Goal: Task Accomplishment & Management: Manage account settings

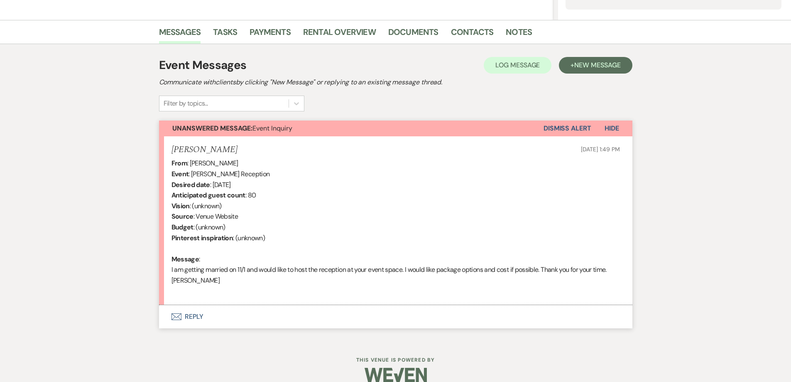
scroll to position [201, 0]
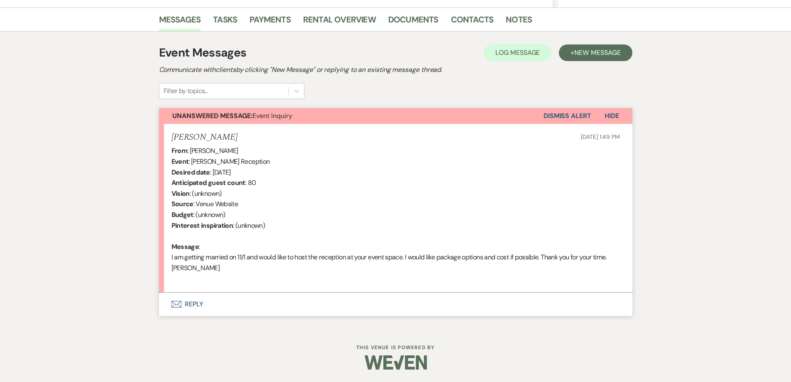
click at [289, 309] on button "Envelope Reply" at bounding box center [395, 303] width 473 height 23
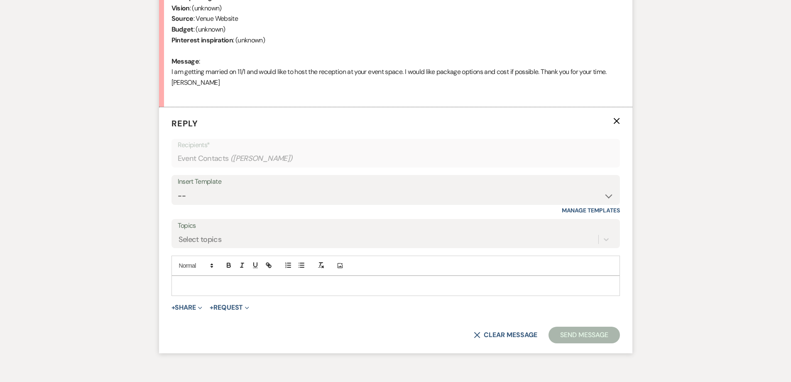
scroll to position [409, 0]
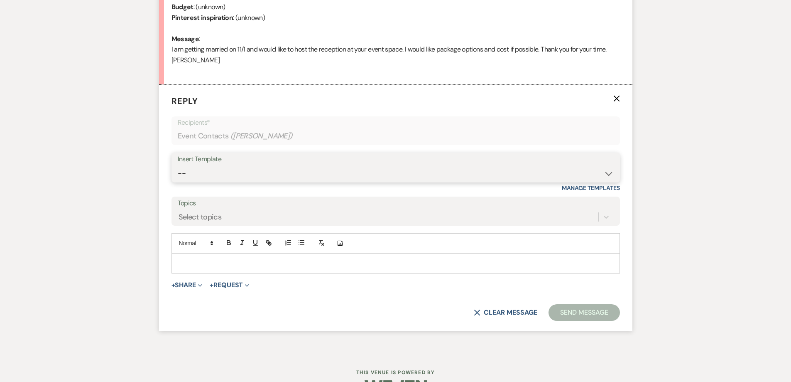
click at [236, 169] on select "-- Initial Inquiry Response-DATE IS AVAILABLE Initial Inquiry Response-DATE NOT…" at bounding box center [396, 173] width 436 height 16
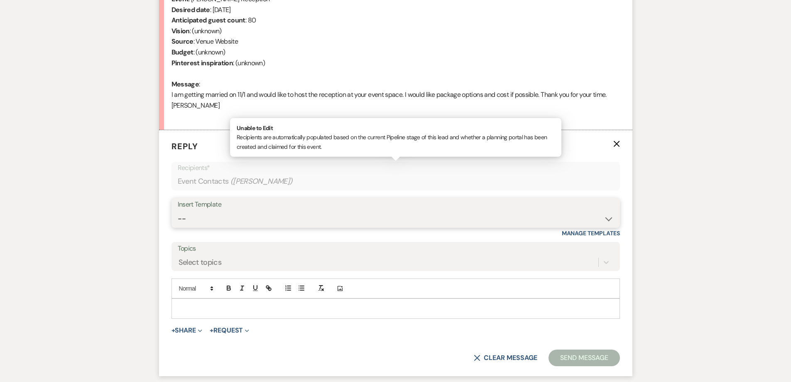
scroll to position [367, 0]
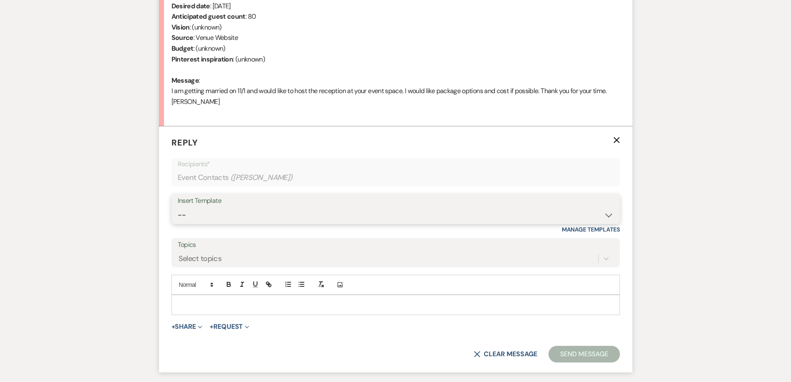
click at [282, 219] on select "-- Initial Inquiry Response-DATE IS AVAILABLE Initial Inquiry Response-DATE NOT…" at bounding box center [396, 215] width 436 height 16
select select "2561"
click at [178, 207] on select "-- Initial Inquiry Response-DATE IS AVAILABLE Initial Inquiry Response-DATE NOT…" at bounding box center [396, 215] width 436 height 16
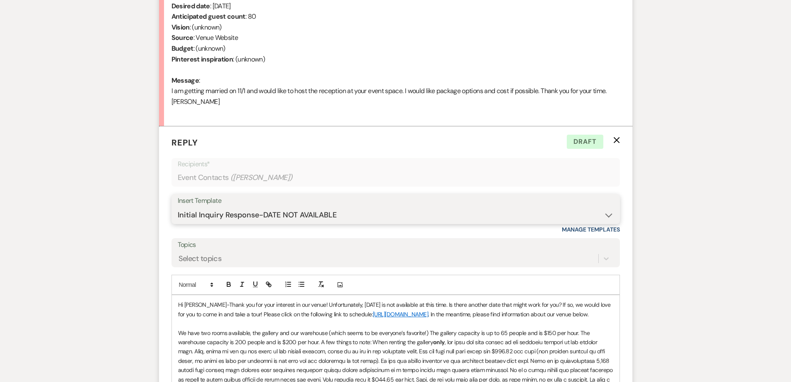
scroll to position [326, 0]
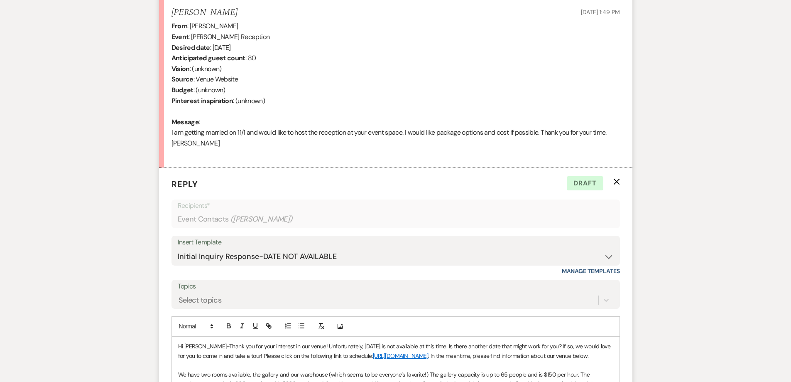
click at [430, 347] on p "Hi Angela-Thank you for your interest in our venue! Unfortunately, 11/01/2025 i…" at bounding box center [395, 350] width 435 height 19
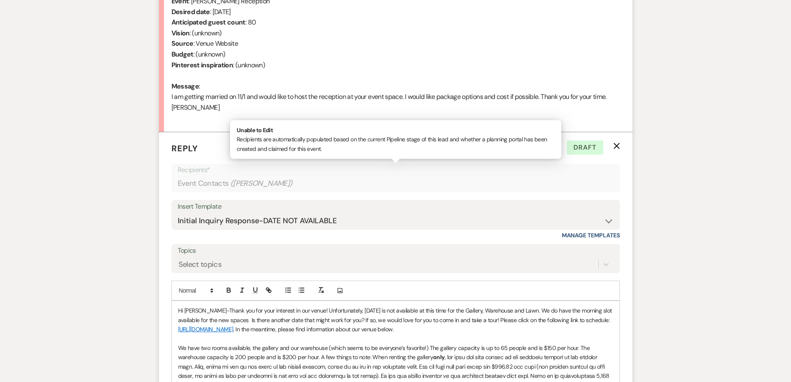
scroll to position [409, 0]
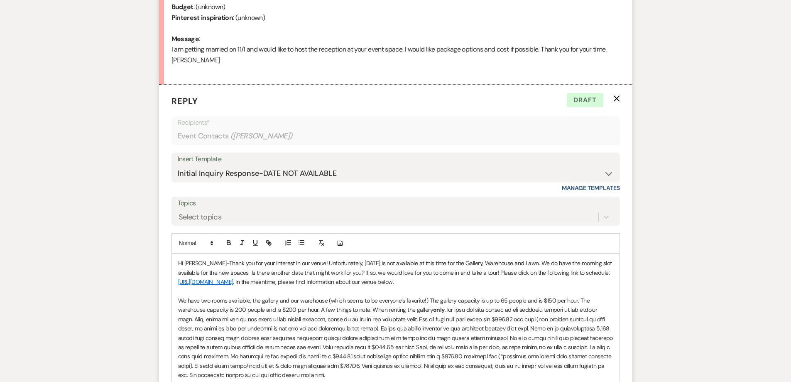
click at [606, 265] on p "Hi Angela-Thank you for your interest in our venue! Unfortunately, 11/01/2025 i…" at bounding box center [395, 272] width 435 height 28
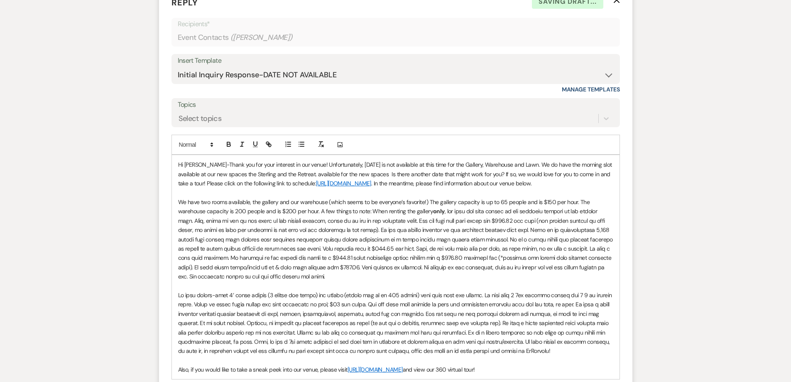
scroll to position [533, 0]
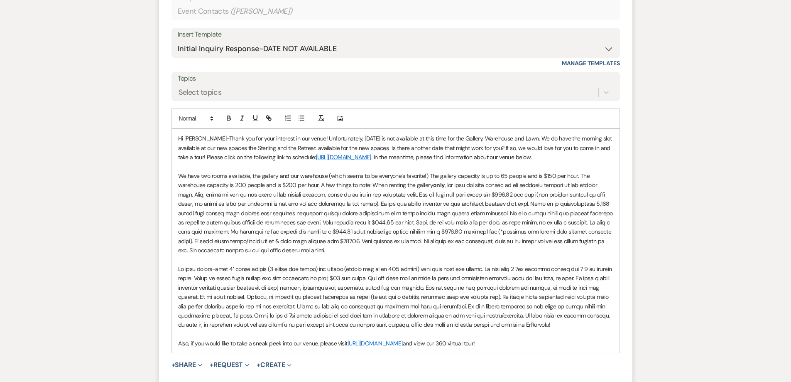
click at [345, 250] on p "We have two rooms available, the gallery and our warehouse (which seems to be e…" at bounding box center [395, 213] width 435 height 84
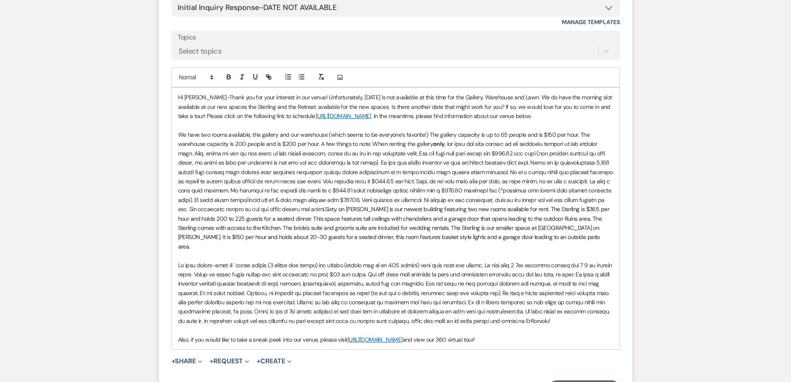
scroll to position [666, 0]
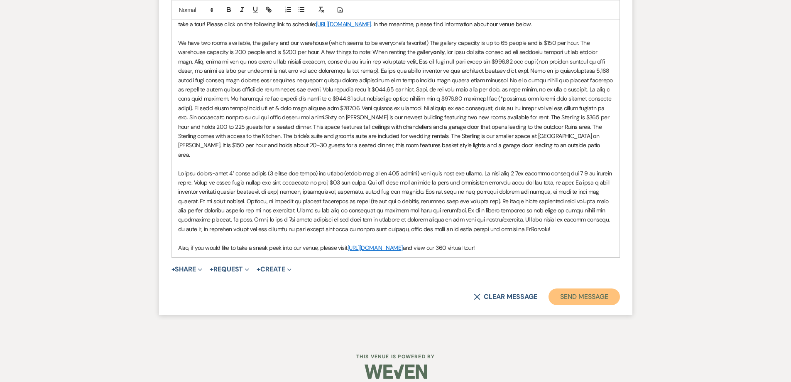
click at [581, 288] on button "Send Message" at bounding box center [584, 296] width 71 height 17
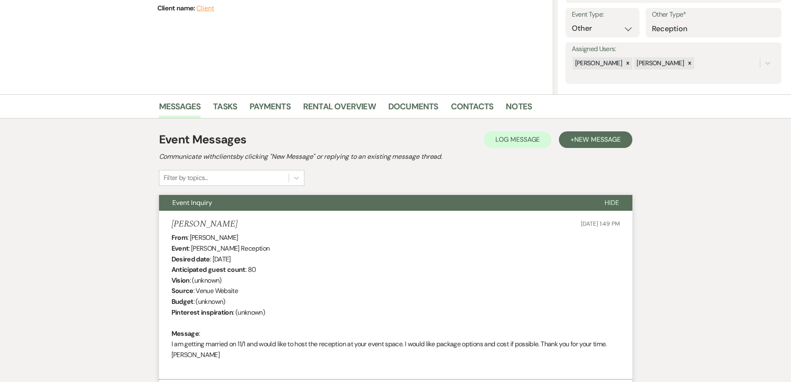
scroll to position [0, 0]
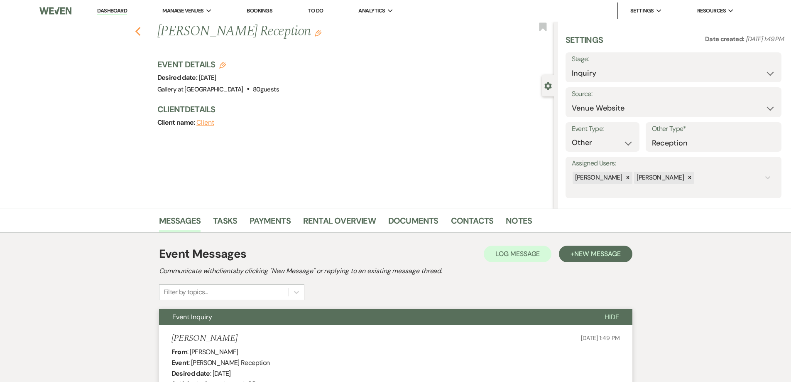
click at [140, 29] on icon "Previous" at bounding box center [138, 32] width 6 height 10
click at [109, 10] on link "Dashboard" at bounding box center [112, 11] width 30 height 8
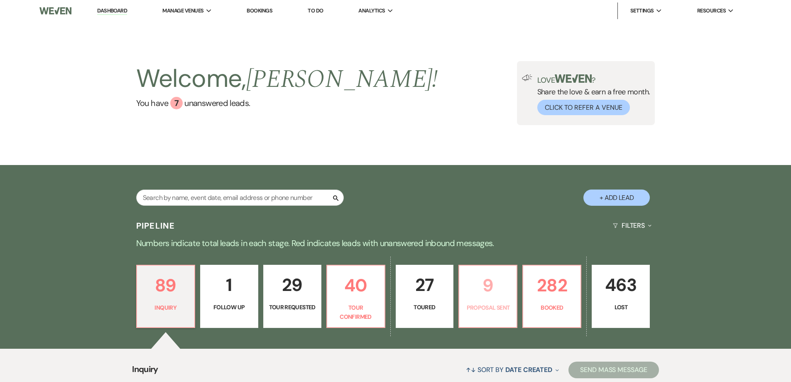
click at [482, 297] on p "9" at bounding box center [487, 285] width 47 height 28
select select "6"
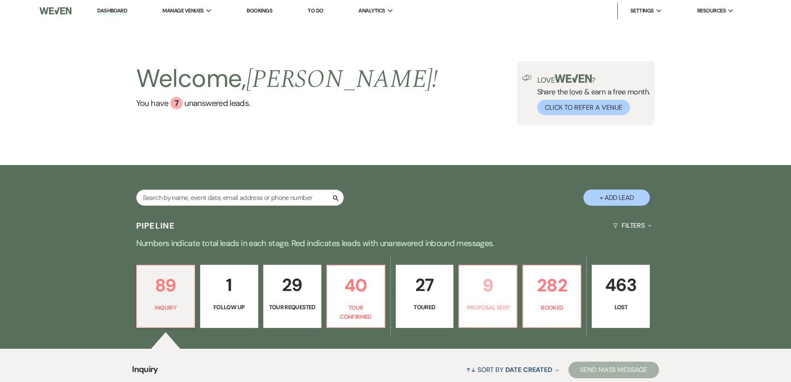
select select "6"
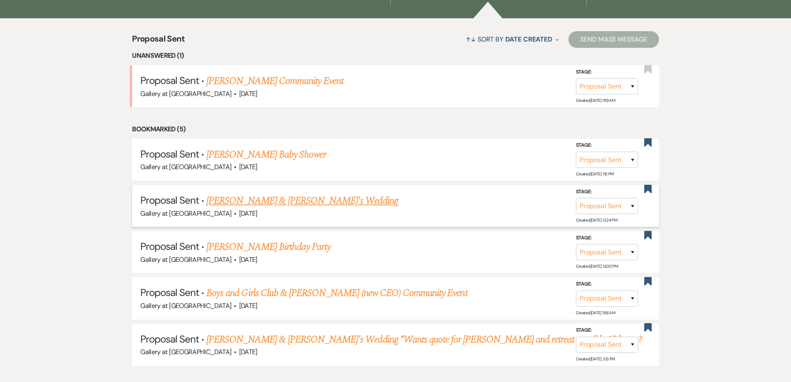
scroll to position [332, 0]
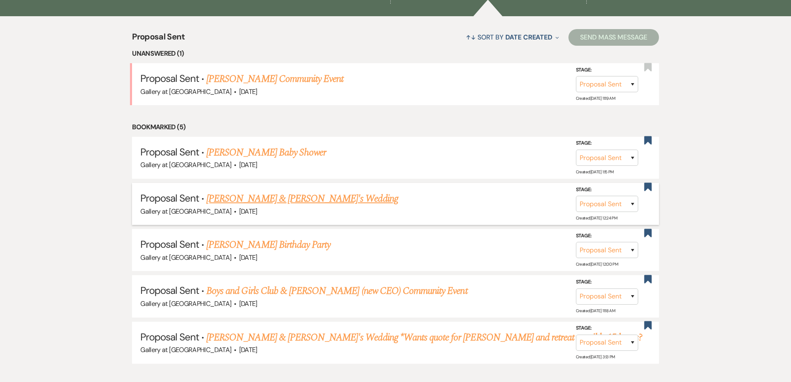
click at [260, 196] on link "Zach Eason & Fiance's Wedding" at bounding box center [302, 198] width 192 height 15
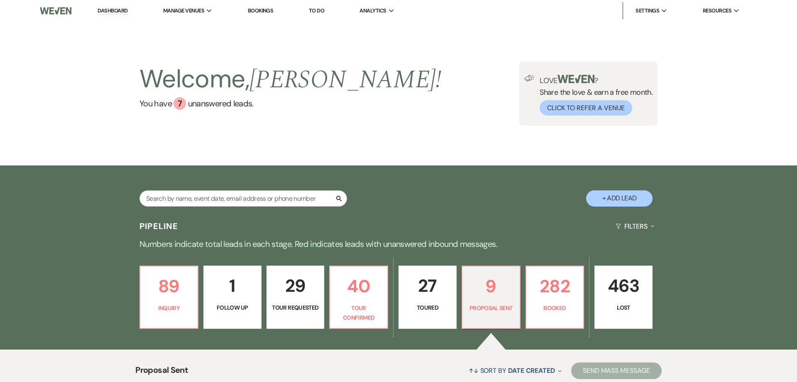
select select "6"
select select "12"
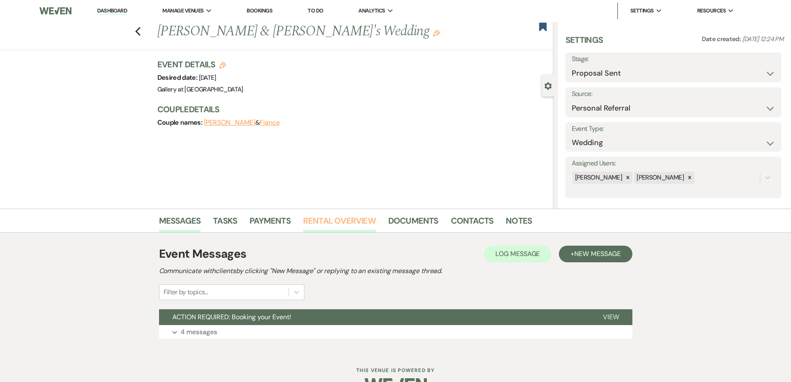
click at [349, 220] on link "Rental Overview" at bounding box center [339, 223] width 73 height 18
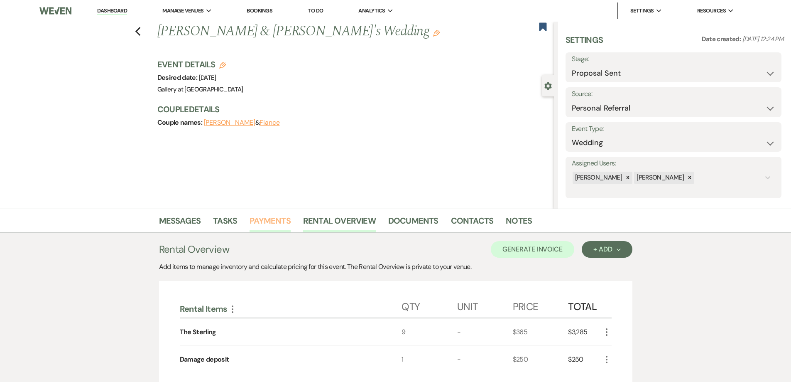
click at [266, 222] on link "Payments" at bounding box center [270, 223] width 41 height 18
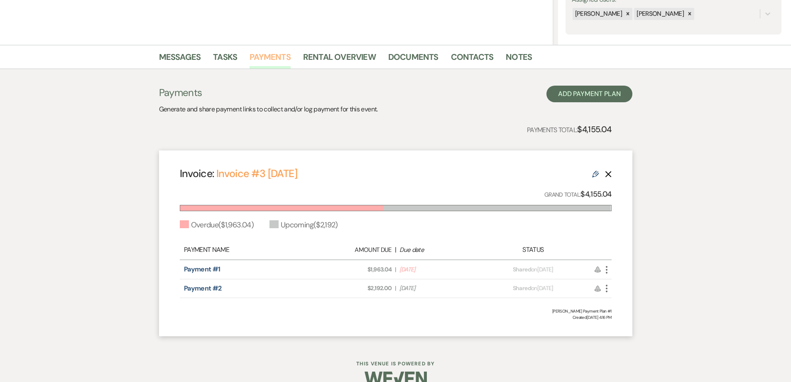
scroll to position [180, 0]
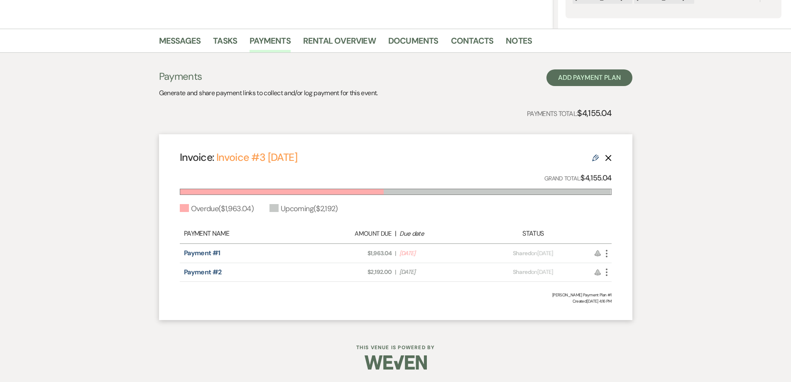
click at [604, 250] on icon "More" at bounding box center [607, 253] width 10 height 10
click at [618, 299] on icon "Check Mark" at bounding box center [615, 297] width 7 height 7
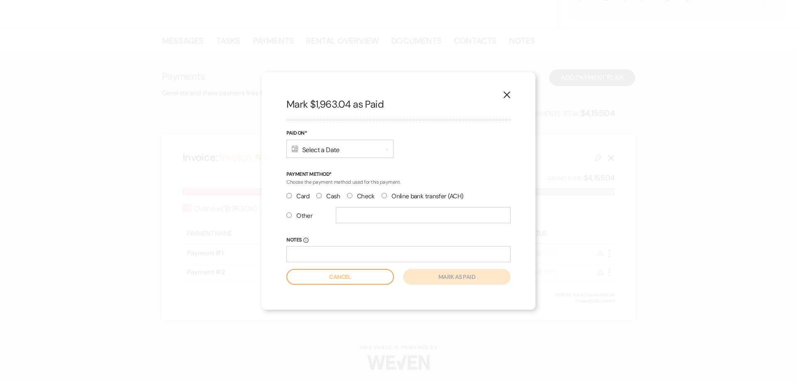
click at [284, 197] on div "X Mark $1,963.04 as Paid Paid On* Calendar Select a Date Expand Payment Method*…" at bounding box center [399, 191] width 274 height 238
click at [287, 194] on input "Card" at bounding box center [289, 195] width 5 height 5
radio input "true"
click at [309, 153] on div "Calendar Select a Date Expand" at bounding box center [340, 149] width 107 height 18
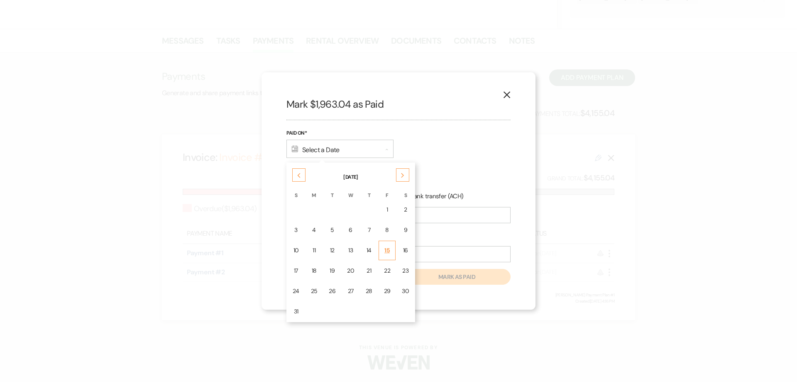
click at [385, 250] on div "15" at bounding box center [387, 250] width 7 height 9
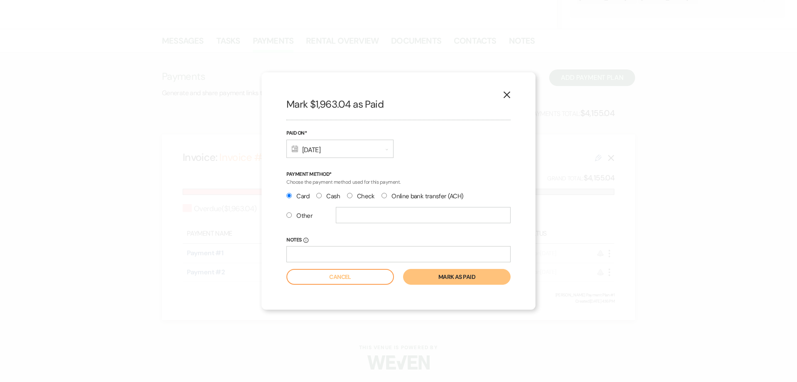
click at [438, 280] on button "Mark as paid" at bounding box center [457, 277] width 108 height 16
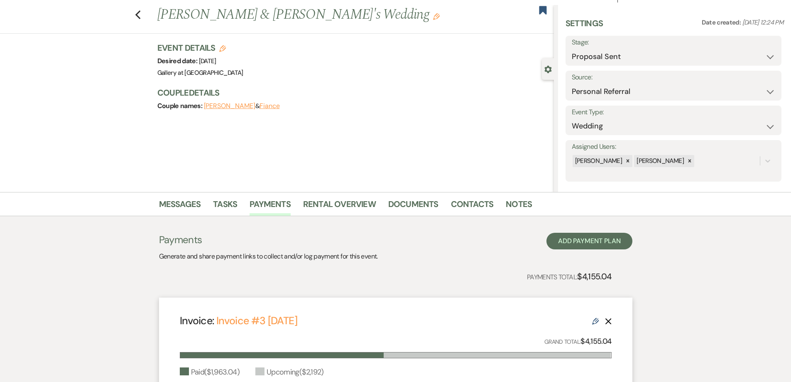
scroll to position [14, 0]
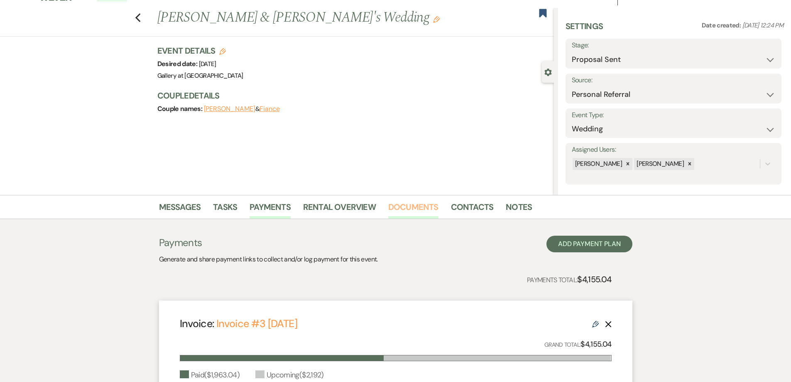
click at [422, 208] on link "Documents" at bounding box center [413, 209] width 50 height 18
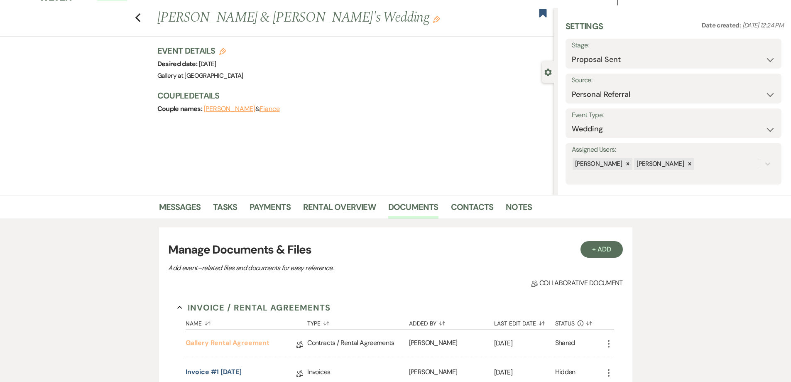
click at [248, 338] on link "Gallery Rental Agreement" at bounding box center [228, 344] width 84 height 13
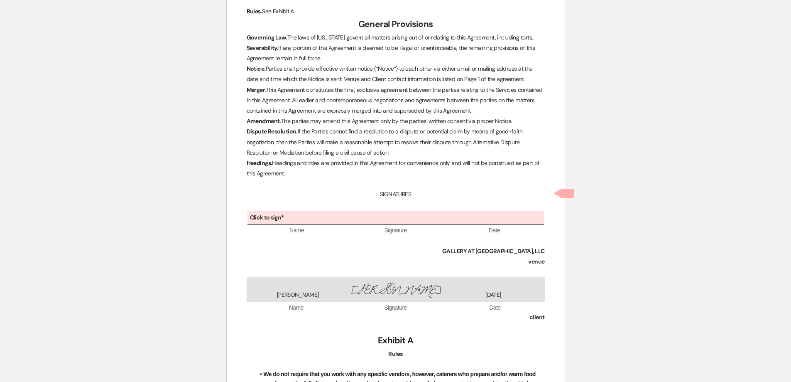
scroll to position [2277, 0]
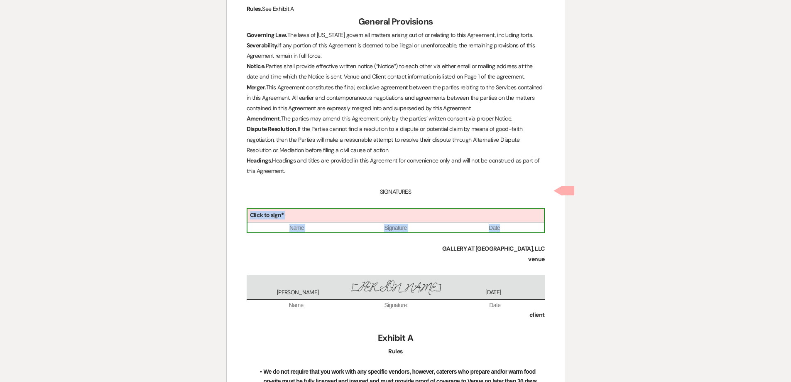
click at [358, 208] on div "Click to sign*" at bounding box center [396, 215] width 297 height 14
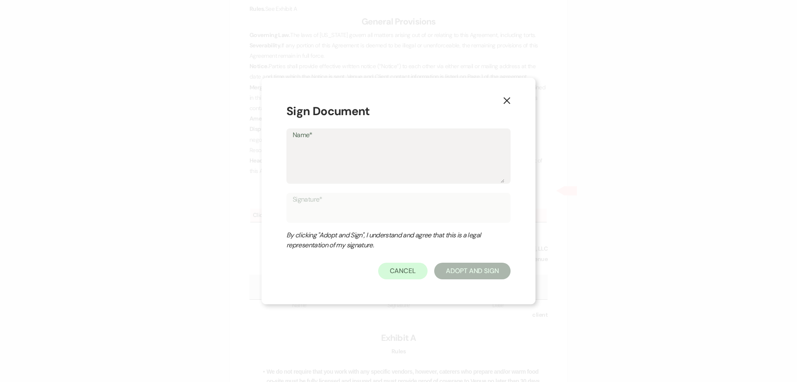
type textarea "S"
type input "S"
type textarea "Sh"
type input "Sh"
type textarea "She"
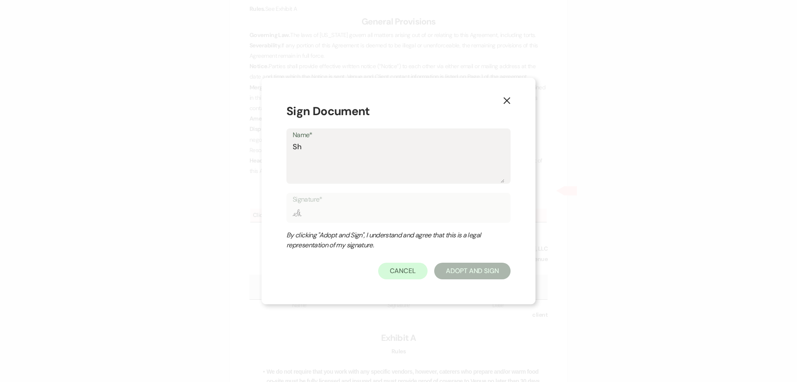
type input "She"
type textarea "Shel"
type input "Shel"
type textarea "Shelb"
type input "Shelb"
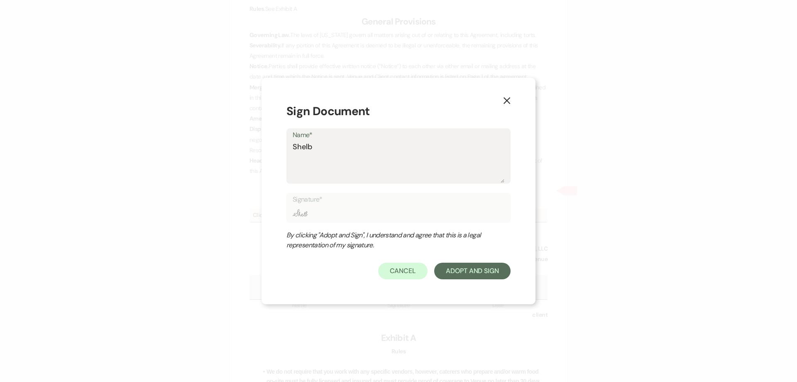
type textarea "[PERSON_NAME]"
type input "[PERSON_NAME]"
type textarea "[PERSON_NAME]"
type input "[PERSON_NAME]"
type textarea "Shelby B"
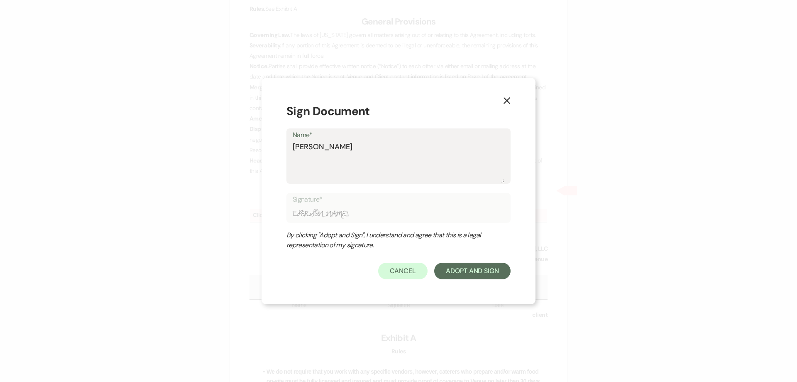
type input "Shelby B"
type textarea "Shelby Ba"
type input "Shelby Ba"
type textarea "Shelby Bak"
type input "Shelby Bak"
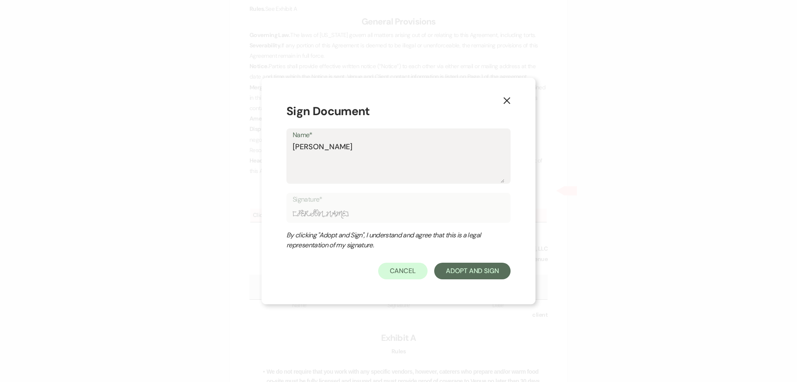
type textarea "Shelby Bake"
type input "Shelby Bake"
type textarea "[PERSON_NAME]"
type input "[PERSON_NAME]"
type textarea "[PERSON_NAME]"
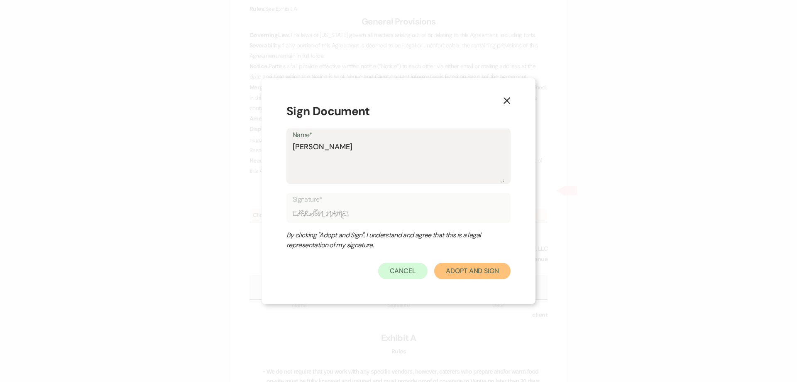
click at [473, 275] on button "Adopt And Sign" at bounding box center [472, 270] width 76 height 17
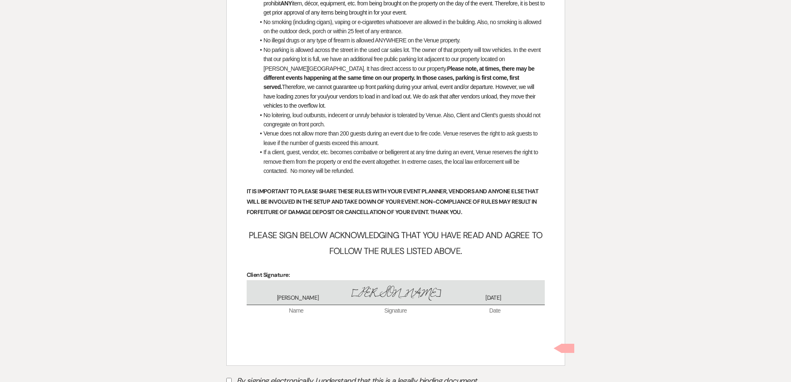
scroll to position [3279, 0]
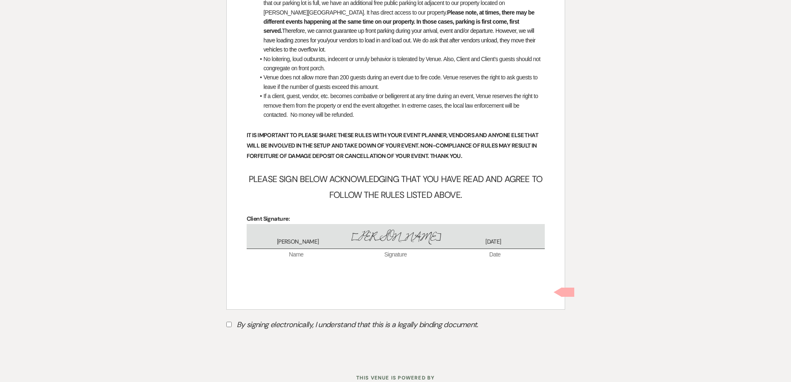
click at [229, 321] on input "By signing electronically, I understand that this is a legally binding document." at bounding box center [228, 323] width 5 height 5
checkbox input "true"
click at [235, 338] on button "Submit" at bounding box center [255, 345] width 58 height 15
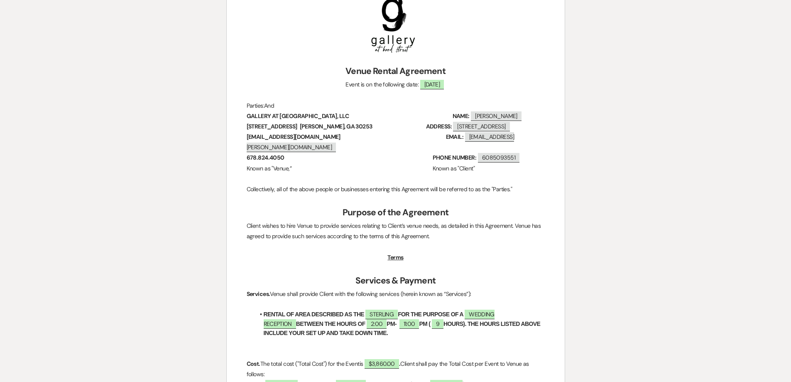
scroll to position [0, 0]
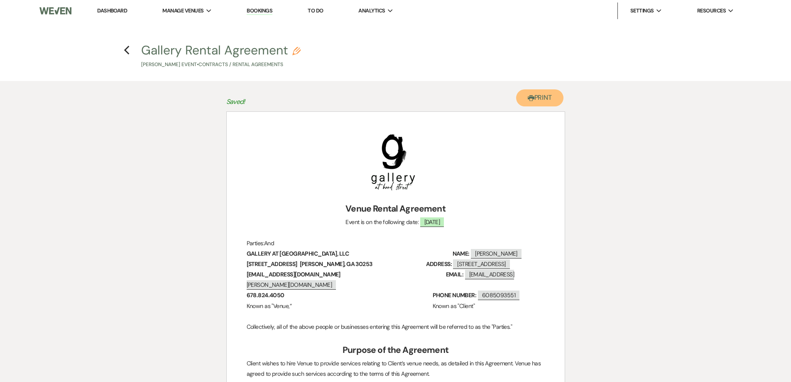
click at [541, 100] on button "Printer Print" at bounding box center [540, 97] width 48 height 17
click at [128, 49] on icon "Previous" at bounding box center [127, 50] width 6 height 10
select select "6"
select select "12"
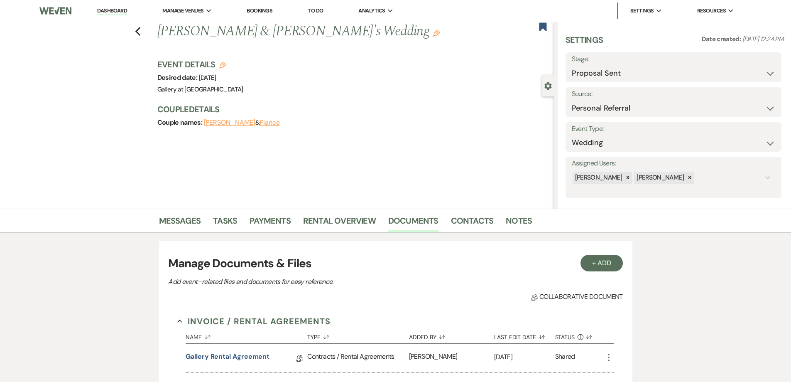
scroll to position [14, 0]
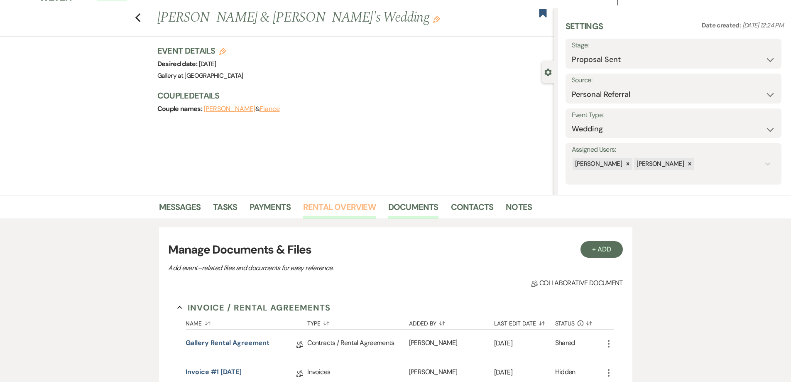
click at [346, 204] on link "Rental Overview" at bounding box center [339, 209] width 73 height 18
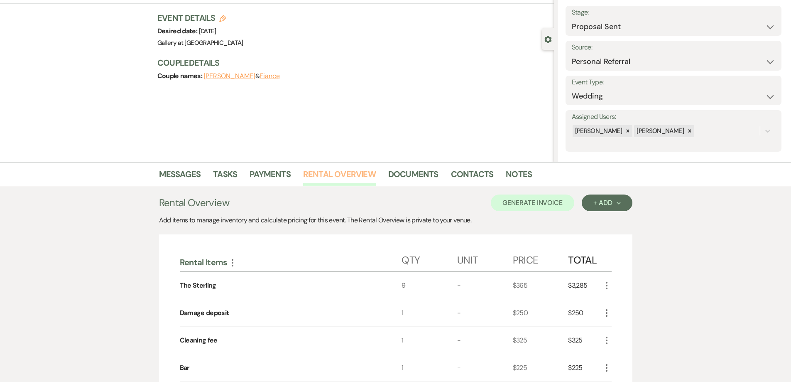
scroll to position [14, 0]
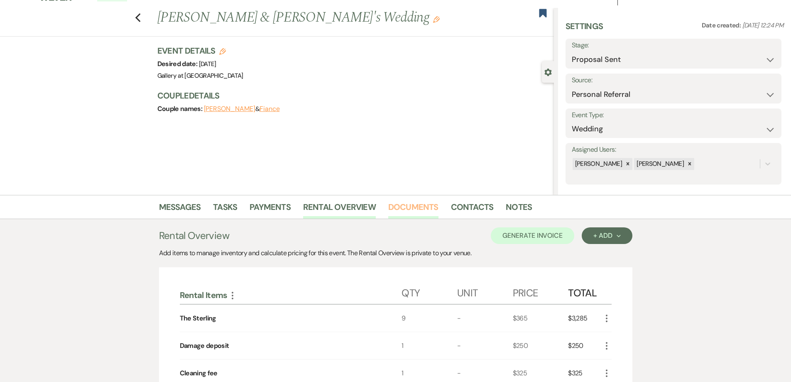
click at [403, 209] on link "Documents" at bounding box center [413, 209] width 50 height 18
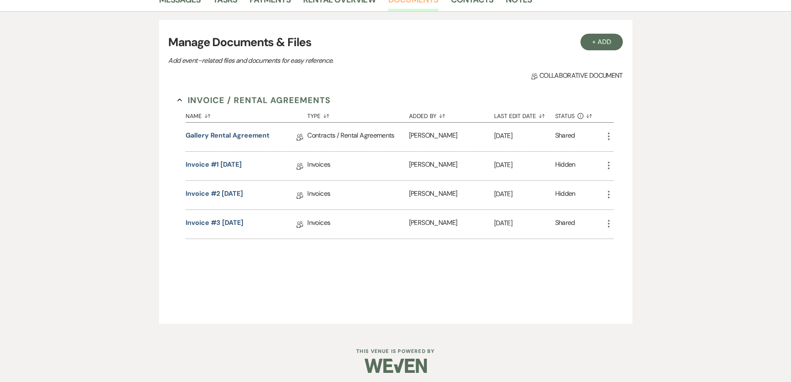
scroll to position [221, 0]
click at [233, 223] on link "Invoice #3 8-15-2025" at bounding box center [215, 223] width 58 height 13
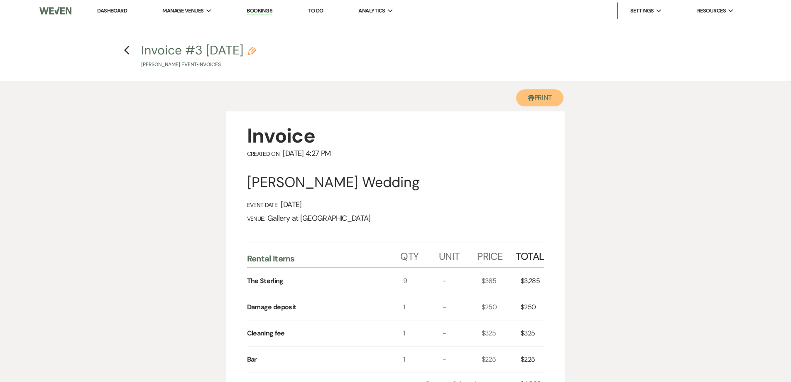
click at [533, 96] on button "Printer Print" at bounding box center [540, 97] width 48 height 17
click at [124, 52] on icon "Previous" at bounding box center [127, 50] width 6 height 10
select select "6"
select select "12"
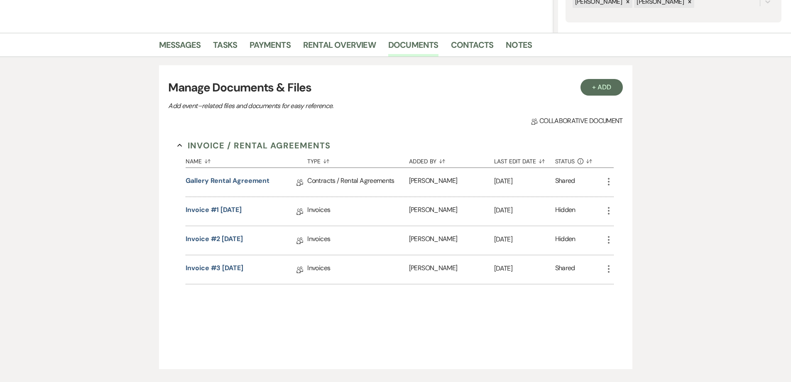
scroll to position [14, 0]
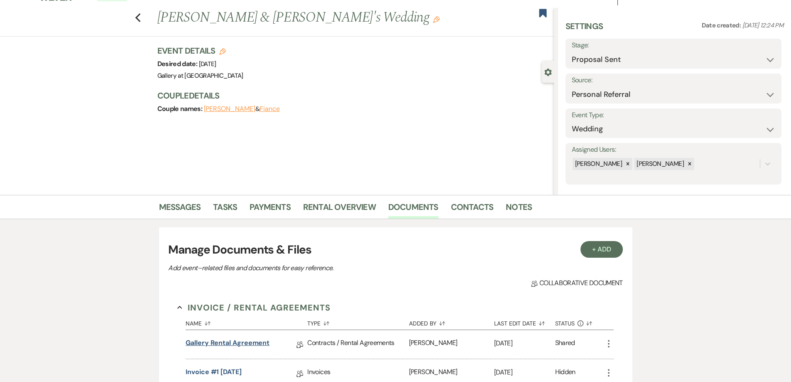
click at [244, 341] on link "Gallery Rental Agreement" at bounding box center [228, 344] width 84 height 13
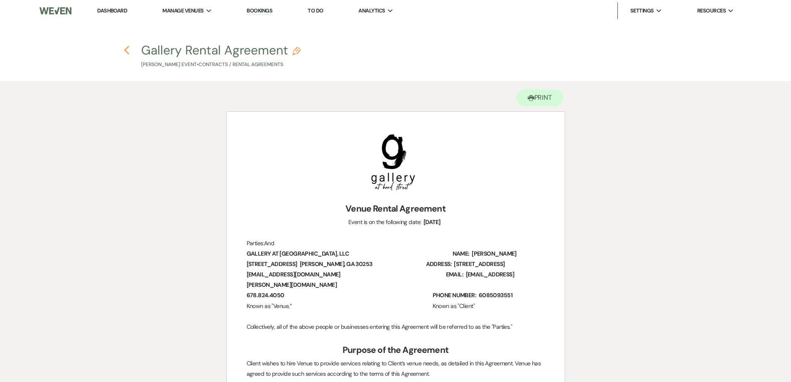
click at [125, 50] on use "button" at bounding box center [126, 50] width 5 height 9
select select "6"
select select "12"
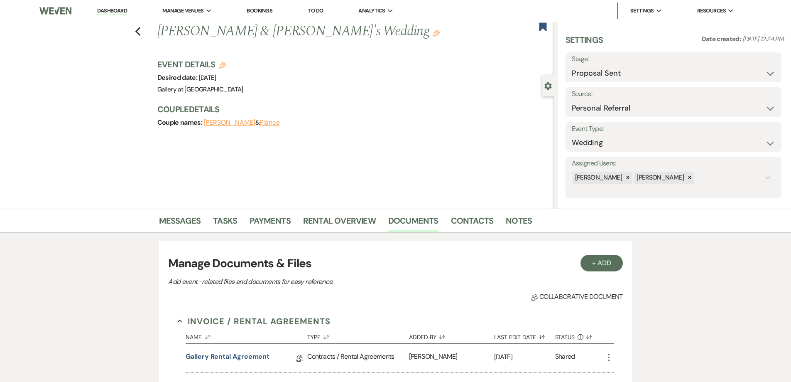
scroll to position [14, 0]
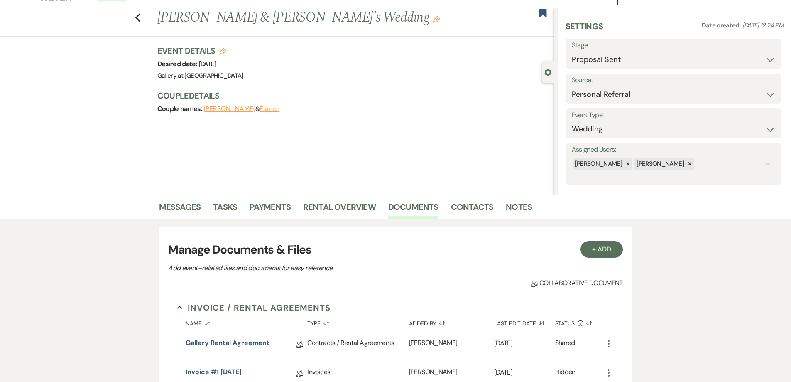
click at [433, 20] on icon "Edit" at bounding box center [436, 19] width 7 height 7
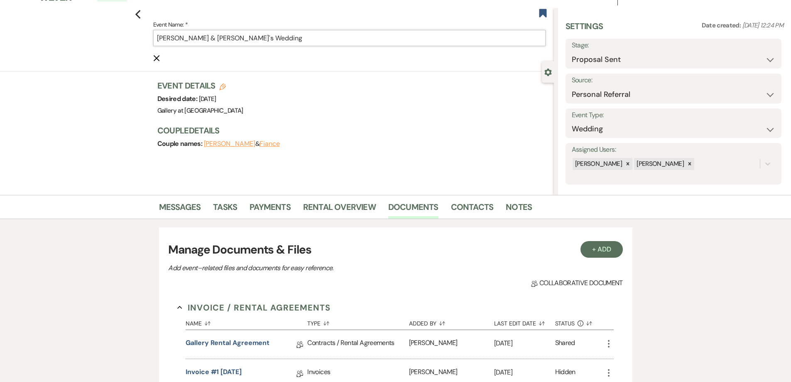
click at [304, 40] on input "Zach Eason & Fiance's Wedding" at bounding box center [349, 38] width 392 height 16
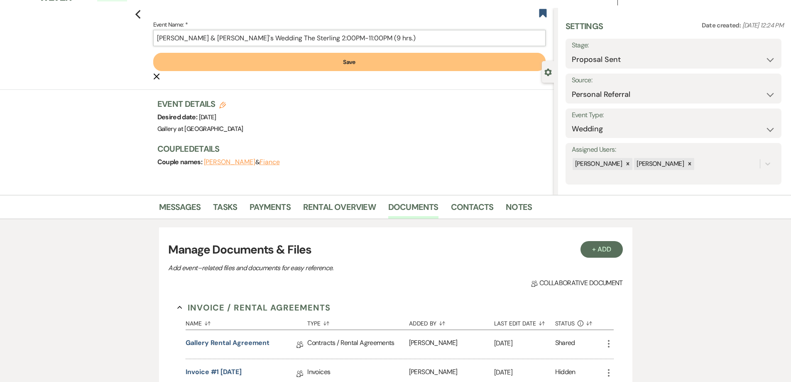
type input "Zach Eason & Fiance's Wedding The Sterling 2:00PM-11:00PM (9 hrs.)"
click at [324, 68] on button "Save" at bounding box center [349, 62] width 392 height 18
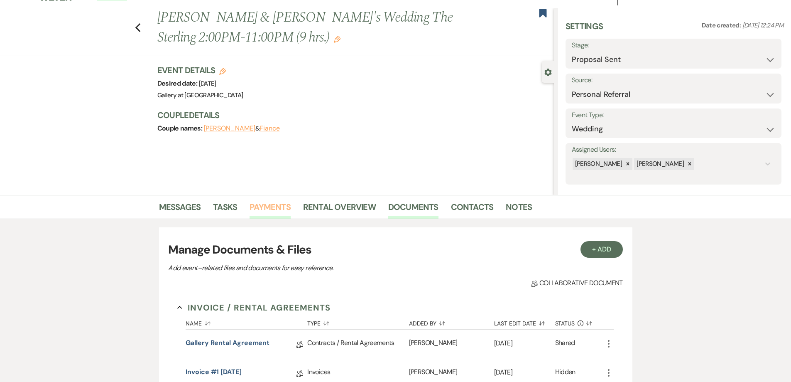
click at [275, 209] on link "Payments" at bounding box center [270, 209] width 41 height 18
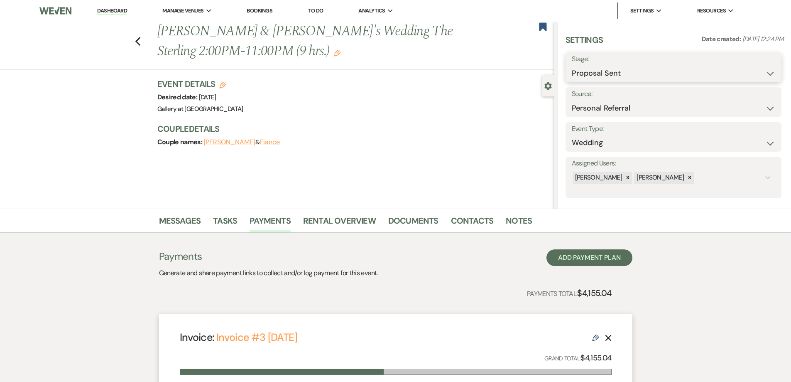
click at [622, 76] on select "Inquiry Follow Up Tour Requested Tour Confirmed Toured Proposal Sent Booked Lost" at bounding box center [673, 73] width 203 height 16
select select "7"
click at [572, 65] on select "Inquiry Follow Up Tour Requested Tour Confirmed Toured Proposal Sent Booked Lost" at bounding box center [673, 73] width 203 height 16
click at [745, 66] on button "Save" at bounding box center [758, 67] width 47 height 17
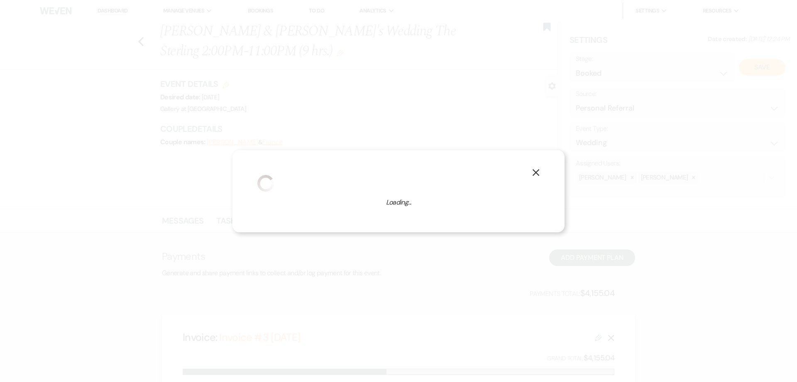
select select "1"
select select "733"
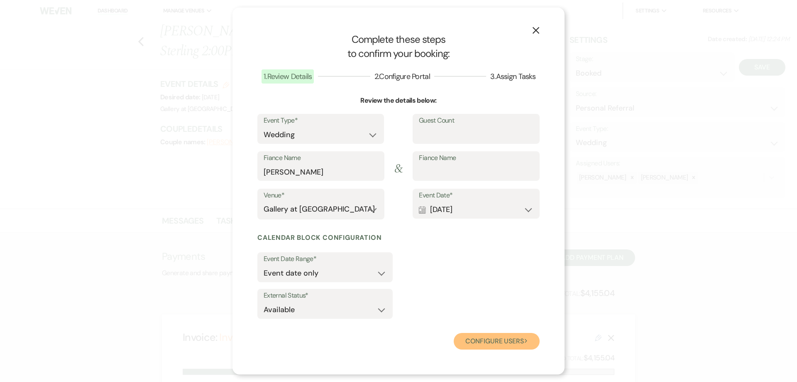
click at [512, 342] on button "Configure users Next" at bounding box center [497, 341] width 86 height 17
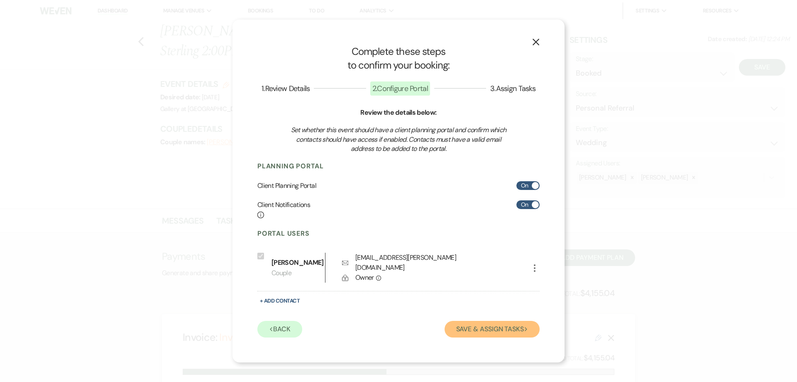
click at [497, 322] on button "Save & Assign Tasks Next" at bounding box center [492, 329] width 95 height 17
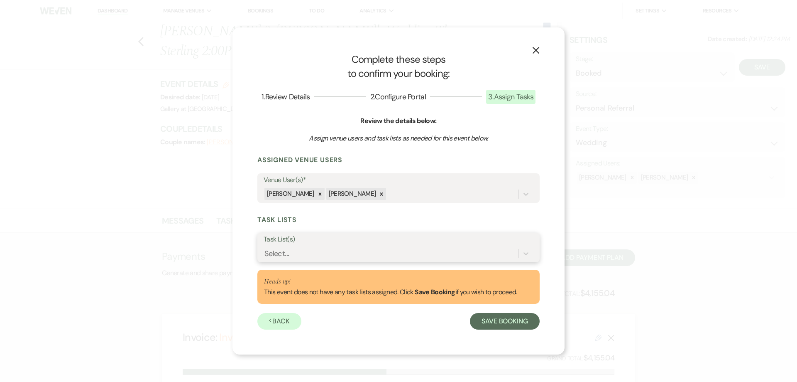
click at [405, 255] on div "Select..." at bounding box center [391, 253] width 255 height 15
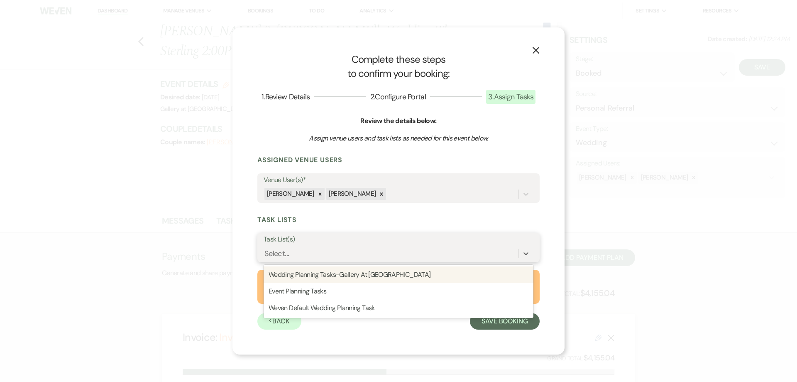
click at [392, 272] on div "Wedding Planning Tasks-Gallery At [GEOGRAPHIC_DATA]" at bounding box center [399, 274] width 270 height 17
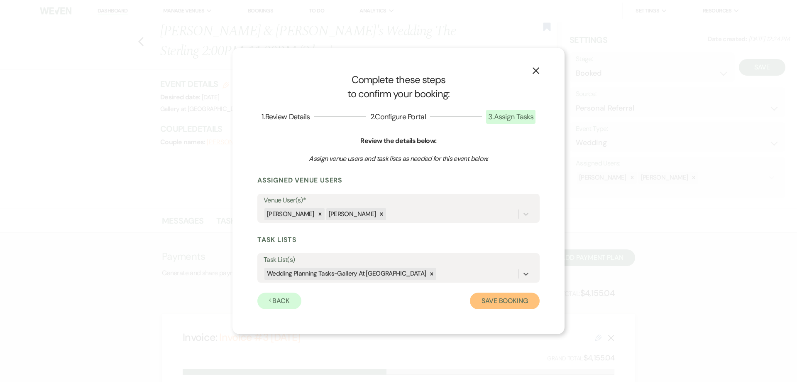
click at [501, 308] on button "Save Booking" at bounding box center [505, 300] width 70 height 17
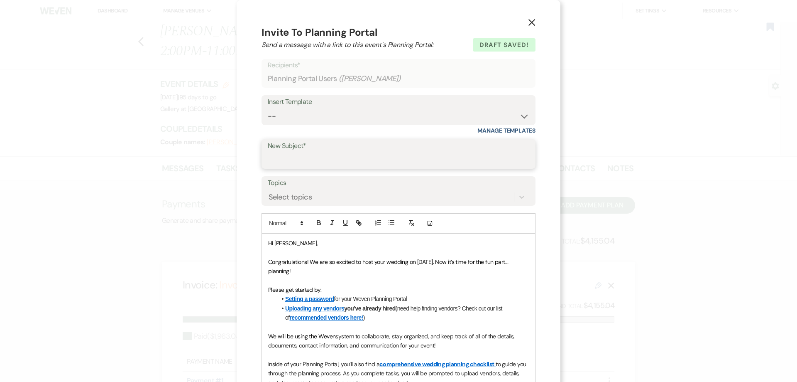
click at [318, 161] on input "New Subject*" at bounding box center [399, 160] width 262 height 16
type input "Weven Planning Portal Introduction"
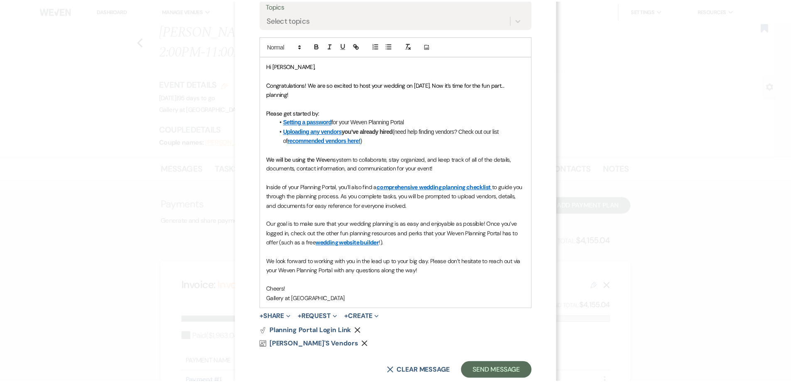
scroll to position [199, 0]
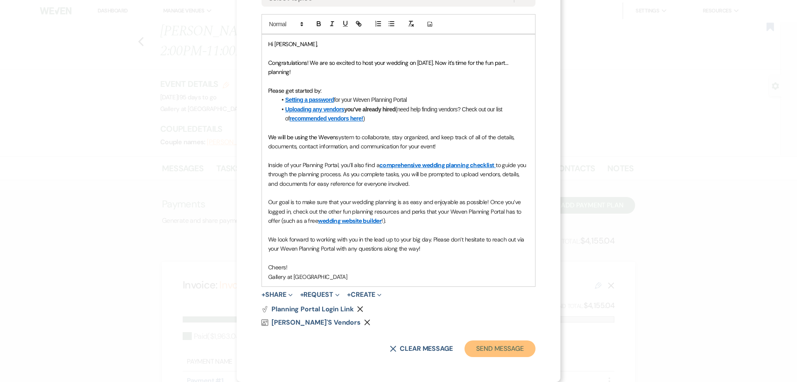
click at [516, 351] on button "Send Message" at bounding box center [500, 348] width 71 height 17
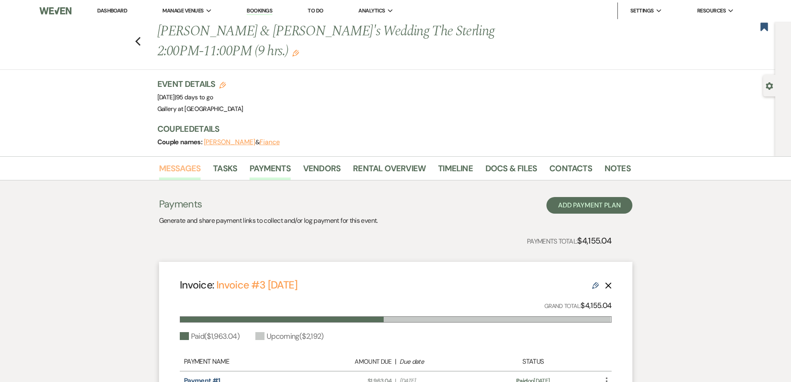
click at [186, 174] on link "Messages" at bounding box center [180, 171] width 42 height 18
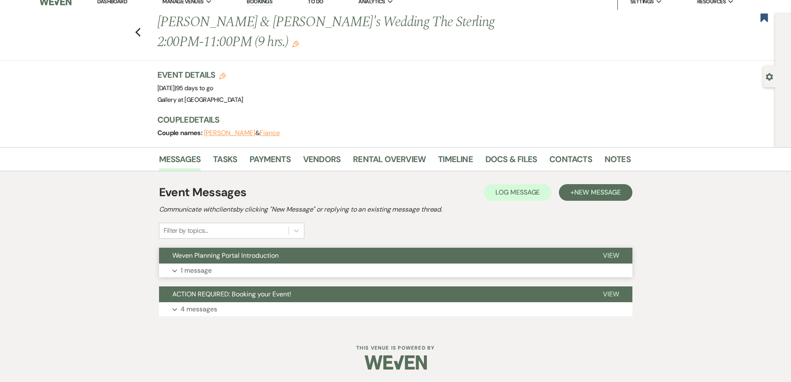
click at [264, 273] on button "Expand 1 message" at bounding box center [395, 270] width 473 height 14
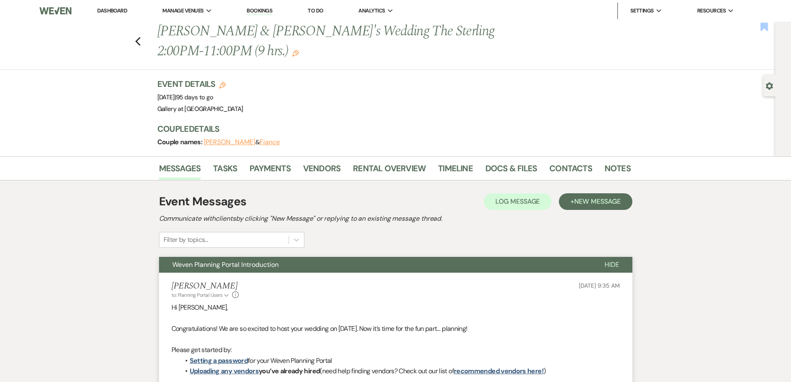
click at [766, 23] on use "button" at bounding box center [764, 26] width 7 height 8
click at [278, 170] on link "Payments" at bounding box center [270, 171] width 41 height 18
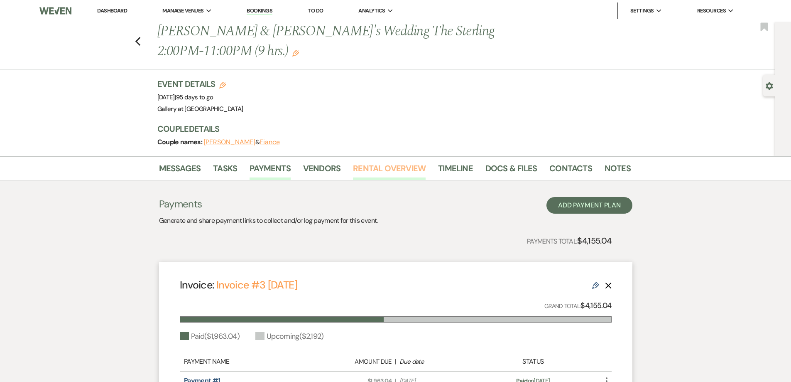
click at [402, 171] on link "Rental Overview" at bounding box center [389, 171] width 73 height 18
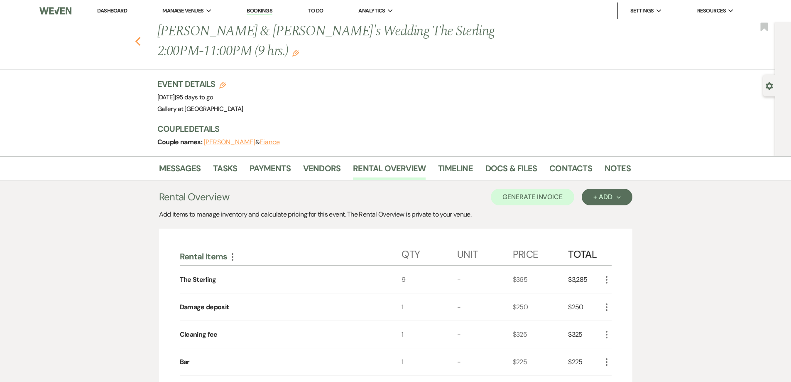
click at [139, 42] on use "button" at bounding box center [137, 41] width 5 height 9
select select "6"
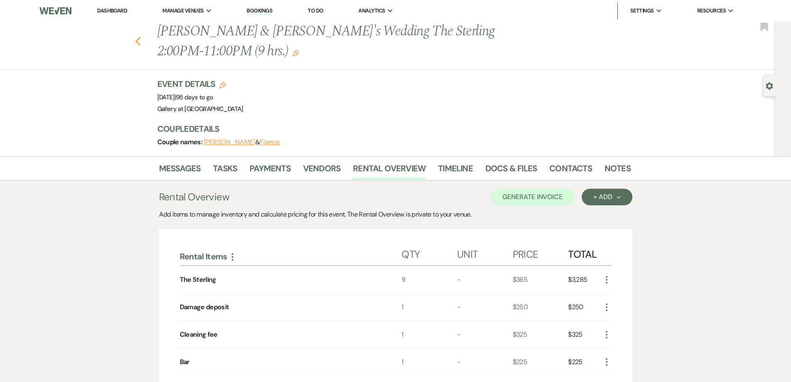
select select "6"
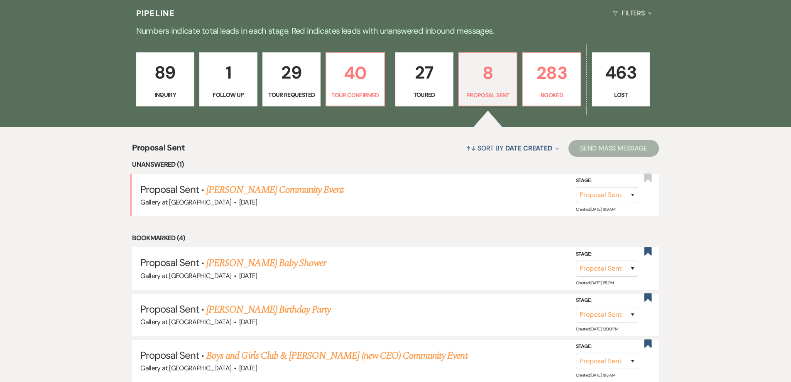
scroll to position [83, 0]
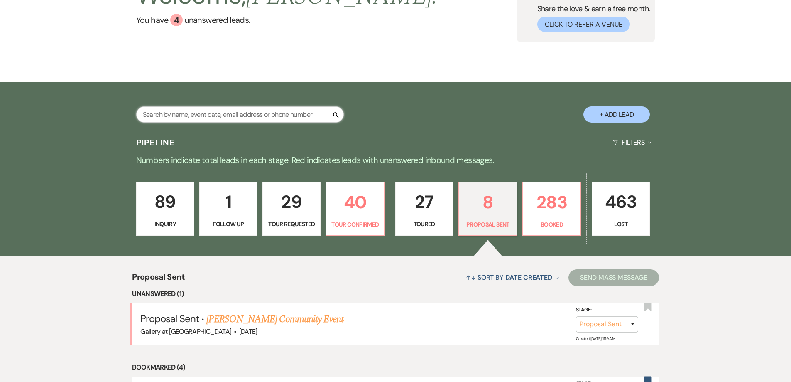
click at [240, 116] on input "text" at bounding box center [240, 114] width 208 height 16
type input "e"
type input "h"
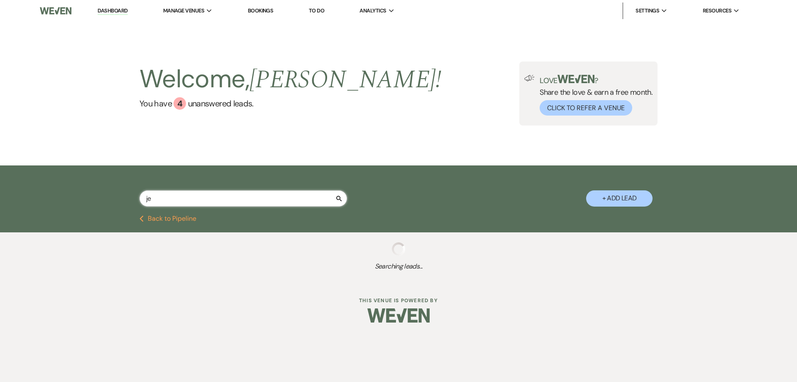
type input "jer"
select select "6"
select select "2"
select select "8"
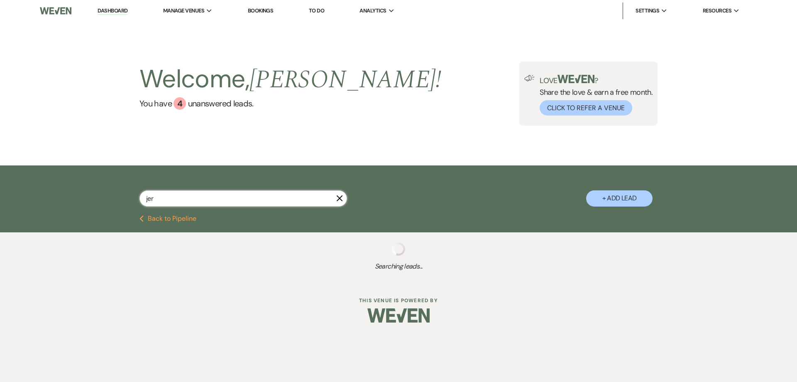
select select "5"
select select "8"
select select "5"
select select "8"
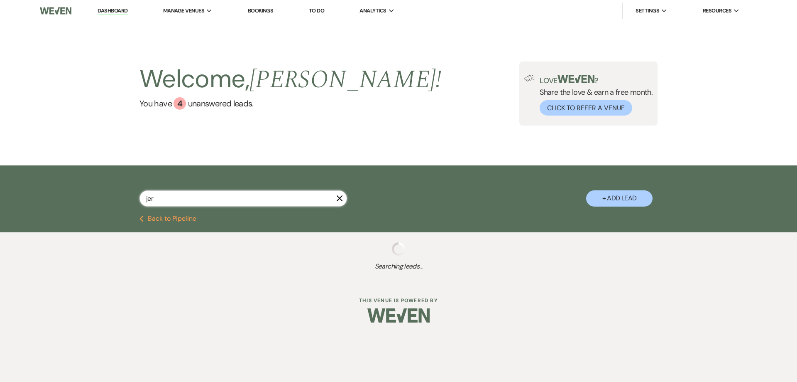
select select "2"
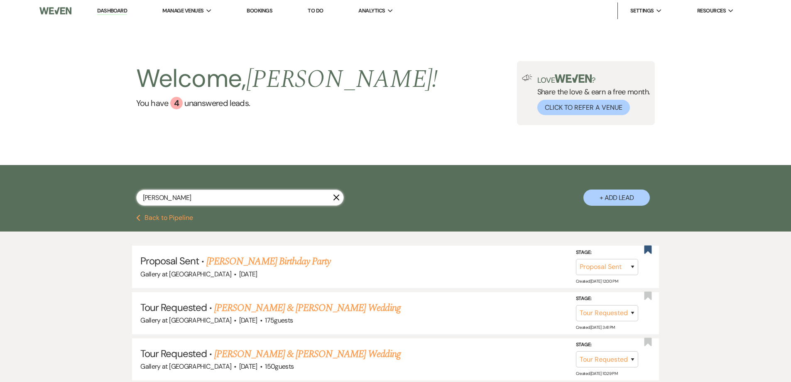
type input "jerine"
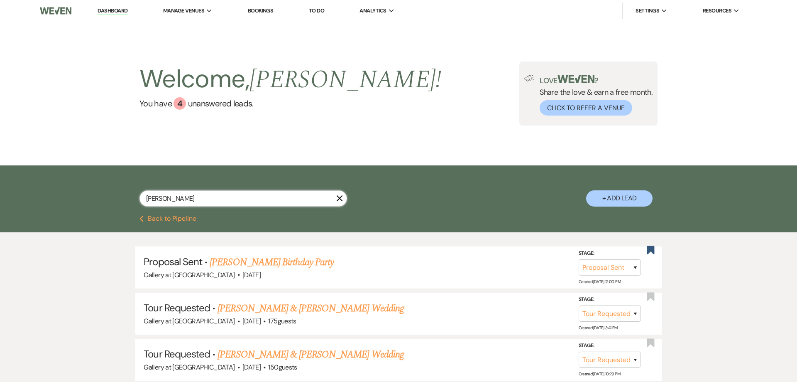
select select "6"
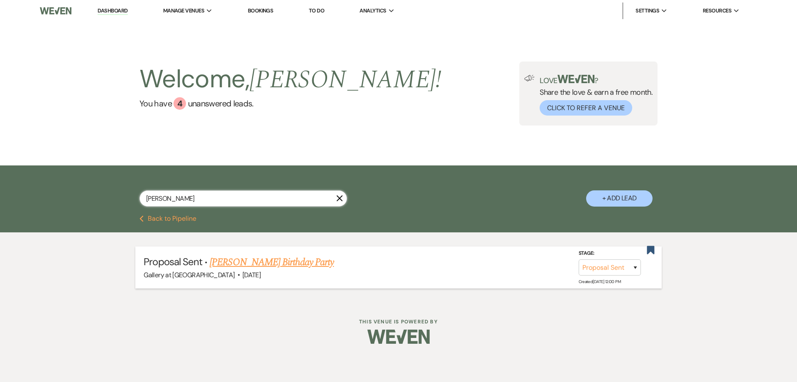
type input "jerine"
click at [244, 263] on link "Jerine M. Campbell Birthday Party" at bounding box center [272, 262] width 124 height 15
select select "6"
select select "24"
select select "4"
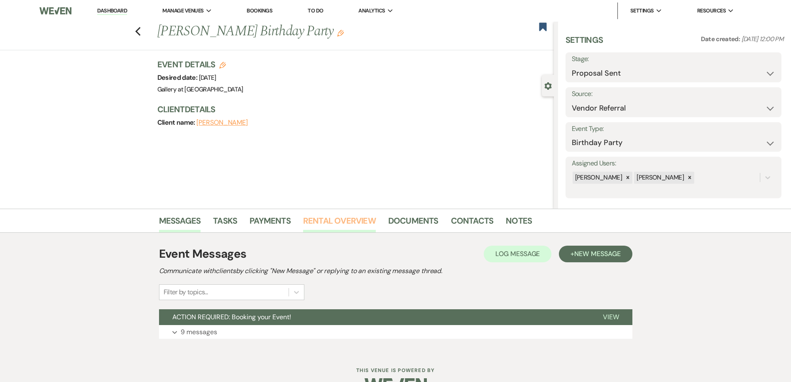
click at [339, 225] on link "Rental Overview" at bounding box center [339, 223] width 73 height 18
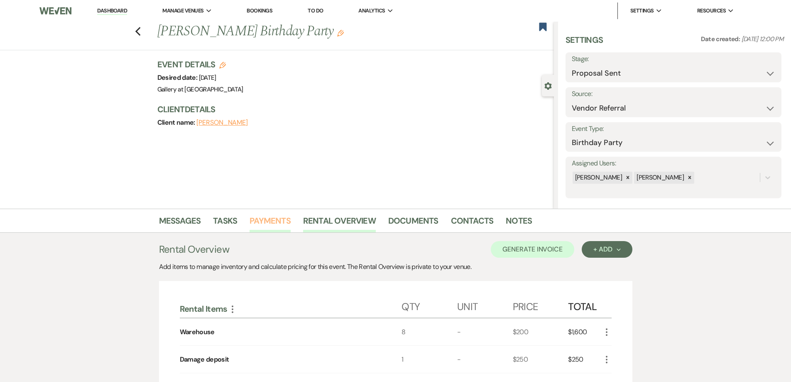
click at [277, 221] on link "Payments" at bounding box center [270, 223] width 41 height 18
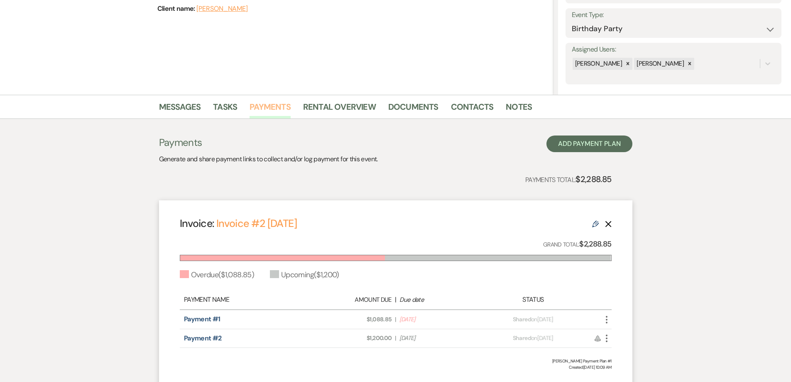
scroll to position [125, 0]
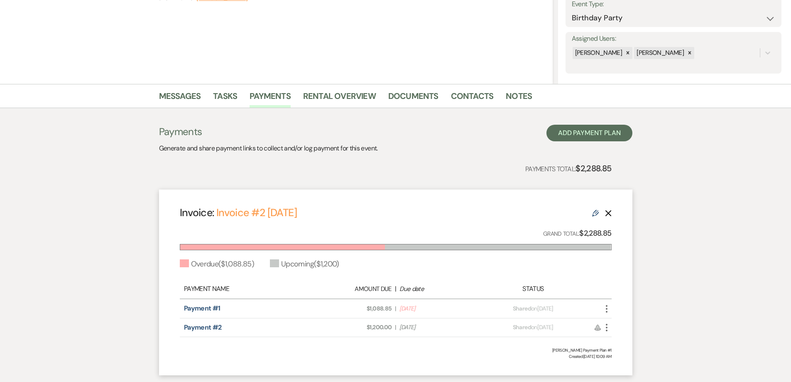
click at [605, 310] on icon "More" at bounding box center [607, 309] width 10 height 10
click at [617, 351] on icon "Check Mark" at bounding box center [615, 353] width 7 height 7
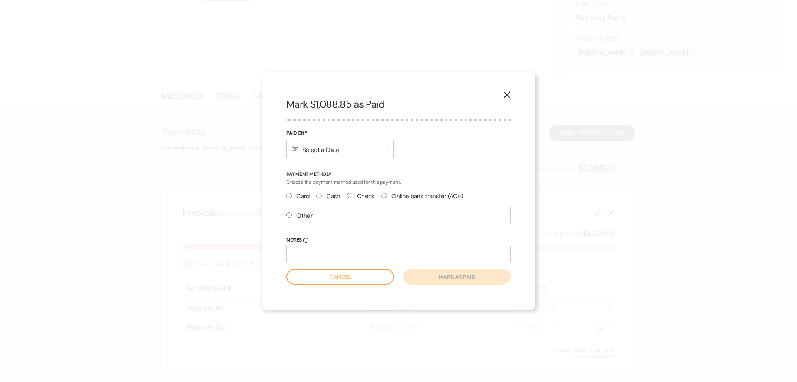
click at [288, 197] on input "Card" at bounding box center [289, 195] width 5 height 5
radio input "true"
click at [309, 152] on div "Calendar Select a Date Expand" at bounding box center [340, 149] width 107 height 18
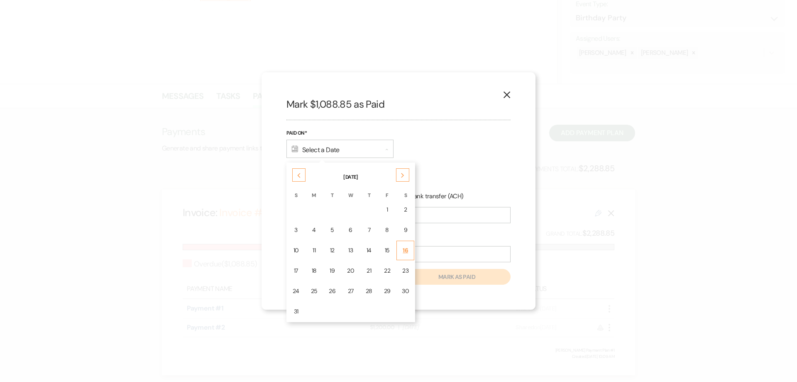
click at [407, 253] on div "16" at bounding box center [405, 250] width 7 height 9
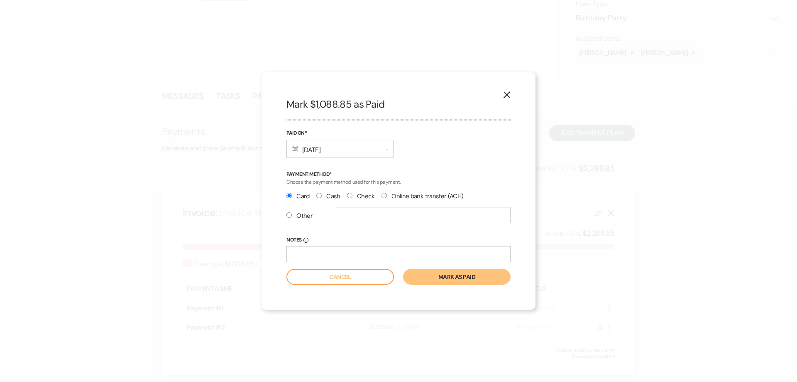
click at [423, 278] on button "Mark as paid" at bounding box center [457, 277] width 108 height 16
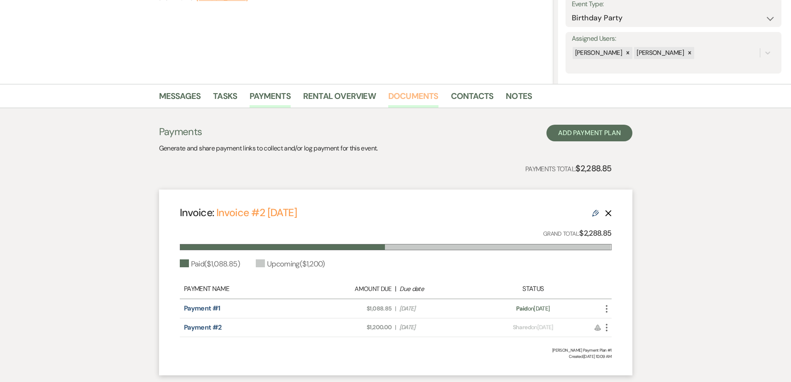
click at [425, 99] on link "Documents" at bounding box center [413, 98] width 50 height 18
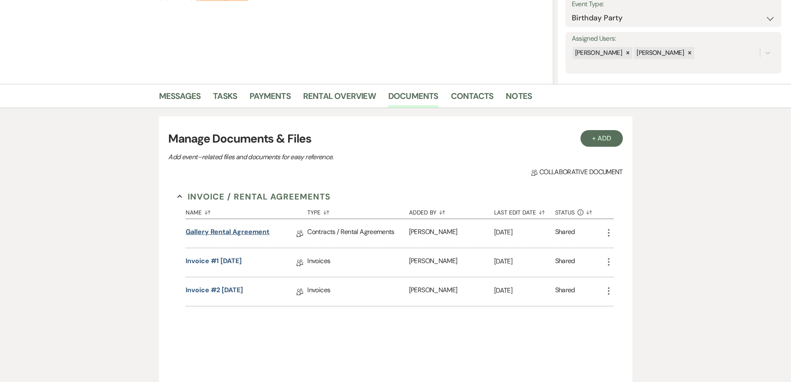
click at [259, 233] on link "Gallery Rental Agreement" at bounding box center [228, 233] width 84 height 13
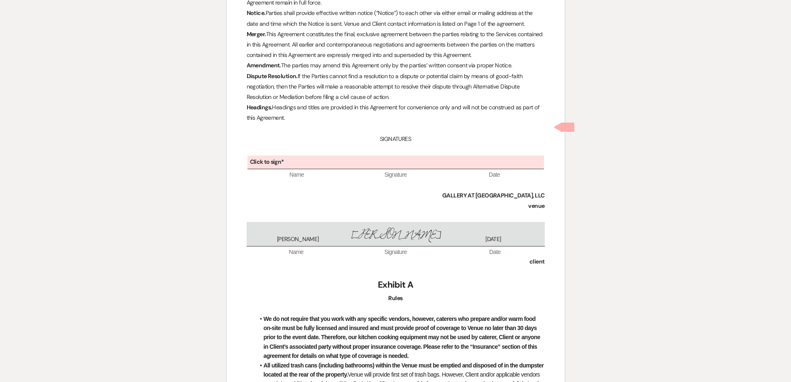
scroll to position [2360, 0]
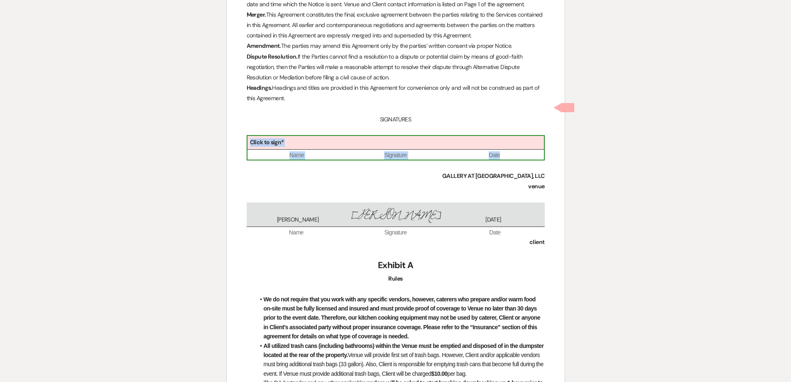
click at [316, 136] on div "Click to sign*" at bounding box center [396, 143] width 297 height 14
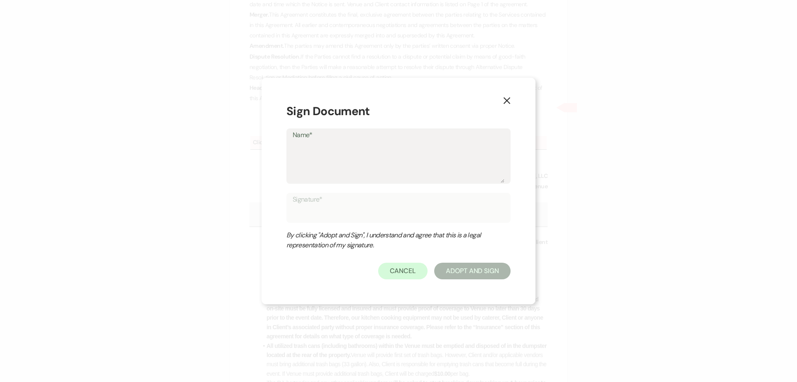
type textarea "S"
type input "S"
type textarea "Sh"
type input "Sh"
type textarea "She"
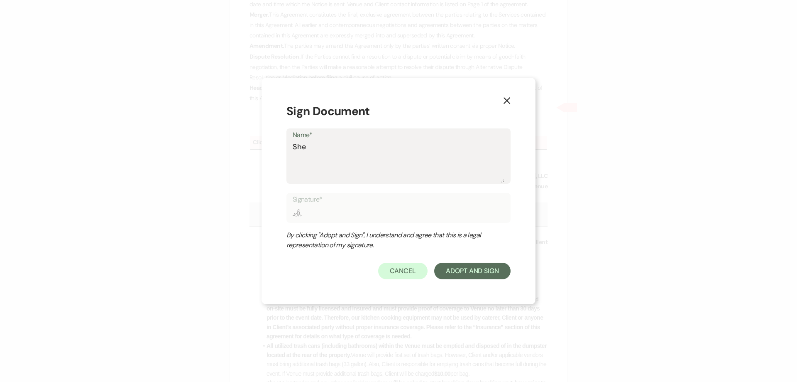
type input "She"
type textarea "Shel"
type input "Shel"
type textarea "Shelb"
type input "Shelb"
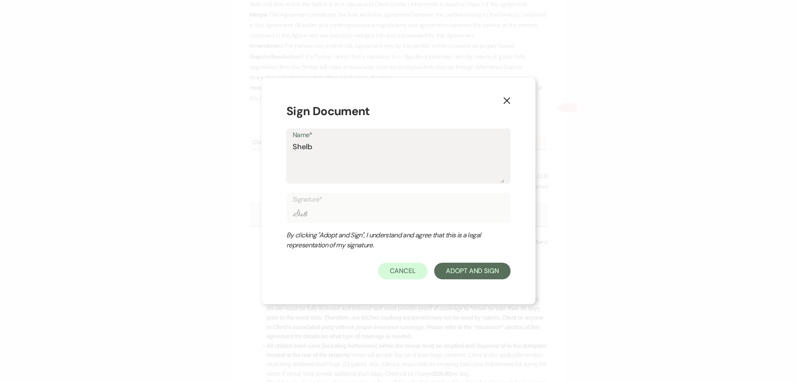
type textarea "[PERSON_NAME]"
type input "[PERSON_NAME]"
type textarea "[PERSON_NAME]"
type input "[PERSON_NAME]"
type textarea "Shelby B"
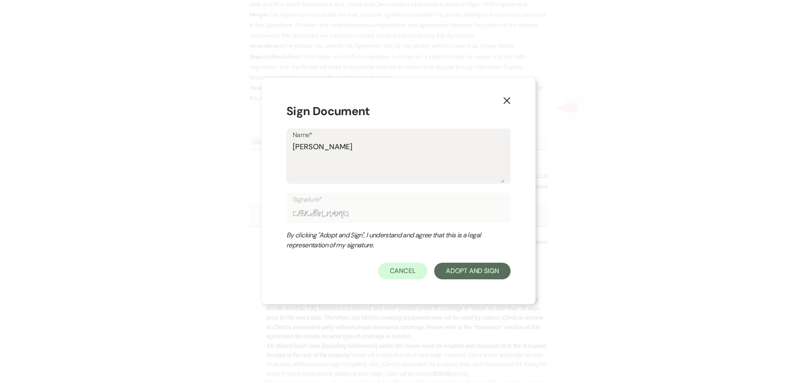
type input "Shelby B"
type textarea "[PERSON_NAME]"
type input "[PERSON_NAME]"
type textarea "[PERSON_NAME]"
type input "[PERSON_NAME]"
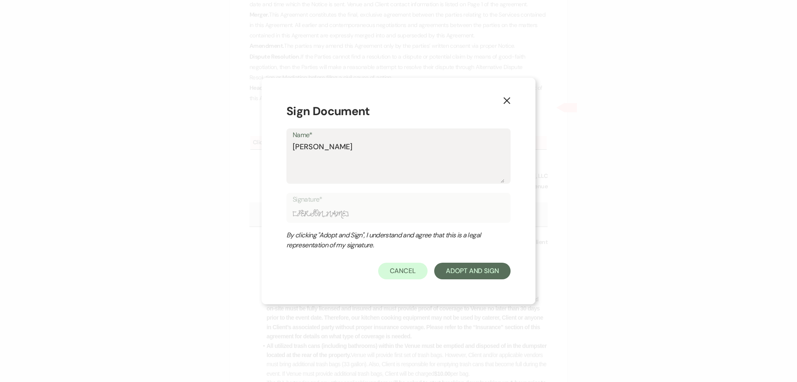
type textarea "Shelby Bake"
type input "Shelby Bake"
type textarea "Shelby Baker"
type input "Shelby Baker"
type textarea "Shelby Baker"
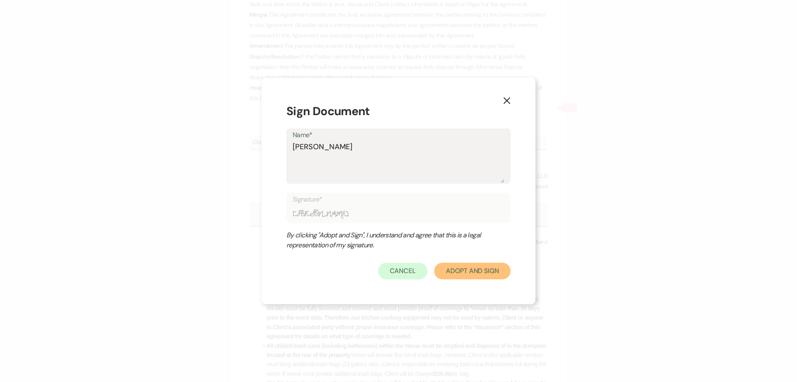
click at [461, 267] on button "Adopt And Sign" at bounding box center [472, 270] width 76 height 17
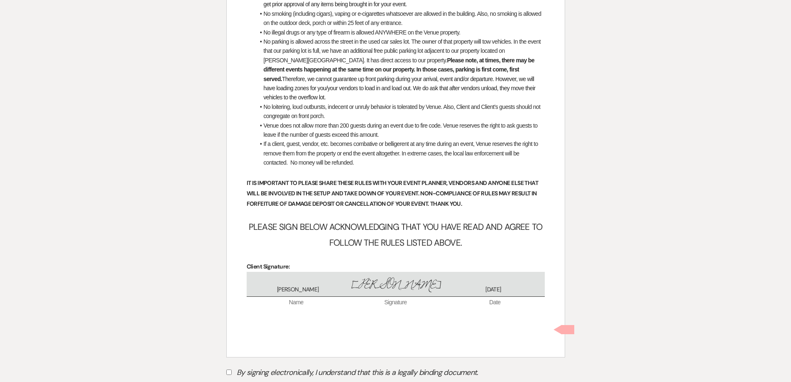
scroll to position [3279, 0]
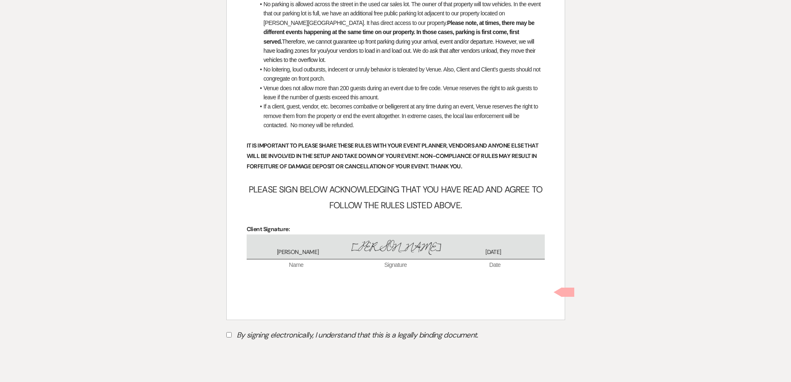
click at [230, 332] on input "By signing electronically, I understand that this is a legally binding document." at bounding box center [228, 334] width 5 height 5
checkbox input "true"
click at [257, 348] on button "Submit" at bounding box center [255, 355] width 58 height 15
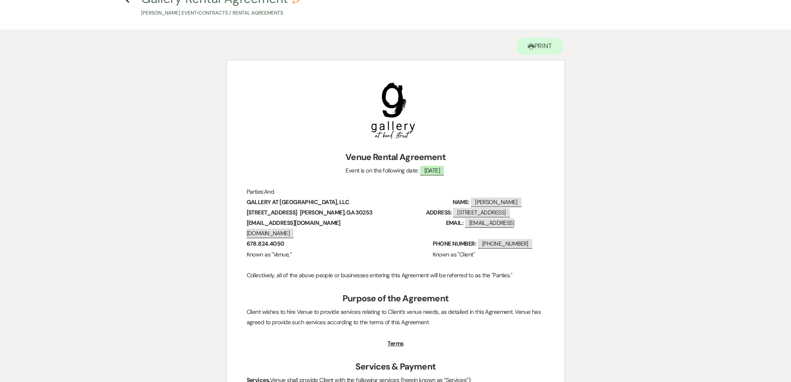
scroll to position [23, 0]
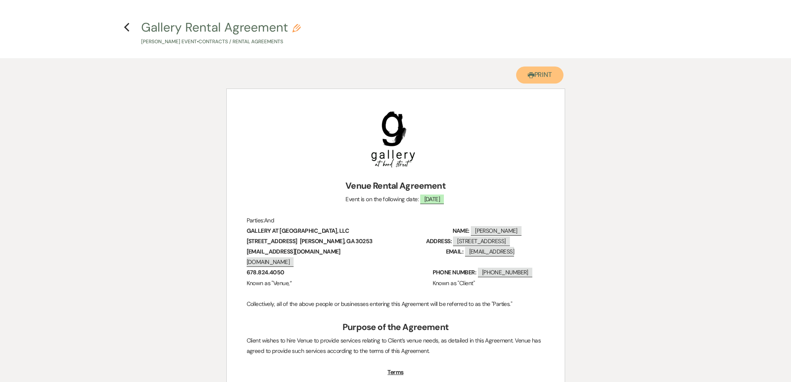
click at [539, 79] on button "Printer Print" at bounding box center [540, 74] width 48 height 17
click at [127, 26] on icon "Previous" at bounding box center [127, 27] width 6 height 10
select select "6"
select select "24"
select select "4"
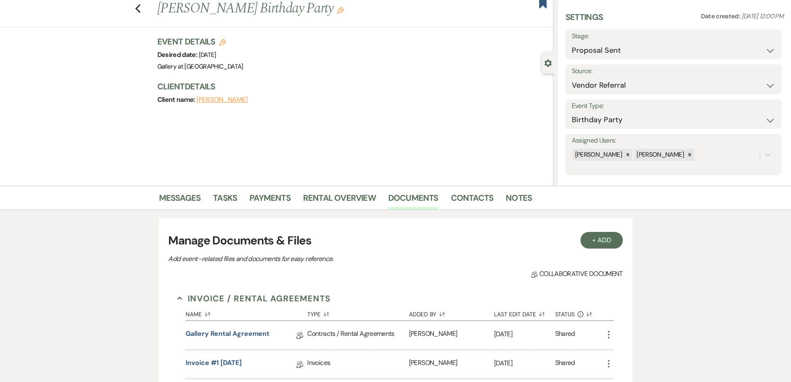
scroll to position [125, 0]
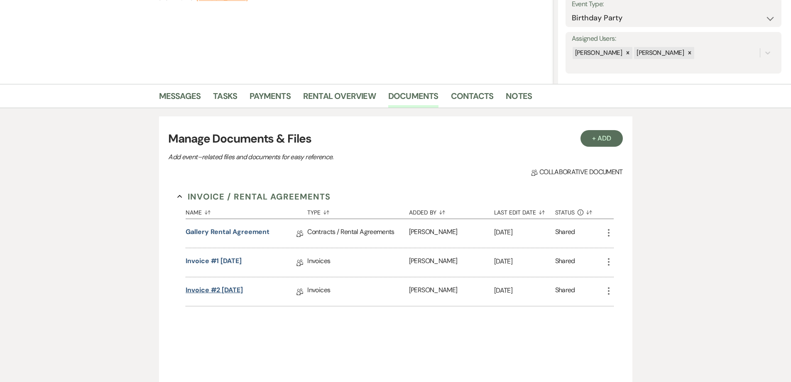
click at [230, 290] on link "Invoice #2 8-11-2025" at bounding box center [214, 291] width 57 height 13
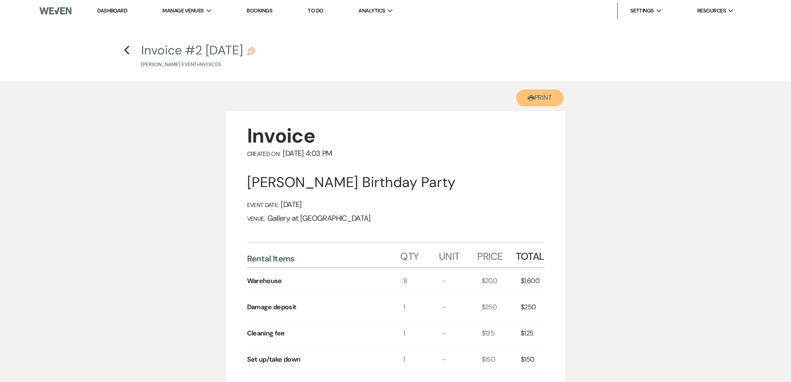
click at [547, 100] on button "Printer Print" at bounding box center [540, 97] width 48 height 17
click at [128, 51] on icon "Previous" at bounding box center [127, 50] width 6 height 10
select select "6"
select select "24"
select select "4"
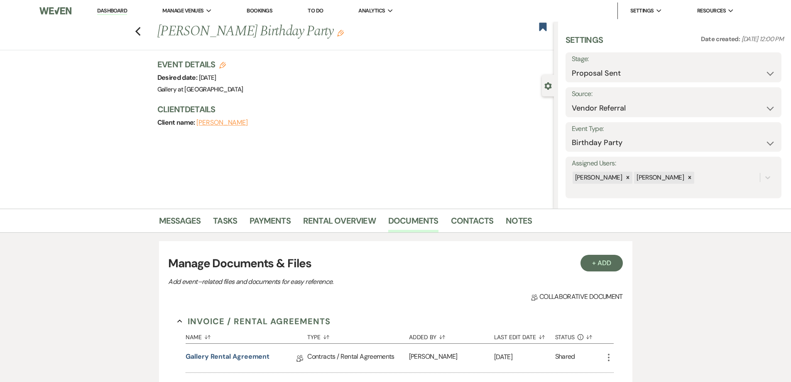
click at [342, 34] on use "button" at bounding box center [340, 33] width 7 height 7
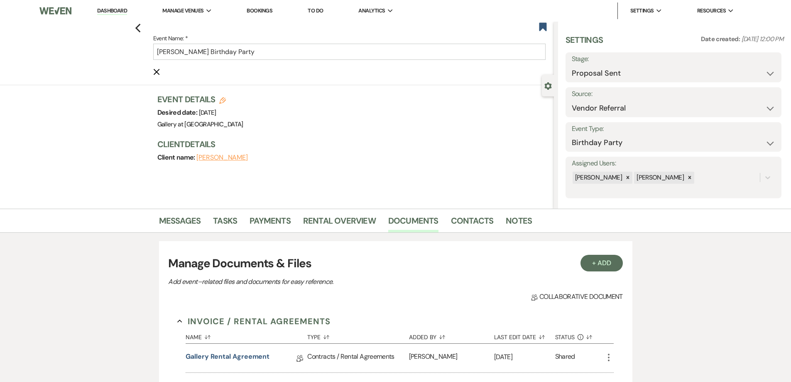
click at [343, 42] on label "Event Name: *" at bounding box center [349, 38] width 392 height 10
click at [343, 44] on input "Jerine M. Campbell Birthday Party" at bounding box center [349, 52] width 392 height 16
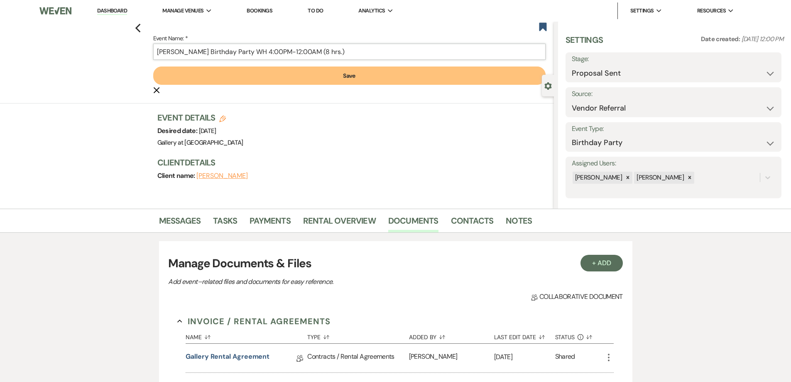
type input "Jerine M. Campbell Birthday Party WH 4:00PM-12:00AM (8 hrs.)"
click at [331, 74] on button "Save" at bounding box center [349, 75] width 392 height 18
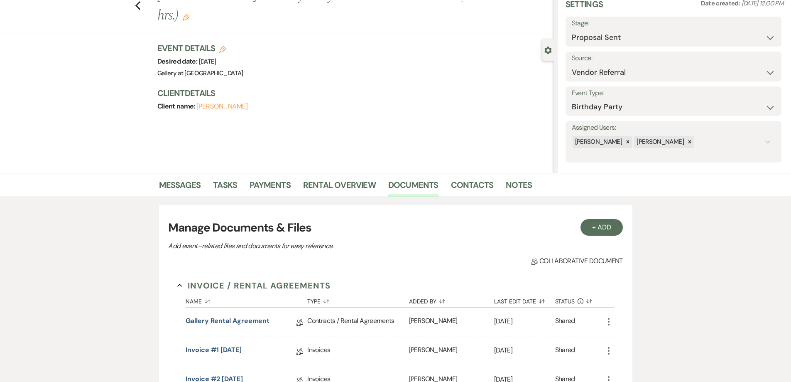
scroll to position [83, 0]
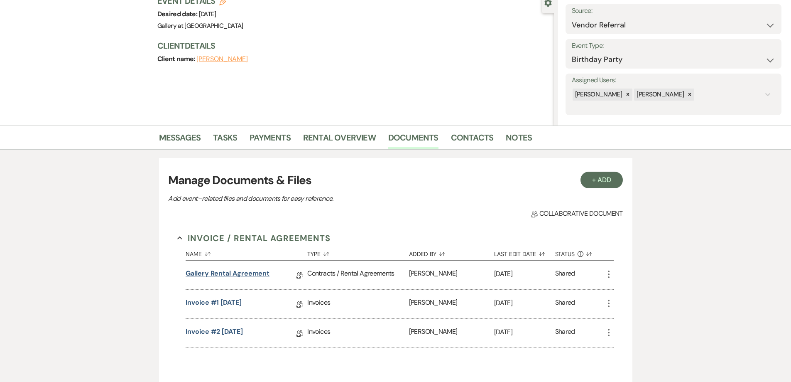
click at [259, 275] on link "Gallery Rental Agreement" at bounding box center [228, 274] width 84 height 13
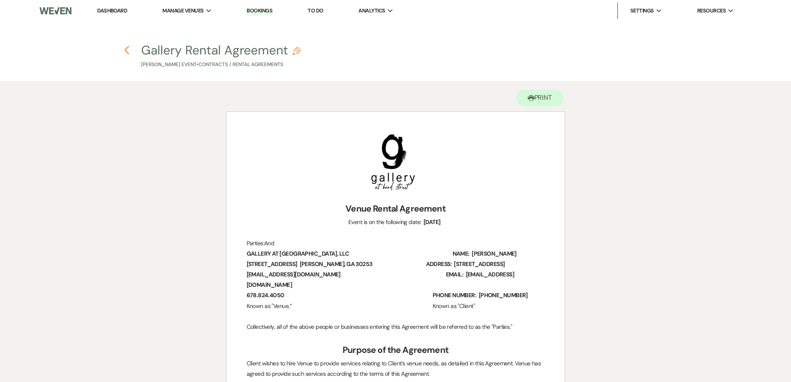
click at [127, 53] on use "button" at bounding box center [126, 50] width 5 height 9
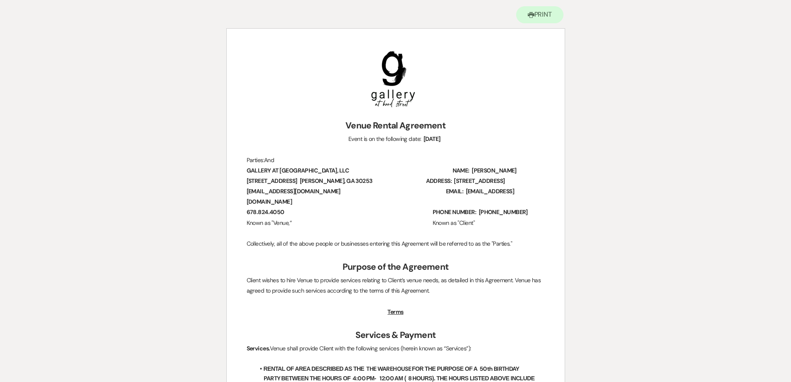
select select "6"
select select "24"
select select "4"
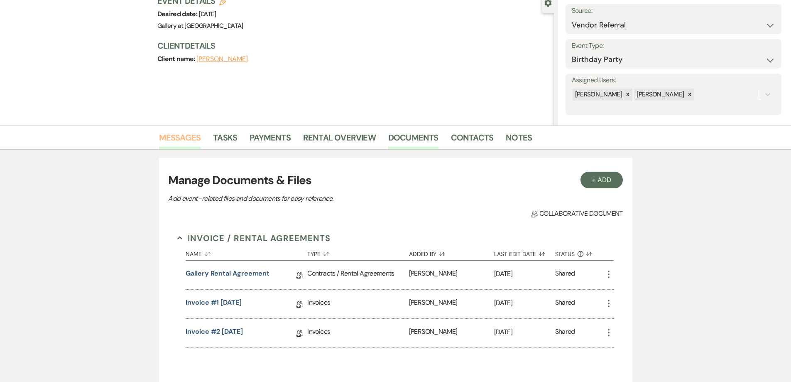
click at [188, 137] on link "Messages" at bounding box center [180, 140] width 42 height 18
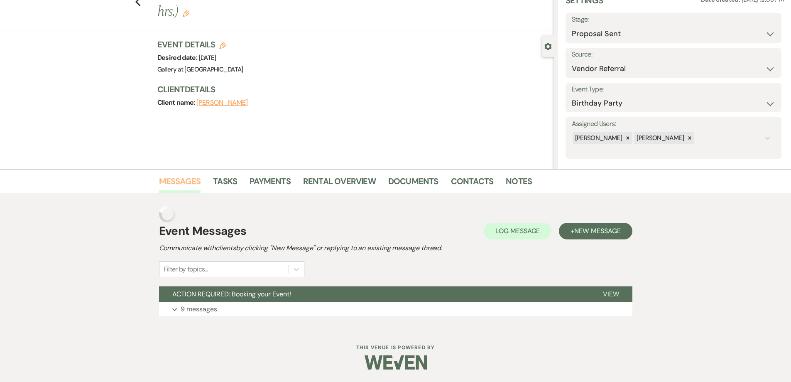
scroll to position [23, 0]
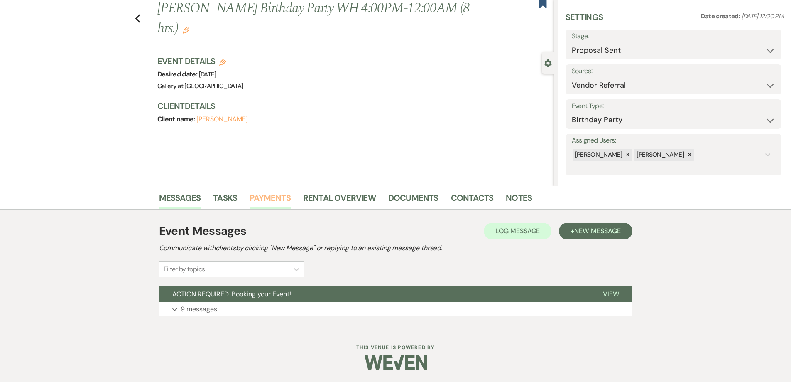
click at [268, 196] on link "Payments" at bounding box center [270, 200] width 41 height 18
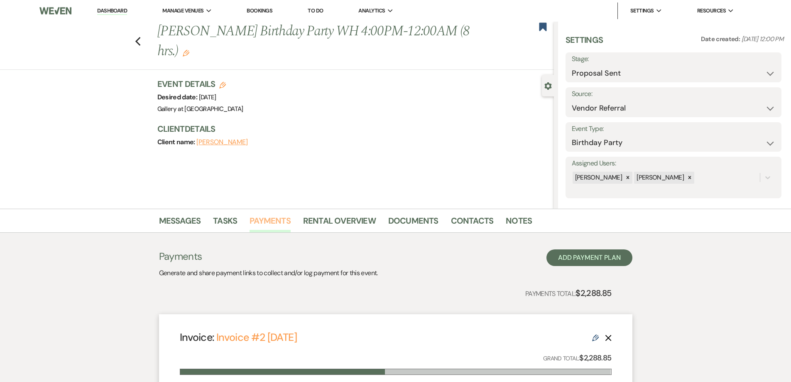
click at [261, 218] on link "Payments" at bounding box center [270, 223] width 41 height 18
click at [583, 72] on select "Inquiry Follow Up Tour Requested Tour Confirmed Toured Proposal Sent Booked Lost" at bounding box center [673, 73] width 203 height 16
select select "7"
click at [572, 65] on select "Inquiry Follow Up Tour Requested Tour Confirmed Toured Proposal Sent Booked Lost" at bounding box center [673, 73] width 203 height 16
click at [751, 72] on button "Save" at bounding box center [758, 67] width 47 height 17
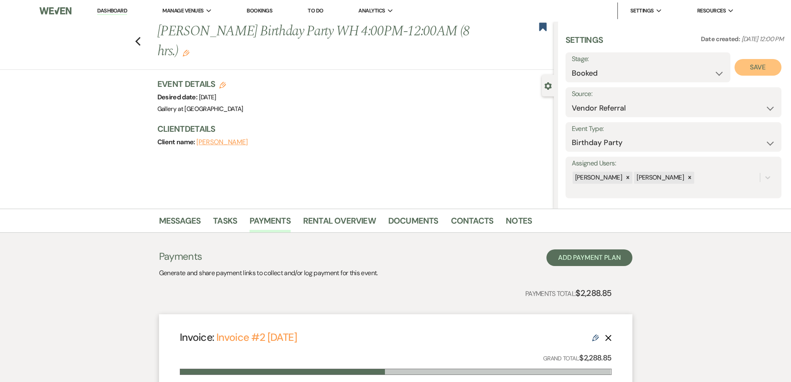
select select "4"
select select "733"
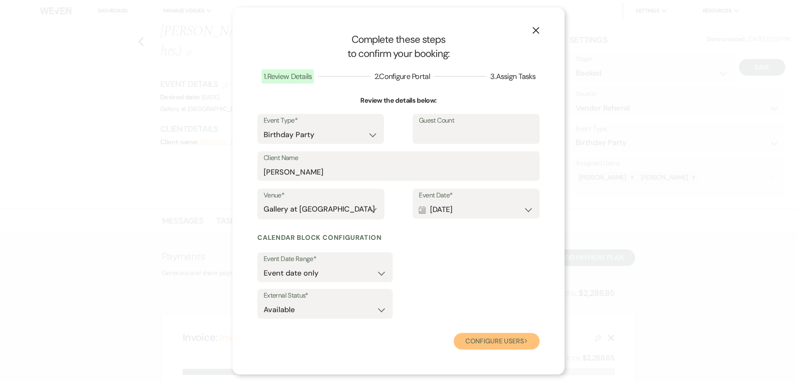
click at [490, 343] on button "Configure users Next" at bounding box center [497, 341] width 86 height 17
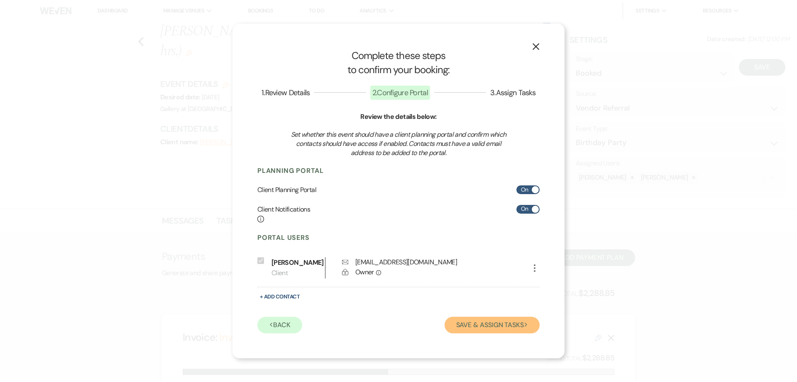
click at [469, 328] on button "Save & Assign Tasks Next" at bounding box center [492, 324] width 95 height 17
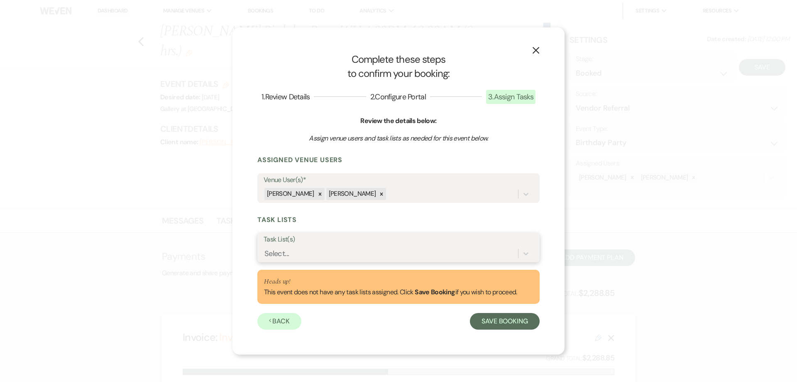
click at [316, 258] on div "Select..." at bounding box center [391, 253] width 255 height 15
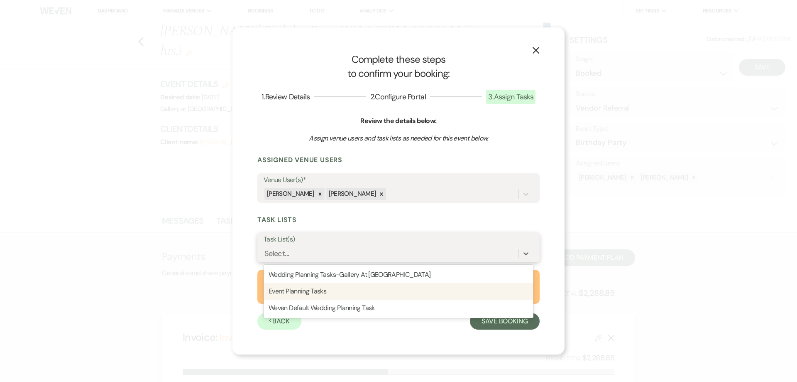
click at [323, 289] on div "Event Planning Tasks" at bounding box center [399, 291] width 270 height 17
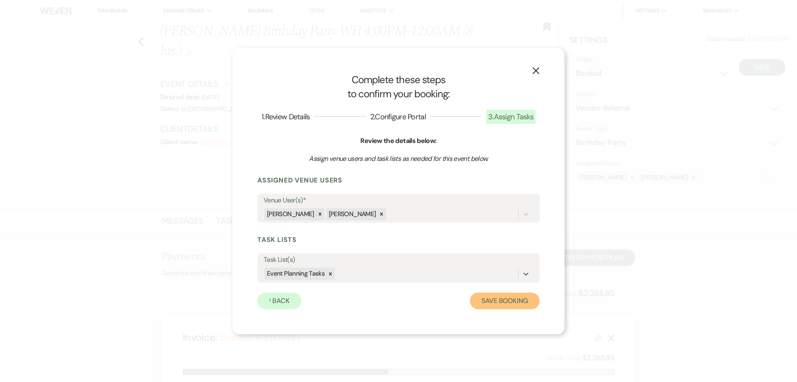
click at [487, 300] on button "Save Booking" at bounding box center [505, 300] width 70 height 17
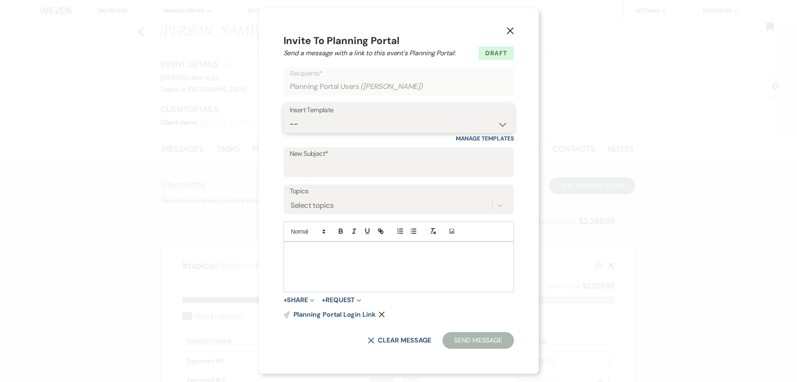
click at [325, 127] on select "-- Initial Inquiry Response-DATE IS AVAILABLE Initial Inquiry Response-DATE NOT…" at bounding box center [399, 124] width 218 height 16
select select "2651"
click at [290, 116] on select "-- Initial Inquiry Response-DATE IS AVAILABLE Initial Inquiry Response-DATE NOT…" at bounding box center [399, 124] width 218 height 16
type input "Weven Planning Portal Introduction"
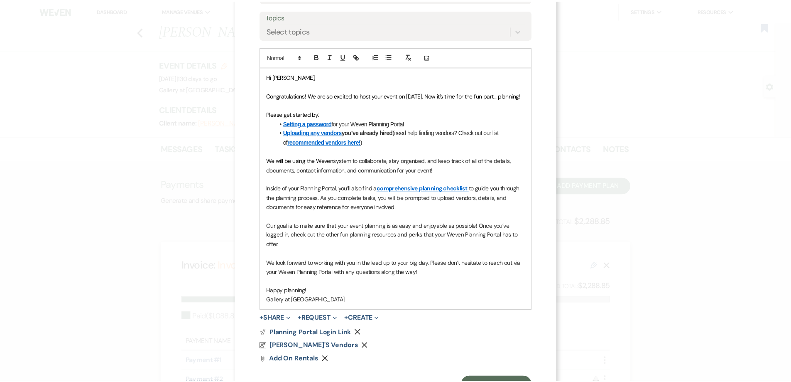
scroll to position [203, 0]
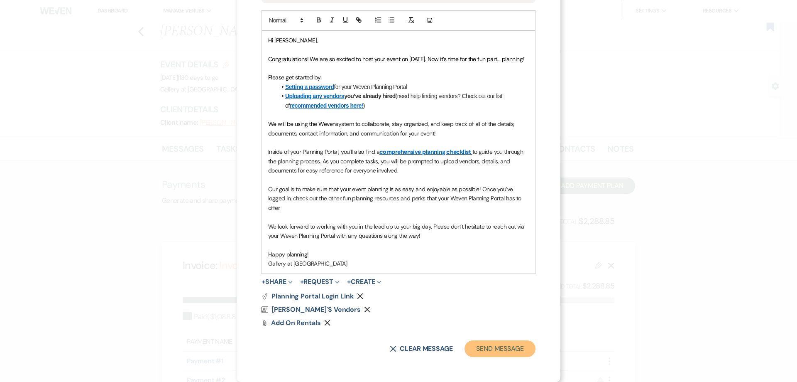
click at [497, 352] on button "Send Message" at bounding box center [500, 348] width 71 height 17
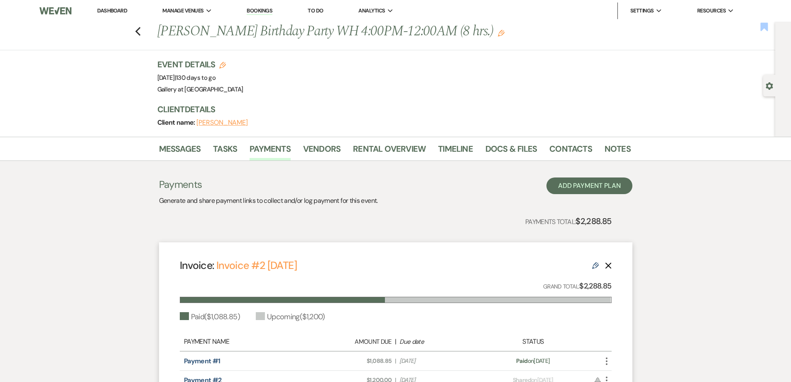
click at [761, 27] on use "button" at bounding box center [764, 26] width 7 height 8
click at [170, 144] on link "Messages" at bounding box center [180, 151] width 42 height 18
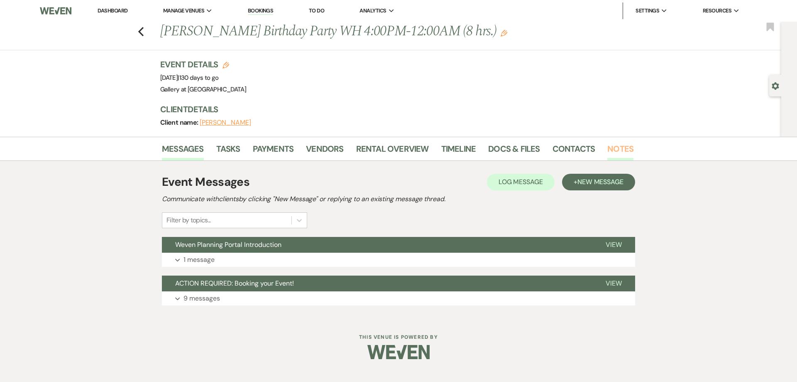
click at [609, 146] on link "Notes" at bounding box center [621, 151] width 26 height 18
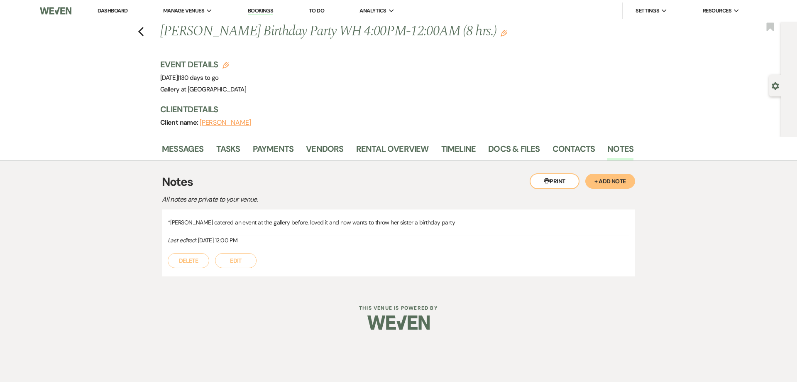
click at [244, 263] on button "Edit" at bounding box center [236, 260] width 42 height 15
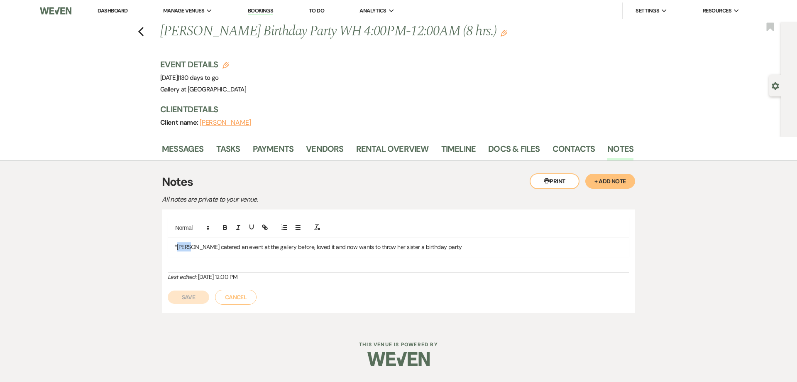
drag, startPoint x: 191, startPoint y: 246, endPoint x: 178, endPoint y: 246, distance: 13.7
click at [178, 246] on p "*Joann catered an event at the gallery before, loved it and now wants to throw …" at bounding box center [398, 246] width 449 height 9
click at [191, 300] on button "Save" at bounding box center [189, 296] width 42 height 13
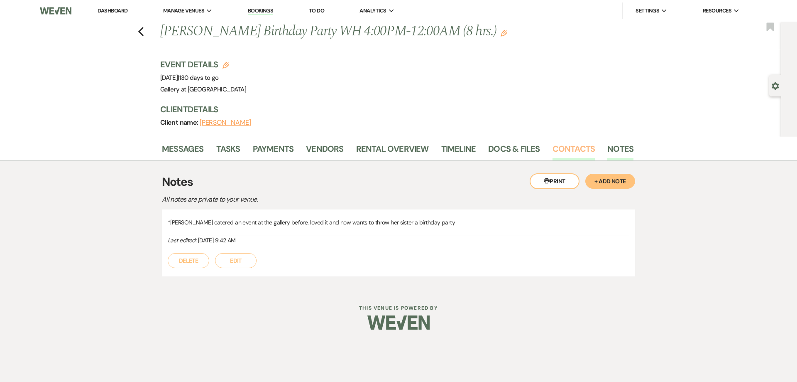
click at [572, 152] on link "Contacts" at bounding box center [574, 151] width 43 height 18
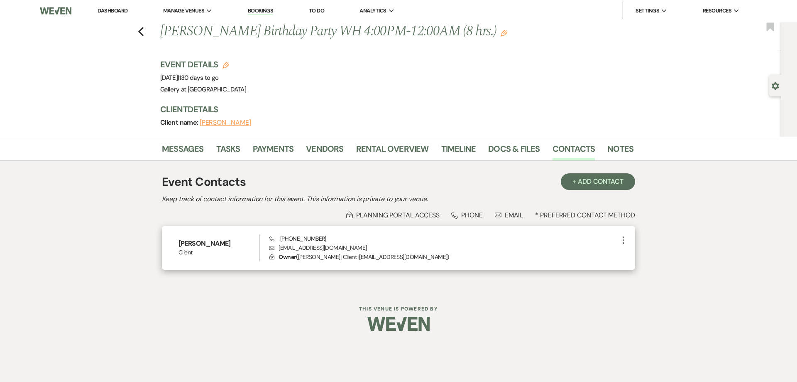
click at [626, 242] on icon "More" at bounding box center [624, 240] width 10 height 10
click at [631, 256] on use "button" at bounding box center [632, 256] width 6 height 6
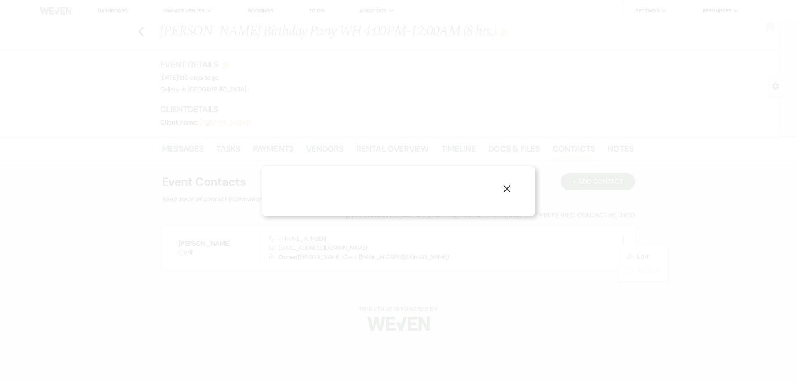
select select "1"
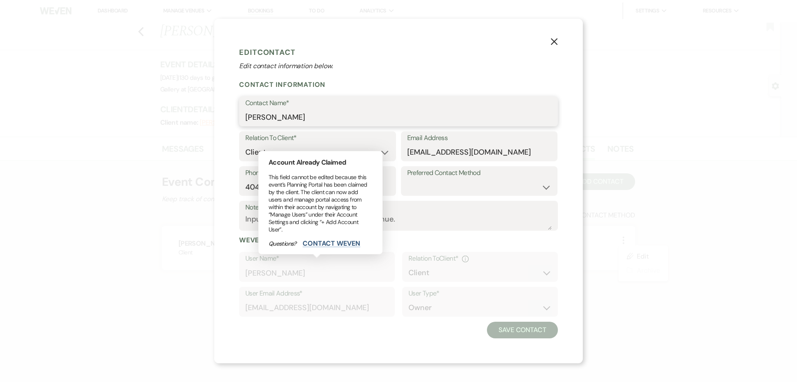
drag, startPoint x: 567, startPoint y: 251, endPoint x: 267, endPoint y: 113, distance: 330.4
click at [267, 113] on input "Joann Campbell" at bounding box center [398, 117] width 306 height 16
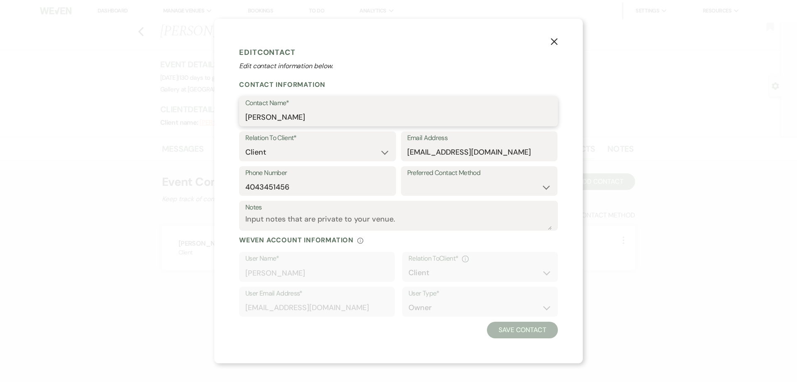
drag, startPoint x: 265, startPoint y: 114, endPoint x: 249, endPoint y: 120, distance: 17.9
click at [249, 120] on input "Joann Campbell" at bounding box center [398, 117] width 306 height 16
type input "Jerine Campbell"
click at [521, 333] on button "Save Contact" at bounding box center [522, 329] width 71 height 17
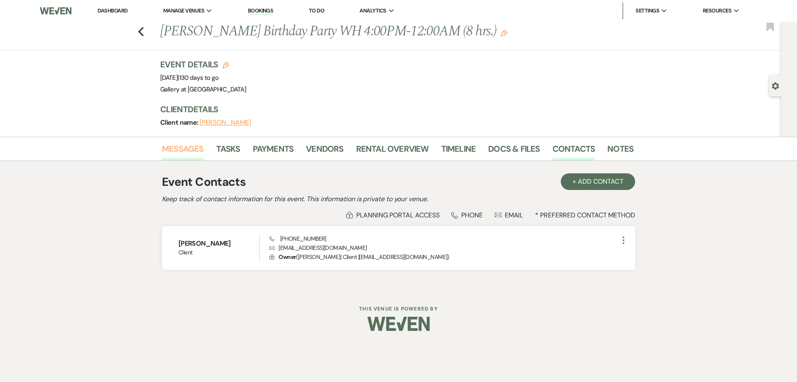
click at [187, 148] on link "Messages" at bounding box center [183, 151] width 42 height 18
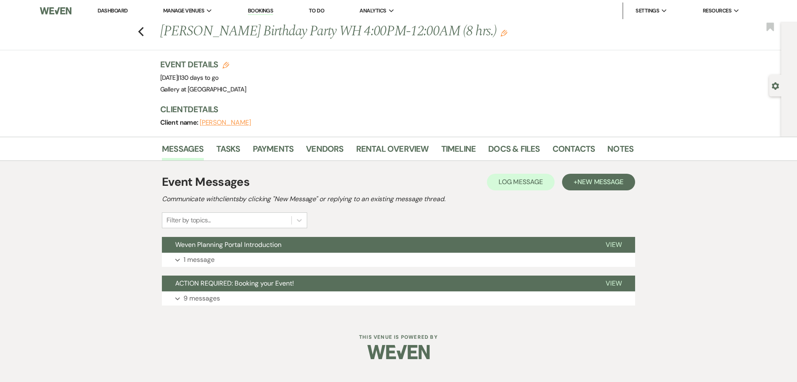
click at [120, 12] on link "Dashboard" at bounding box center [113, 10] width 30 height 7
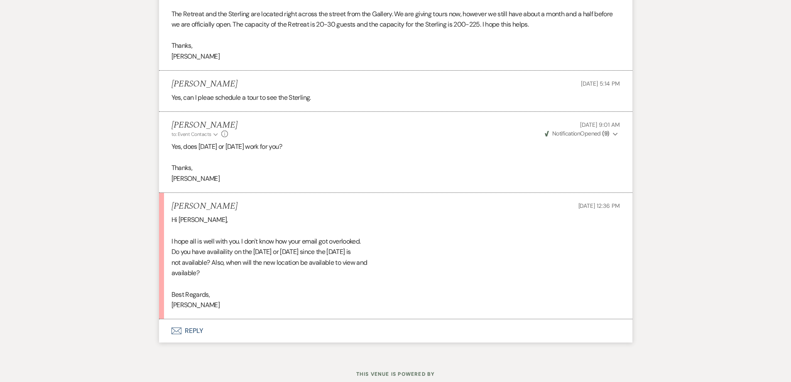
scroll to position [932, 0]
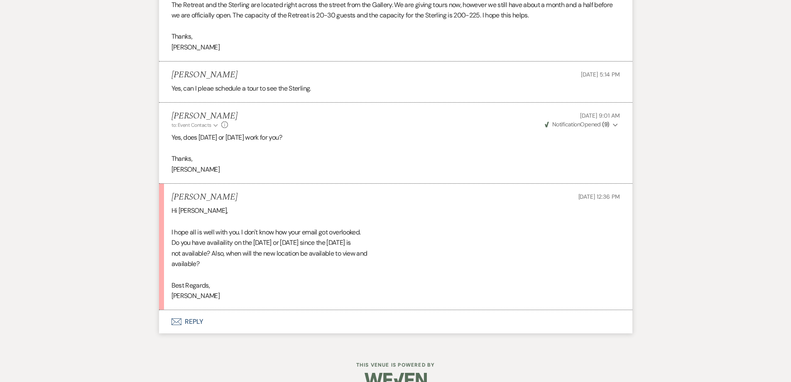
click at [261, 321] on button "Envelope Reply" at bounding box center [395, 321] width 473 height 23
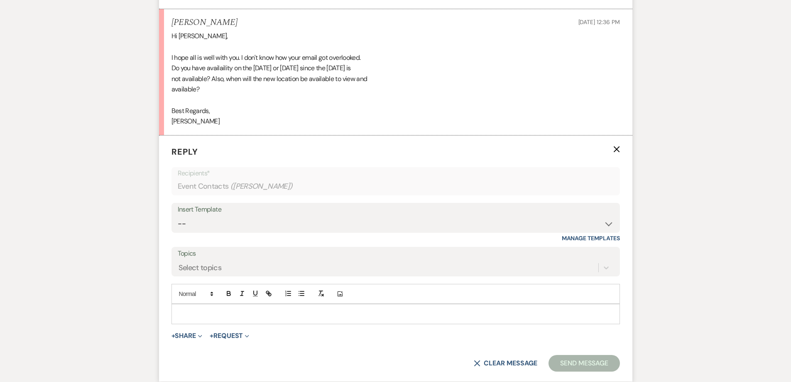
scroll to position [1139, 0]
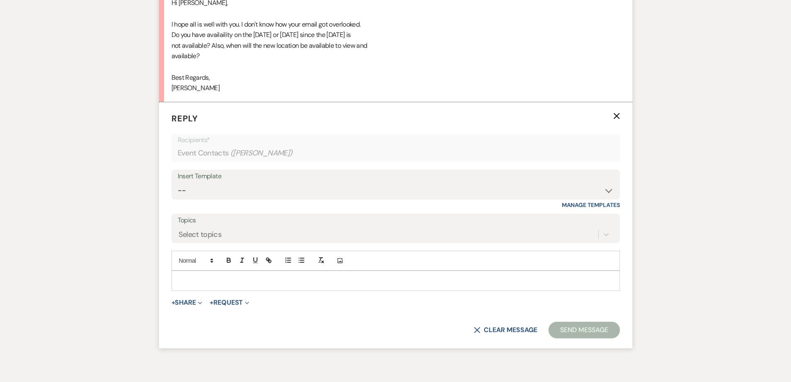
click at [271, 284] on p at bounding box center [395, 280] width 435 height 9
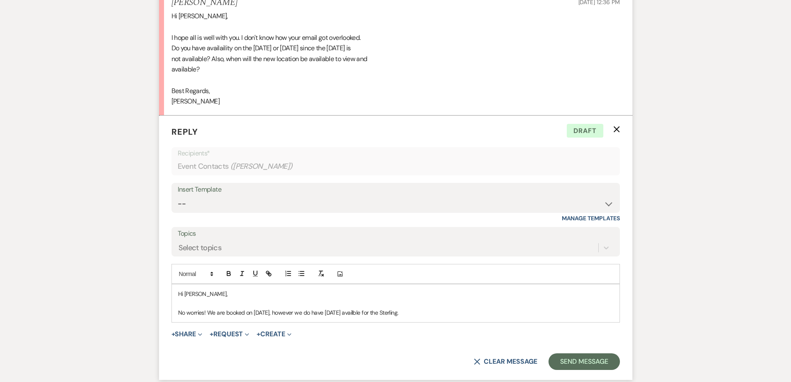
scroll to position [1143, 0]
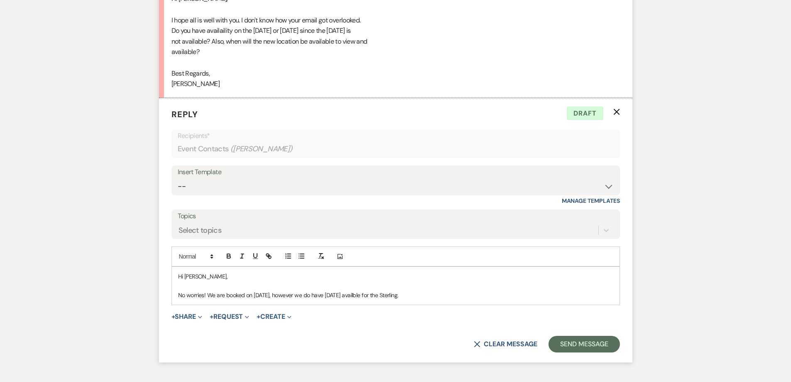
click at [286, 295] on p "No worries! We are booked on November 1st, however we do have November 8th avai…" at bounding box center [395, 294] width 435 height 9
click at [398, 298] on p "No worries! We are booked on November 1st in the evening (we do have the mornin…" at bounding box center [395, 294] width 435 height 9
drag, startPoint x: 503, startPoint y: 295, endPoint x: 482, endPoint y: 296, distance: 21.2
click at [482, 296] on p "No worries! We are booked on November 1st in the evening (we do have the mornin…" at bounding box center [395, 294] width 435 height 9
click at [485, 294] on p "No worries! We are booked on November 1st in the evening (we do have the mornin…" at bounding box center [395, 294] width 435 height 9
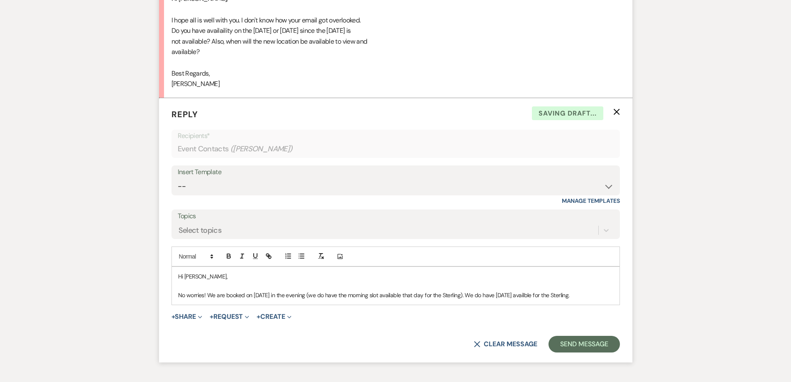
click at [555, 297] on p "No worries! We are booked on November 1st in the evening (we do have the mornin…" at bounding box center [395, 294] width 435 height 9
click at [608, 295] on p "No worries! We are booked on November 1st in the evening (we do have the mornin…" at bounding box center [395, 294] width 435 height 9
click at [270, 299] on p "No worries! We are booked on November 1st in the evening (we do have the mornin…" at bounding box center [395, 294] width 435 height 9
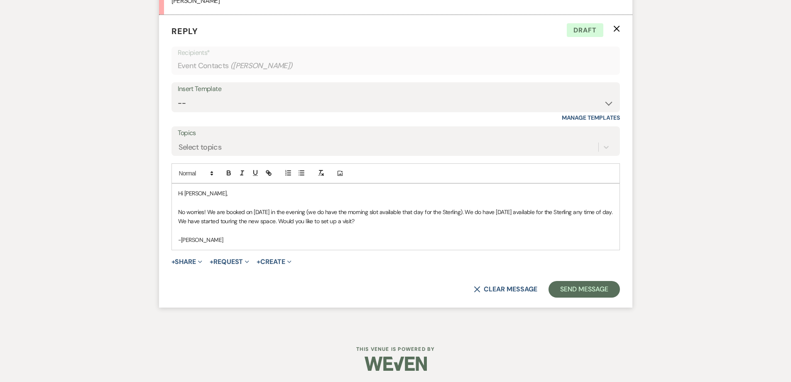
scroll to position [1228, 0]
click at [593, 280] on button "Send Message" at bounding box center [584, 287] width 71 height 17
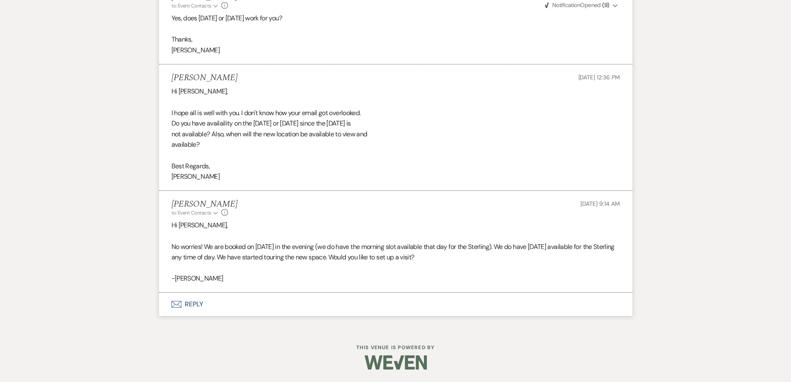
scroll to position [1051, 0]
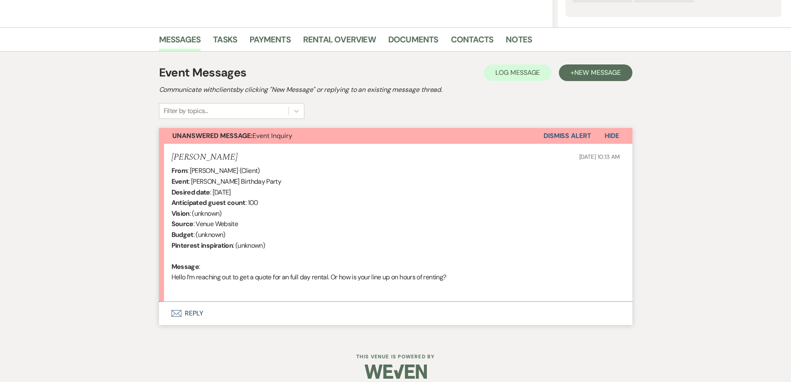
scroll to position [184, 0]
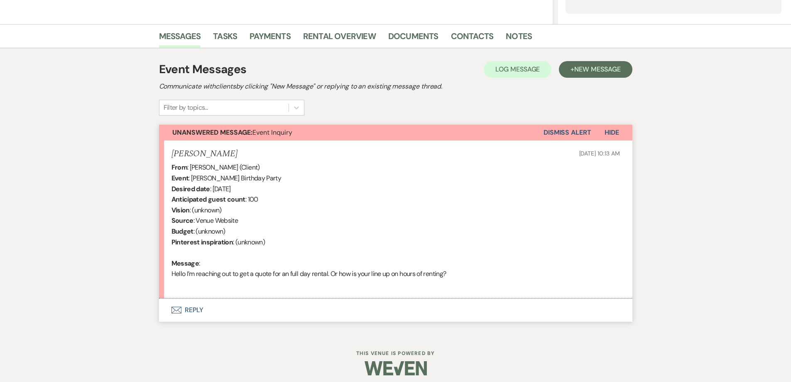
click at [218, 306] on button "Envelope Reply" at bounding box center [395, 309] width 473 height 23
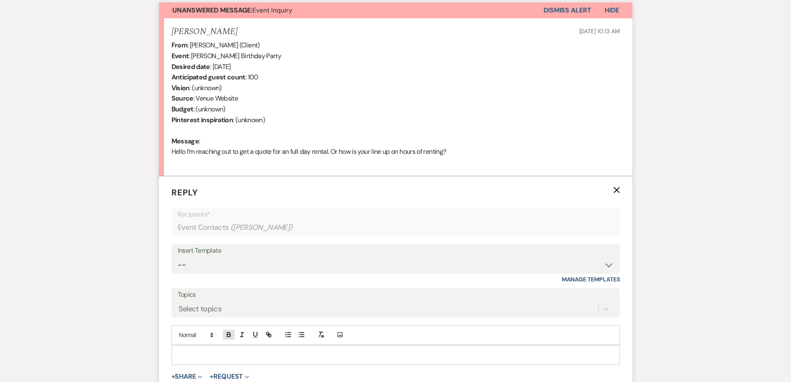
scroll to position [351, 0]
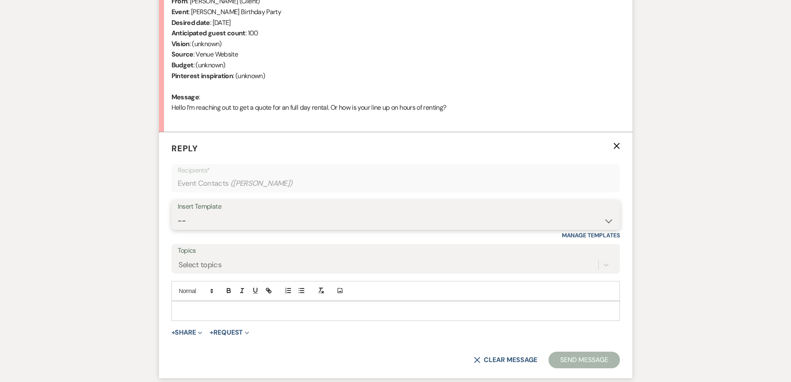
click at [242, 223] on select "-- Initial Inquiry Response-DATE IS AVAILABLE Initial Inquiry Response-DATE NOT…" at bounding box center [396, 221] width 436 height 16
select select "2561"
click at [178, 213] on select "-- Initial Inquiry Response-DATE IS AVAILABLE Initial Inquiry Response-DATE NOT…" at bounding box center [396, 221] width 436 height 16
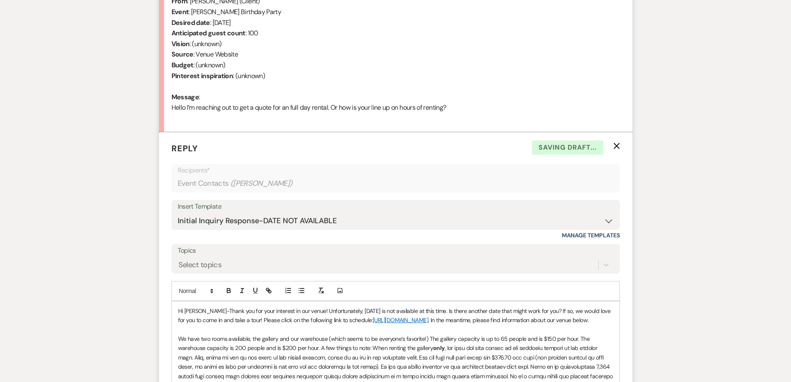
click at [363, 309] on p "Hi Shara-Thank you for your interest in our venue! Unfortunately, 11/08/2025 is…" at bounding box center [395, 315] width 435 height 19
click at [428, 309] on p "Hi Shara-Thank you for your interest in our venue! Unfortunately, 11/08/2025 is…" at bounding box center [395, 315] width 435 height 19
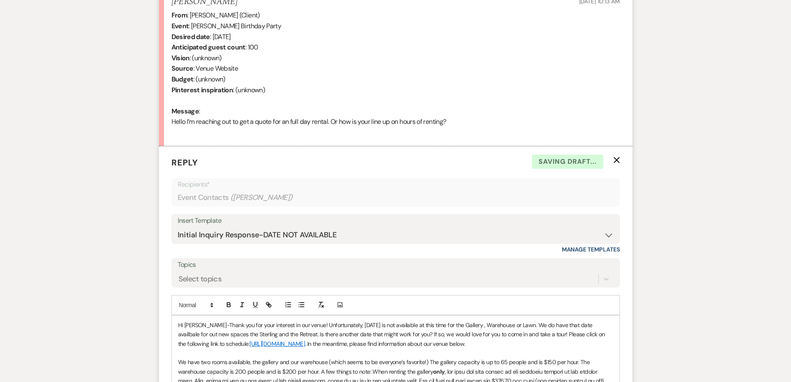
scroll to position [392, 0]
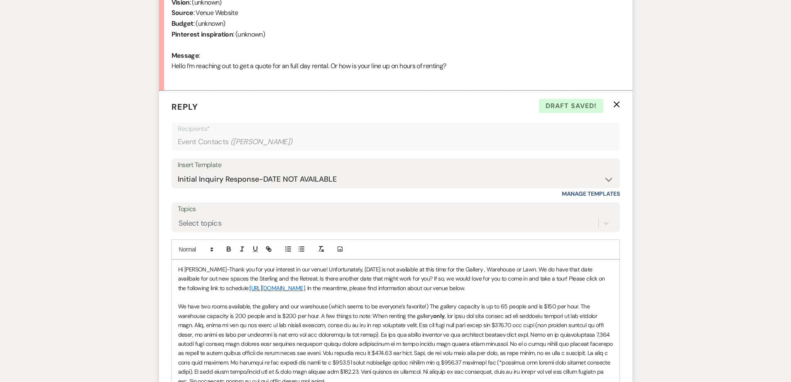
click at [583, 270] on p "Hi Shara-Thank you for your interest in our venue! Unfortunately, 11/08/2025 is…" at bounding box center [395, 279] width 435 height 28
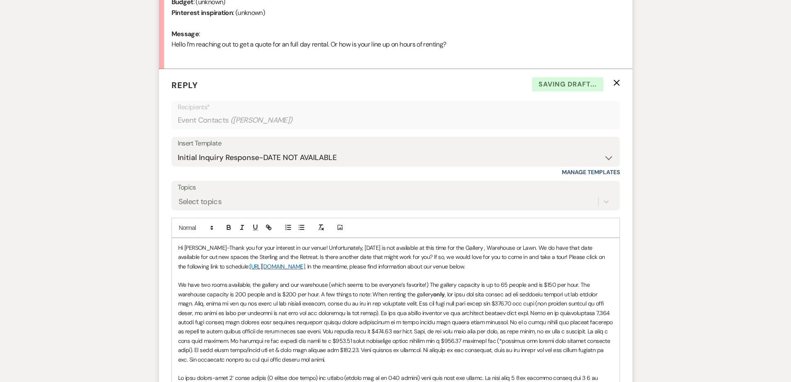
scroll to position [434, 0]
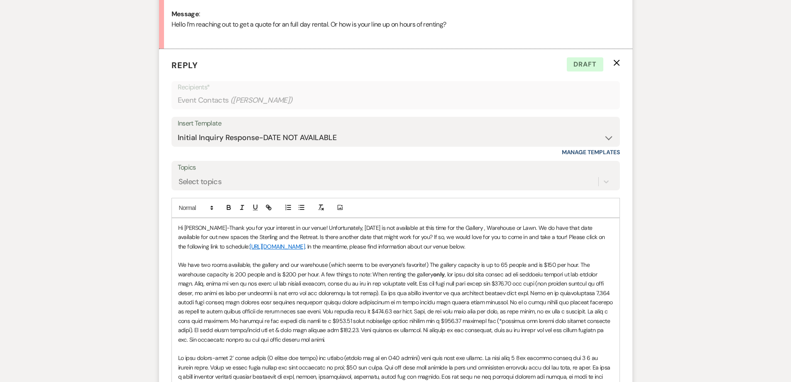
click at [480, 245] on p "Hi Shara-Thank you for your interest in our venue! Unfortunately, 11/08/2025 is…" at bounding box center [395, 237] width 435 height 28
click at [288, 237] on p "Hi Shara-Thank you for your interest in our venue! Unfortunately, 11/08/2025 is…" at bounding box center [395, 237] width 435 height 28
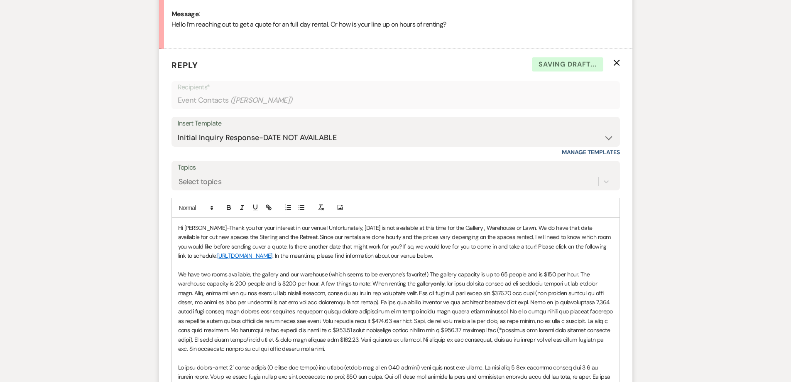
click at [228, 248] on p "Hi Shara-Thank you for your interest in our venue! Unfortunately, 11/08/2025 is…" at bounding box center [395, 241] width 435 height 37
click at [223, 249] on p "Hi Shara-Thank you for your interest in our venue! Unfortunately, 11/08/2025 is…" at bounding box center [395, 241] width 435 height 37
click at [434, 238] on p "Hi Shara-Thank you for your interest in our venue! Unfortunately, 11/08/2025 is…" at bounding box center [395, 241] width 435 height 37
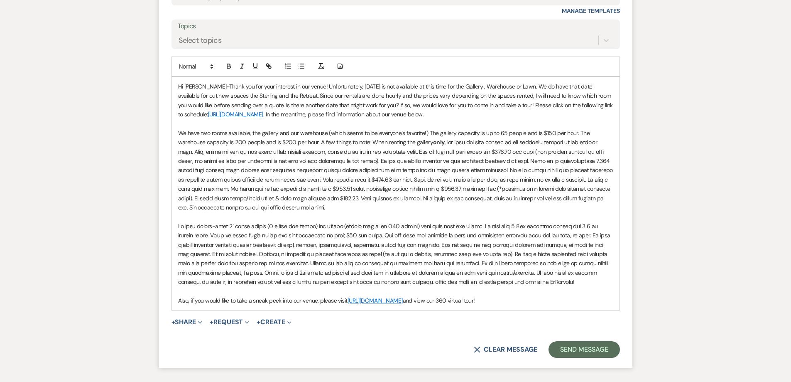
scroll to position [600, 0]
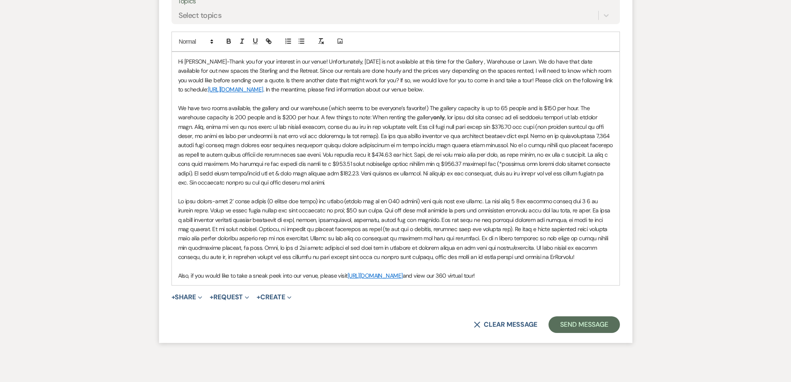
click at [370, 184] on p "We have two rooms available, the gallery and our warehouse (which seems to be e…" at bounding box center [395, 145] width 435 height 84
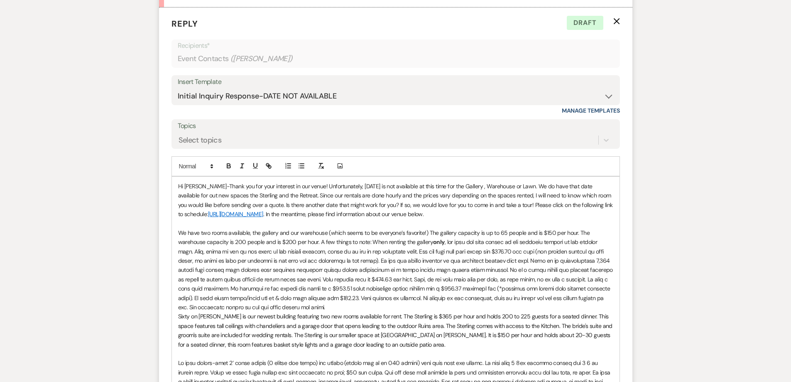
scroll to position [674, 0]
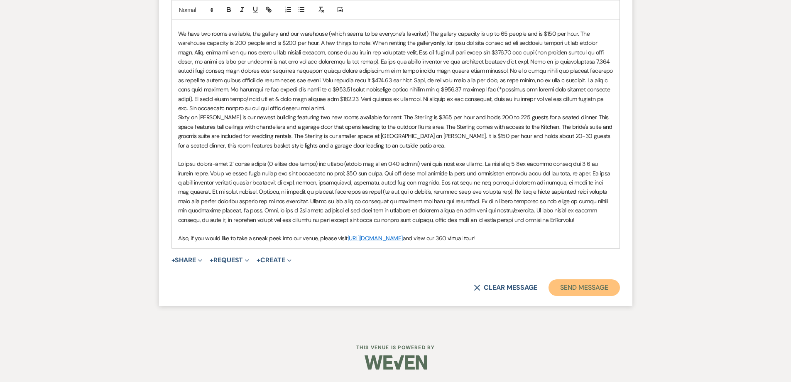
click at [574, 285] on button "Send Message" at bounding box center [584, 287] width 71 height 17
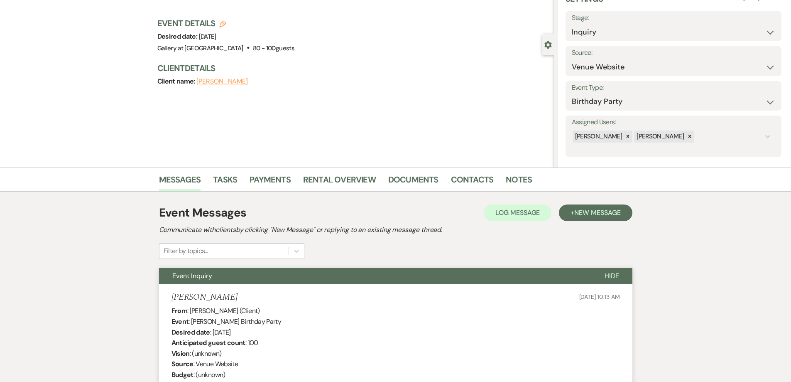
scroll to position [0, 0]
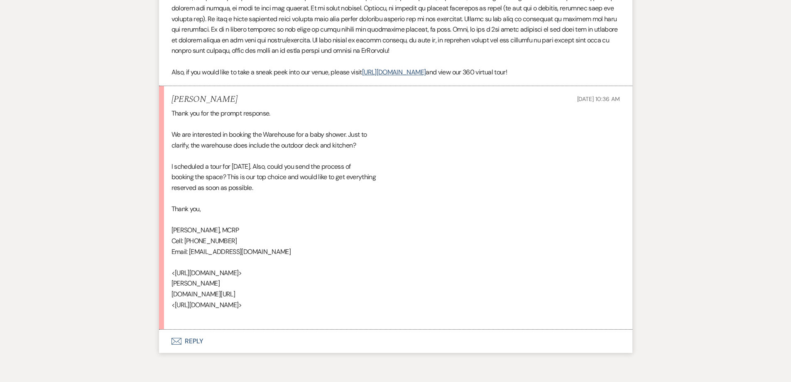
click at [214, 338] on button "Envelope Reply" at bounding box center [395, 340] width 473 height 23
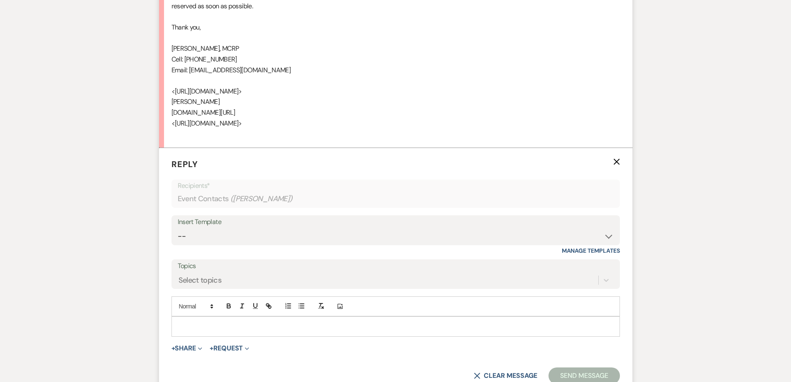
scroll to position [898, 0]
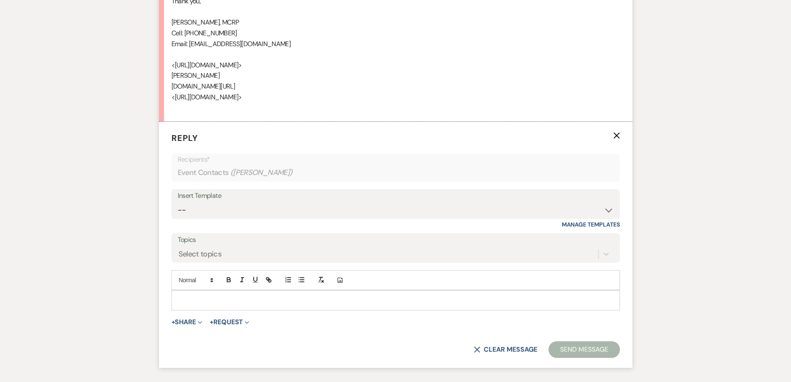
click at [221, 300] on p at bounding box center [395, 299] width 435 height 9
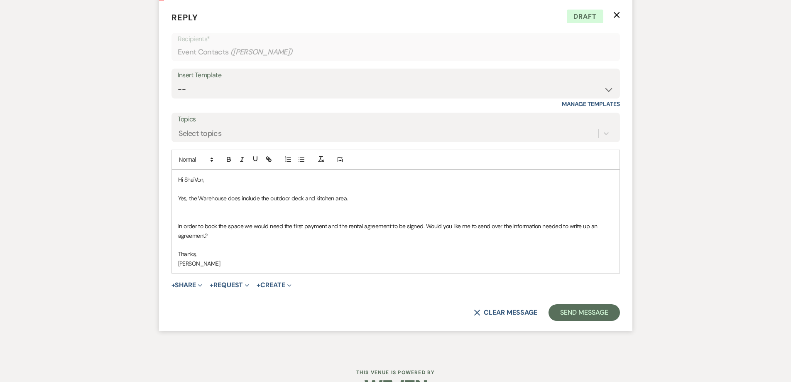
scroll to position [1020, 0]
click at [284, 207] on p at bounding box center [395, 205] width 435 height 9
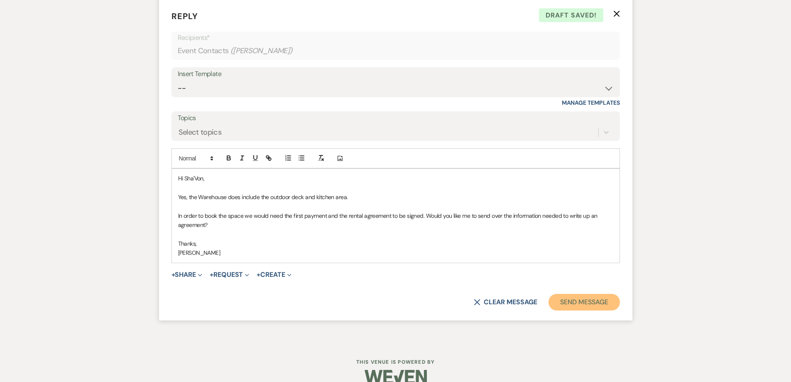
click at [570, 302] on button "Send Message" at bounding box center [584, 302] width 71 height 17
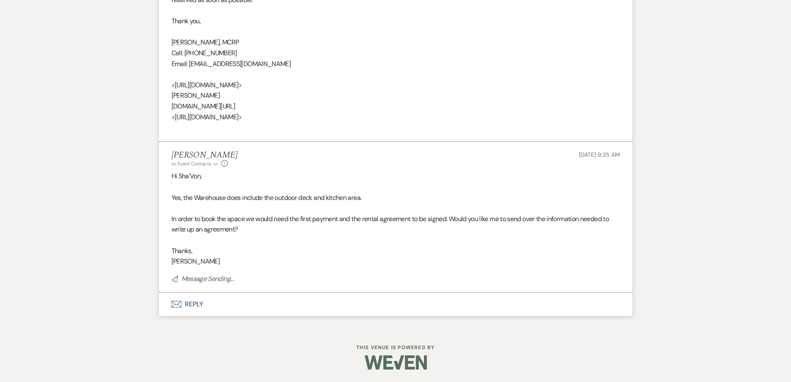
scroll to position [861, 0]
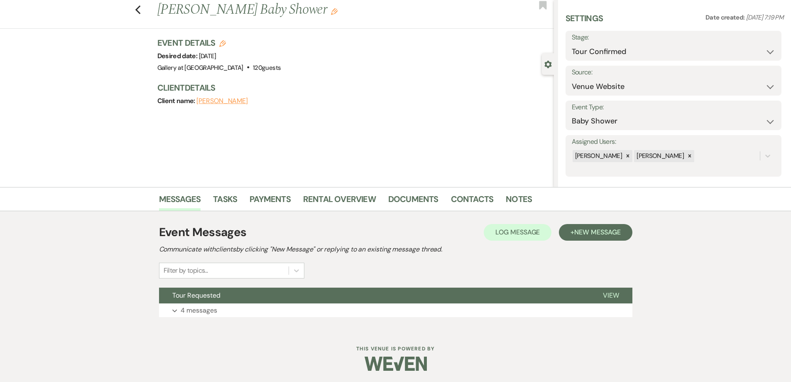
scroll to position [23, 0]
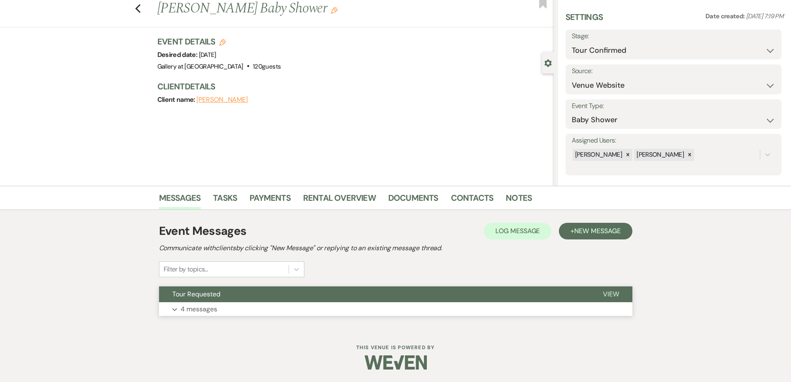
click at [331, 306] on button "Expand 4 messages" at bounding box center [395, 309] width 473 height 14
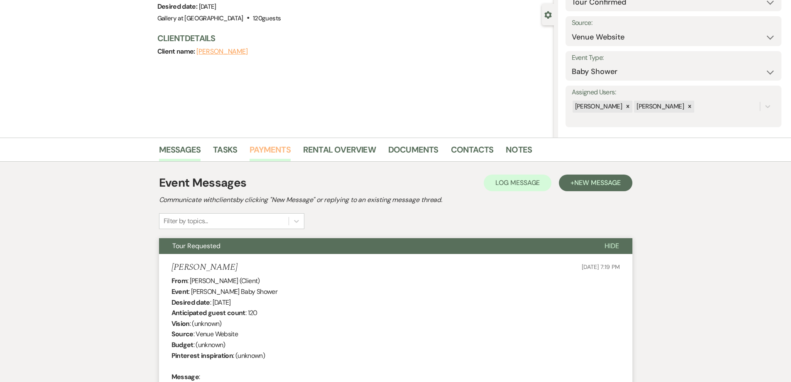
scroll to position [0, 0]
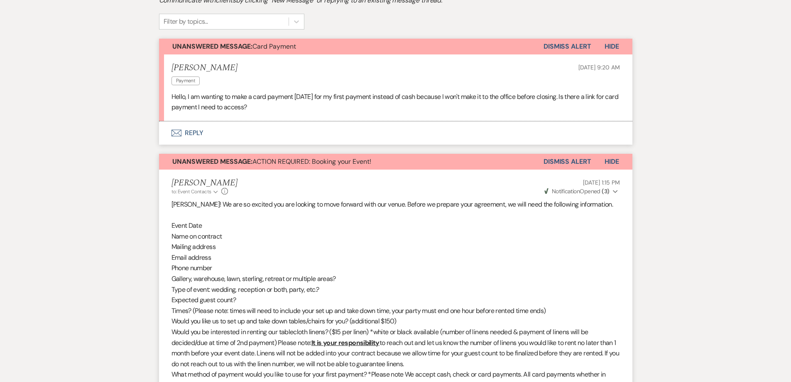
scroll to position [150, 0]
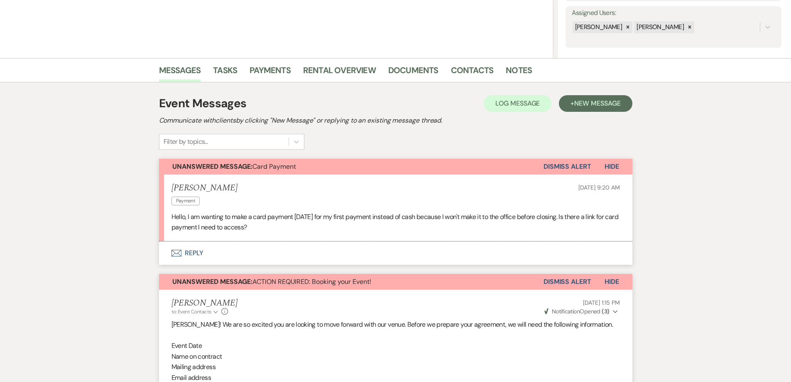
click at [556, 284] on button "Dismiss Alert" at bounding box center [568, 282] width 48 height 16
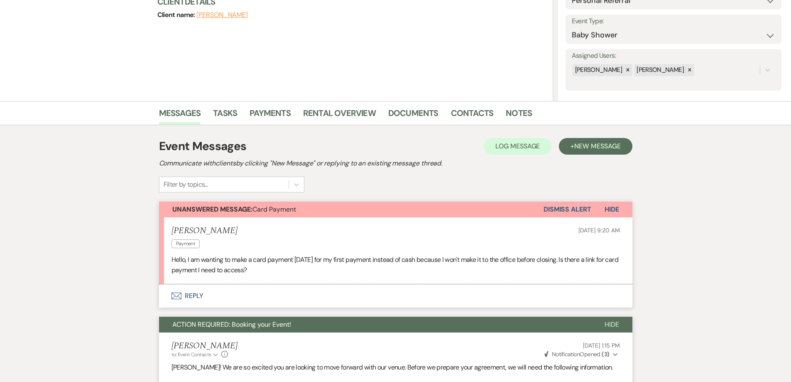
scroll to position [0, 0]
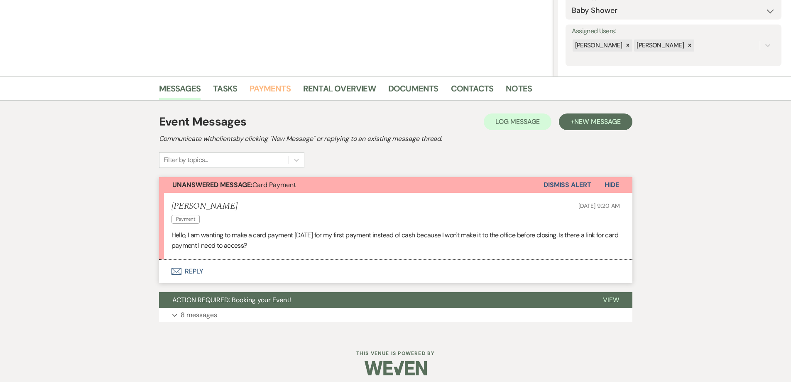
click at [280, 88] on link "Payments" at bounding box center [270, 91] width 41 height 18
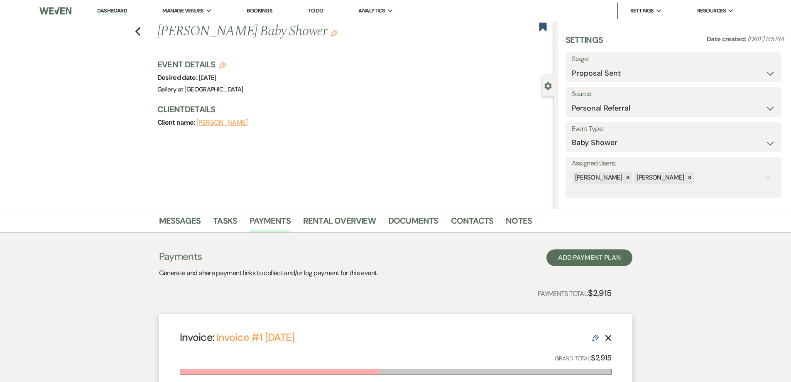
click at [324, 212] on div "Messages Tasks Payments Rental Overview Documents Contacts Notes" at bounding box center [395, 220] width 791 height 24
click at [364, 223] on link "Rental Overview" at bounding box center [339, 223] width 73 height 18
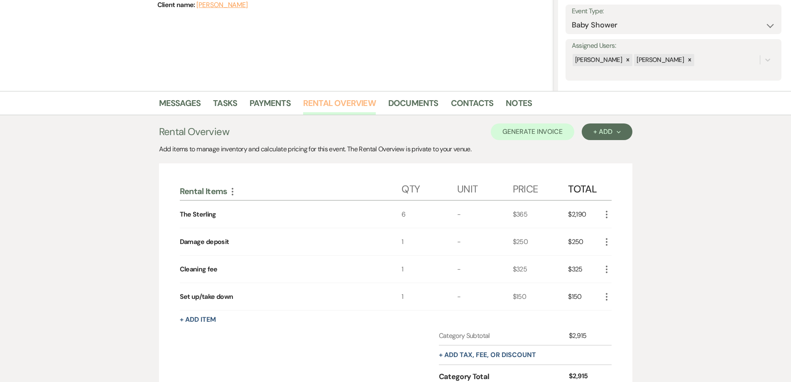
scroll to position [125, 0]
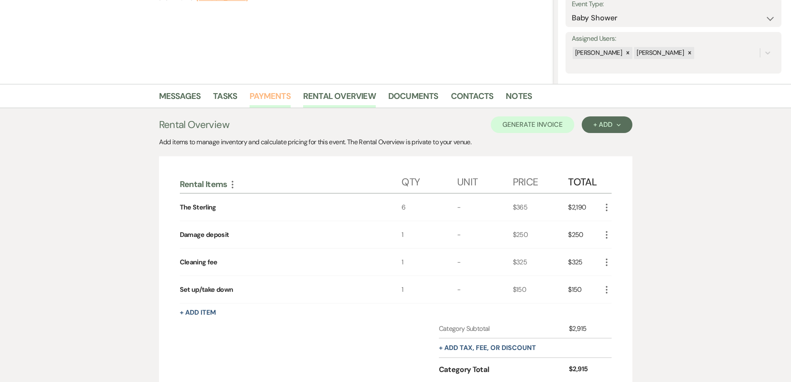
click at [265, 106] on link "Payments" at bounding box center [270, 98] width 41 height 18
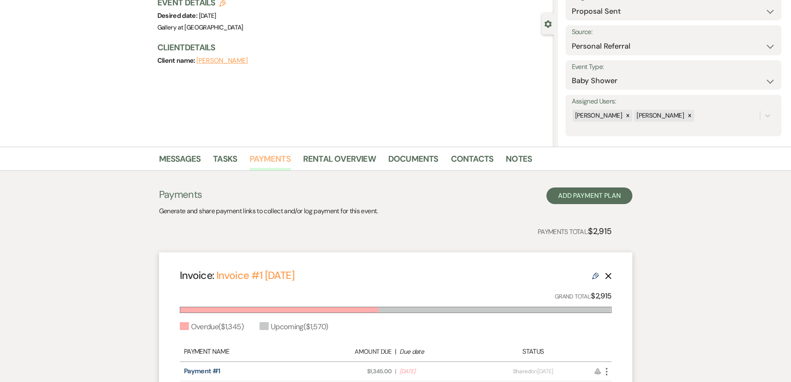
scroll to position [166, 0]
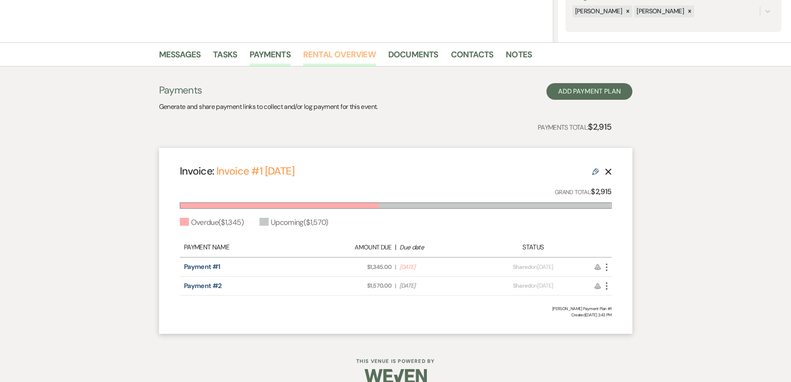
click at [346, 53] on link "Rental Overview" at bounding box center [339, 57] width 73 height 18
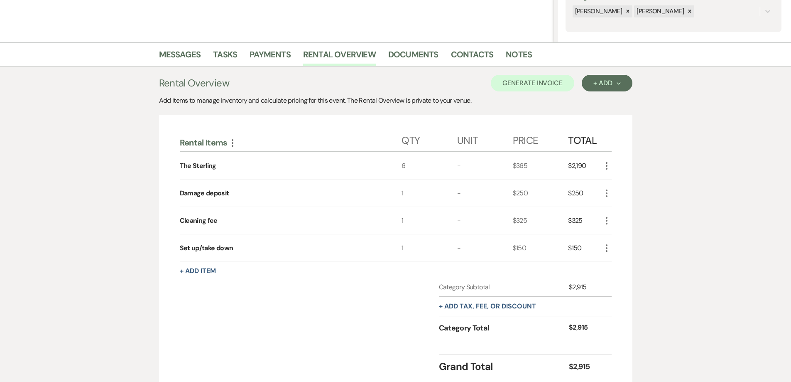
click at [530, 311] on div "+ Add tax, fee, or discount" at bounding box center [487, 306] width 97 height 19
click at [528, 304] on button "+ Add tax, fee, or discount" at bounding box center [487, 306] width 97 height 7
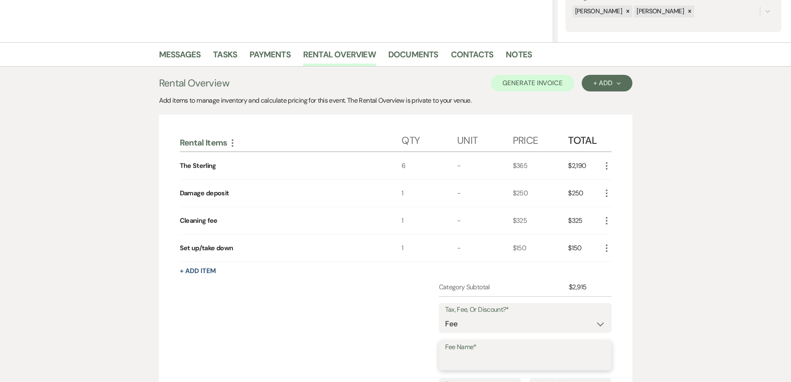
click at [519, 357] on input "Fee Name*" at bounding box center [525, 361] width 160 height 16
click at [538, 360] on input "Card processing fee #2" at bounding box center [525, 361] width 160 height 16
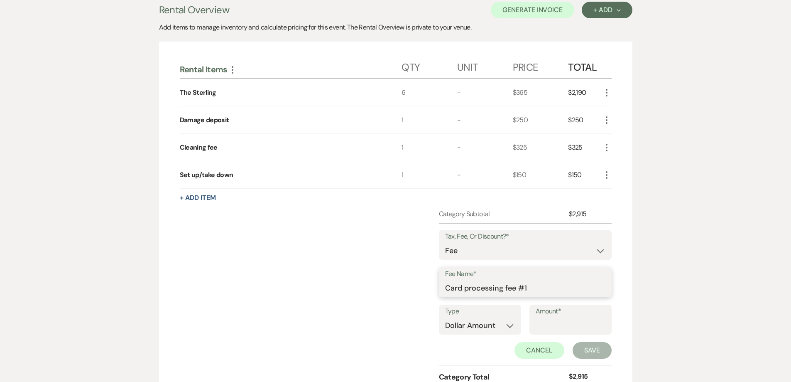
scroll to position [353, 0]
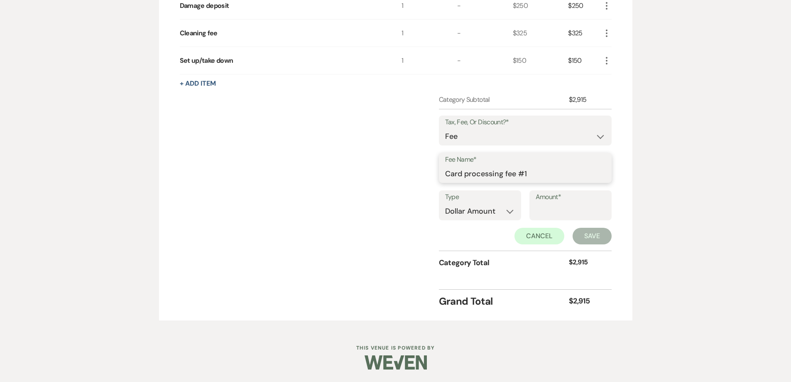
type input "Card processing fee #1"
click at [552, 196] on label "Amount*" at bounding box center [571, 197] width 70 height 12
click at [552, 203] on input "Amount*" at bounding box center [571, 211] width 70 height 16
type input "49.77"
click at [588, 240] on button "Save" at bounding box center [592, 236] width 39 height 17
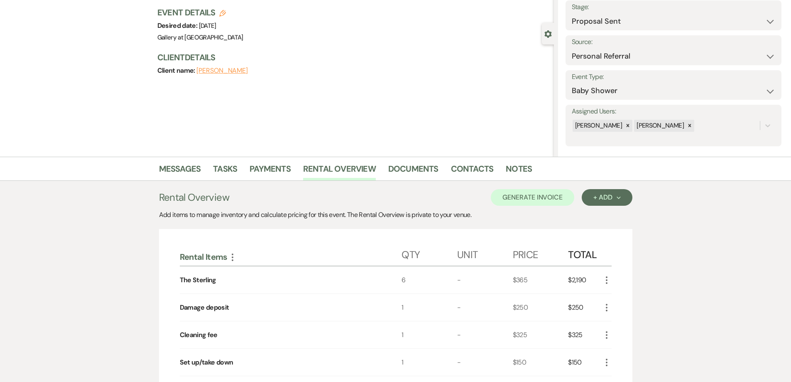
scroll to position [46, 0]
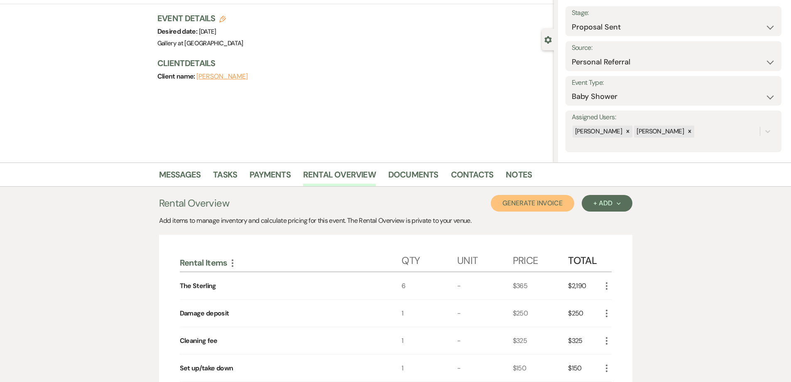
click at [539, 205] on button "Generate Invoice" at bounding box center [532, 203] width 83 height 17
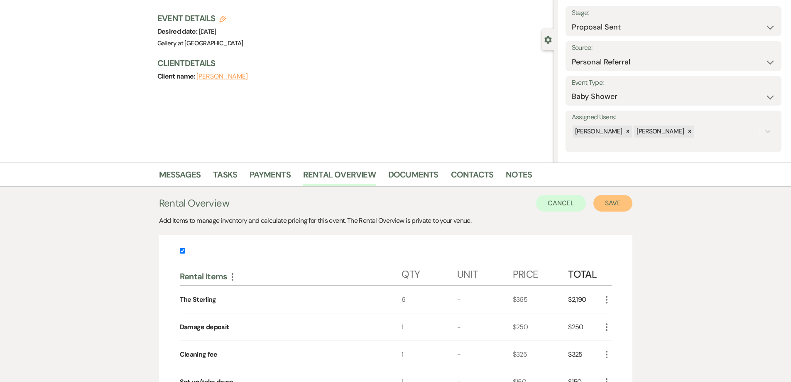
click at [625, 208] on button "Save" at bounding box center [612, 203] width 39 height 17
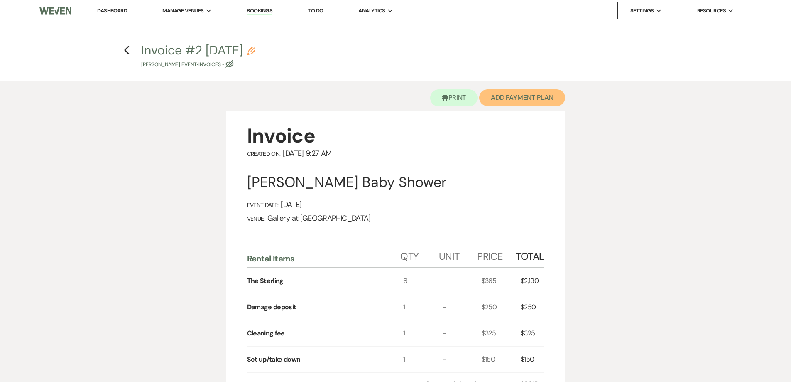
click at [523, 96] on button "Add Payment Plan" at bounding box center [522, 97] width 86 height 17
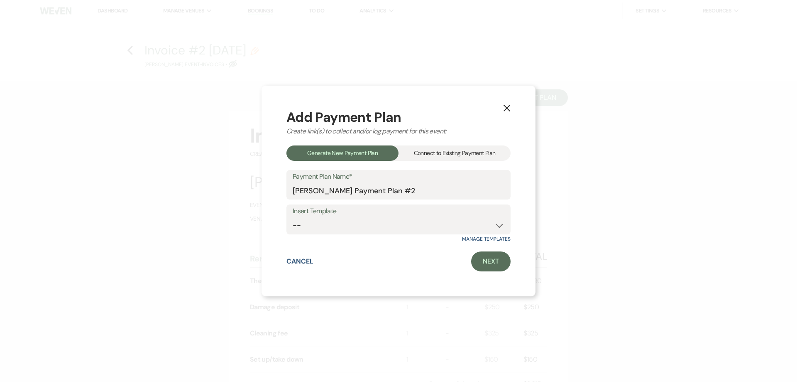
click at [449, 152] on div "Connect to Existing Payment Plan" at bounding box center [455, 152] width 112 height 15
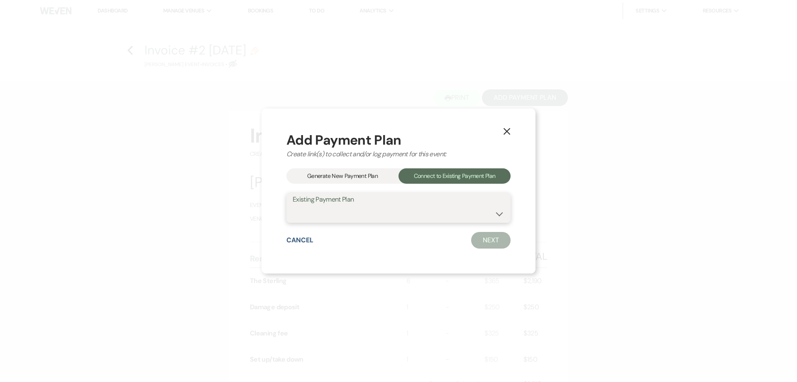
click at [419, 215] on select "[PERSON_NAME] Payment Plan #1" at bounding box center [399, 214] width 212 height 16
select select "24739"
click at [293, 206] on select "[PERSON_NAME] Payment Plan #1" at bounding box center [399, 214] width 212 height 16
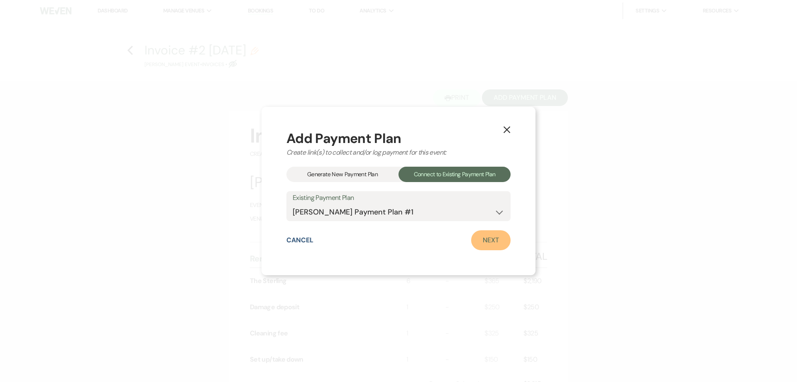
click at [474, 241] on link "Next" at bounding box center [490, 240] width 39 height 20
select select "27532"
select select "2"
select select "flat"
select select "true"
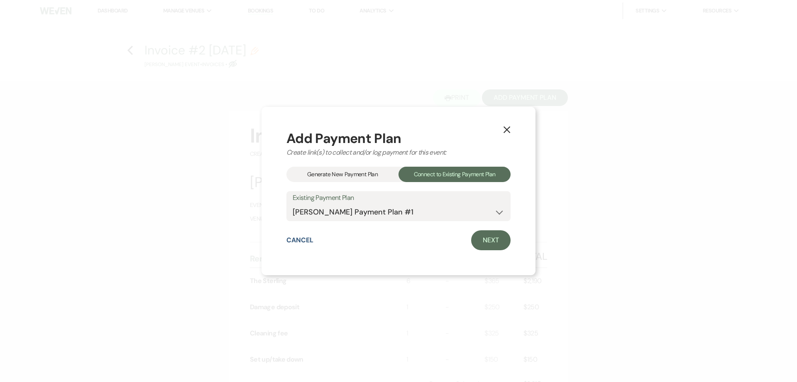
select select "both"
select select "weeks"
select select "afterDueDate"
select select "2"
select select "flat"
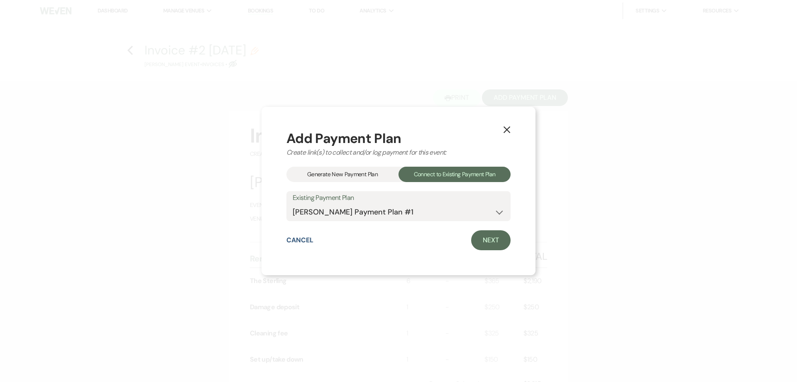
select select "true"
select select "both"
select select "weeks"
select select "both"
select select "weeks"
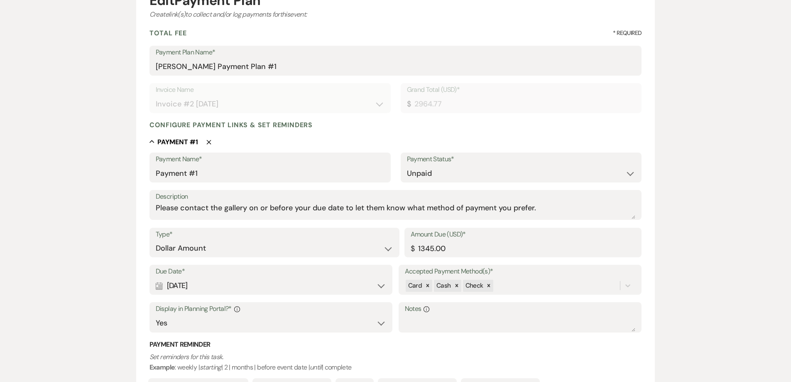
scroll to position [125, 0]
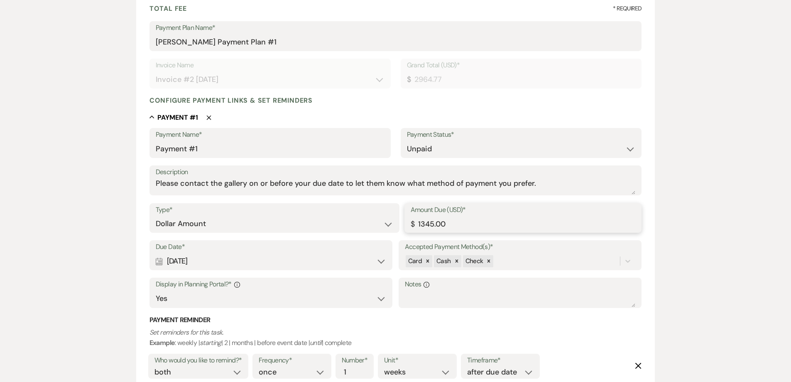
drag, startPoint x: 402, startPoint y: 224, endPoint x: 382, endPoint y: 224, distance: 19.5
click at [382, 224] on div "Type* Dollar Amount Percentage of Grand Total Amount Due (USD)* $ 1345.00" at bounding box center [396, 221] width 493 height 37
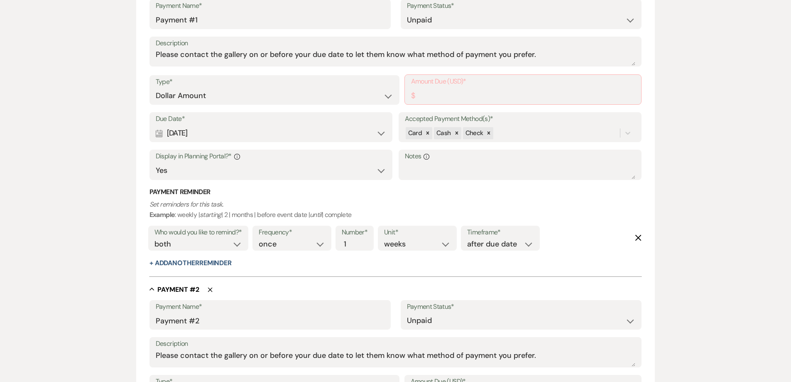
scroll to position [249, 0]
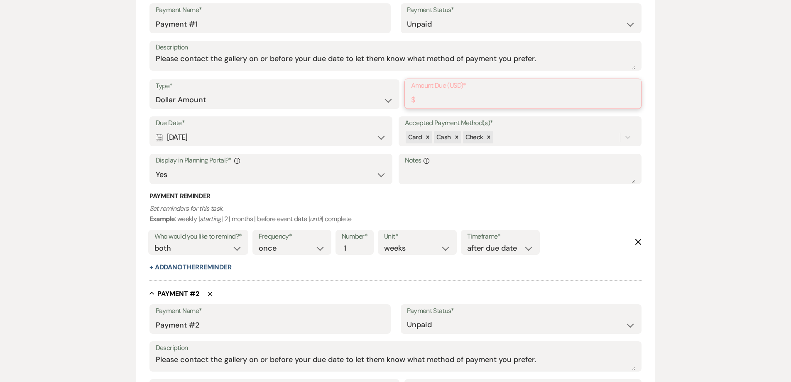
click at [447, 97] on input "Amount Due (USD)*" at bounding box center [523, 99] width 224 height 16
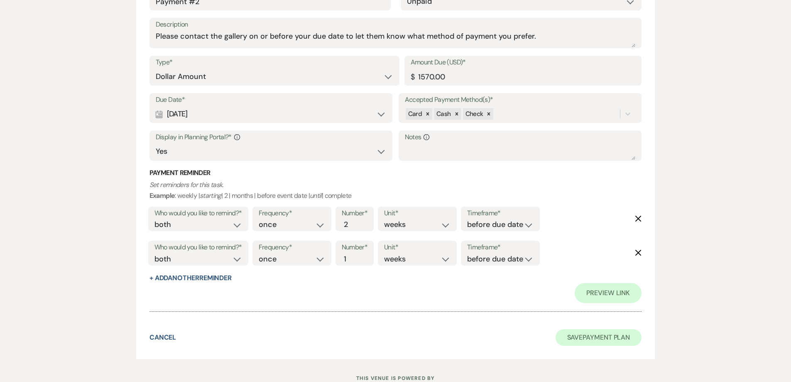
scroll to position [622, 0]
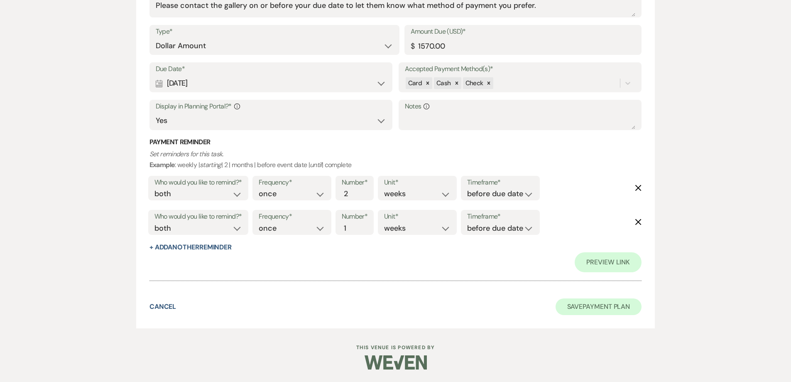
type input "1394.77"
click at [583, 312] on button "Save Payment Plan" at bounding box center [599, 306] width 86 height 17
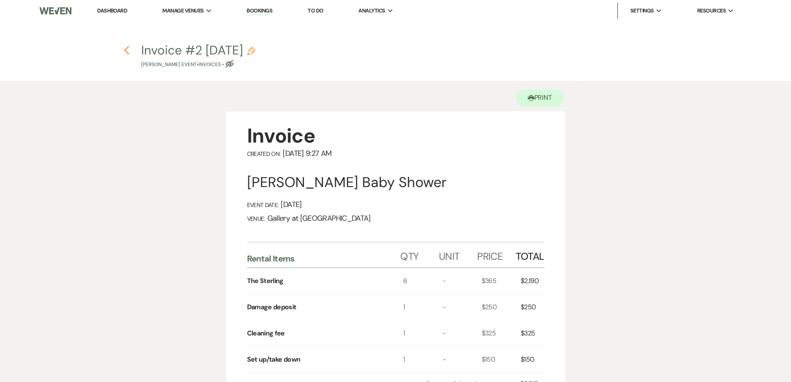
click at [127, 54] on icon "Previous" at bounding box center [127, 50] width 6 height 10
select select "6"
select select "12"
select select "3"
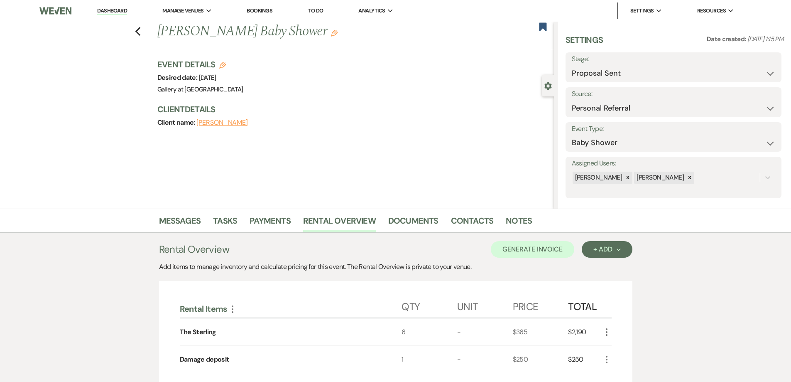
scroll to position [46, 0]
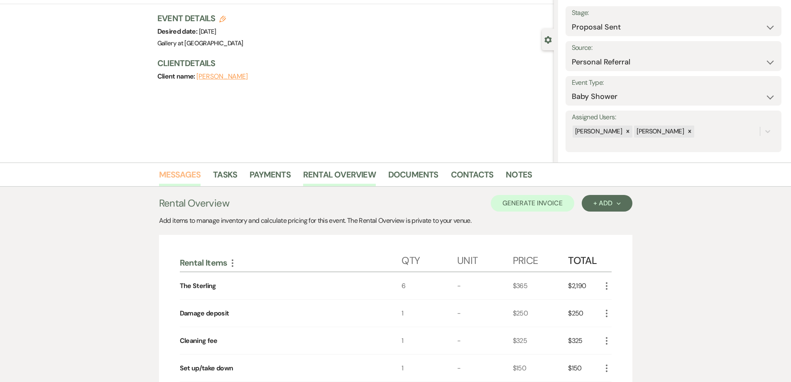
click at [191, 174] on link "Messages" at bounding box center [180, 177] width 42 height 18
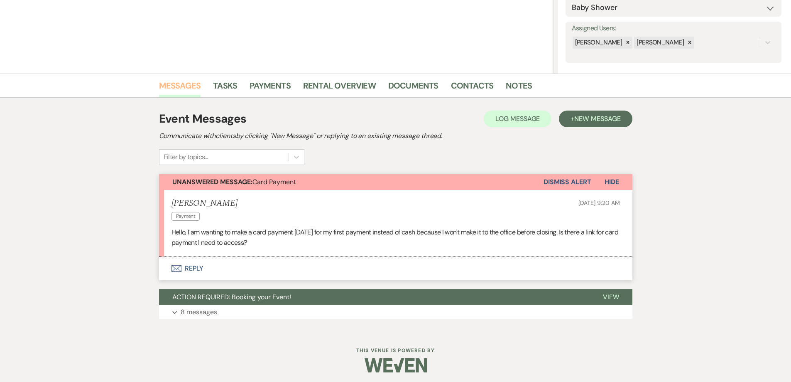
scroll to position [138, 0]
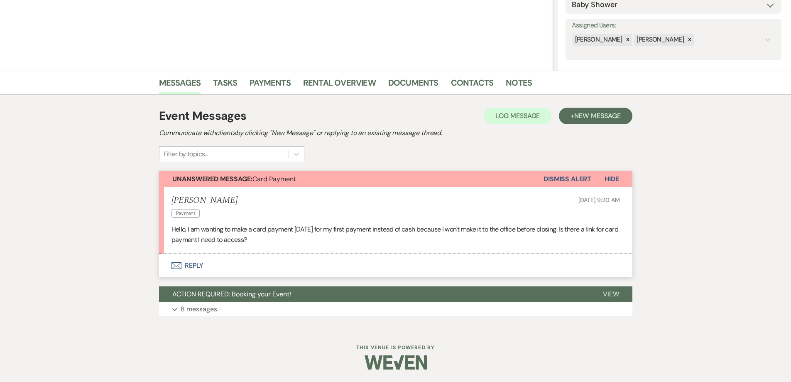
click at [241, 263] on button "Envelope Reply" at bounding box center [395, 265] width 473 height 23
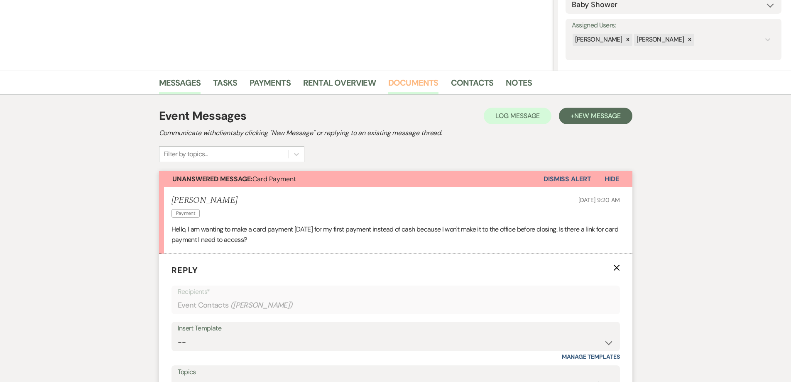
click at [403, 82] on link "Documents" at bounding box center [413, 85] width 50 height 18
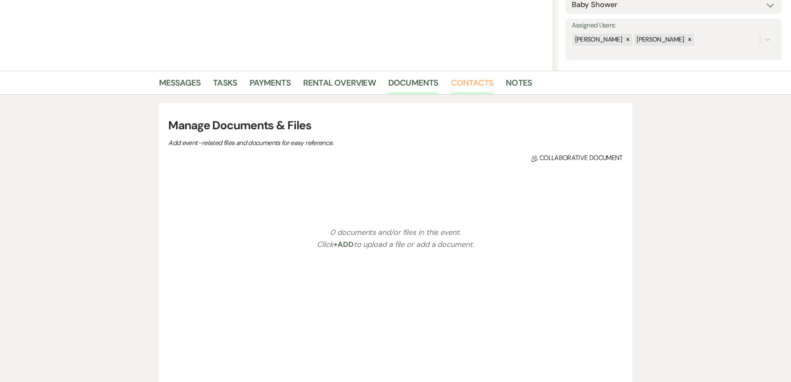
click at [458, 89] on link "Contacts" at bounding box center [472, 85] width 43 height 18
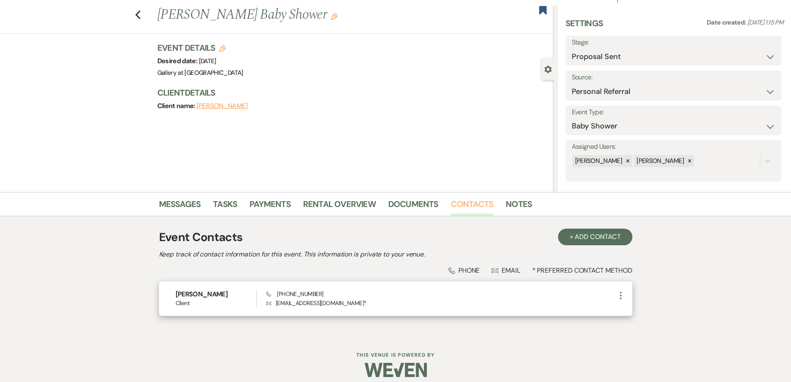
scroll to position [24, 0]
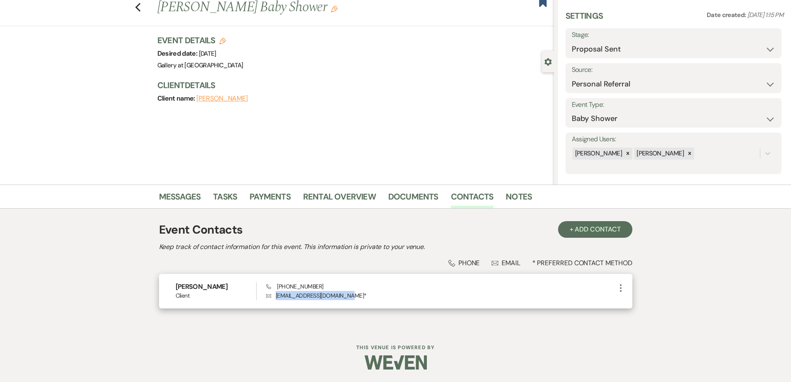
drag, startPoint x: 351, startPoint y: 296, endPoint x: 276, endPoint y: 296, distance: 75.6
click at [276, 296] on p "Envelope brookemorgan120@gmail.com *" at bounding box center [440, 295] width 349 height 9
copy p "[EMAIL_ADDRESS][DOMAIN_NAME]"
click at [191, 200] on link "Messages" at bounding box center [180, 199] width 42 height 18
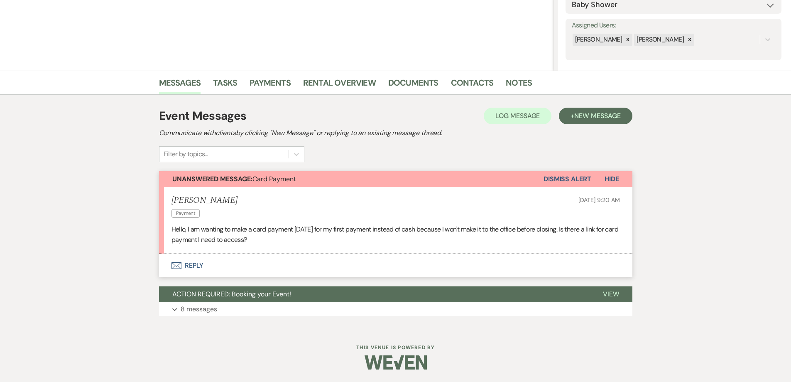
click at [273, 263] on button "Envelope Reply" at bounding box center [395, 265] width 473 height 23
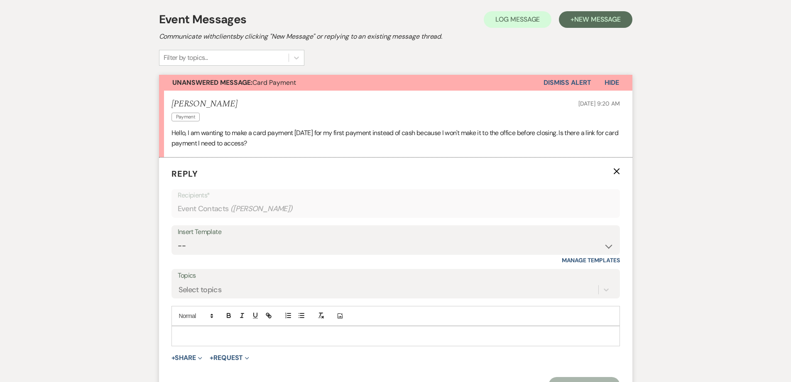
scroll to position [262, 0]
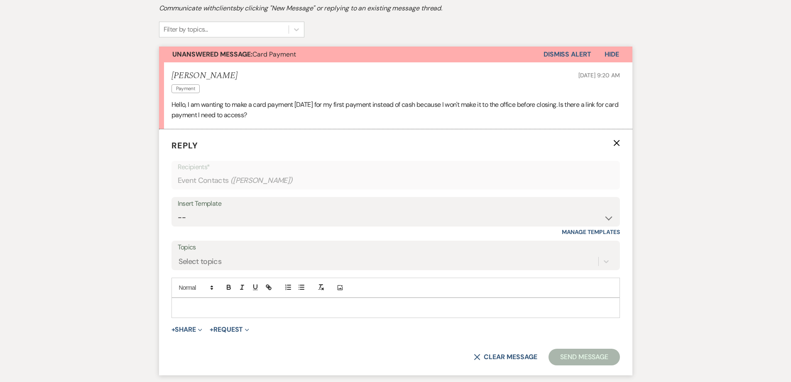
click at [307, 304] on p at bounding box center [395, 307] width 435 height 9
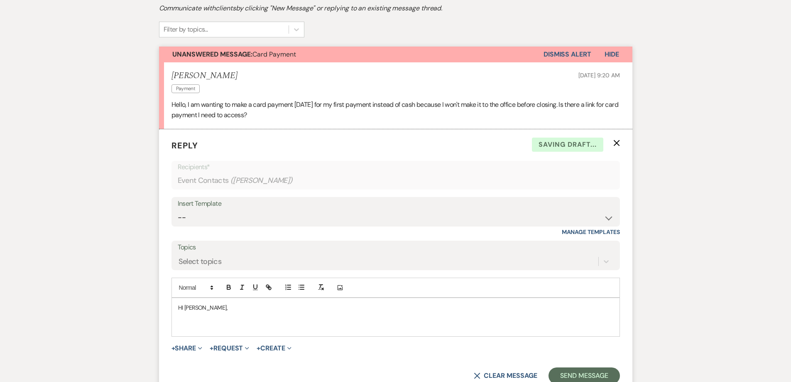
click at [182, 309] on p "HI Brooke," at bounding box center [395, 307] width 435 height 9
click at [282, 334] on div "Hi [PERSON_NAME]," at bounding box center [396, 317] width 448 height 38
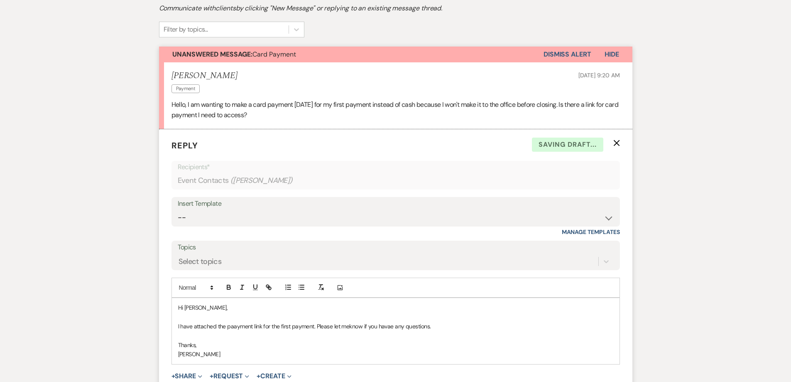
click at [235, 328] on p "I have attached the paayment link for the first payment. Please let meknow if y…" at bounding box center [395, 325] width 435 height 9
click at [203, 352] on p "Shelby BAker" at bounding box center [395, 353] width 435 height 9
click at [341, 325] on p "I have attached the payment link for the first payment. Please let meknow if yo…" at bounding box center [395, 325] width 435 height 9
click at [347, 328] on p "I have attached the payment link for the first payment. Please let meknow if yo…" at bounding box center [395, 325] width 435 height 9
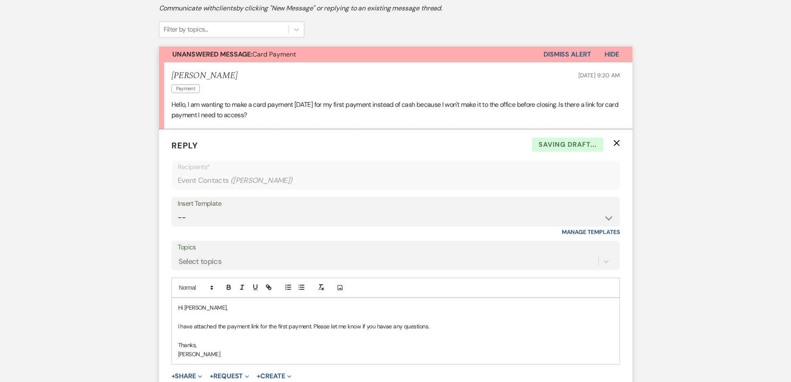
click at [385, 326] on p "I have attached the payment link for the first payment. Please let me know if y…" at bounding box center [395, 325] width 435 height 9
click at [238, 350] on p "[PERSON_NAME]" at bounding box center [395, 353] width 435 height 9
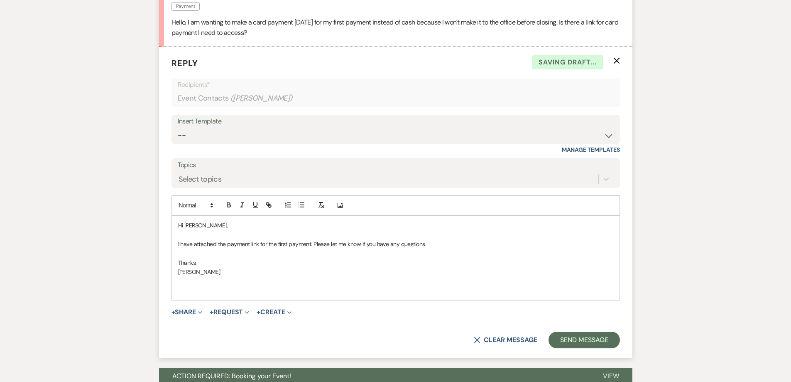
scroll to position [346, 0]
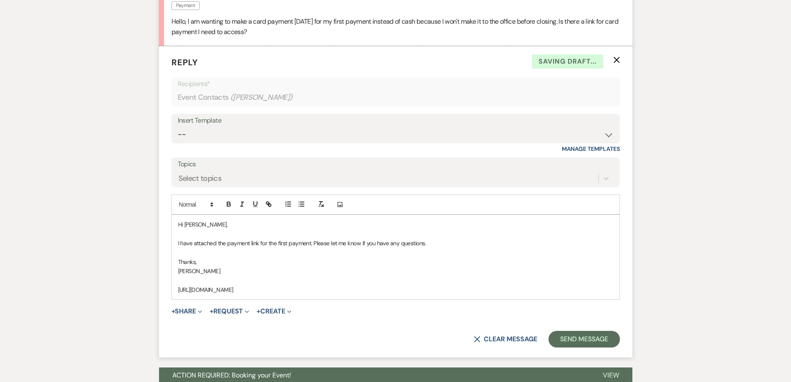
drag, startPoint x: 409, startPoint y: 287, endPoint x: 161, endPoint y: 286, distance: 247.9
click at [161, 286] on form "Reply X Saving draft... Recipients* Event Contacts ( Brooke Lovell ) Insert Tem…" at bounding box center [395, 201] width 473 height 311
click at [268, 203] on line "button" at bounding box center [269, 204] width 2 height 2
type input "https://app.squareup.com/pay-invoice/invtmp:d85184e1-0b15-4a48-bfac-949b0c66c89f"
click at [339, 306] on link at bounding box center [338, 306] width 18 height 6
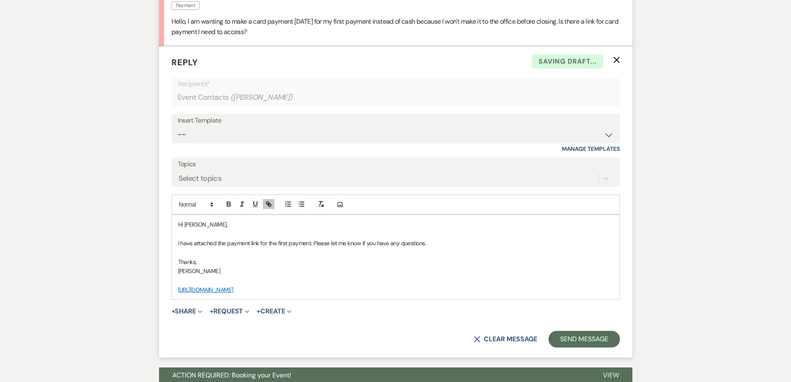
click at [420, 274] on p "[PERSON_NAME]" at bounding box center [395, 270] width 435 height 9
click at [584, 338] on button "Send Message" at bounding box center [584, 339] width 71 height 17
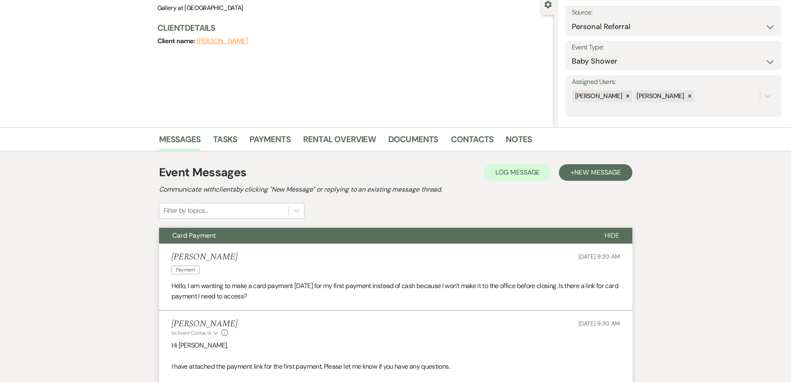
scroll to position [0, 0]
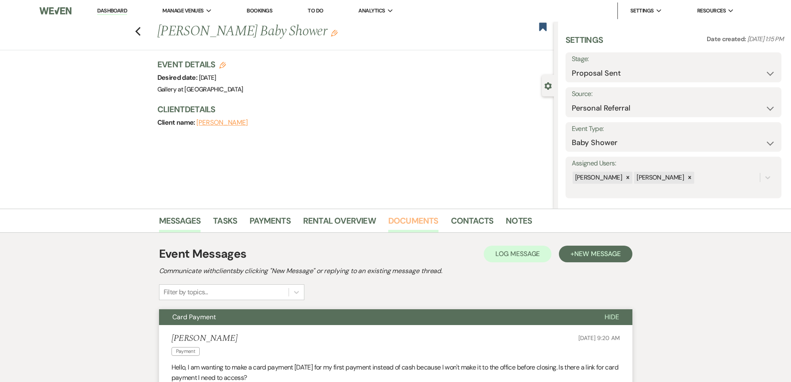
click at [402, 220] on link "Documents" at bounding box center [413, 223] width 50 height 18
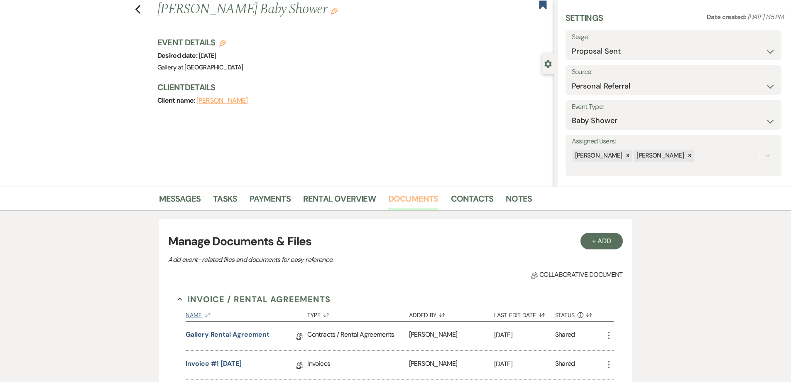
scroll to position [42, 0]
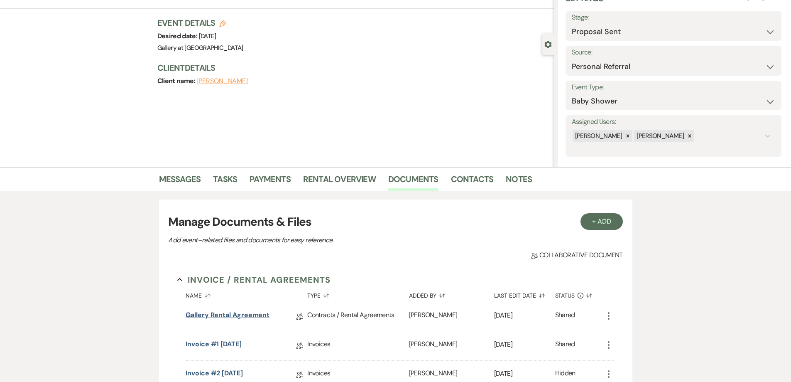
click at [242, 313] on link "Gallery Rental Agreement" at bounding box center [228, 316] width 84 height 13
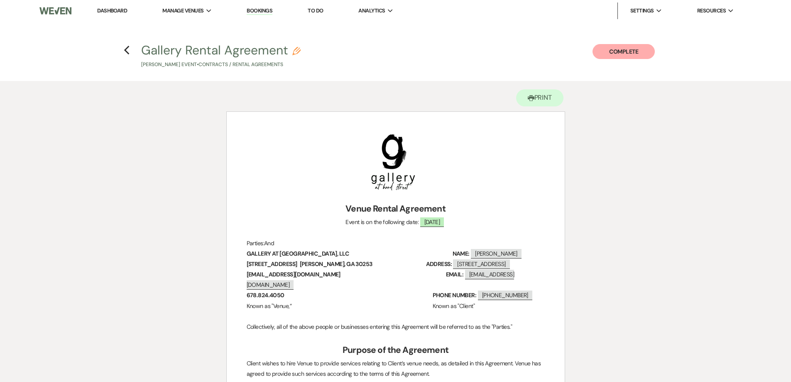
click at [123, 51] on h4 "Previous Gallery Rental Agreement Pencil Brooke Lovell's Event • Contracts / Re…" at bounding box center [396, 55] width 598 height 27
click at [125, 50] on use "button" at bounding box center [126, 50] width 5 height 9
click at [113, 10] on link "Dashboard" at bounding box center [112, 10] width 30 height 7
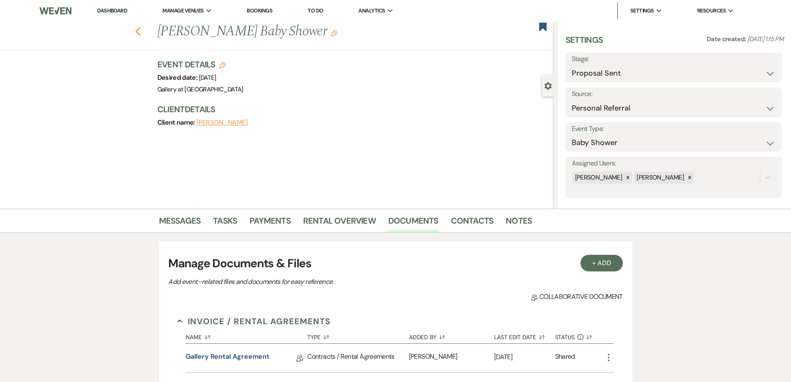
click at [141, 32] on icon "Previous" at bounding box center [138, 32] width 6 height 10
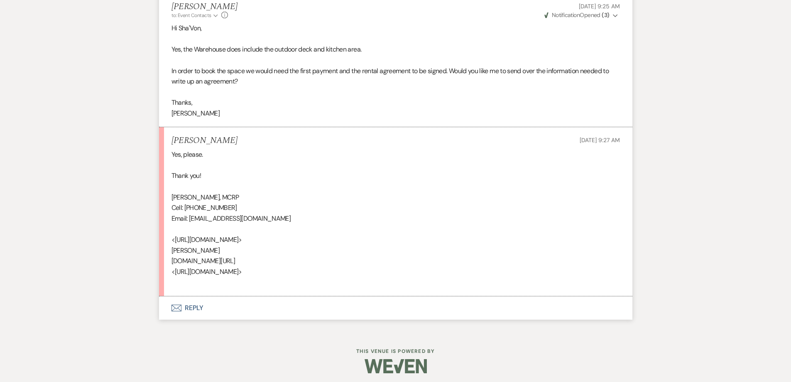
scroll to position [1030, 0]
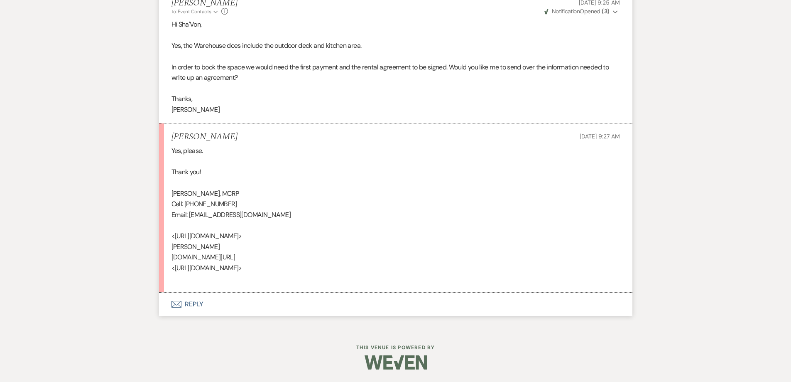
click at [248, 310] on button "Envelope Reply" at bounding box center [395, 303] width 473 height 23
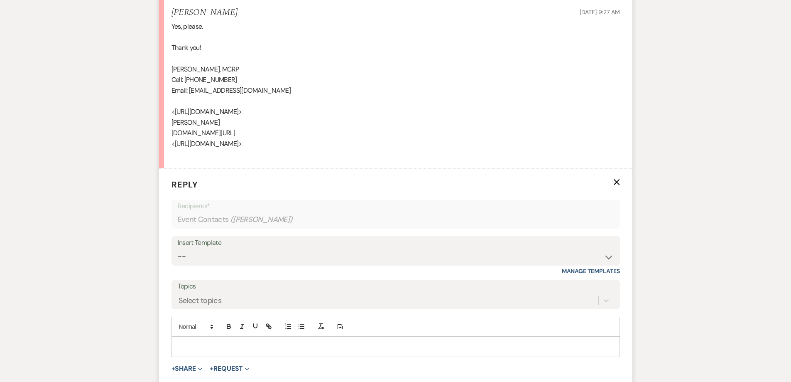
scroll to position [1155, 0]
click at [237, 253] on select "-- Initial Inquiry Response-DATE IS AVAILABLE Initial Inquiry Response-DATE NOT…" at bounding box center [396, 256] width 436 height 16
click at [178, 248] on select "-- Initial Inquiry Response-DATE IS AVAILABLE Initial Inquiry Response-DATE NOT…" at bounding box center [396, 256] width 436 height 16
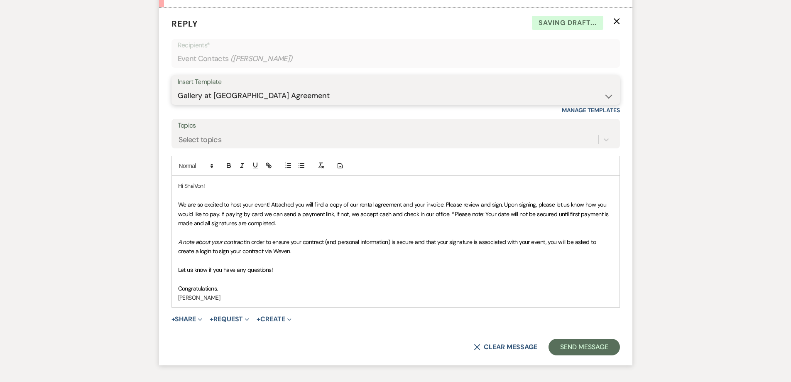
scroll to position [1321, 0]
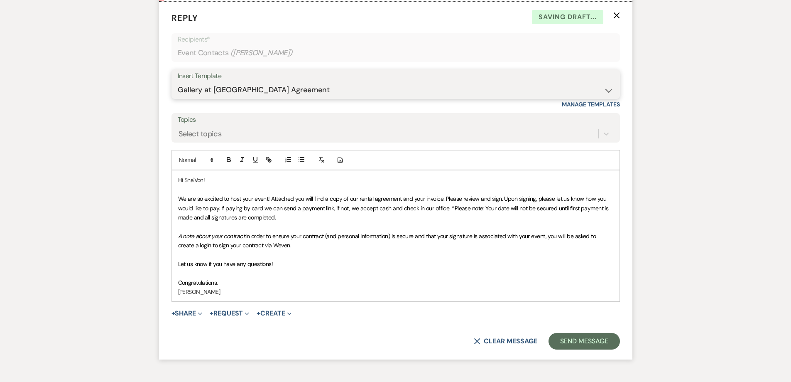
click at [246, 90] on select "-- Initial Inquiry Response-DATE IS AVAILABLE Initial Inquiry Response-DATE NOT…" at bounding box center [396, 90] width 436 height 16
select select "2610"
click at [178, 82] on select "-- Initial Inquiry Response-DATE IS AVAILABLE Initial Inquiry Response-DATE NOT…" at bounding box center [396, 90] width 436 height 16
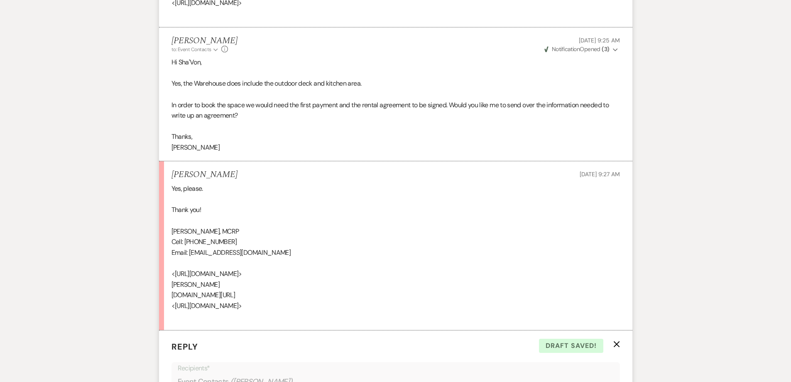
scroll to position [988, 0]
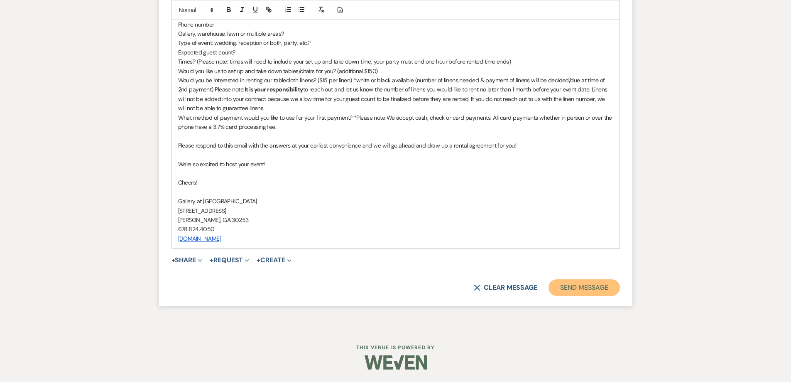
click at [572, 286] on button "Send Message" at bounding box center [584, 287] width 71 height 17
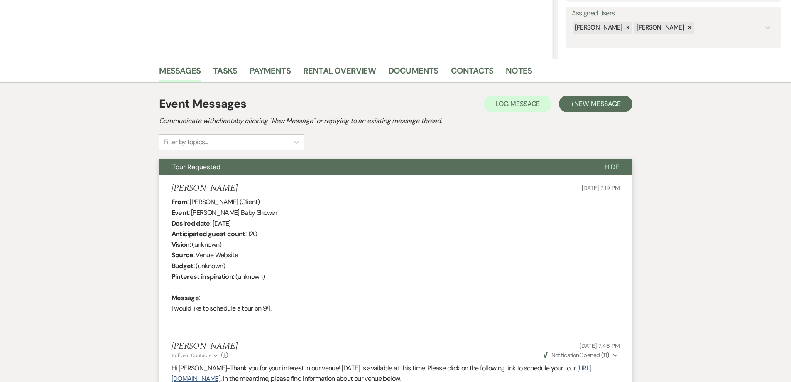
scroll to position [0, 0]
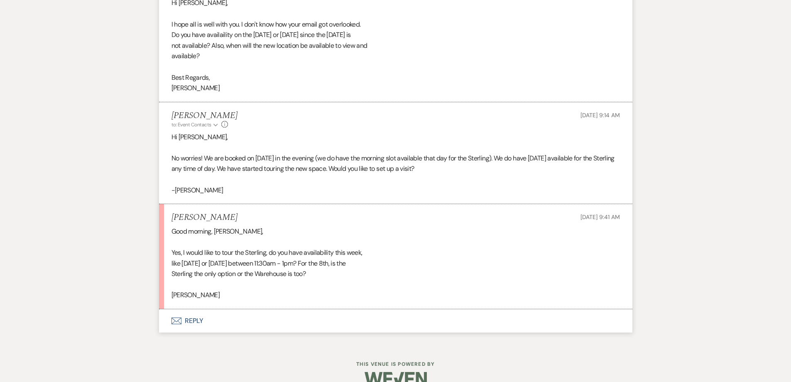
click at [284, 328] on button "Envelope Reply" at bounding box center [395, 320] width 473 height 23
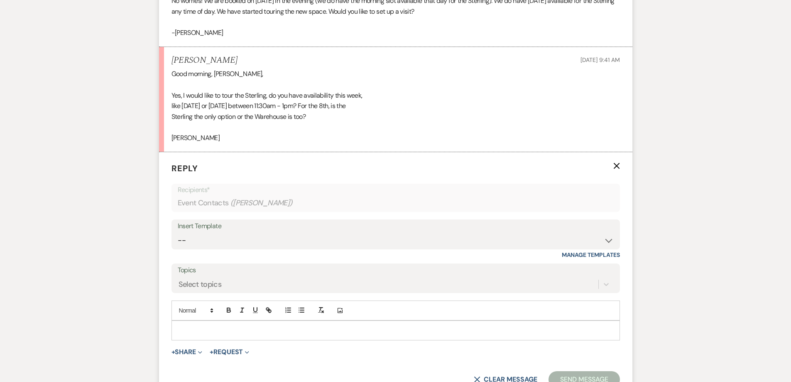
scroll to position [1305, 0]
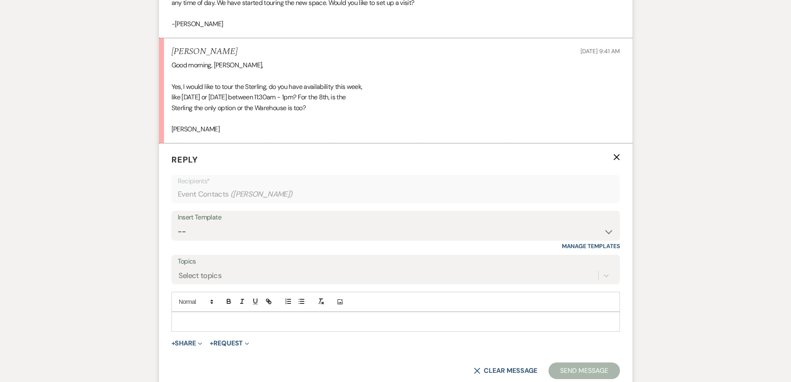
click at [280, 326] on div at bounding box center [396, 321] width 448 height 19
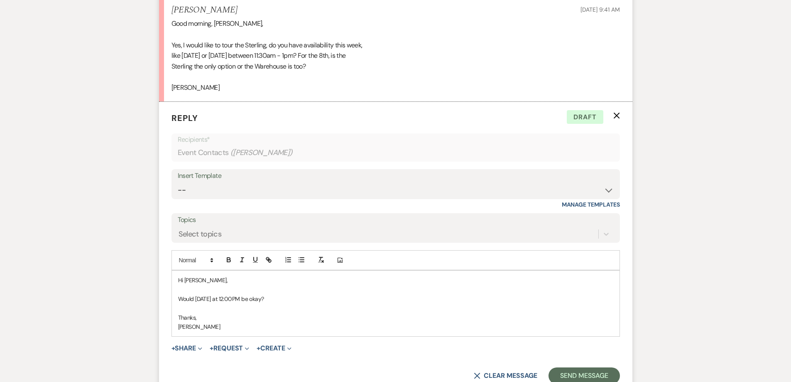
scroll to position [1435, 0]
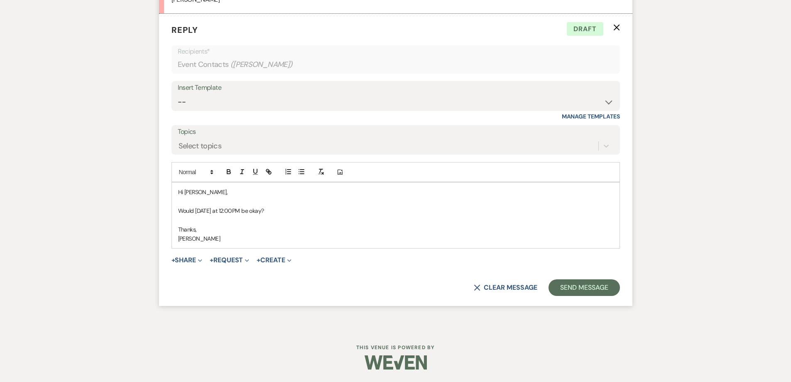
click at [282, 209] on p "Would [DATE] at 12:00PM be okay?" at bounding box center [395, 210] width 435 height 9
click at [565, 286] on button "Send Message" at bounding box center [584, 287] width 71 height 17
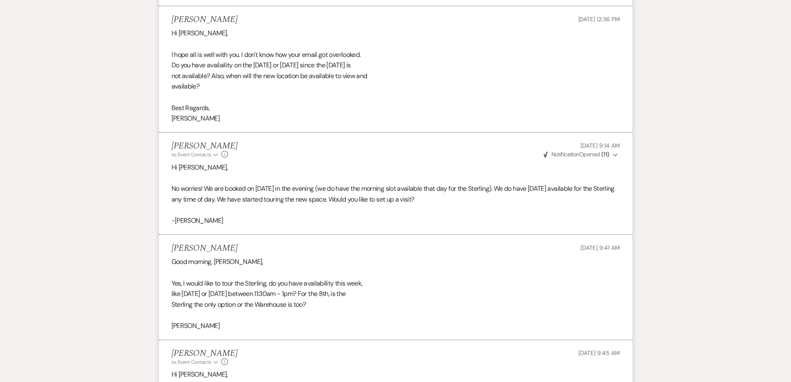
scroll to position [926, 0]
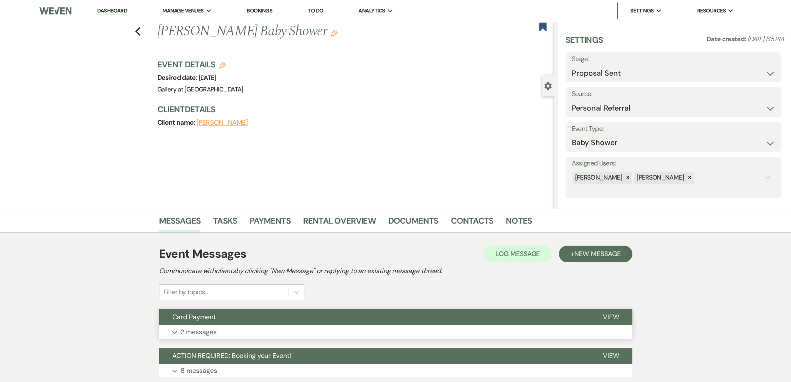
click at [308, 333] on button "Expand 2 messages" at bounding box center [395, 332] width 473 height 14
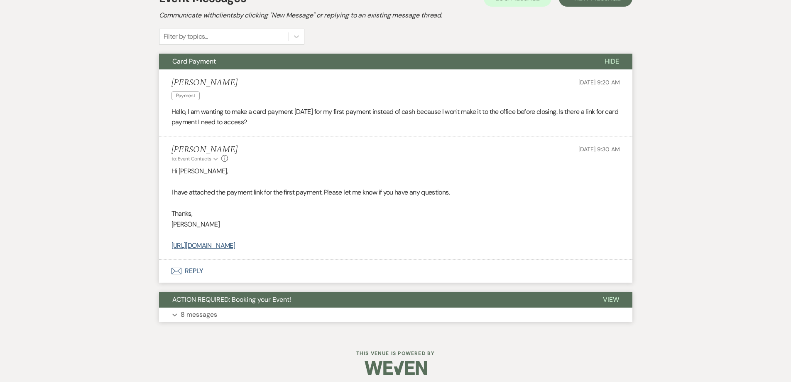
scroll to position [261, 0]
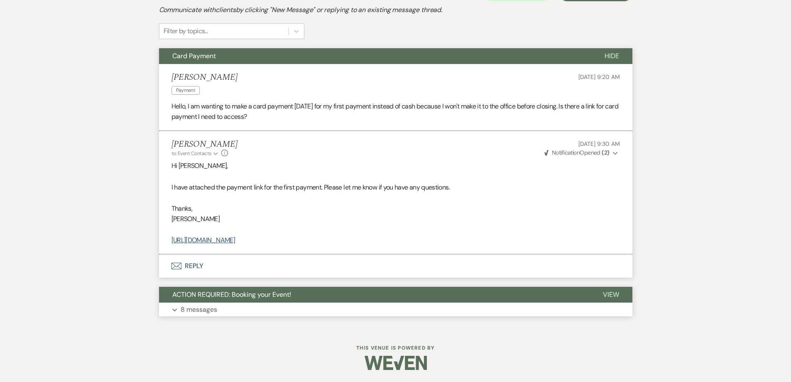
click at [344, 309] on button "Expand 8 messages" at bounding box center [395, 309] width 473 height 14
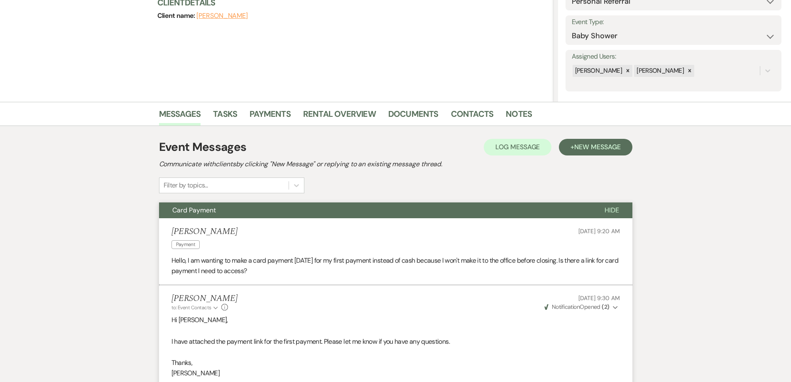
scroll to position [0, 0]
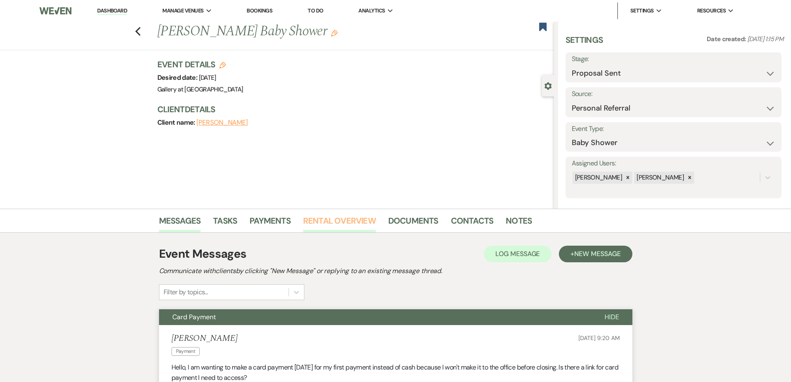
click at [308, 221] on link "Rental Overview" at bounding box center [339, 223] width 73 height 18
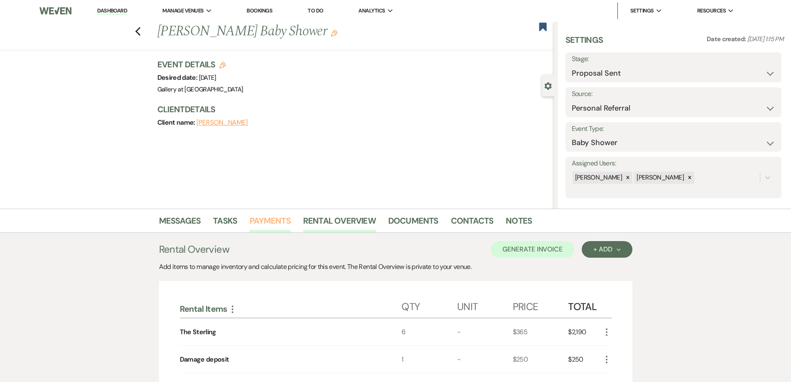
click at [273, 221] on link "Payments" at bounding box center [270, 223] width 41 height 18
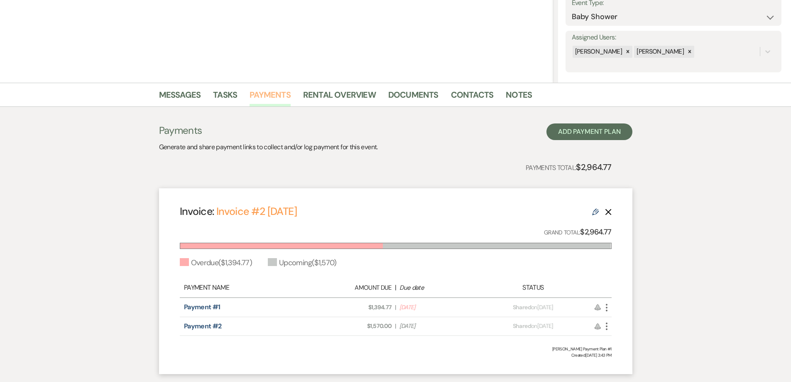
scroll to position [166, 0]
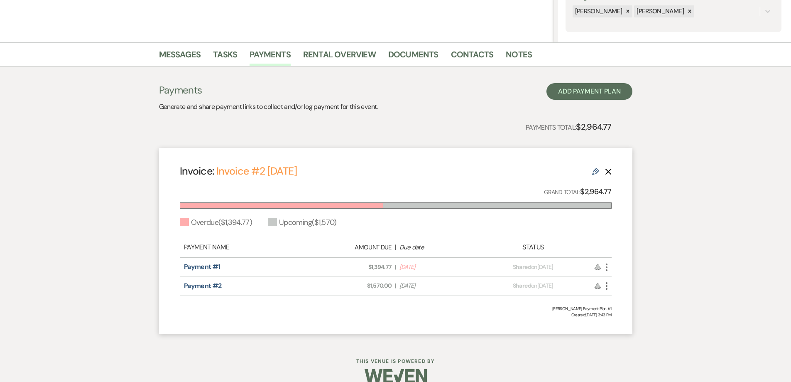
click at [606, 263] on icon "More" at bounding box center [607, 267] width 10 height 10
click at [623, 310] on button "Check Mark Mark as Paid" at bounding box center [644, 311] width 84 height 14
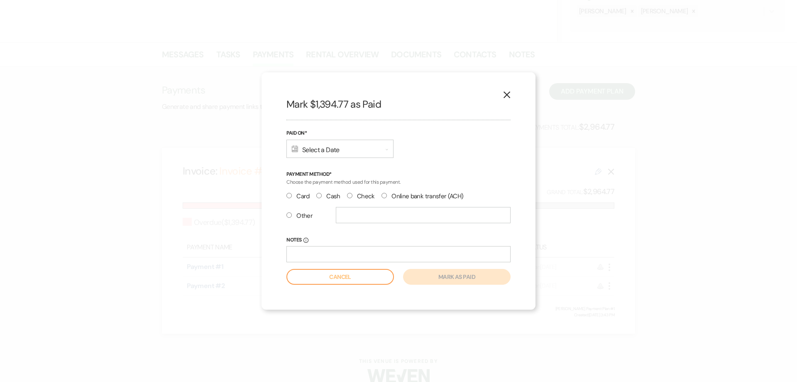
click at [292, 196] on label "Card" at bounding box center [298, 196] width 23 height 11
click at [292, 196] on input "Card" at bounding box center [289, 195] width 5 height 5
radio input "true"
click at [316, 144] on div "Calendar Select a Date Expand" at bounding box center [340, 149] width 107 height 18
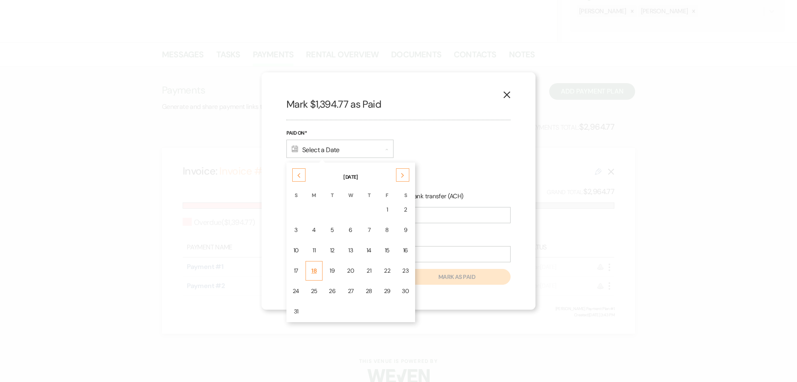
click at [318, 271] on td "18" at bounding box center [314, 271] width 17 height 20
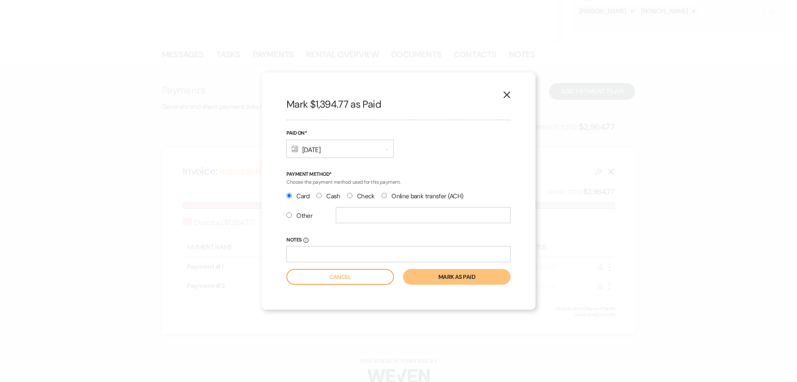
click at [431, 277] on button "Mark as paid" at bounding box center [457, 277] width 108 height 16
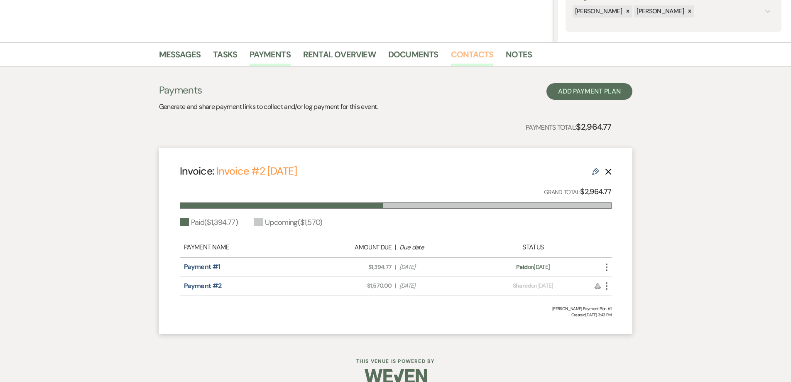
click at [455, 57] on link "Contacts" at bounding box center [472, 57] width 43 height 18
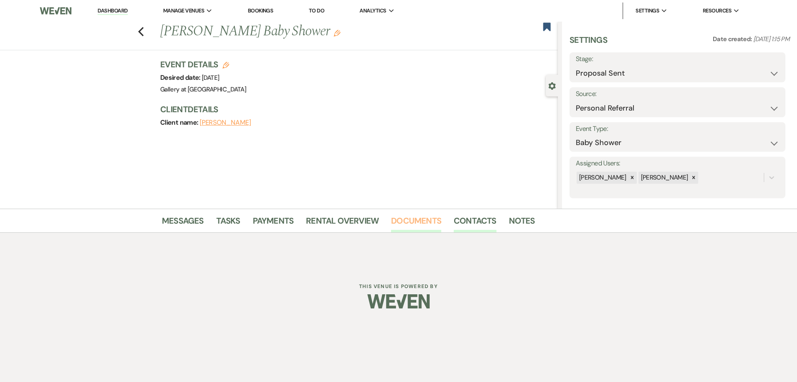
click at [427, 221] on link "Documents" at bounding box center [416, 223] width 50 height 18
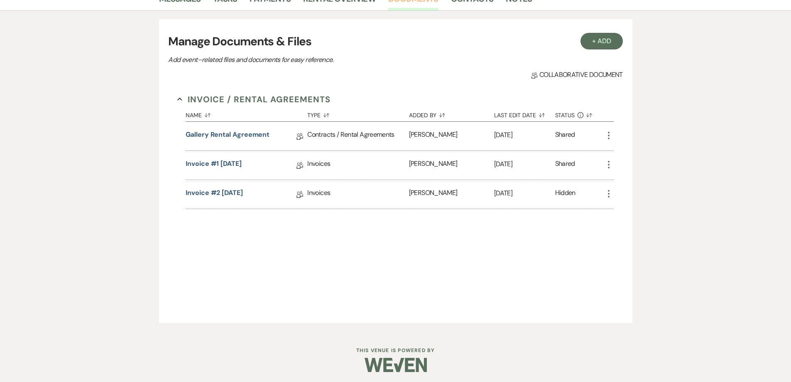
scroll to position [224, 0]
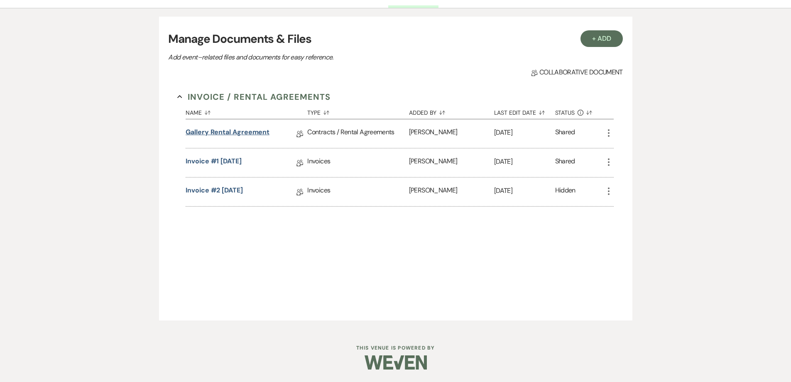
click at [235, 133] on link "Gallery Rental Agreement" at bounding box center [228, 133] width 84 height 13
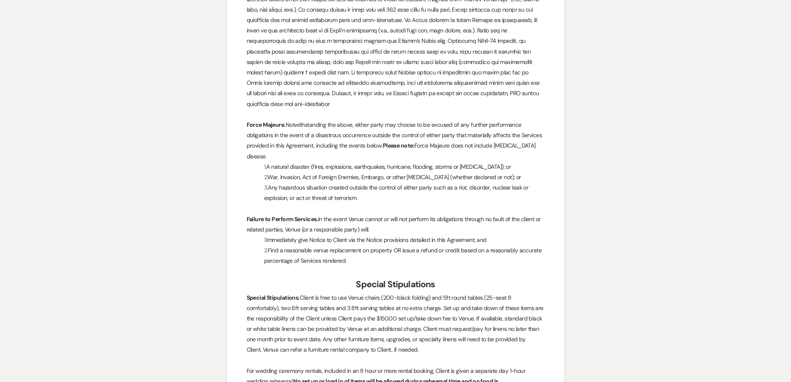
scroll to position [2287, 0]
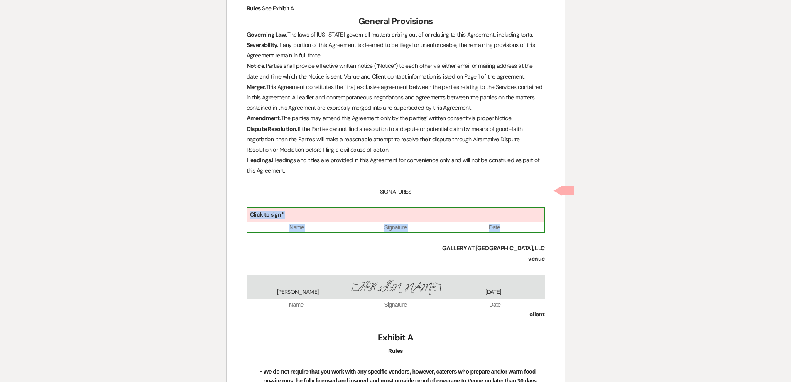
click at [362, 208] on div "Click to sign*" at bounding box center [396, 215] width 297 height 14
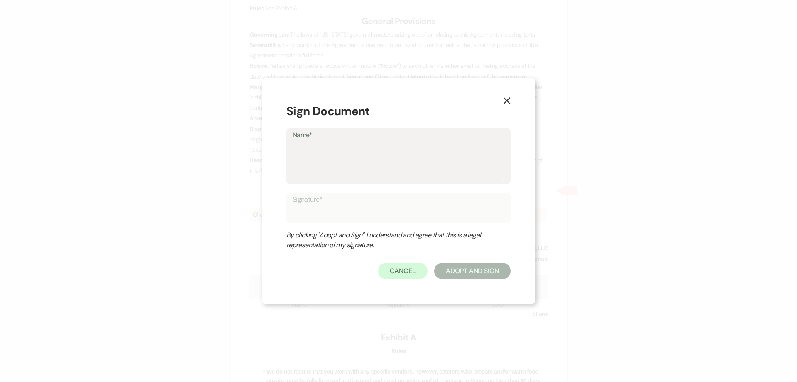
type textarea "S"
type input "S"
type textarea "Sh"
type input "Sh"
type textarea "She"
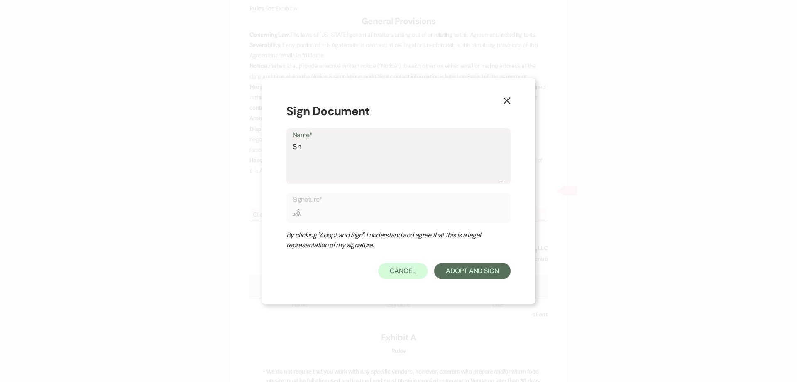
type input "She"
type textarea "Shel"
type input "Shel"
type textarea "Shelb"
type input "Shelb"
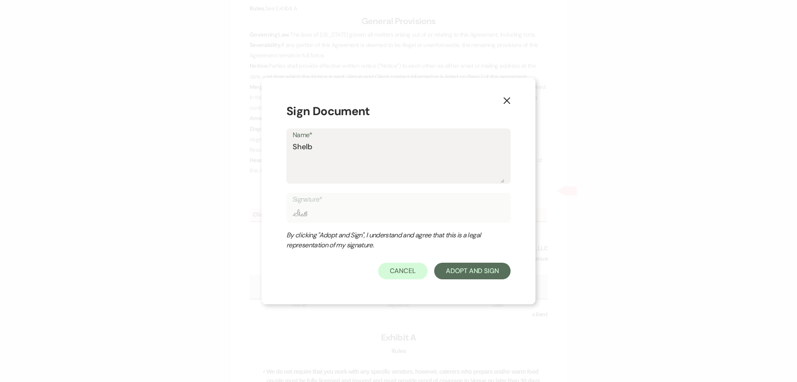
type textarea "[PERSON_NAME]"
type input "[PERSON_NAME]"
type textarea "[PERSON_NAME]"
type input "[PERSON_NAME]"
type textarea "Shelby B"
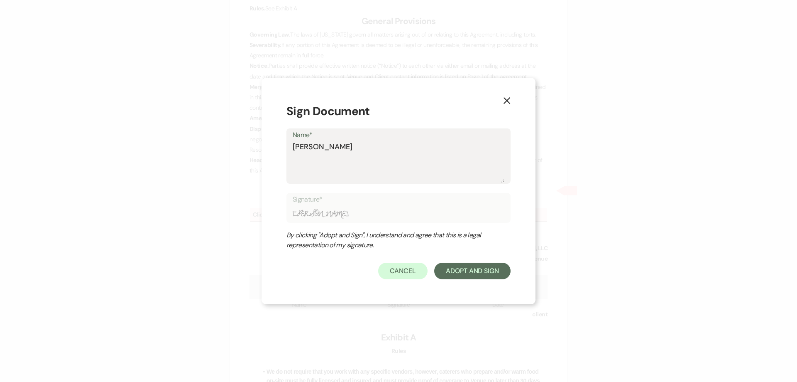
type input "Shelby B"
type textarea "[PERSON_NAME]"
type input "[PERSON_NAME]"
type textarea "[PERSON_NAME]"
type input "[PERSON_NAME]"
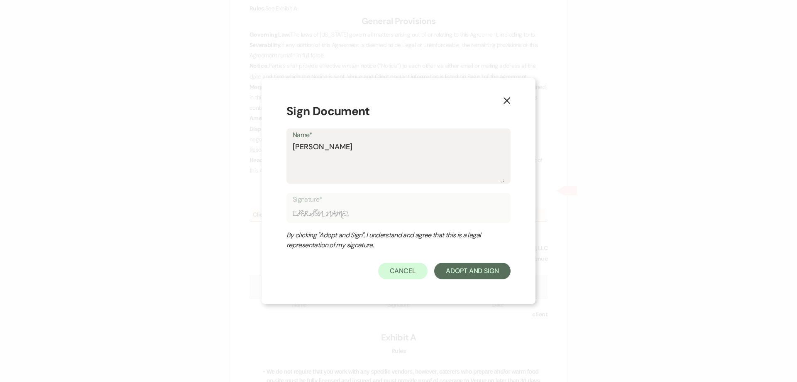
type textarea "[PERSON_NAME]"
type input "[PERSON_NAME]"
type textarea "[PERSON_NAME]"
type input "[PERSON_NAME]"
type textarea "[PERSON_NAME]"
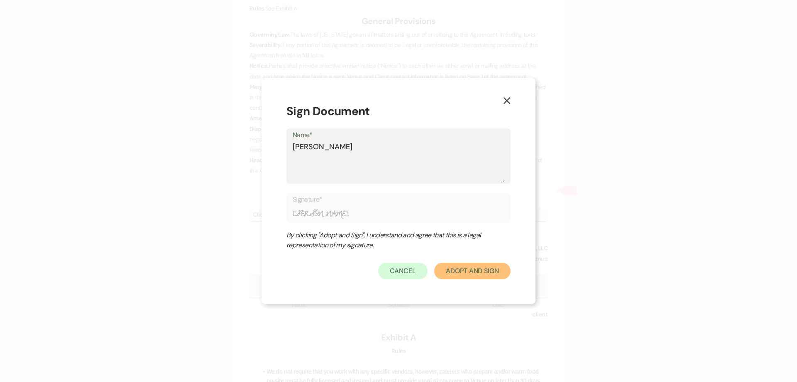
click at [464, 268] on button "Adopt And Sign" at bounding box center [472, 270] width 76 height 17
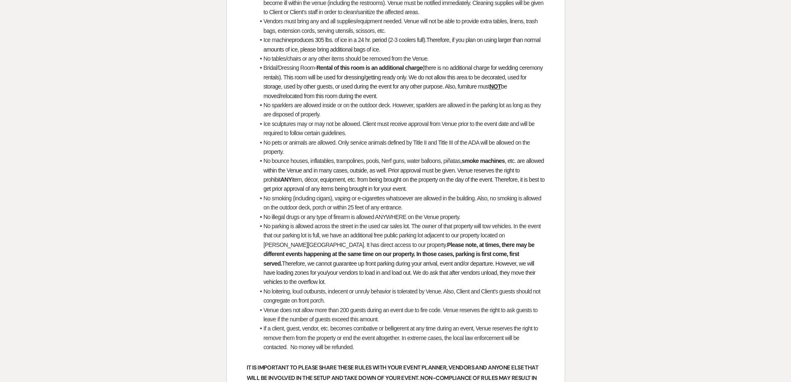
scroll to position [3290, 0]
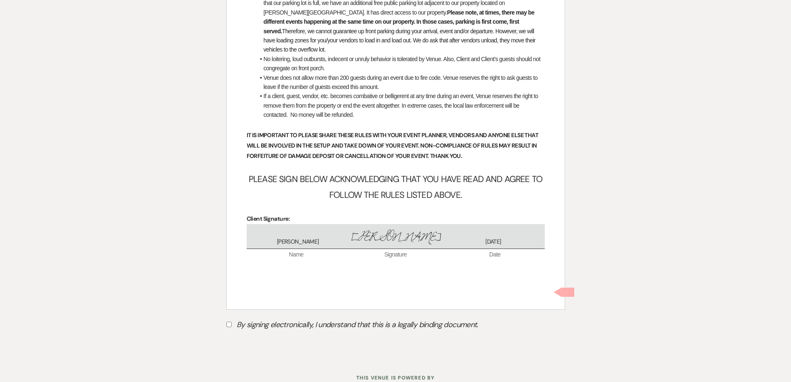
click at [228, 321] on input "By signing electronically, I understand that this is a legally binding document." at bounding box center [228, 323] width 5 height 5
checkbox input "true"
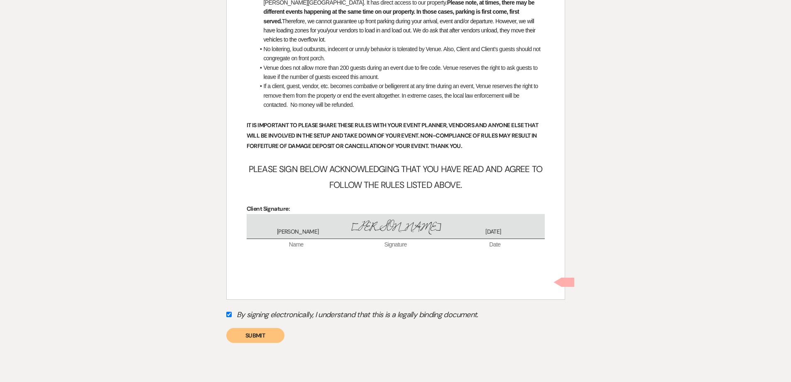
scroll to position [3309, 0]
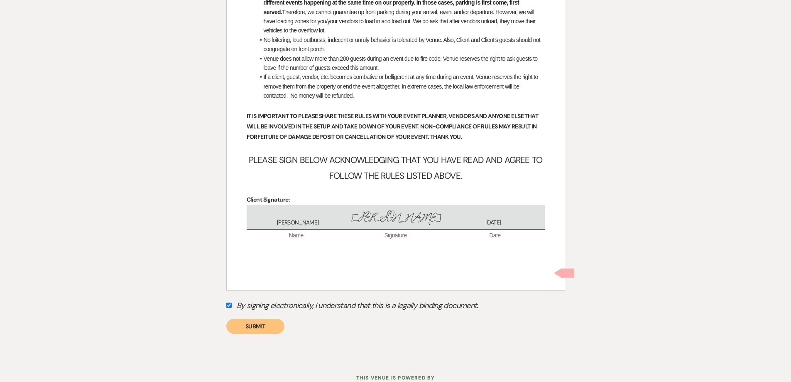
click at [253, 319] on button "Submit" at bounding box center [255, 326] width 58 height 15
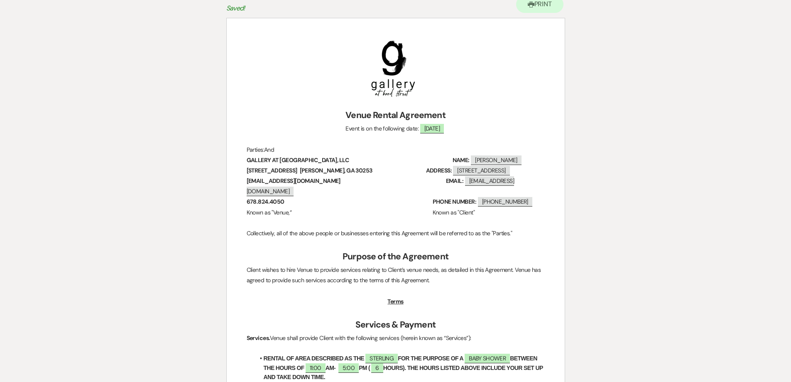
scroll to position [0, 0]
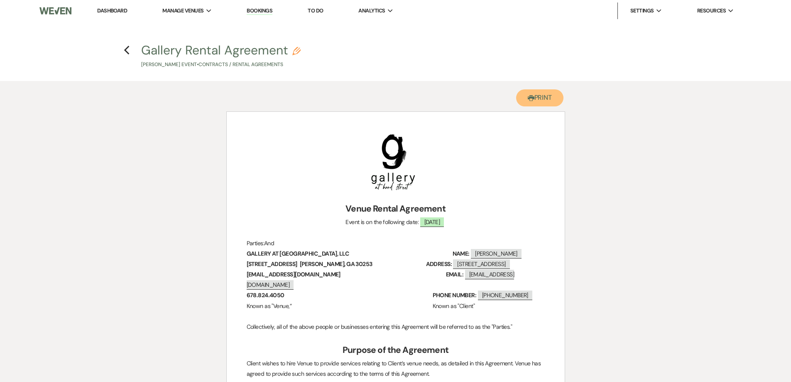
click at [532, 98] on button "Printer Print" at bounding box center [540, 97] width 48 height 17
click at [124, 49] on icon "Previous" at bounding box center [127, 50] width 6 height 10
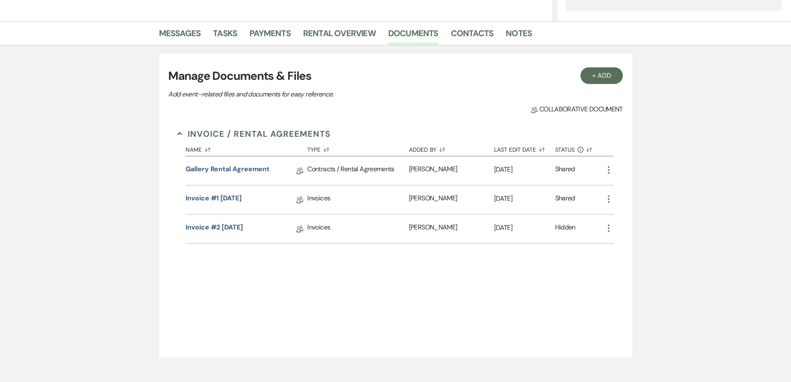
scroll to position [208, 0]
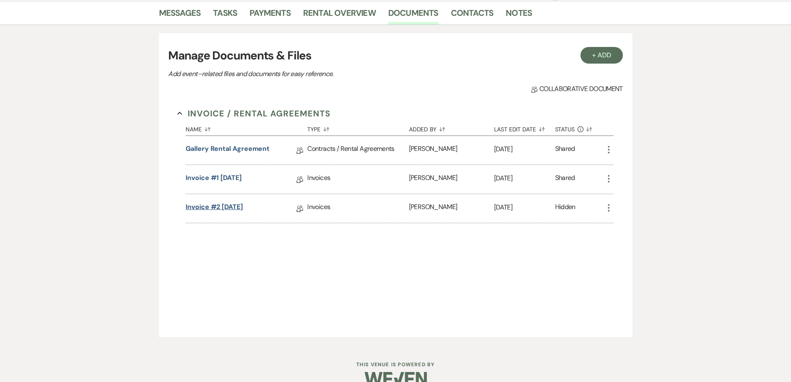
click at [231, 206] on link "Invoice #2 [DATE]" at bounding box center [214, 208] width 57 height 13
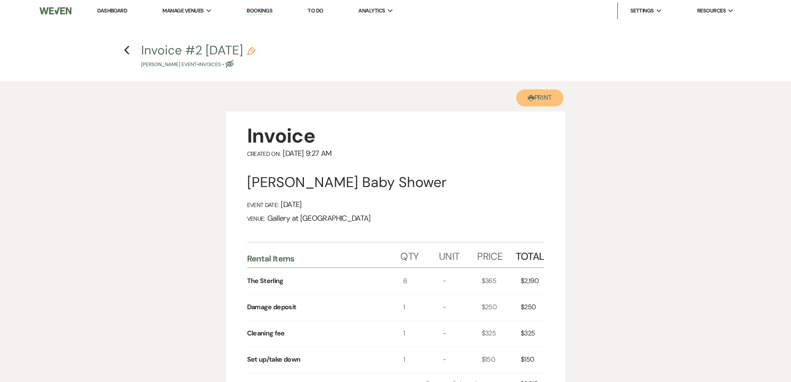
click at [526, 104] on button "Printer Print" at bounding box center [540, 97] width 48 height 17
click at [130, 55] on h4 "Previous Invoice #2 [DATE] Pencil [PERSON_NAME] Event • Invoices • Eye Blocked" at bounding box center [396, 55] width 598 height 27
click at [128, 49] on icon "Previous" at bounding box center [127, 50] width 6 height 10
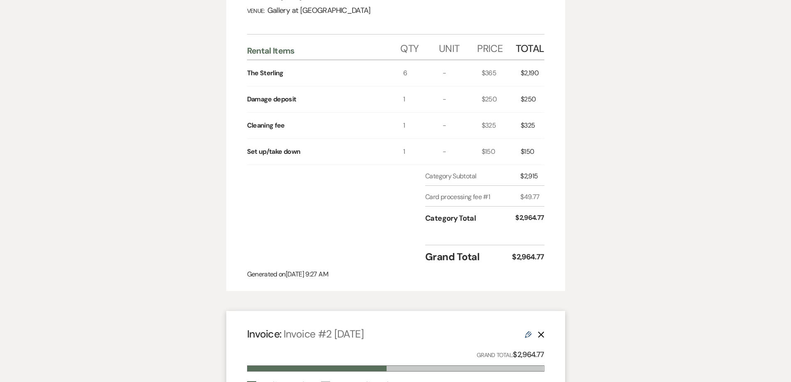
select select "6"
select select "12"
select select "3"
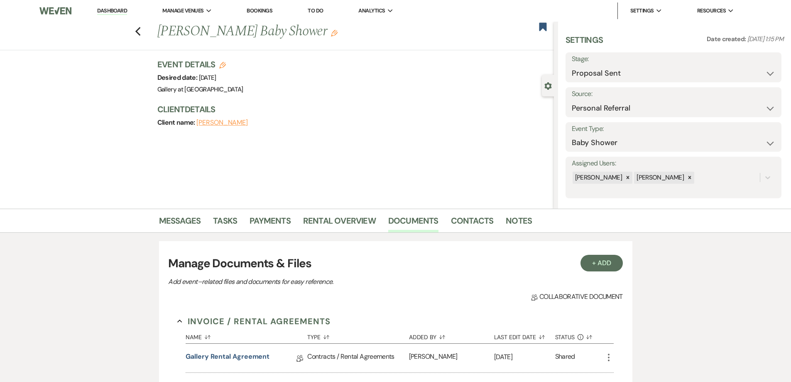
click at [114, 13] on link "Dashboard" at bounding box center [112, 11] width 30 height 8
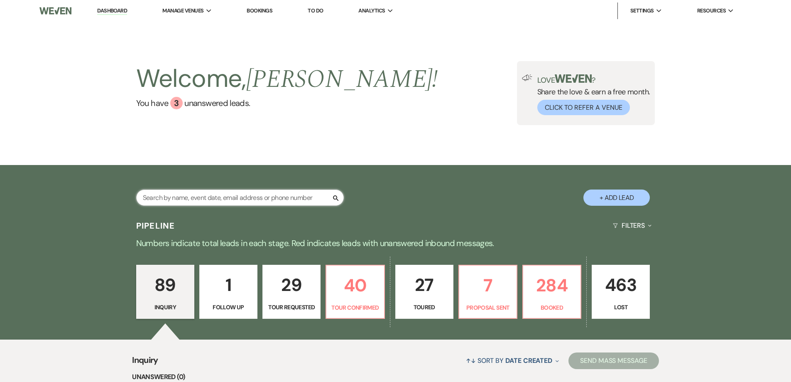
click at [220, 196] on input "text" at bounding box center [240, 197] width 208 height 16
type input "[PERSON_NAME]"
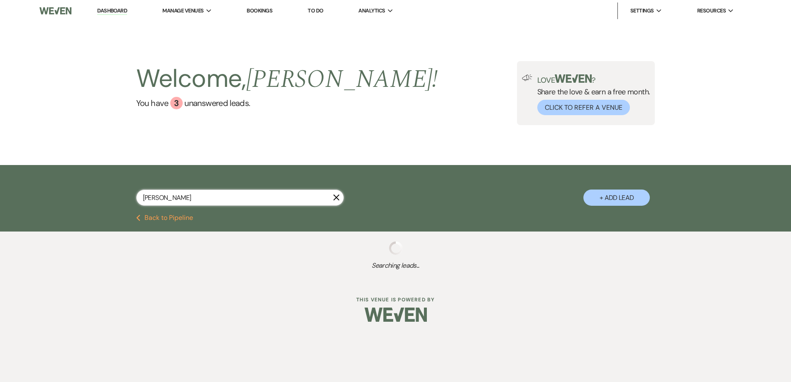
select select "6"
select select "8"
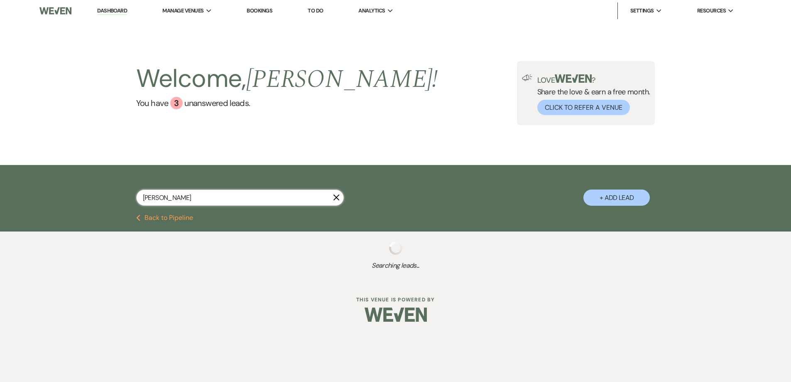
select select "5"
select select "8"
select select "4"
select select "8"
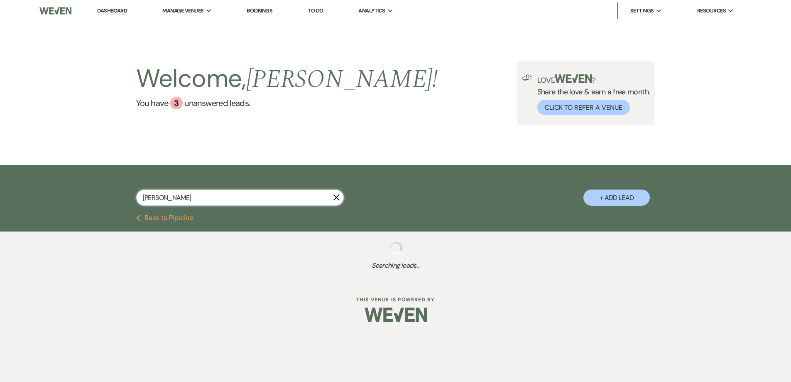
select select "8"
select select "6"
select select "2"
select select "8"
select select "4"
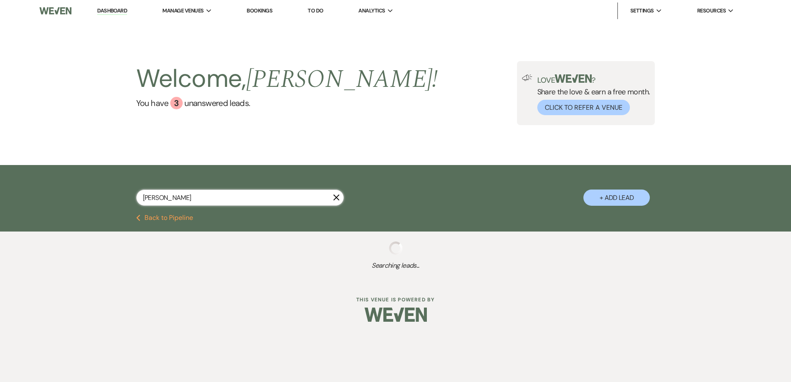
select select "8"
select select "5"
select select "8"
select select "5"
select select "8"
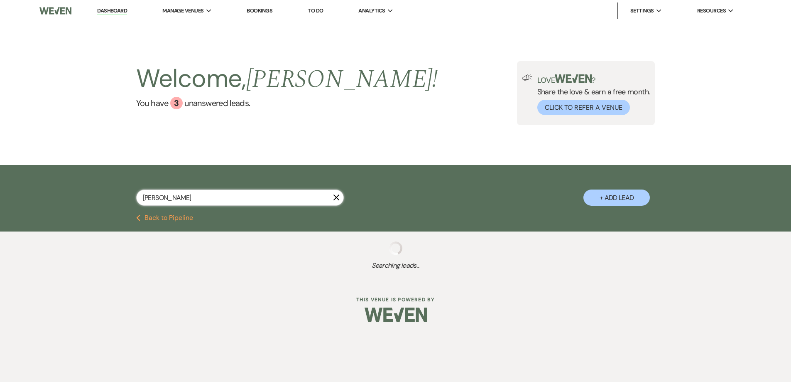
select select "8"
select select "4"
select select "8"
select select "5"
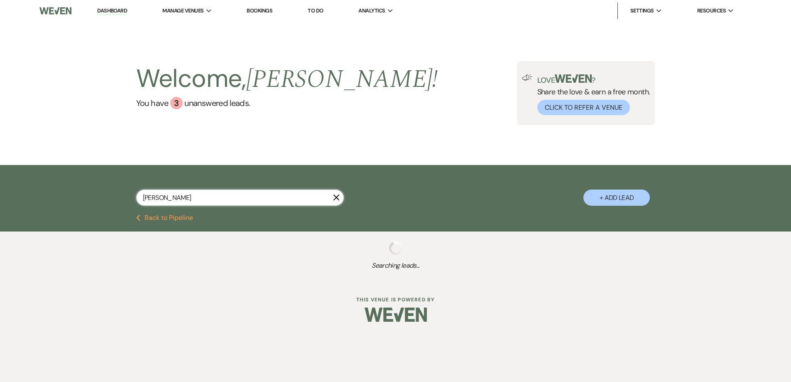
select select "8"
select select "5"
select select "8"
select select "4"
select select "8"
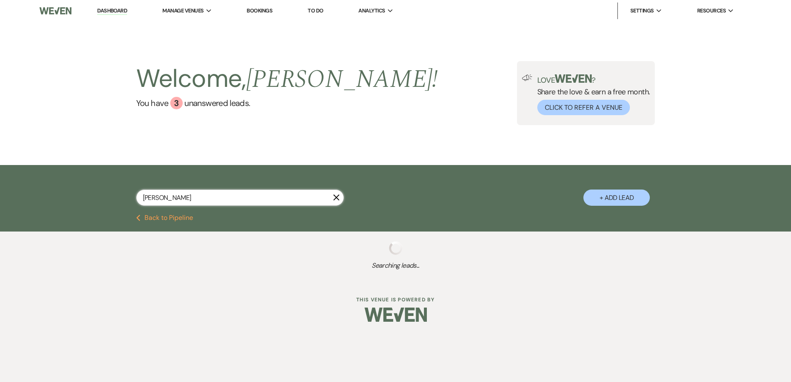
select select "5"
select select "8"
select select "5"
select select "8"
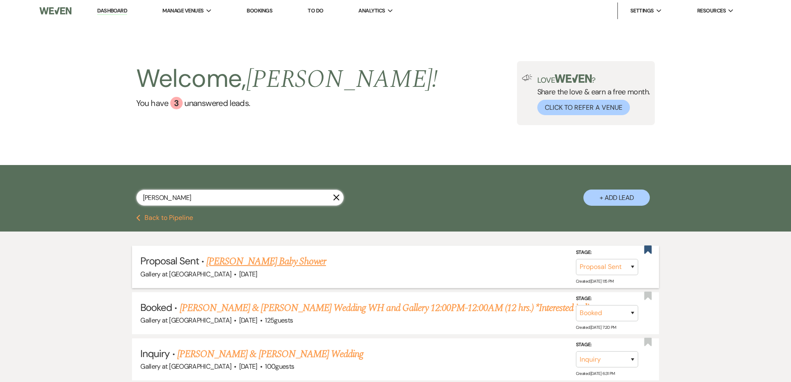
type input "[PERSON_NAME]"
click at [223, 261] on link "[PERSON_NAME] Baby Shower" at bounding box center [266, 261] width 120 height 15
select select "6"
select select "12"
select select "3"
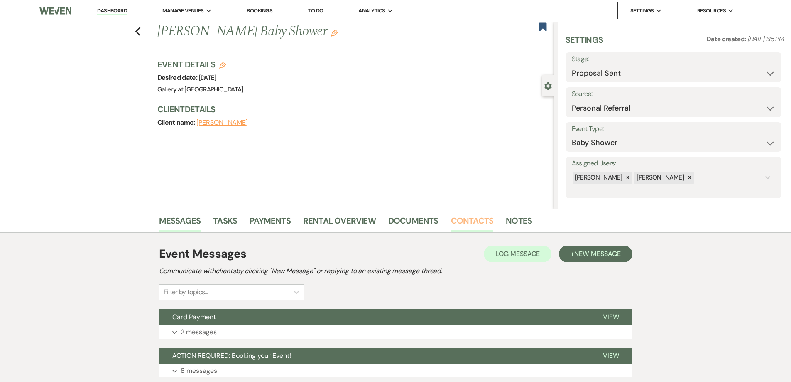
click at [469, 220] on link "Contacts" at bounding box center [472, 223] width 43 height 18
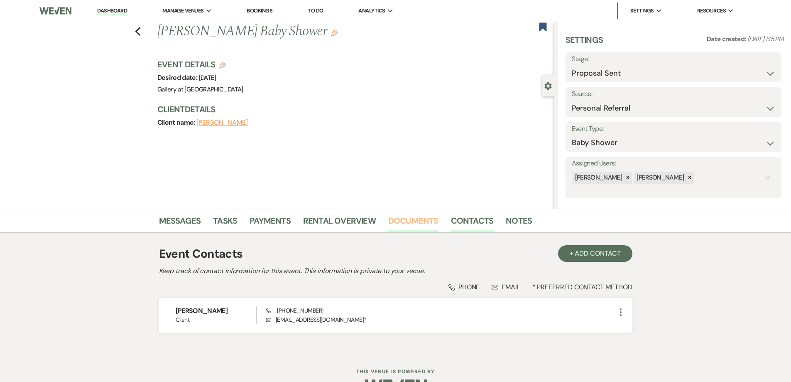
click at [401, 216] on link "Documents" at bounding box center [413, 223] width 50 height 18
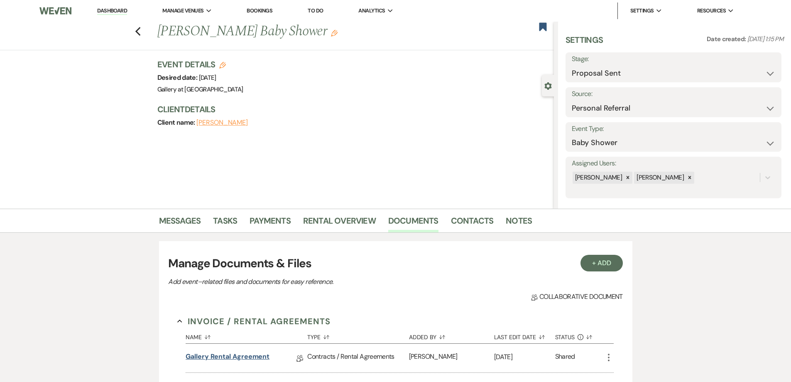
click at [246, 353] on link "Gallery Rental Agreement" at bounding box center [228, 357] width 84 height 13
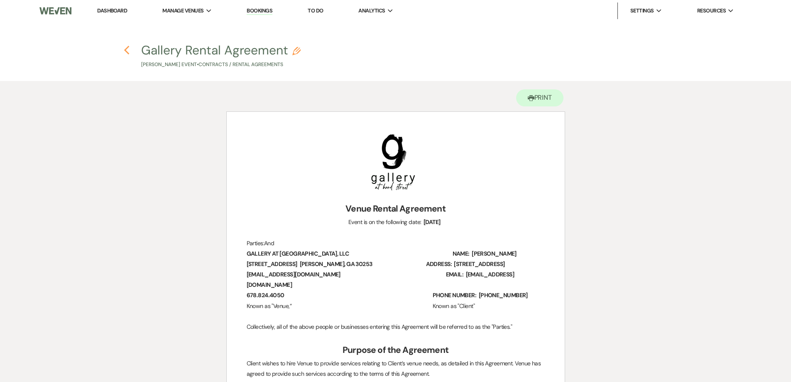
click at [129, 54] on use "button" at bounding box center [126, 50] width 5 height 9
select select "6"
select select "12"
select select "3"
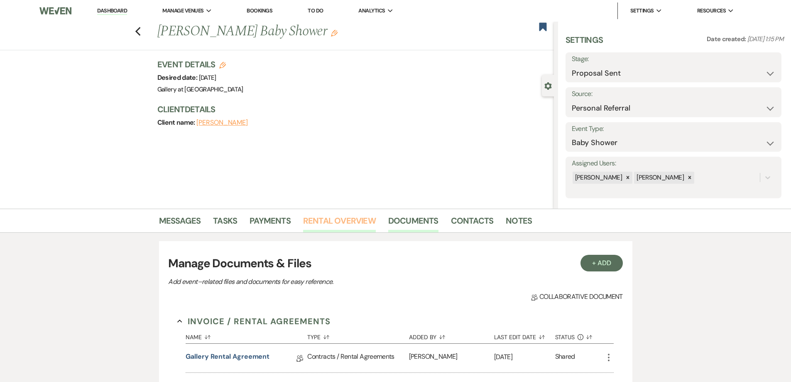
click at [355, 228] on link "Rental Overview" at bounding box center [339, 223] width 73 height 18
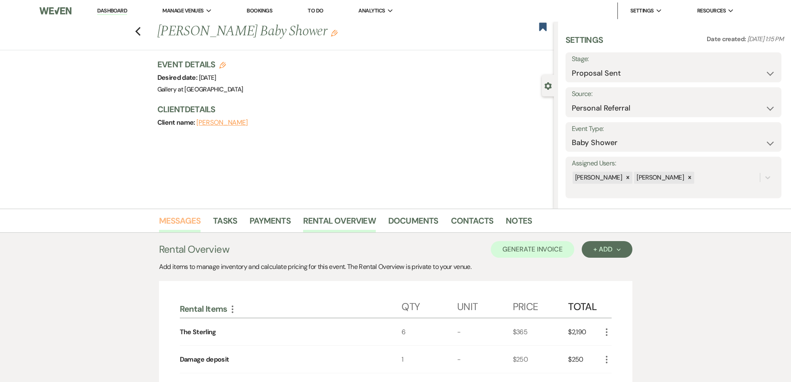
click at [186, 226] on link "Messages" at bounding box center [180, 223] width 42 height 18
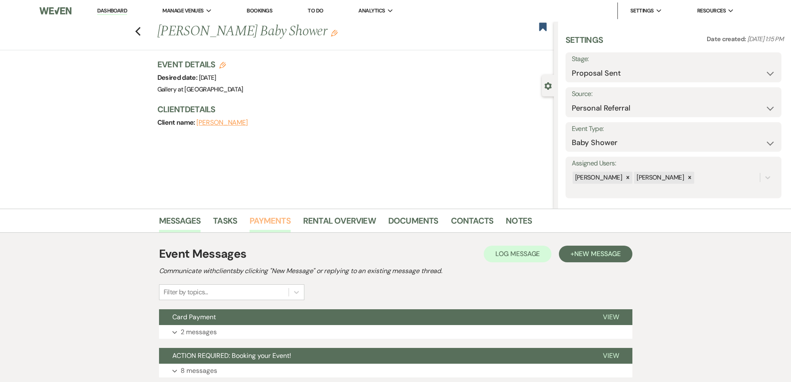
click at [273, 223] on link "Payments" at bounding box center [270, 223] width 41 height 18
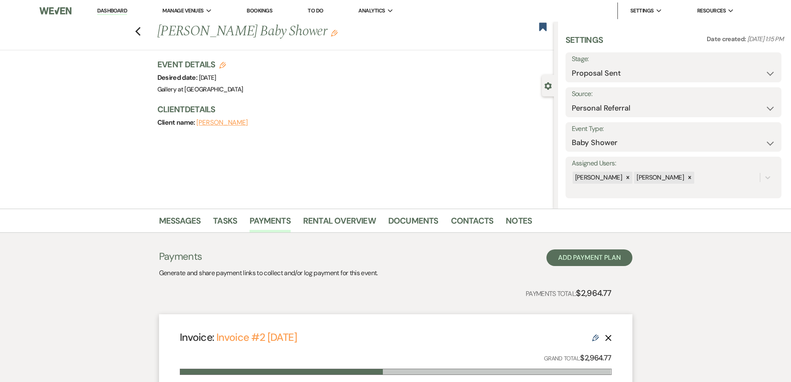
click at [324, 36] on h1 "[PERSON_NAME] Baby Shower Edit" at bounding box center [314, 32] width 314 height 20
click at [331, 32] on icon "Edit" at bounding box center [334, 33] width 7 height 7
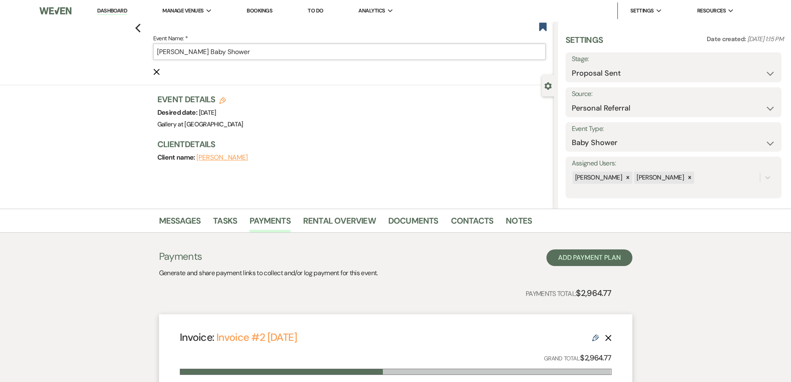
click at [312, 45] on input "[PERSON_NAME] Baby Shower" at bounding box center [349, 52] width 392 height 16
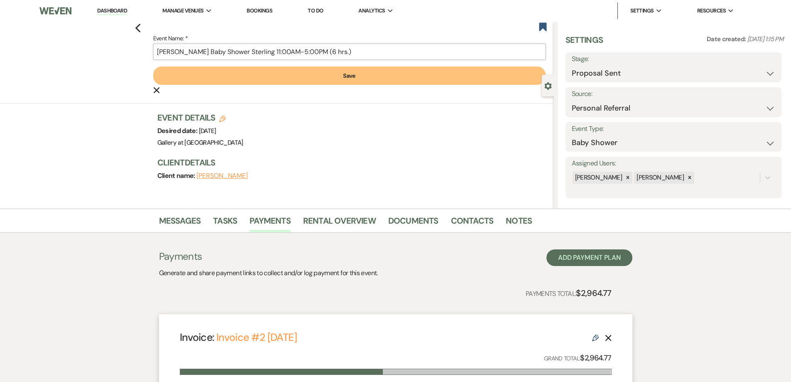
type input "[PERSON_NAME] Baby Shower Sterling 11:00AM-5:00PM (6 hrs.)"
click at [294, 74] on button "Save" at bounding box center [349, 75] width 392 height 18
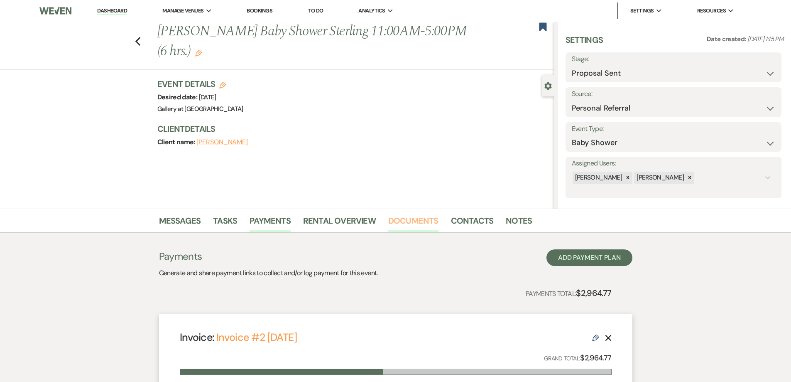
click at [411, 223] on link "Documents" at bounding box center [413, 223] width 50 height 18
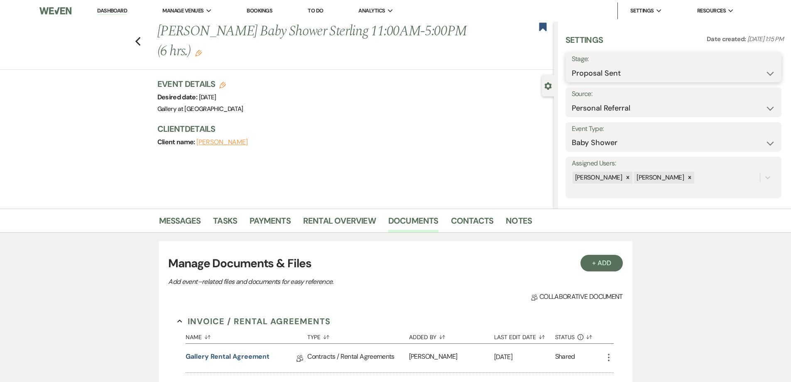
click at [597, 69] on select "Inquiry Follow Up Tour Requested Tour Confirmed Toured Proposal Sent Booked Lost" at bounding box center [673, 73] width 203 height 16
select select "7"
click at [572, 65] on select "Inquiry Follow Up Tour Requested Tour Confirmed Toured Proposal Sent Booked Lost" at bounding box center [673, 73] width 203 height 16
click at [753, 66] on button "Save" at bounding box center [758, 67] width 47 height 17
select select "3"
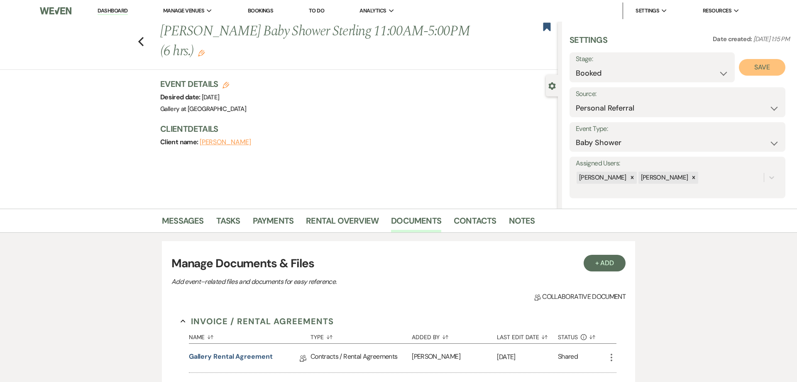
select select "733"
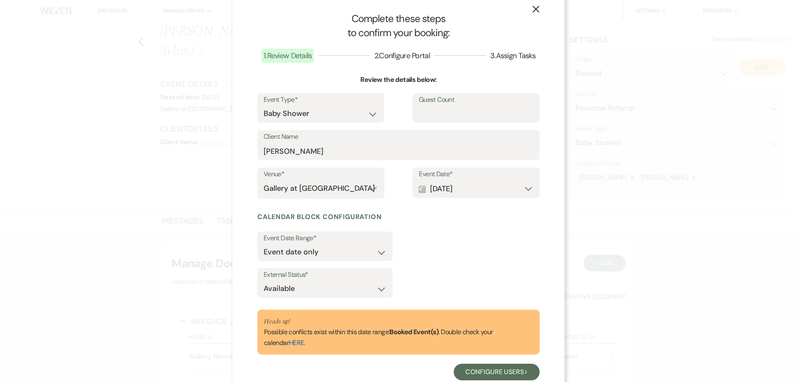
scroll to position [37, 0]
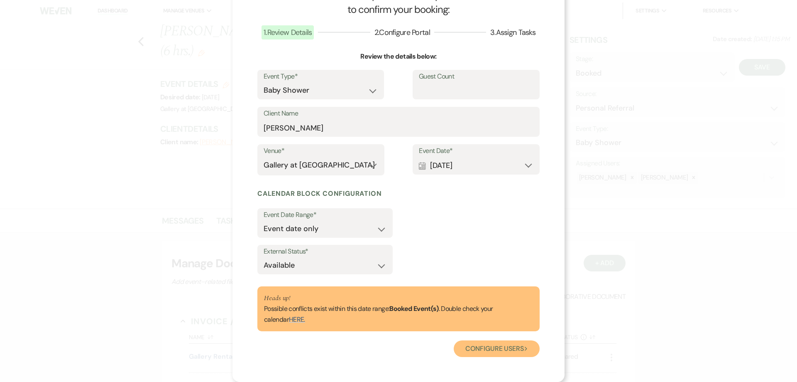
click at [489, 349] on button "Configure users Next" at bounding box center [497, 348] width 86 height 17
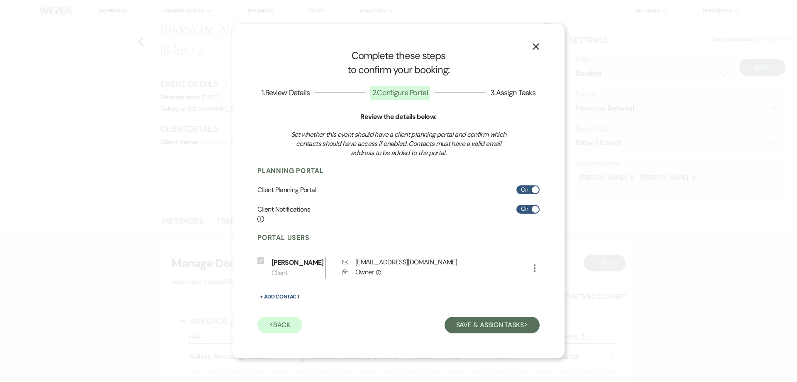
scroll to position [0, 0]
click at [459, 330] on button "Save & Assign Tasks Next" at bounding box center [492, 324] width 95 height 17
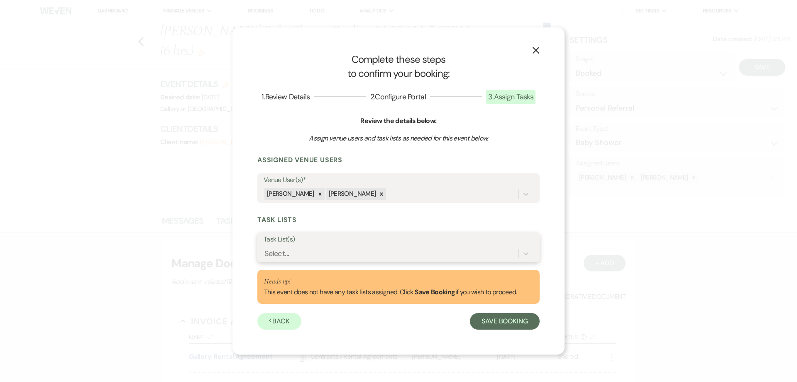
click at [389, 253] on div "Select..." at bounding box center [391, 253] width 255 height 15
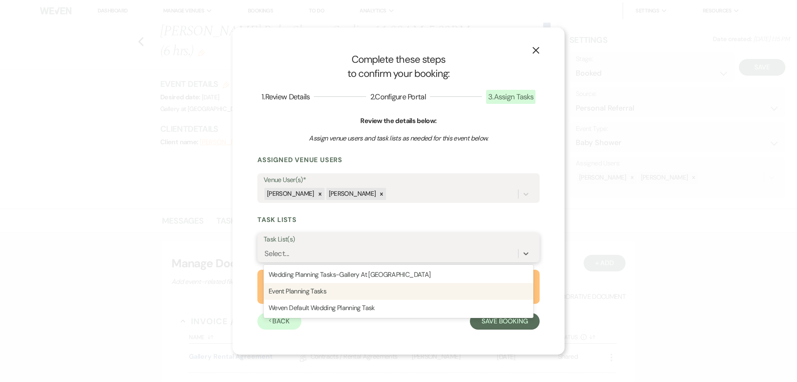
click at [398, 289] on div "Event Planning Tasks" at bounding box center [399, 291] width 270 height 17
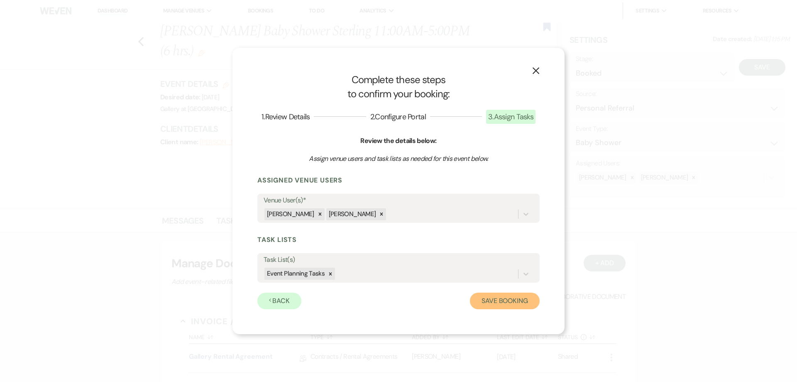
click at [500, 304] on button "Save Booking" at bounding box center [505, 300] width 70 height 17
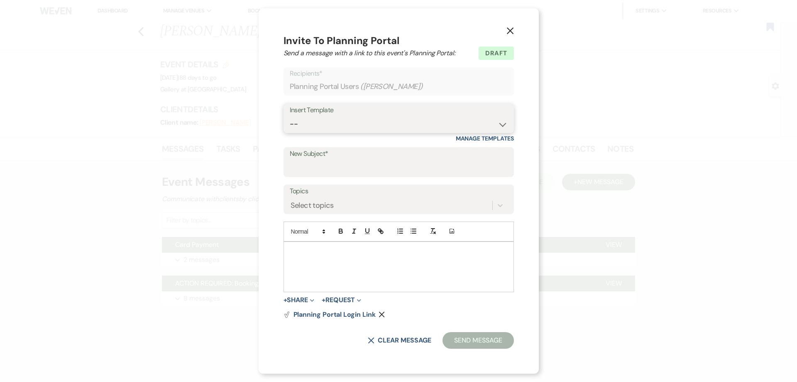
click at [311, 123] on select "-- Initial Inquiry Response-DATE IS AVAILABLE Initial Inquiry Response-DATE NOT…" at bounding box center [399, 124] width 218 height 16
select select "2651"
click at [290, 116] on select "-- Initial Inquiry Response-DATE IS AVAILABLE Initial Inquiry Response-DATE NOT…" at bounding box center [399, 124] width 218 height 16
type input "Weven Planning Portal Introduction"
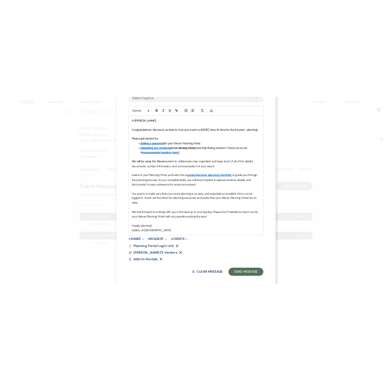
scroll to position [203, 0]
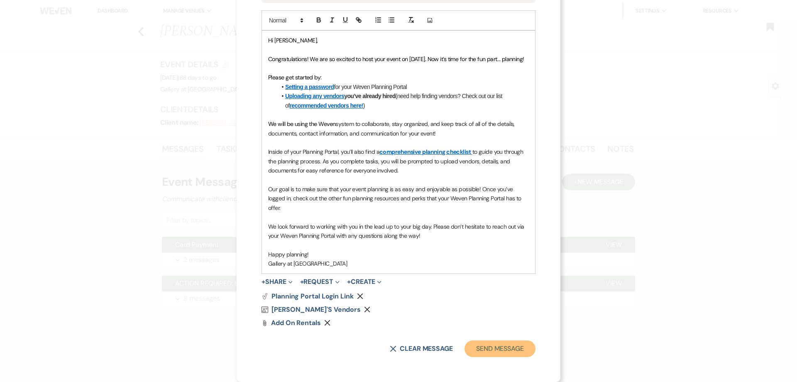
click at [479, 347] on button "Send Message" at bounding box center [500, 348] width 71 height 17
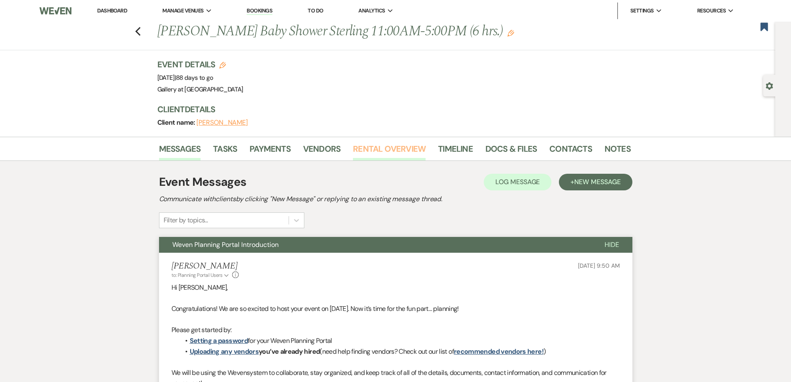
click at [365, 150] on link "Rental Overview" at bounding box center [389, 151] width 73 height 18
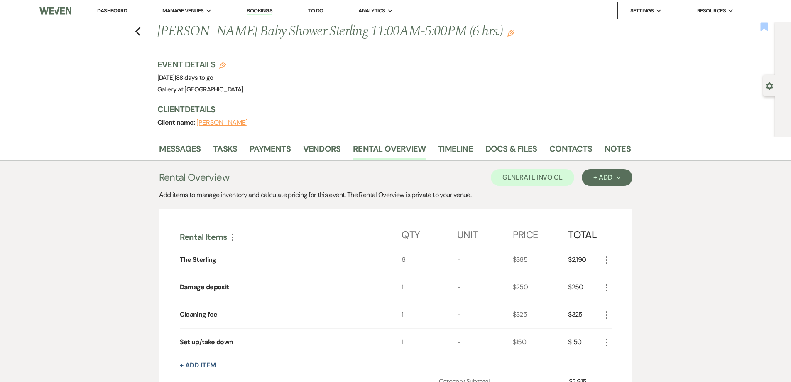
click at [764, 25] on use "button" at bounding box center [764, 26] width 7 height 8
click at [766, 82] on div "Gear Settings" at bounding box center [771, 86] width 16 height 22
click at [765, 88] on div "Gear Settings" at bounding box center [771, 86] width 16 height 22
click at [768, 87] on use "button" at bounding box center [769, 85] width 7 height 7
select select "12"
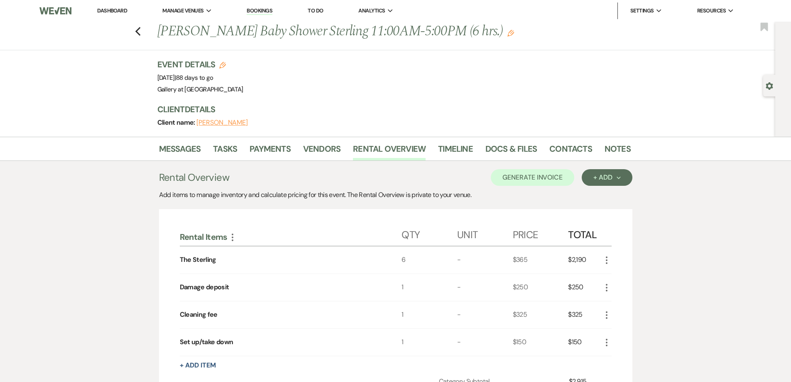
select select "3"
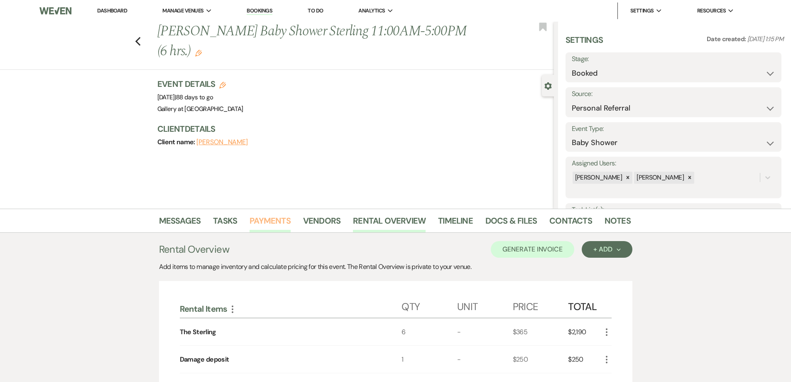
click at [252, 215] on link "Payments" at bounding box center [270, 223] width 41 height 18
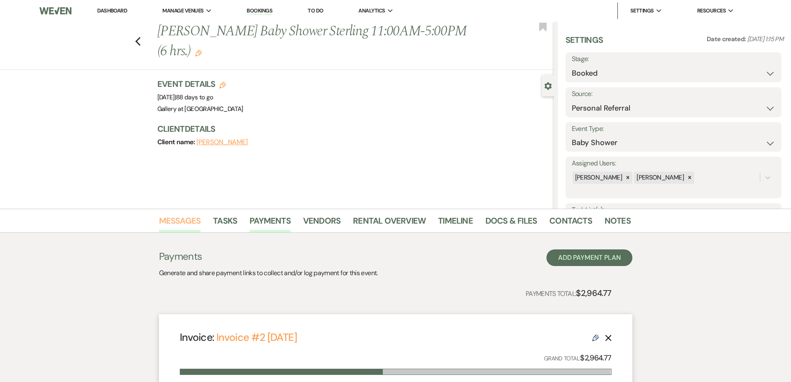
click at [191, 223] on link "Messages" at bounding box center [180, 223] width 42 height 18
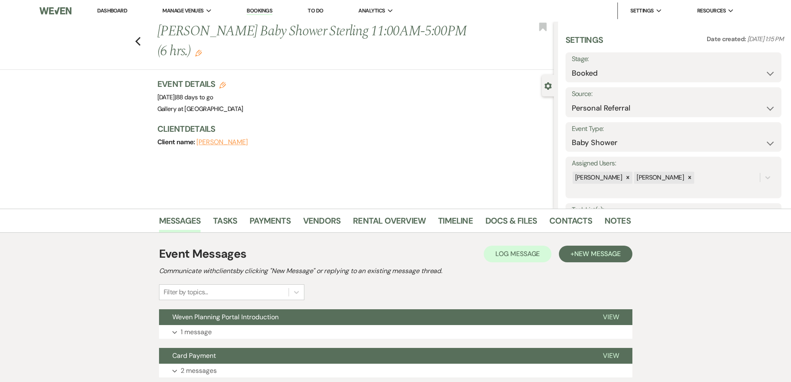
click at [114, 12] on link "Dashboard" at bounding box center [112, 10] width 30 height 7
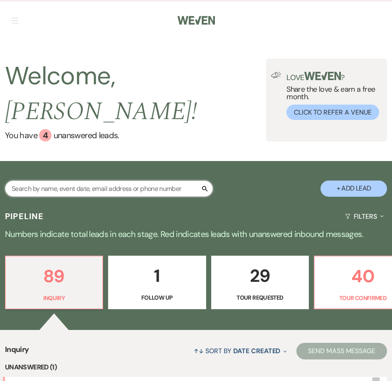
click at [101, 181] on input "text" at bounding box center [109, 189] width 208 height 16
type input "kelli"
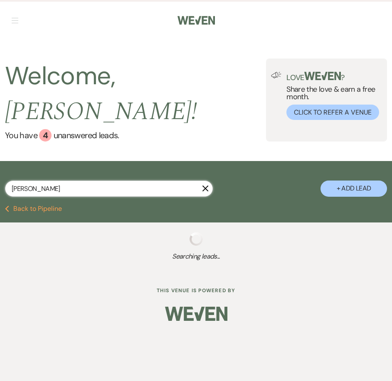
select select "4"
select select "8"
select select "5"
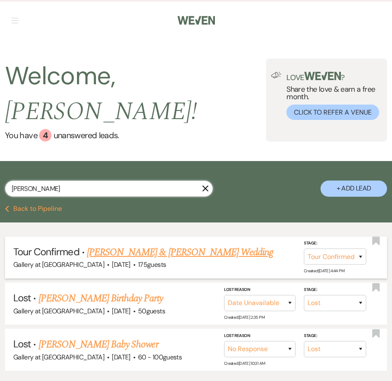
type input "kelli"
click at [126, 245] on link "[PERSON_NAME] & [PERSON_NAME] Wedding" at bounding box center [180, 252] width 186 height 15
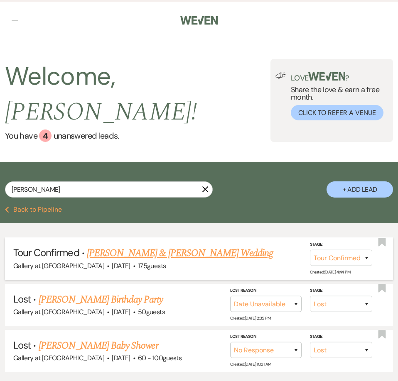
select select "4"
select select "5"
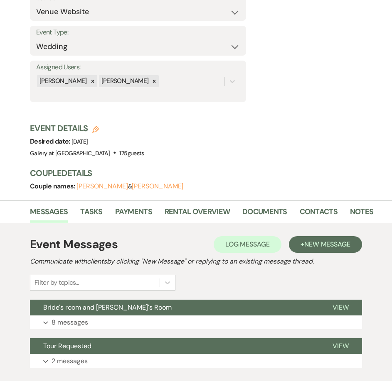
scroll to position [166, 0]
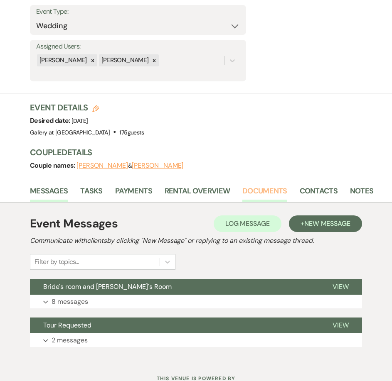
click at [265, 192] on link "Documents" at bounding box center [264, 193] width 45 height 17
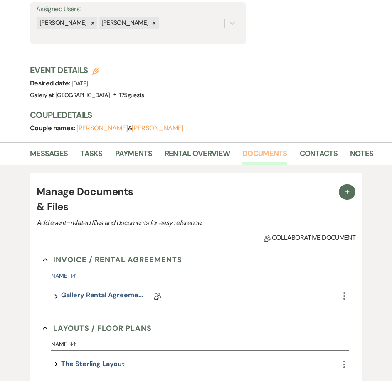
scroll to position [249, 0]
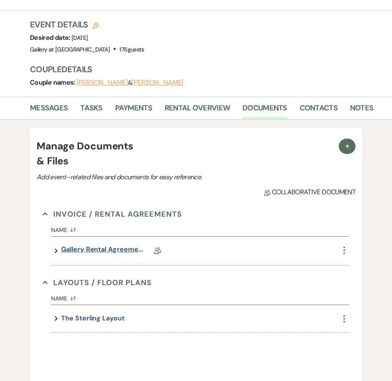
click at [113, 252] on link "Gallery Rental Agreement" at bounding box center [102, 251] width 83 height 13
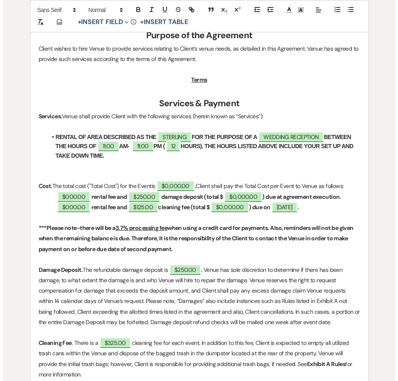
scroll to position [415, 0]
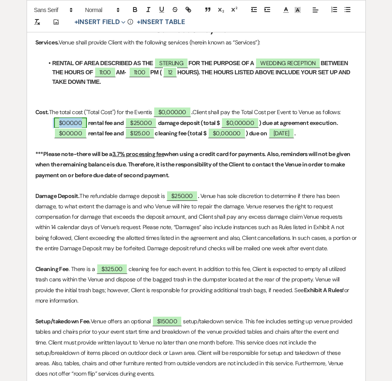
click at [66, 124] on span "$000.00" at bounding box center [70, 123] width 33 height 11
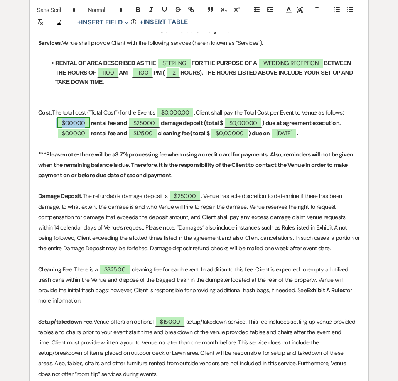
select select "owner"
select select "Amount"
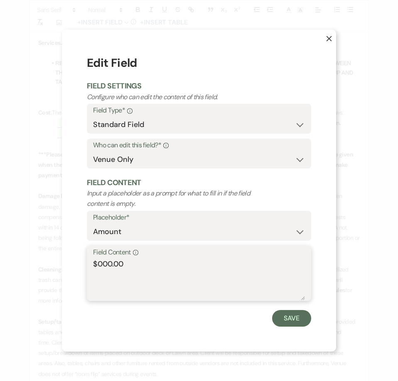
drag, startPoint x: 112, startPoint y: 262, endPoint x: 98, endPoint y: 262, distance: 13.7
click at [98, 262] on textarea "$000.00" at bounding box center [199, 280] width 212 height 42
type textarea "$2,190.00"
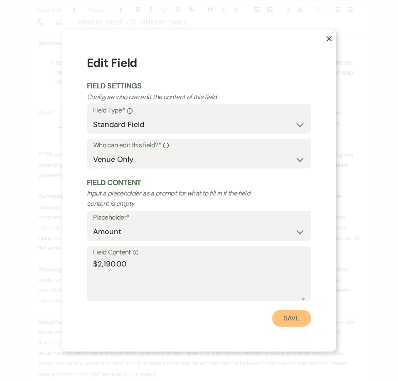
click at [294, 322] on button "Save" at bounding box center [291, 318] width 39 height 17
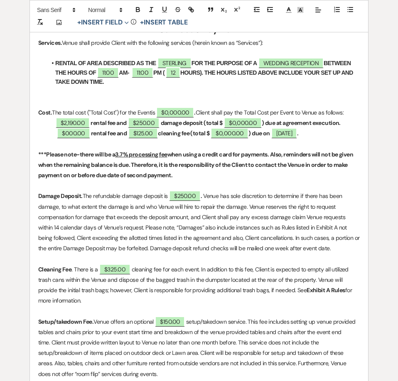
scroll to position [415, 0]
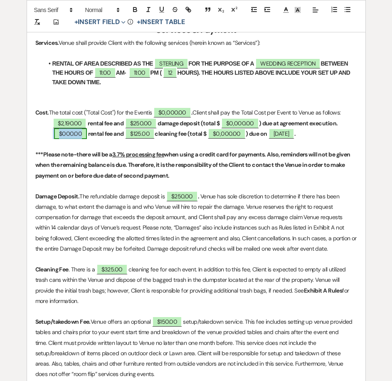
click at [68, 135] on span "$000.00" at bounding box center [70, 133] width 33 height 11
select select "owner"
select select "Amount"
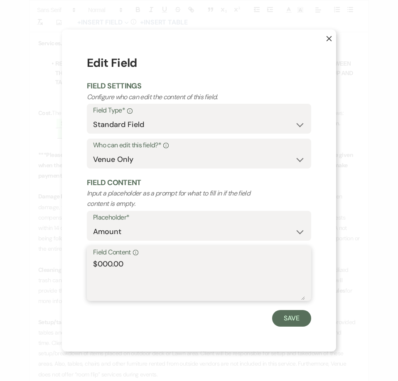
drag, startPoint x: 113, startPoint y: 264, endPoint x: 91, endPoint y: 263, distance: 21.6
click at [98, 263] on textarea "$000.00" at bounding box center [199, 280] width 212 height 42
type textarea "$2,190.00"
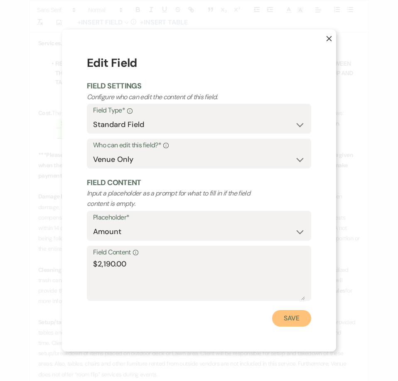
click at [306, 317] on button "Save" at bounding box center [291, 318] width 39 height 17
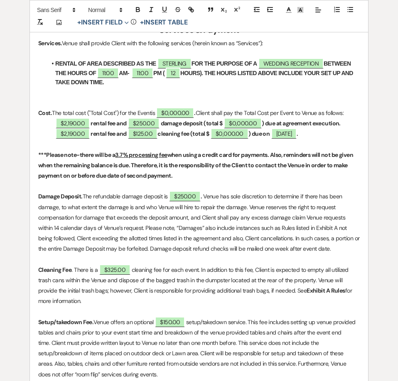
scroll to position [414, 0]
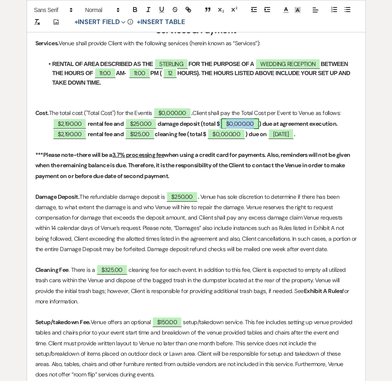
click at [237, 124] on span "$0,000.00" at bounding box center [240, 123] width 38 height 11
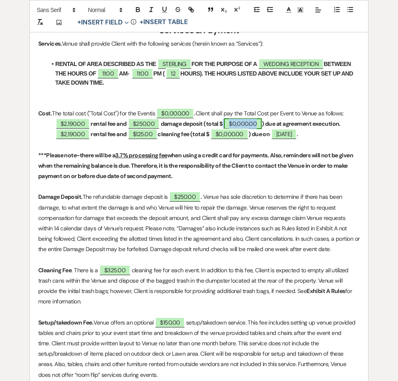
select select "owner"
select select "Total"
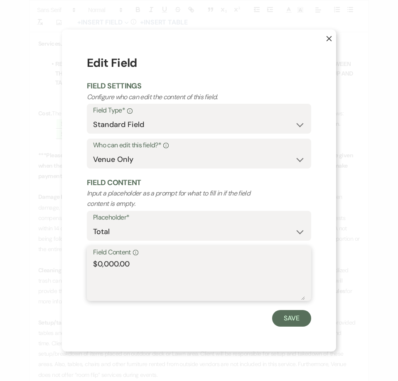
drag, startPoint x: 118, startPoint y: 265, endPoint x: 96, endPoint y: 270, distance: 22.2
click at [96, 270] on textarea "$0,000.00" at bounding box center [199, 280] width 212 height 42
type textarea "$2,440.00"
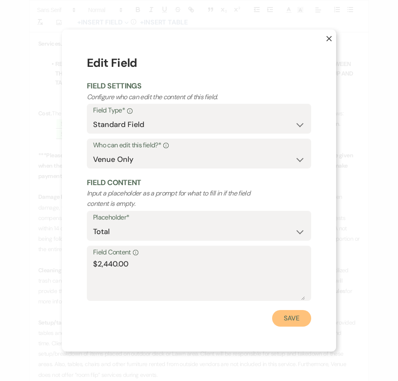
click at [292, 321] on button "Save" at bounding box center [291, 318] width 39 height 17
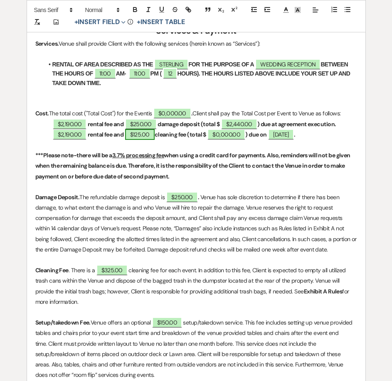
click at [136, 135] on span "$125.00" at bounding box center [139, 134] width 29 height 11
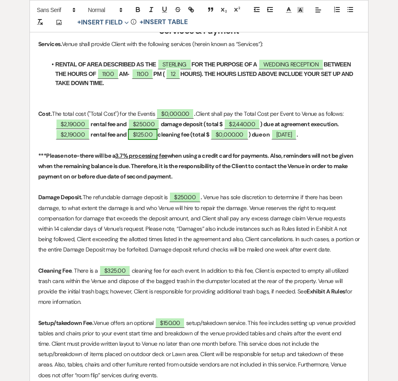
select select "owner"
select select "Amount"
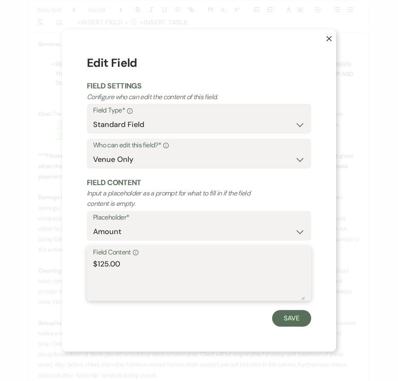
click at [101, 265] on textarea "$125.00" at bounding box center [199, 280] width 212 height 42
type textarea "$325.00"
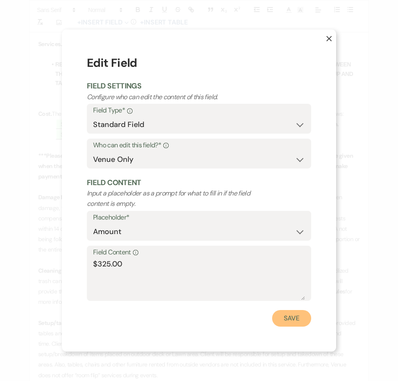
click at [287, 319] on button "Save" at bounding box center [291, 318] width 39 height 17
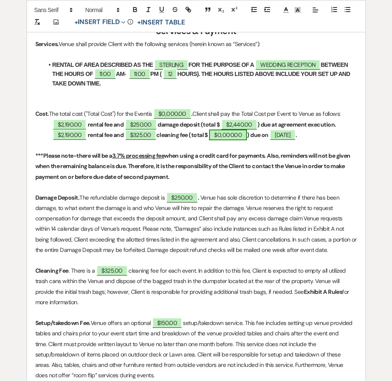
click at [227, 133] on span "$0,000.00" at bounding box center [228, 135] width 38 height 11
select select "owner"
select select "Total"
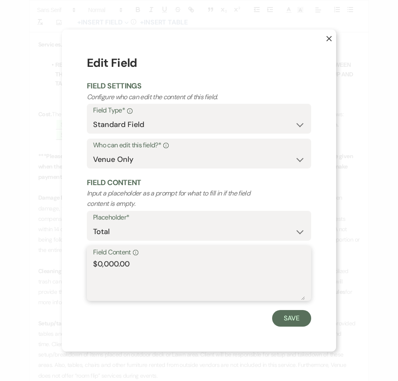
drag, startPoint x: 119, startPoint y: 264, endPoint x: 99, endPoint y: 267, distance: 19.8
click at [99, 267] on textarea "$0,000.00" at bounding box center [199, 280] width 212 height 42
type textarea "$2,515.00"
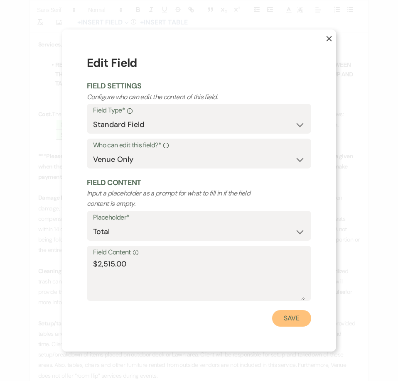
click at [293, 322] on button "Save" at bounding box center [291, 318] width 39 height 17
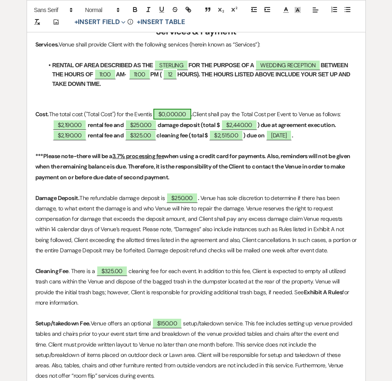
click at [180, 117] on span "$0,000.00" at bounding box center [172, 114] width 38 height 11
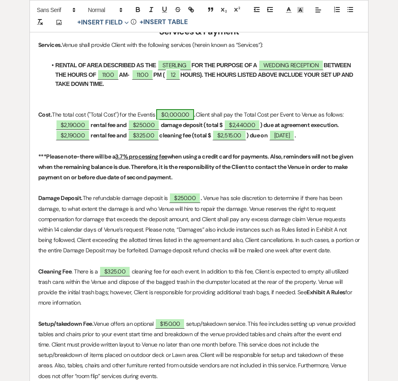
select select "owner"
select select "Total"
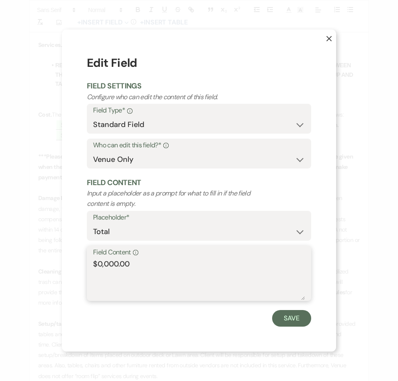
drag, startPoint x: 118, startPoint y: 262, endPoint x: 97, endPoint y: 266, distance: 21.2
click at [97, 266] on textarea "$0,000.00" at bounding box center [199, 280] width 212 height 42
type textarea "$4,955.00"
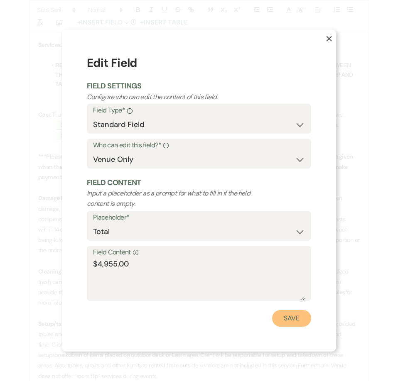
click at [304, 320] on button "Save" at bounding box center [291, 318] width 39 height 17
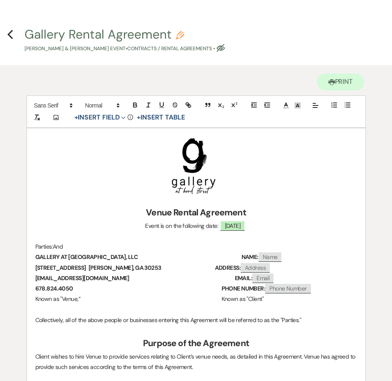
scroll to position [0, 0]
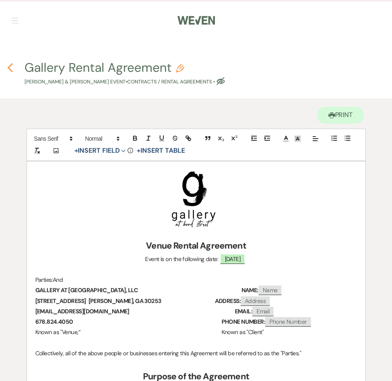
click at [9, 69] on icon "Previous" at bounding box center [10, 68] width 6 height 10
select select "4"
select select "5"
select select "4"
select select "5"
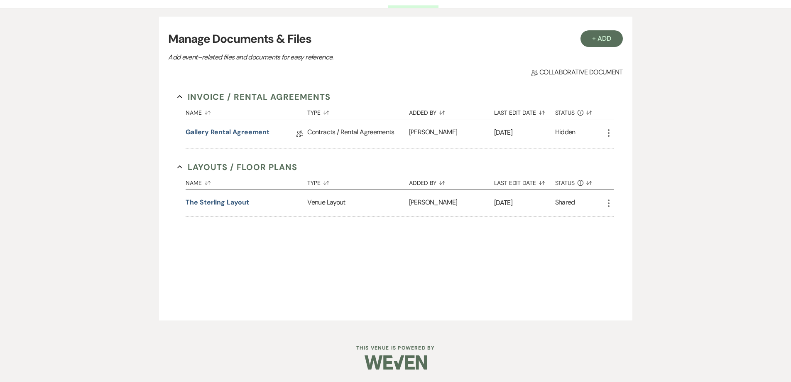
scroll to position [62, 0]
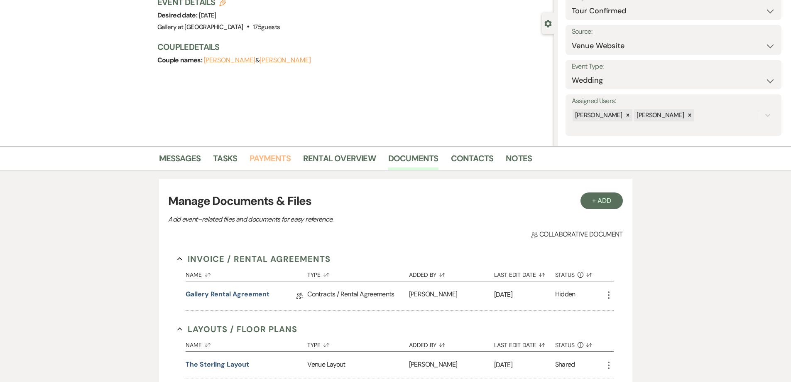
click at [273, 158] on link "Payments" at bounding box center [270, 161] width 41 height 18
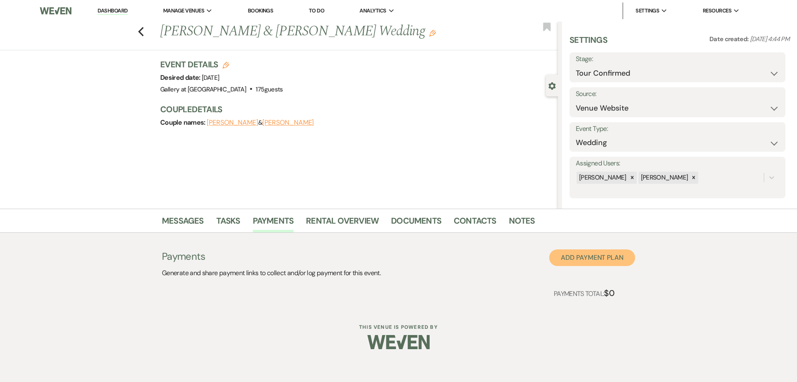
click at [594, 255] on button "Add Payment Plan" at bounding box center [592, 257] width 86 height 17
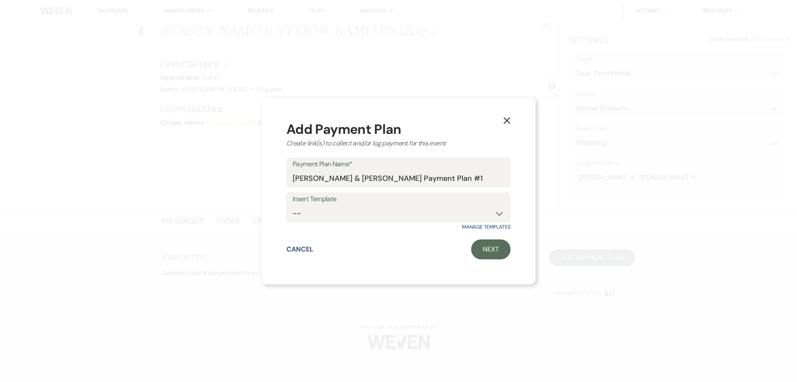
click at [510, 117] on icon "X" at bounding box center [506, 120] width 7 height 7
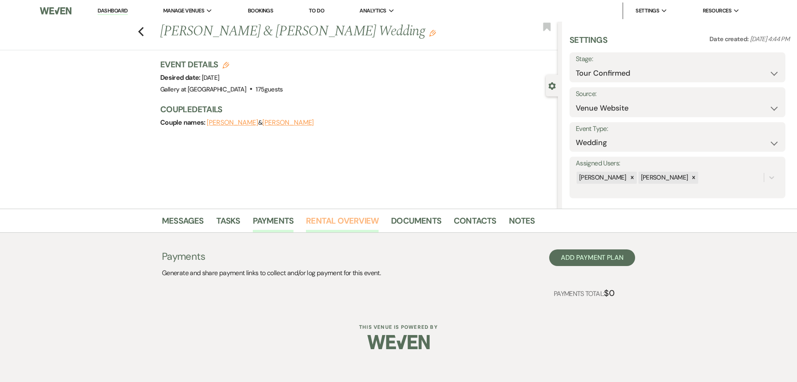
click at [330, 226] on link "Rental Overview" at bounding box center [342, 223] width 73 height 18
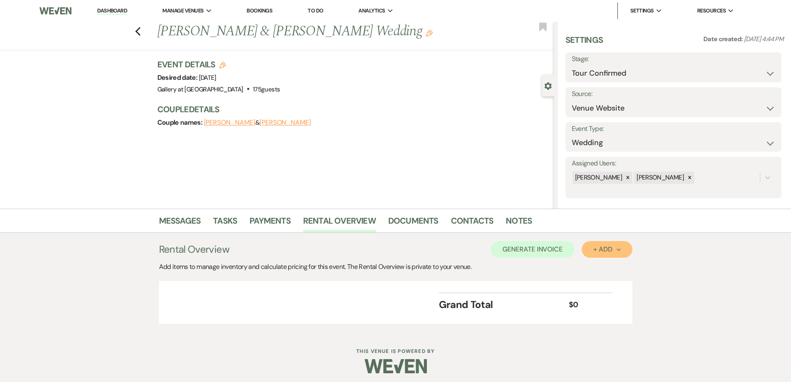
click at [599, 250] on div "+ Add Next" at bounding box center [606, 249] width 27 height 7
click at [603, 277] on button "Category" at bounding box center [604, 281] width 44 height 13
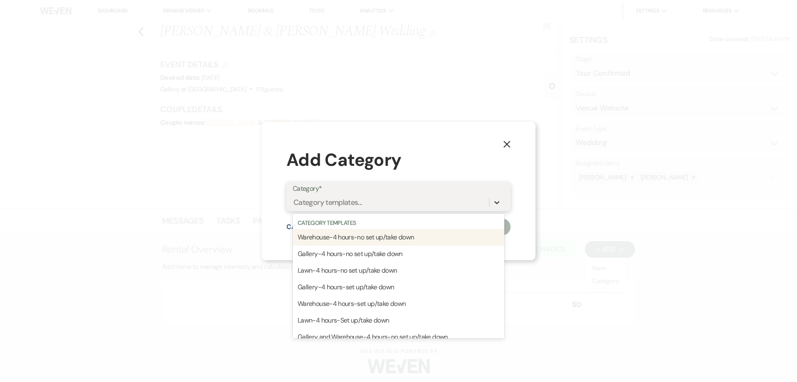
click at [494, 198] on div at bounding box center [497, 202] width 15 height 15
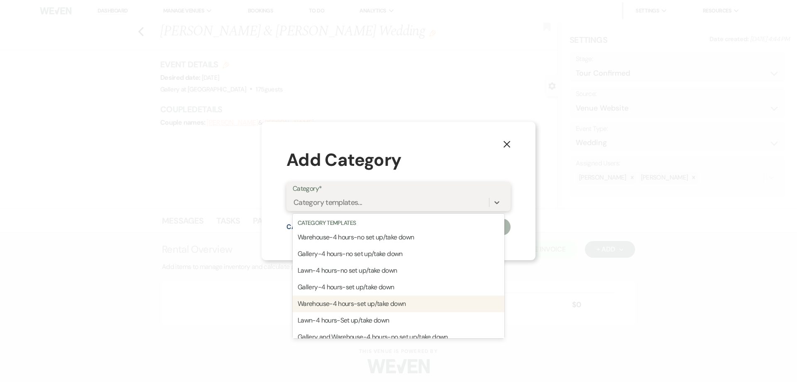
click at [415, 301] on div "Warehouse-4 hours-set up/take down" at bounding box center [399, 303] width 212 height 17
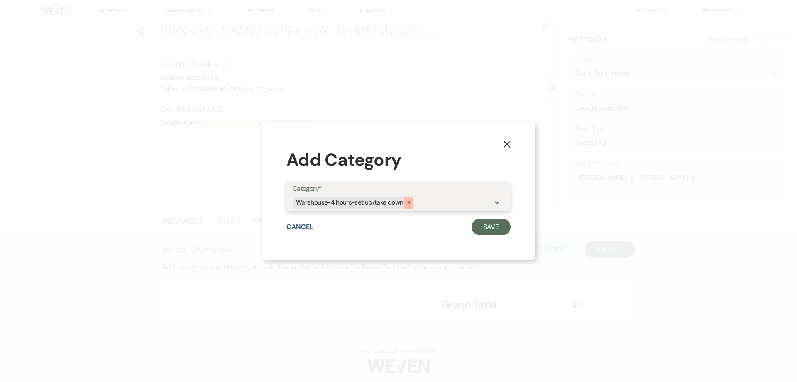
click at [406, 204] on icon at bounding box center [409, 202] width 6 height 6
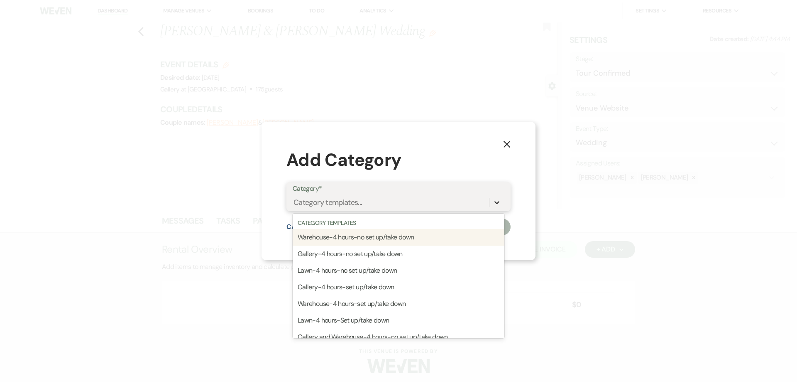
click at [497, 197] on div at bounding box center [497, 202] width 15 height 15
click at [411, 236] on div "Warehouse-4 hours-no set up/take down" at bounding box center [399, 237] width 212 height 17
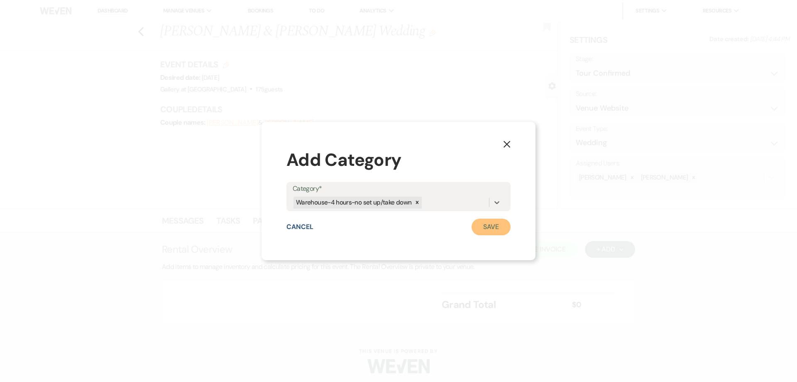
click at [485, 225] on button "Save" at bounding box center [491, 226] width 39 height 17
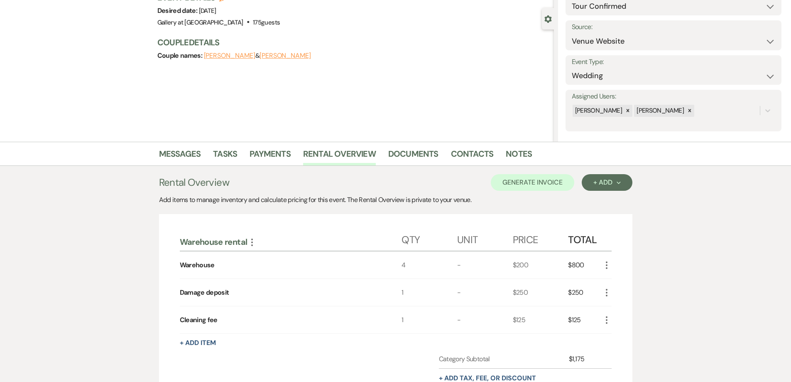
scroll to position [83, 0]
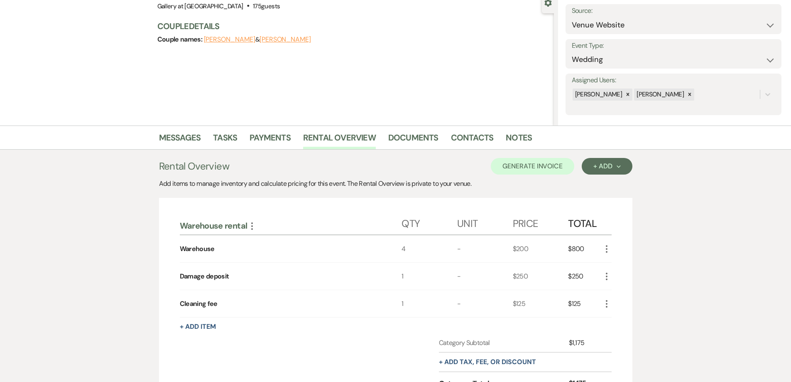
click at [603, 244] on icon "More" at bounding box center [607, 249] width 10 height 10
click at [617, 260] on button "Pencil Edit" at bounding box center [623, 264] width 43 height 13
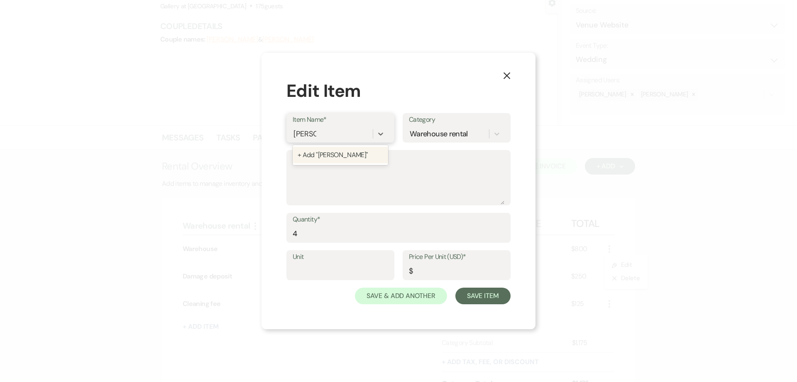
type input "Sterling"
click at [339, 153] on div "+ Add "Sterling"" at bounding box center [341, 155] width 96 height 17
click at [425, 271] on input "Price Per Unit (USD)*" at bounding box center [457, 271] width 96 height 16
type input "365"
drag, startPoint x: 278, startPoint y: 233, endPoint x: 271, endPoint y: 233, distance: 6.6
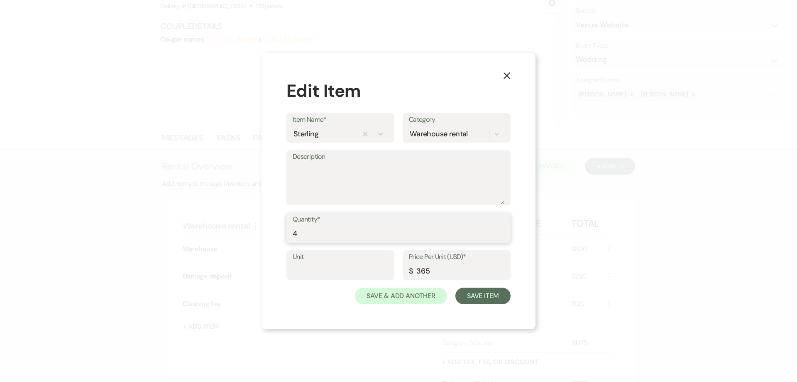
click at [271, 233] on div "X Edit Item Item Name* Sterling Category Warehouse rental Description Quantity*…" at bounding box center [399, 191] width 274 height 276
type input "12"
click at [478, 296] on button "Save Item" at bounding box center [483, 295] width 55 height 17
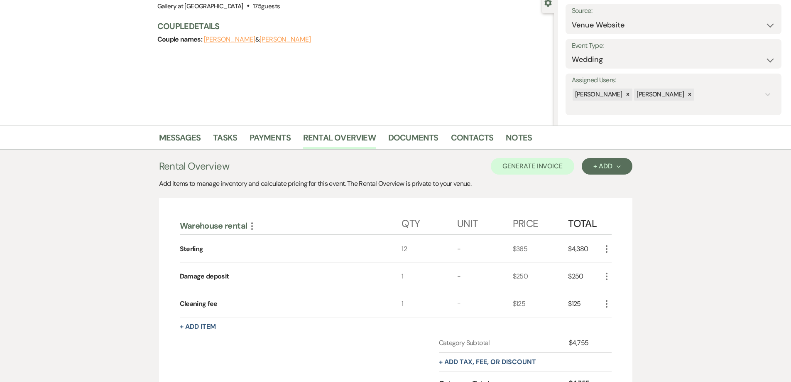
click at [609, 302] on icon "More" at bounding box center [607, 304] width 10 height 10
click at [622, 320] on button "Pencil Edit" at bounding box center [623, 319] width 43 height 13
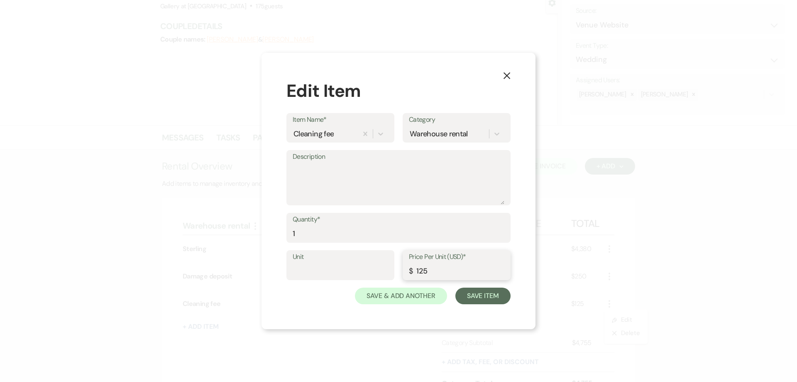
click at [419, 271] on input "125" at bounding box center [457, 271] width 96 height 16
type input "325"
click at [478, 292] on button "Save Item" at bounding box center [483, 295] width 55 height 17
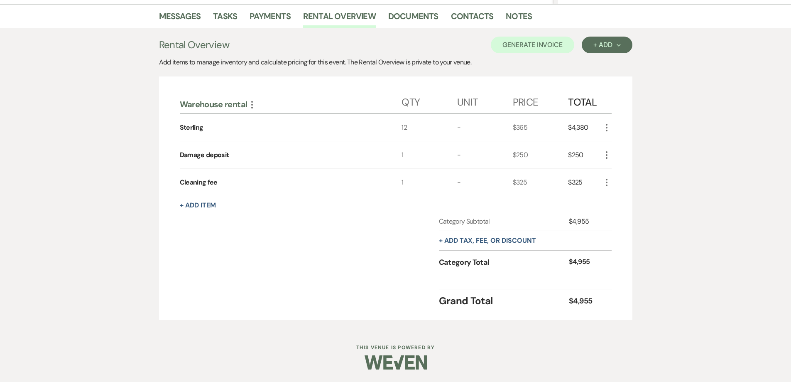
scroll to position [163, 0]
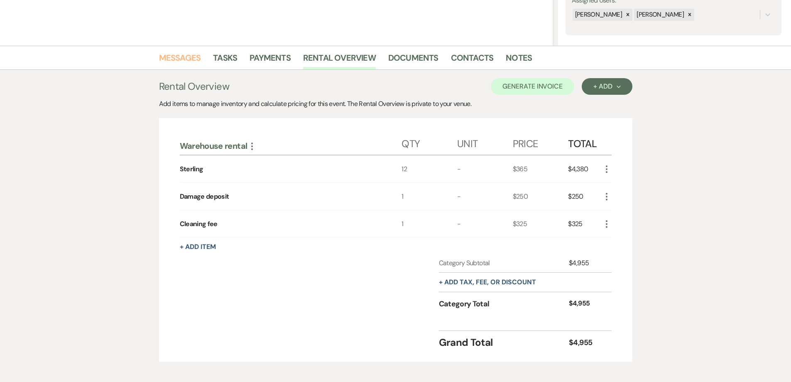
click at [179, 64] on link "Messages" at bounding box center [180, 60] width 42 height 18
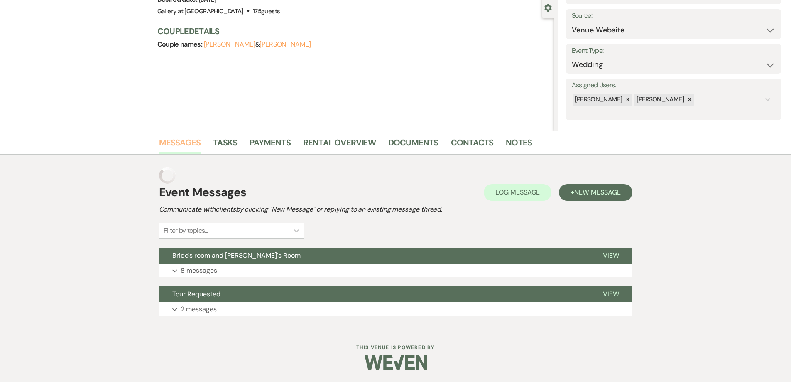
scroll to position [61, 0]
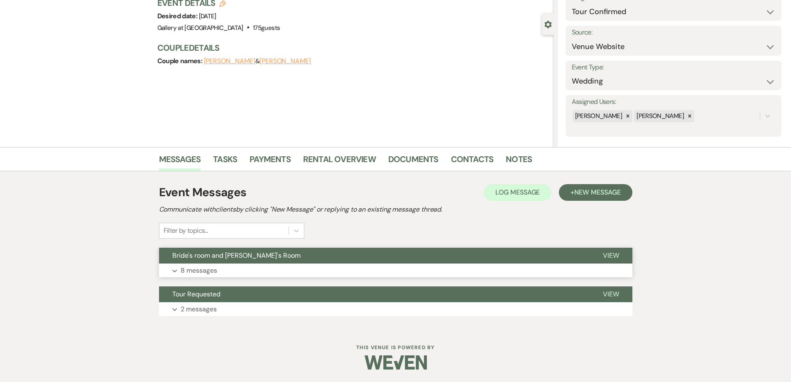
click at [233, 260] on button "Bride's room and Groom's Room" at bounding box center [374, 256] width 431 height 16
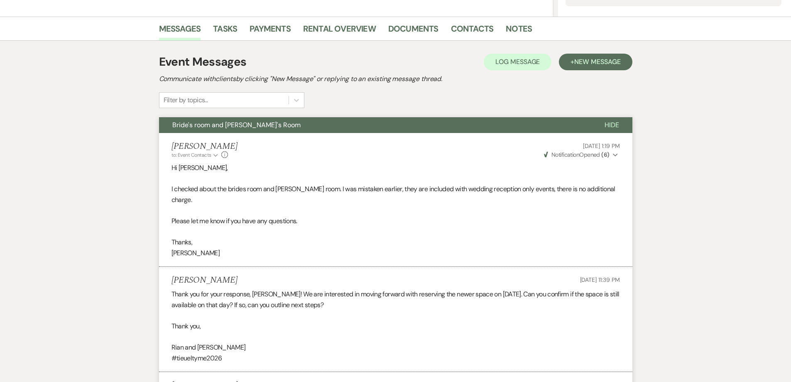
scroll to position [0, 0]
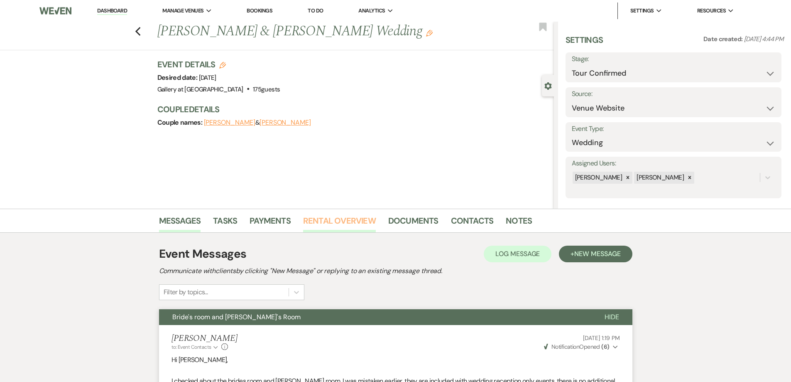
click at [323, 218] on link "Rental Overview" at bounding box center [339, 223] width 73 height 18
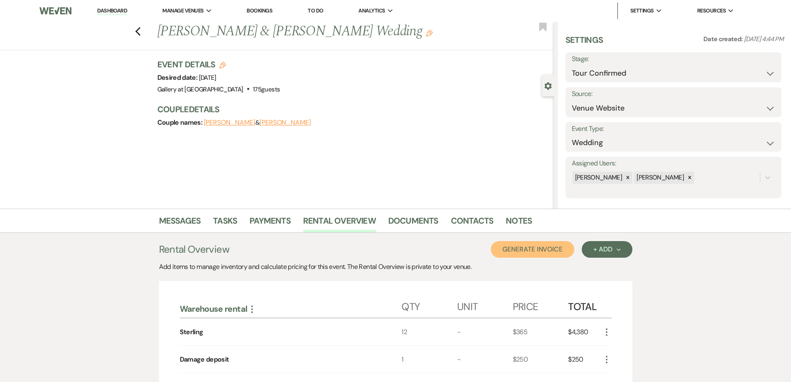
click at [527, 252] on button "Generate Invoice" at bounding box center [532, 249] width 83 height 17
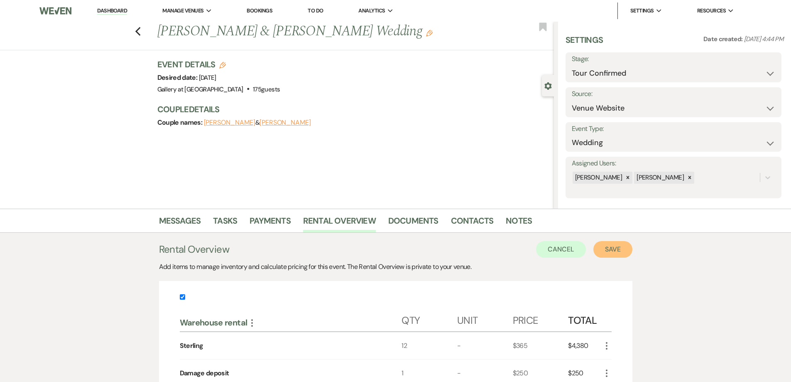
click at [619, 252] on button "Save" at bounding box center [612, 249] width 39 height 17
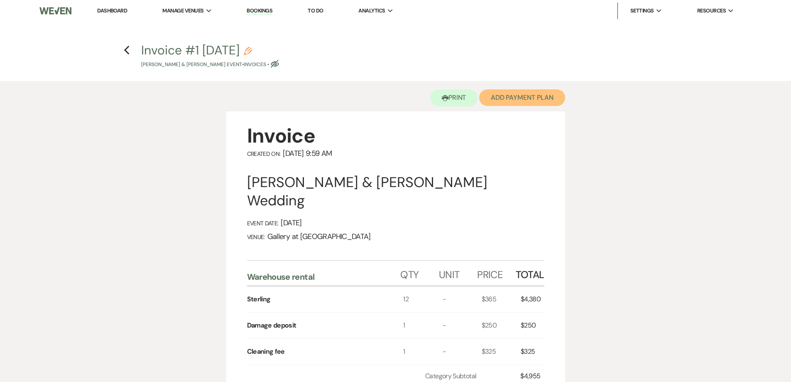
click at [497, 98] on button "Add Payment Plan" at bounding box center [522, 97] width 86 height 17
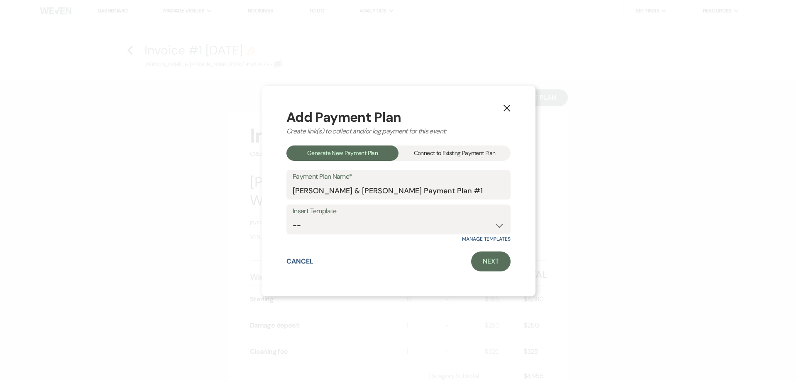
click at [420, 215] on label "Insert Template" at bounding box center [399, 211] width 212 height 12
click at [425, 223] on select "-- Warehouse 4 hour rental-no set up/take down Gallery 4 hour rental-no set up/…" at bounding box center [399, 225] width 212 height 16
select select "49"
click at [293, 217] on select "-- Warehouse 4 hour rental-no set up/take down Gallery 4 hour rental-no set up/…" at bounding box center [399, 225] width 212 height 16
click at [491, 260] on link "Next" at bounding box center [490, 261] width 39 height 20
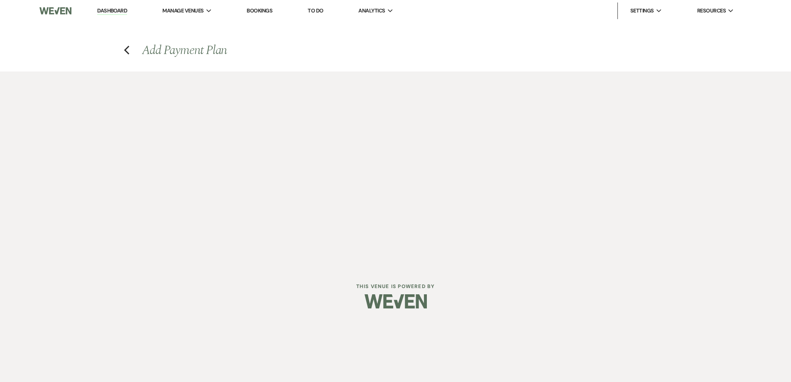
select select "27534"
select select "2"
select select "flat"
select select "true"
select select "both"
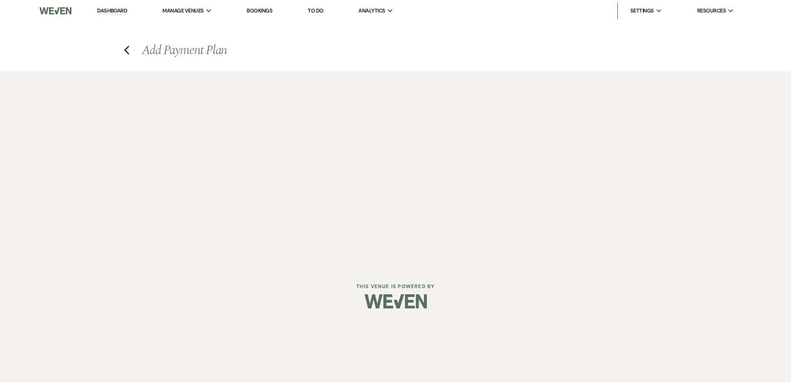
select select "days"
select select "afterDueDate"
select select "2"
select select "flat"
select select "true"
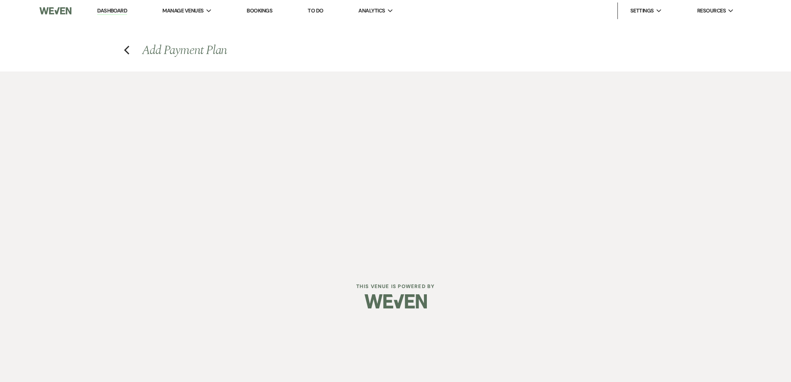
select select "both"
select select "weeks"
select select "both"
select select "weeks"
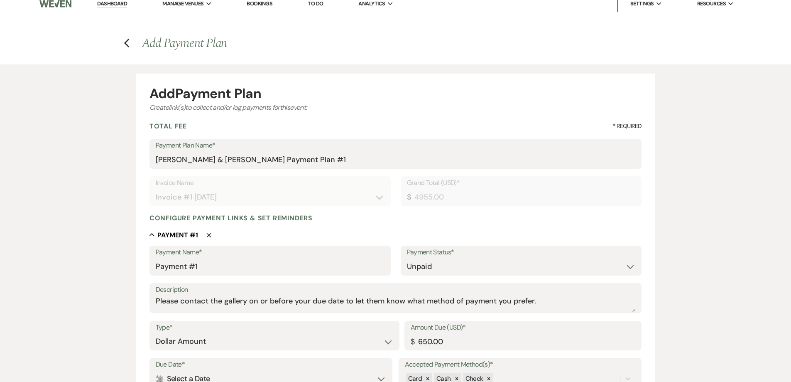
scroll to position [208, 0]
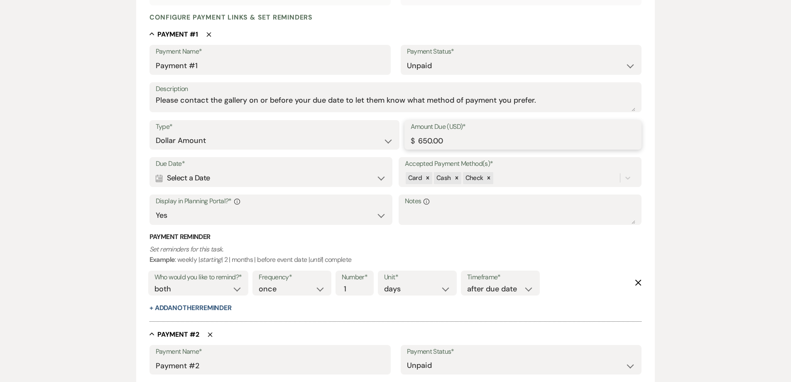
drag, startPoint x: 426, startPoint y: 142, endPoint x: 408, endPoint y: 142, distance: 17.9
click at [408, 142] on div "Amount Due (USD)* $ 650.00" at bounding box center [523, 135] width 238 height 30
type input "2440.00"
click at [326, 180] on div "Calendar Select a Date Expand" at bounding box center [271, 178] width 231 height 16
select select "day"
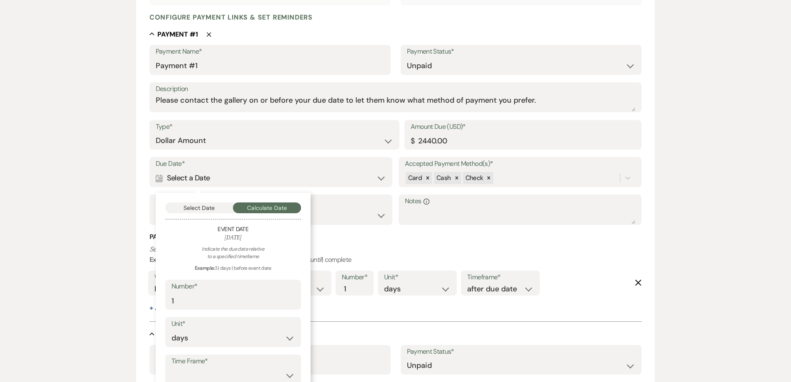
click at [214, 202] on div "Select Date Calculate Date Event Date March 07, 2026 Indicate the due date rela…" at bounding box center [233, 305] width 155 height 225
click at [213, 207] on button "Select Date" at bounding box center [199, 207] width 68 height 11
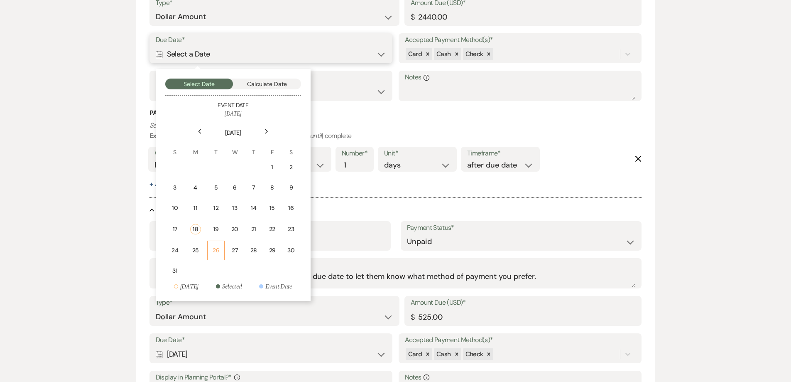
scroll to position [332, 0]
click at [194, 228] on div "18" at bounding box center [195, 228] width 11 height 10
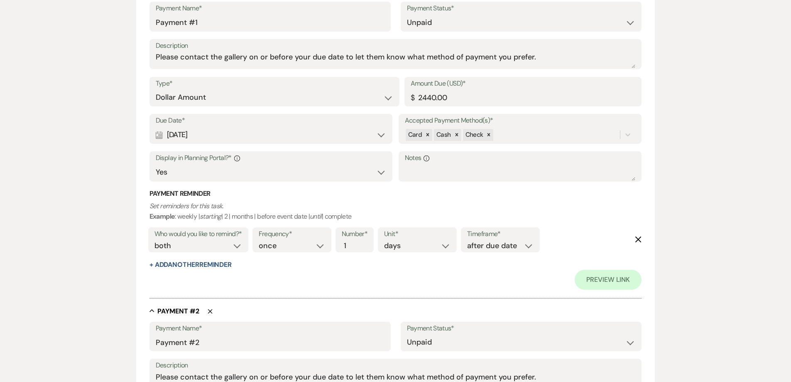
scroll to position [249, 0]
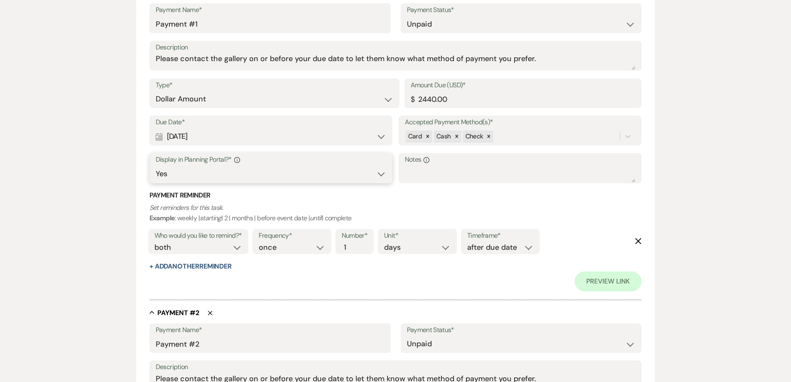
click at [230, 170] on select "Yes No" at bounding box center [271, 174] width 231 height 16
click at [233, 135] on div "Calendar Aug 18, 2025 Expand" at bounding box center [271, 136] width 231 height 16
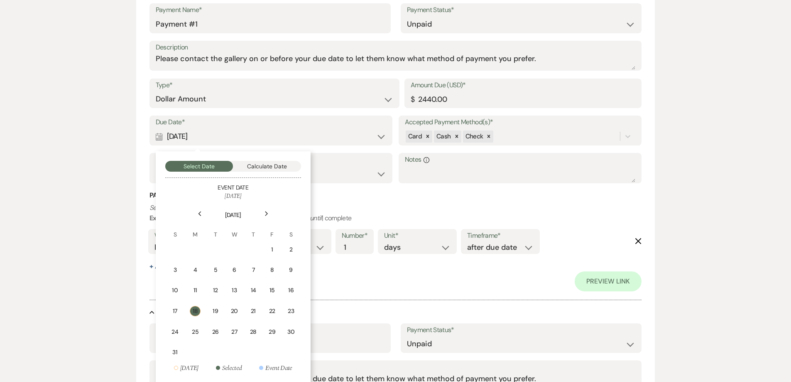
drag, startPoint x: 212, startPoint y: 311, endPoint x: 232, endPoint y: 306, distance: 20.5
click at [213, 311] on div "19" at bounding box center [215, 310] width 7 height 9
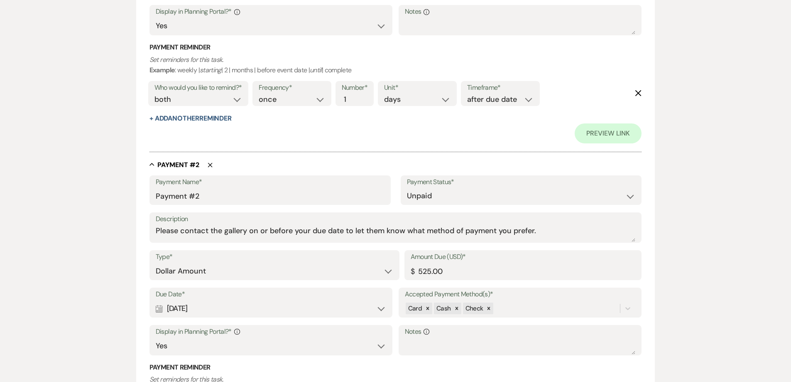
scroll to position [457, 0]
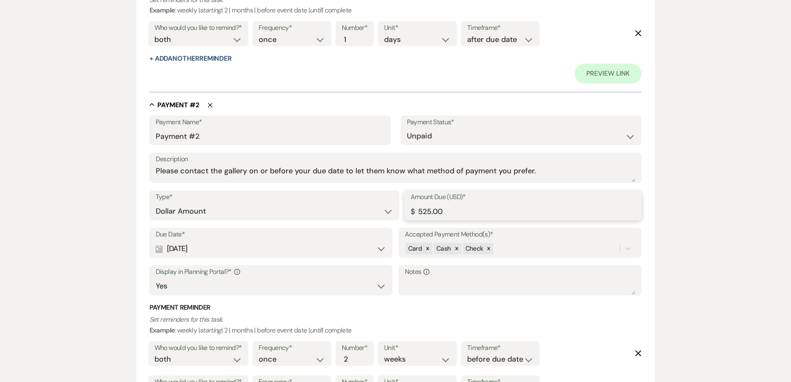
drag, startPoint x: 449, startPoint y: 214, endPoint x: 382, endPoint y: 215, distance: 66.9
click at [382, 215] on div "Type* Dollar Amount Percentage of Grand Total Amount Due (USD)* $ 525.00" at bounding box center [396, 208] width 493 height 37
type input "2515.00"
click at [241, 250] on div "Calendar Feb 07, 2026 Expand" at bounding box center [271, 248] width 231 height 16
select select "week"
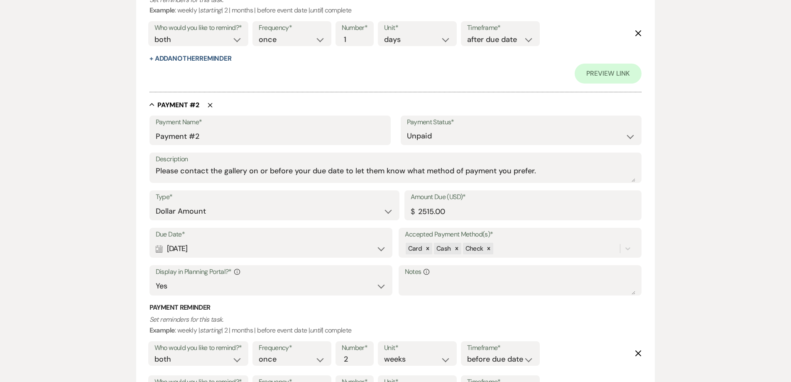
select select "beforeEventDate"
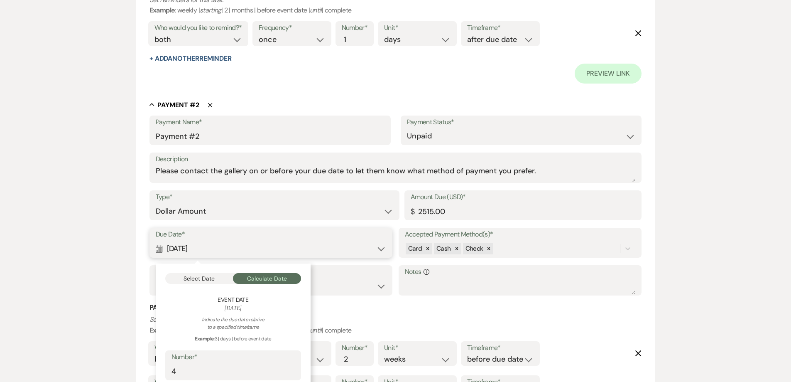
click at [218, 273] on button "Select Date" at bounding box center [199, 278] width 68 height 11
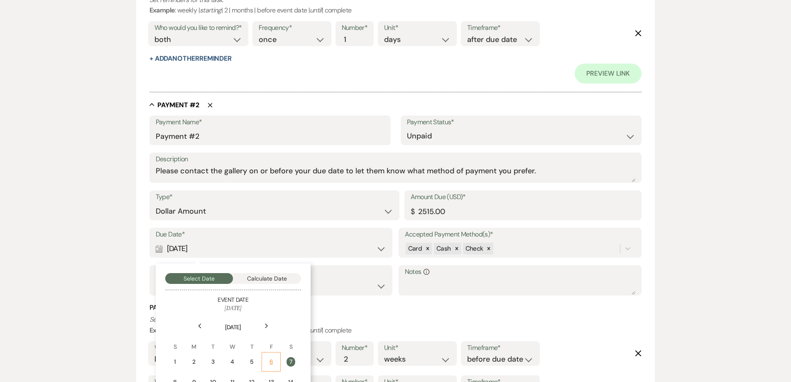
click at [274, 366] on td "6" at bounding box center [271, 362] width 19 height 20
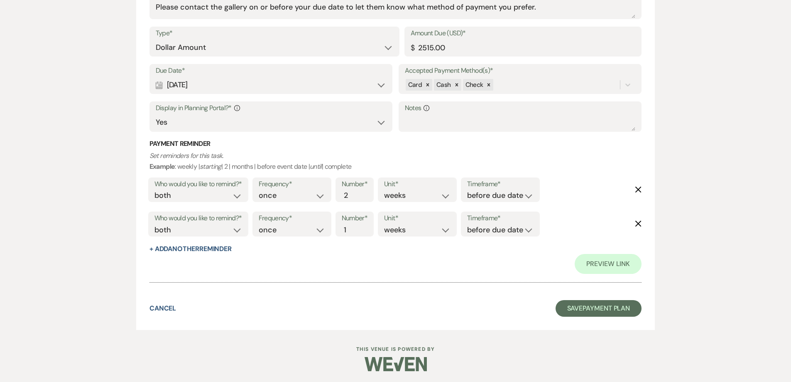
scroll to position [622, 0]
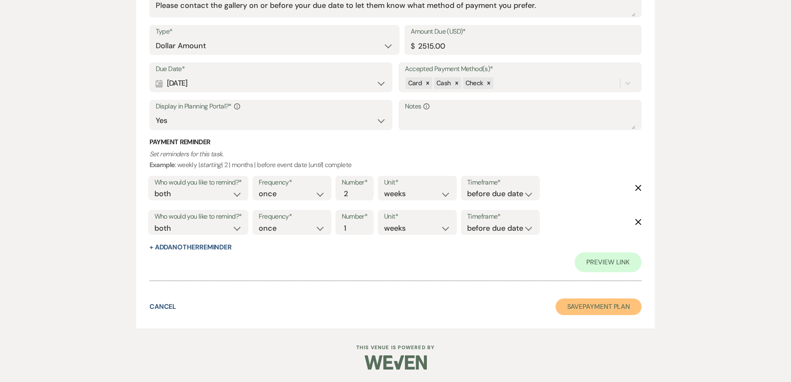
click at [574, 305] on button "Save Payment Plan" at bounding box center [599, 306] width 86 height 17
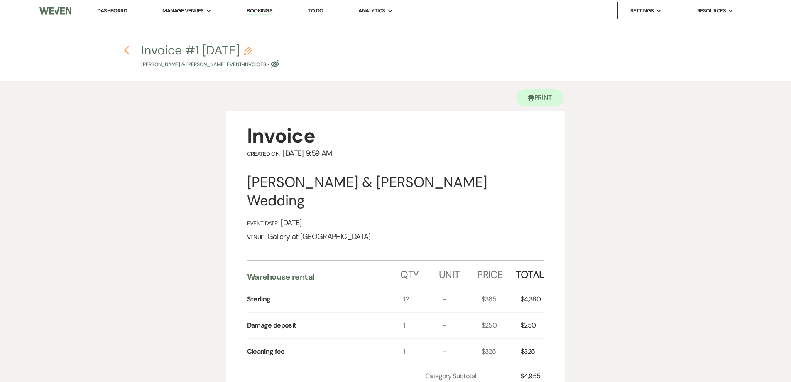
click at [125, 51] on icon "Previous" at bounding box center [127, 50] width 6 height 10
select select "4"
select select "5"
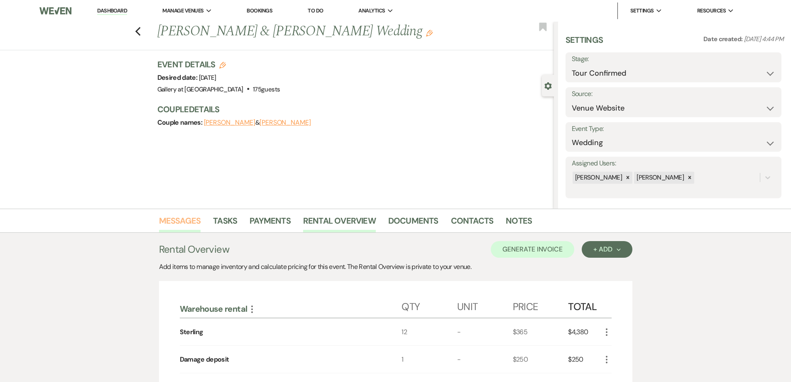
click at [189, 228] on link "Messages" at bounding box center [180, 223] width 42 height 18
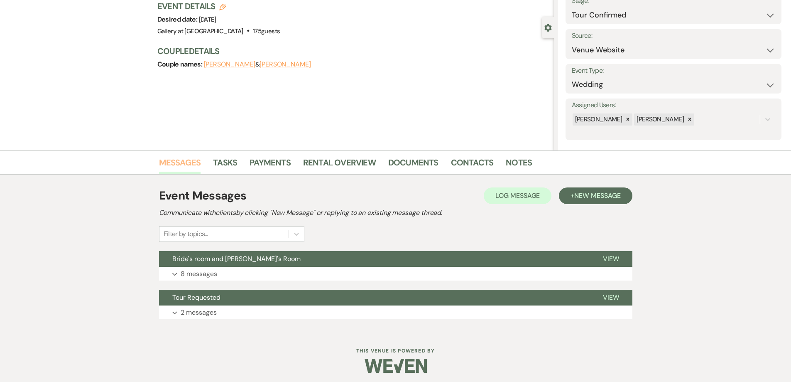
scroll to position [61, 0]
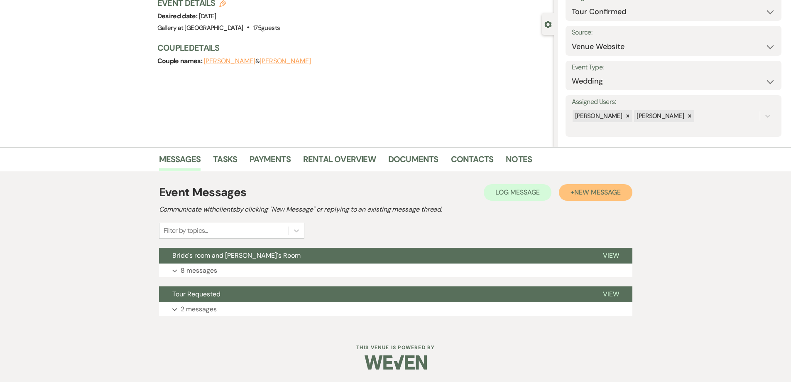
click at [604, 193] on span "New Message" at bounding box center [597, 192] width 46 height 9
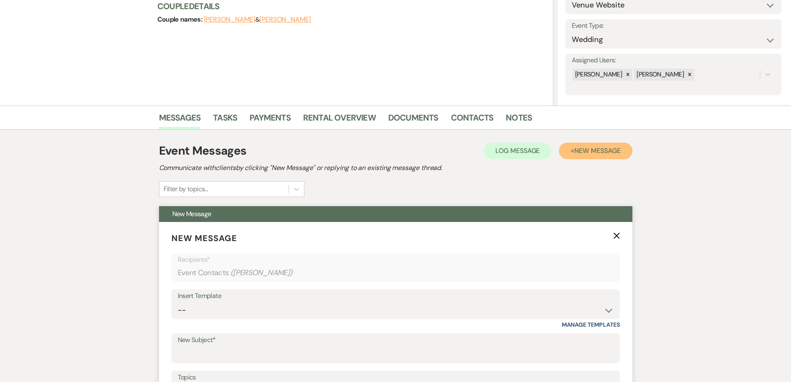
scroll to position [186, 0]
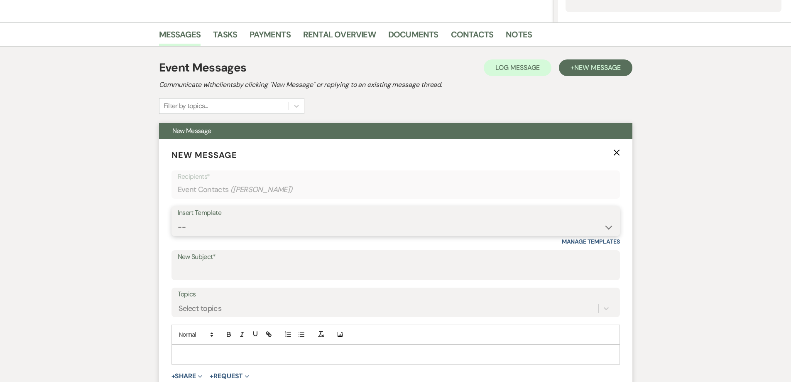
click at [266, 230] on select "-- Initial Inquiry Response-DATE IS AVAILABLE Initial Inquiry Response-DATE NOT…" at bounding box center [396, 227] width 436 height 16
select select "2825"
click at [178, 219] on select "-- Initial Inquiry Response-DATE IS AVAILABLE Initial Inquiry Response-DATE NOT…" at bounding box center [396, 227] width 436 height 16
type input "Booking your event!"
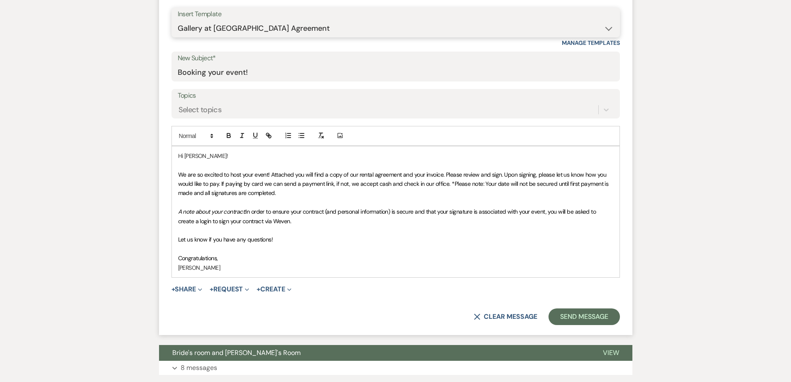
scroll to position [394, 0]
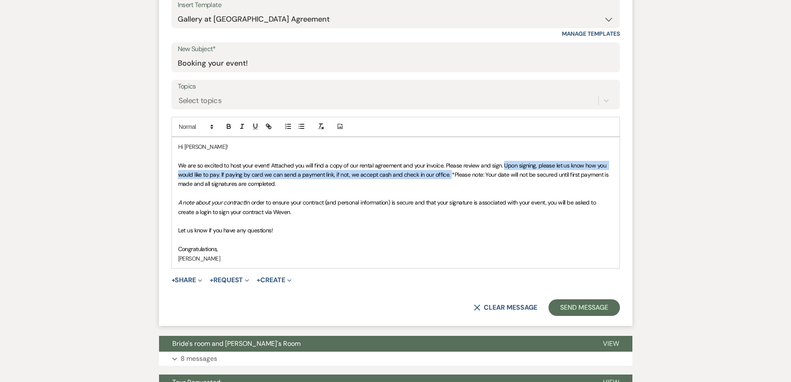
drag, startPoint x: 502, startPoint y: 165, endPoint x: 447, endPoint y: 177, distance: 56.4
click at [447, 177] on span "We are so excited to host your event! Attached you will find a copy of our rent…" at bounding box center [394, 175] width 432 height 26
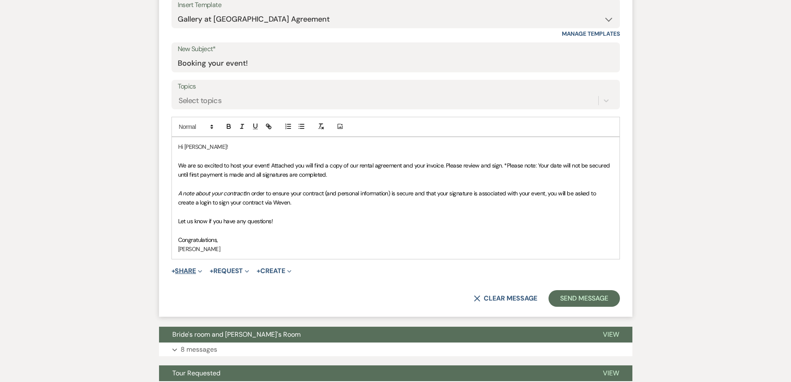
click at [195, 272] on button "+ Share Expand" at bounding box center [187, 270] width 31 height 7
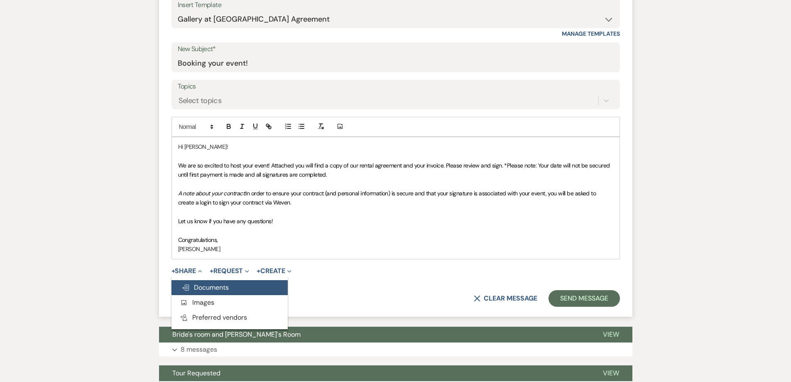
click at [217, 287] on span "Doc Upload Documents" at bounding box center [204, 287] width 47 height 9
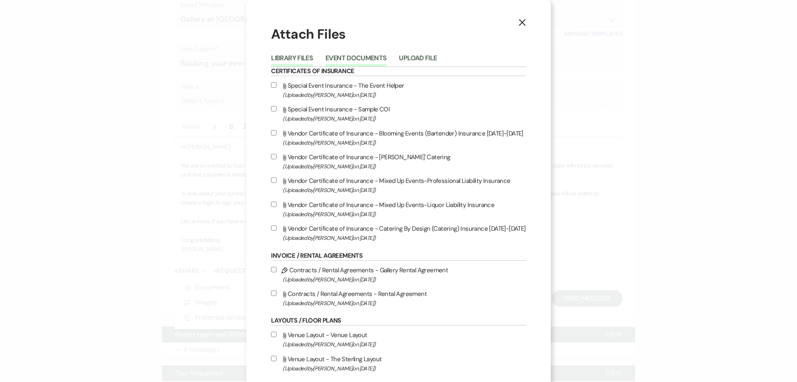
click at [359, 60] on button "Event Documents" at bounding box center [356, 61] width 61 height 12
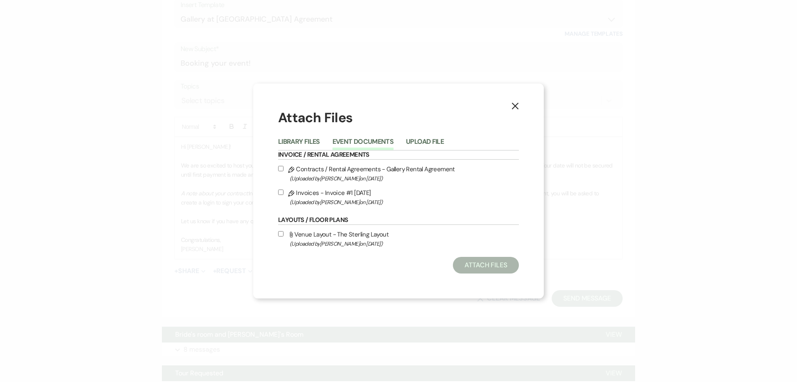
click at [279, 169] on input "Pencil Contracts / Rental Agreements - Gallery Rental Agreement (Uploaded by Sh…" at bounding box center [280, 168] width 5 height 5
checkbox input "true"
click at [280, 192] on input "Pencil Invoices - Invoice #1 8-18-2025 (Uploaded by Shelby on Aug 18th, 2025 )" at bounding box center [280, 191] width 5 height 5
checkbox input "true"
click at [468, 268] on button "Attach Files" at bounding box center [486, 265] width 66 height 17
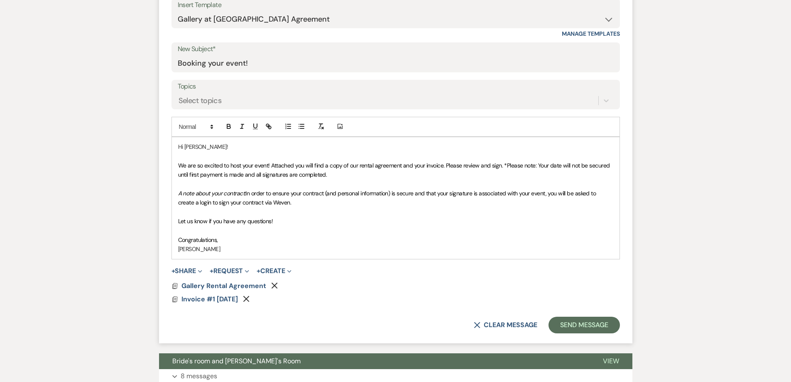
click at [331, 177] on p "We are so excited to host your event! Attached you will find a copy of our rent…" at bounding box center [395, 170] width 435 height 19
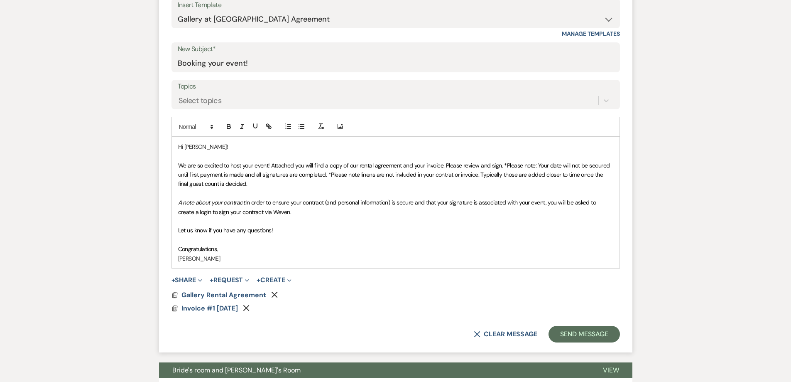
click at [400, 179] on p "We are so excited to host your event! Attached you will find a copy of our rent…" at bounding box center [395, 175] width 435 height 28
click at [401, 174] on span "We are so excited to host your event! Attached you will find a copy of our rent…" at bounding box center [394, 175] width 433 height 26
click at [440, 174] on span "We are so excited to host your event! Attached you will find a copy of our rent…" at bounding box center [394, 175] width 433 height 26
click at [359, 174] on span "We are so excited to host your event! Attached you will find a copy of our rent…" at bounding box center [394, 175] width 433 height 26
drag, startPoint x: 362, startPoint y: 175, endPoint x: 331, endPoint y: 177, distance: 31.6
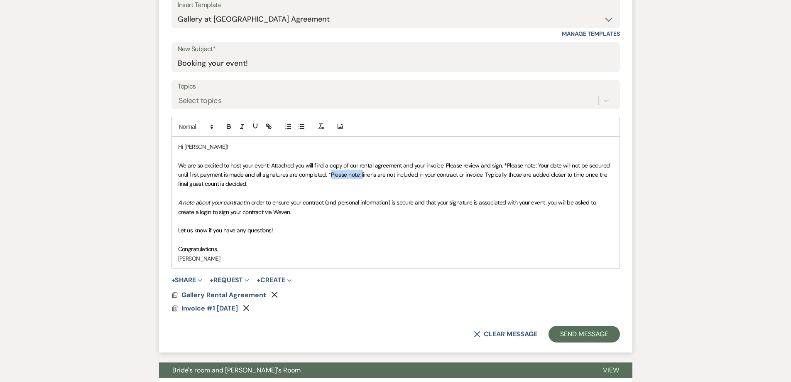
click at [331, 177] on span "We are so excited to host your event! Attached you will find a copy of our rent…" at bounding box center [394, 175] width 433 height 26
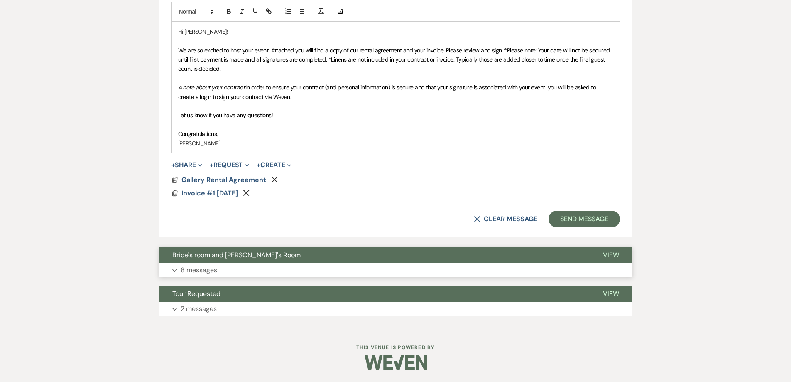
click at [301, 275] on button "Expand 8 messages" at bounding box center [395, 270] width 473 height 14
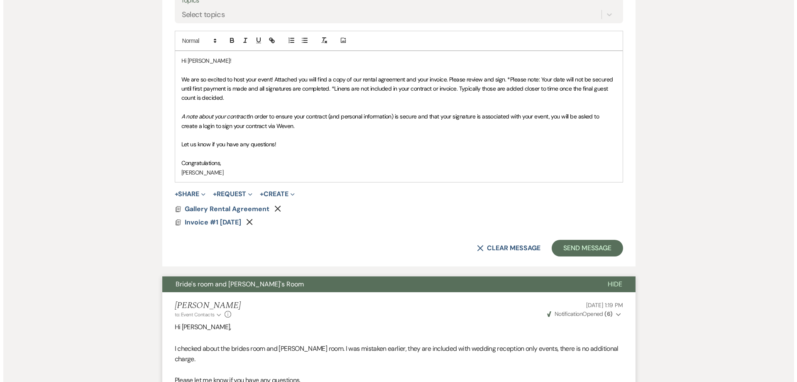
scroll to position [467, 0]
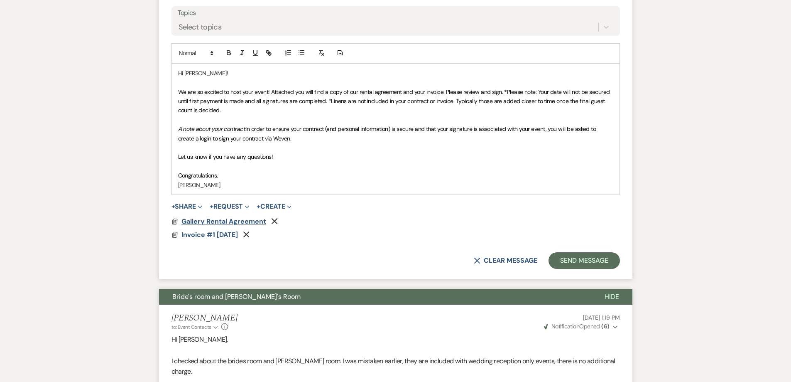
click at [230, 221] on span "Gallery Rental Agreement" at bounding box center [223, 221] width 85 height 9
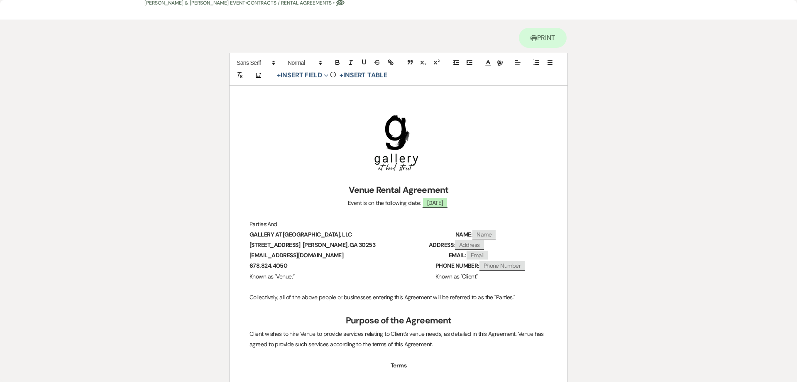
scroll to position [0, 0]
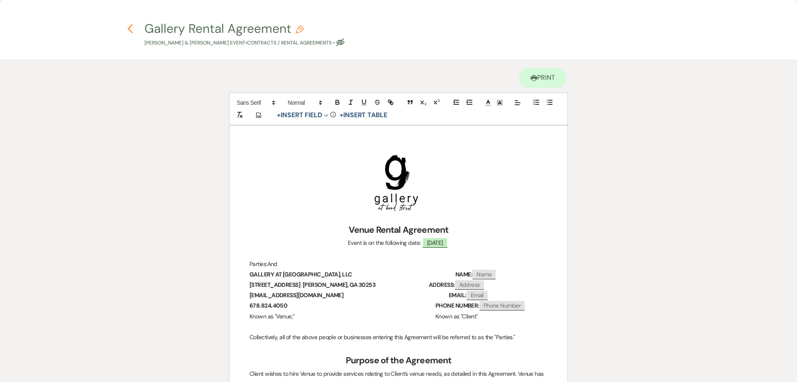
click at [133, 28] on icon "Previous" at bounding box center [130, 29] width 6 height 10
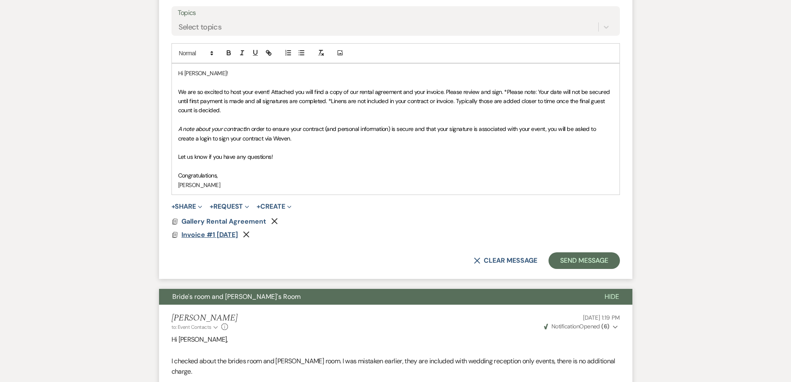
click at [198, 233] on span "Invoice #1 8-18-2025" at bounding box center [209, 234] width 56 height 9
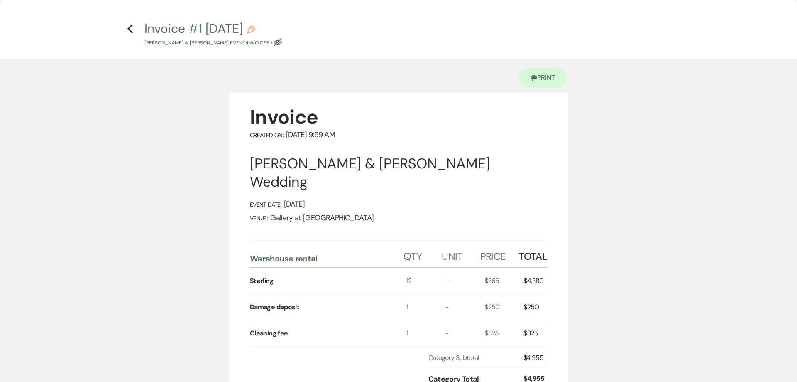
click at [134, 27] on h4 "Previous Invoice #1 8-18-2025 Pencil Rian Tieuel & Kelli White's Event • Invoic…" at bounding box center [399, 33] width 598 height 27
click at [131, 31] on use "button" at bounding box center [129, 28] width 5 height 9
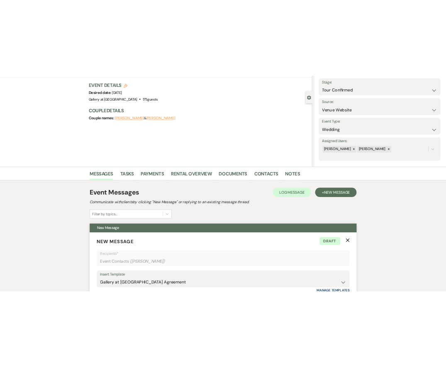
scroll to position [125, 0]
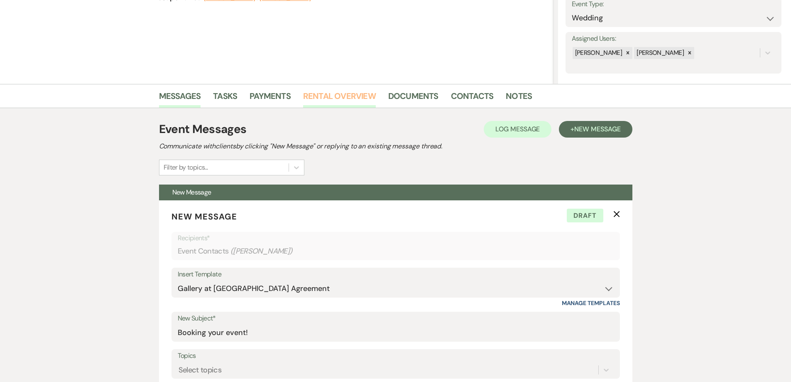
click at [312, 99] on link "Rental Overview" at bounding box center [339, 98] width 73 height 18
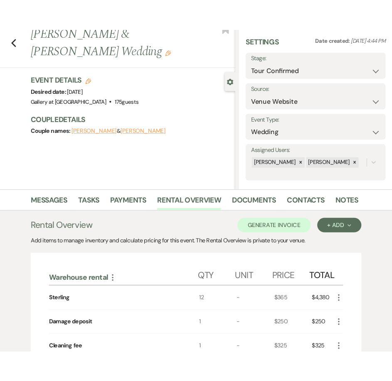
scroll to position [12, 0]
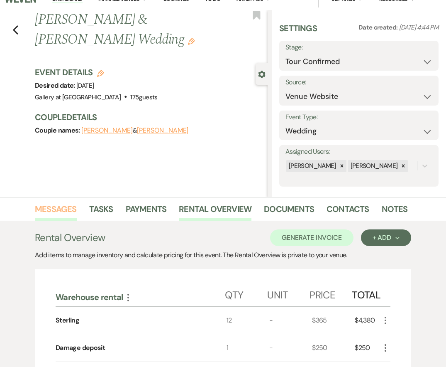
click at [58, 211] on link "Messages" at bounding box center [56, 211] width 42 height 18
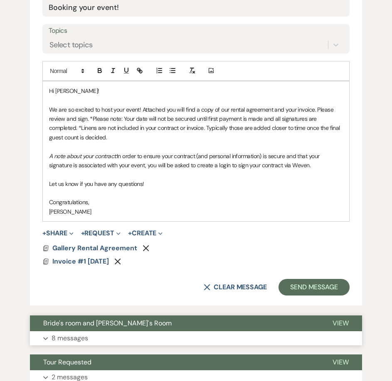
scroll to position [635, 0]
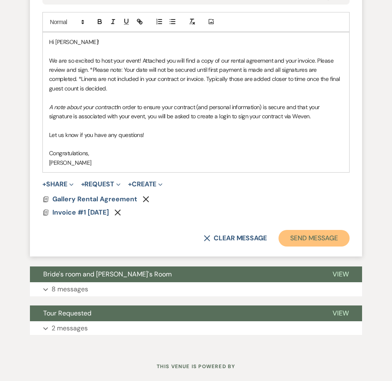
click at [302, 236] on button "Send Message" at bounding box center [313, 238] width 71 height 17
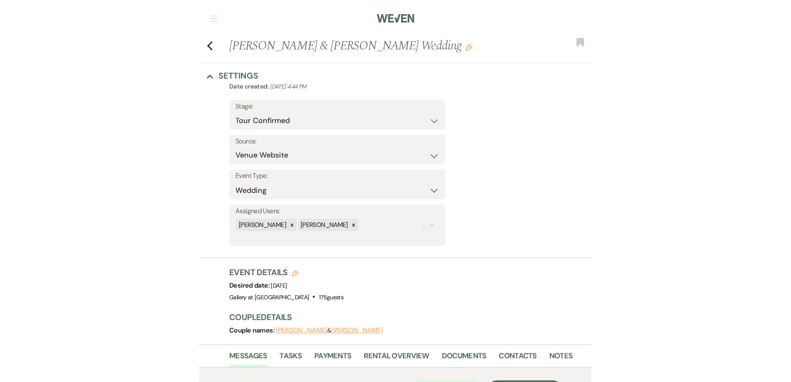
scroll to position [0, 0]
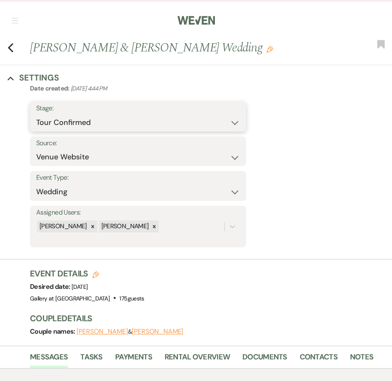
click at [171, 123] on select "Inquiry Follow Up Tour Requested Tour Confirmed Toured Proposal Sent Booked Lost" at bounding box center [137, 123] width 203 height 16
click at [36, 115] on select "Inquiry Follow Up Tour Requested Tour Confirmed Toured Proposal Sent Booked Lost" at bounding box center [137, 123] width 203 height 16
drag, startPoint x: 164, startPoint y: 120, endPoint x: 164, endPoint y: 126, distance: 5.4
click at [164, 120] on select "Inquiry Follow Up Tour Requested Tour Confirmed Toured Proposal Sent Booked Lost" at bounding box center [112, 123] width 153 height 16
select select "6"
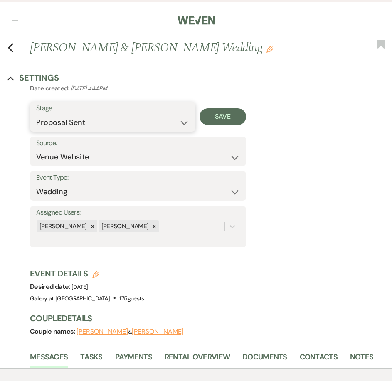
click at [36, 115] on select "Inquiry Follow Up Tour Requested Tour Confirmed Toured Proposal Sent Booked Lost" at bounding box center [112, 123] width 153 height 16
click at [229, 114] on button "Save" at bounding box center [222, 116] width 47 height 17
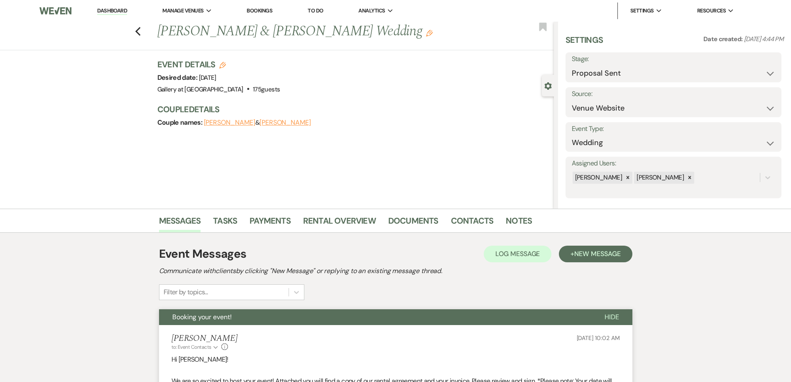
click at [112, 11] on link "Dashboard" at bounding box center [112, 11] width 30 height 8
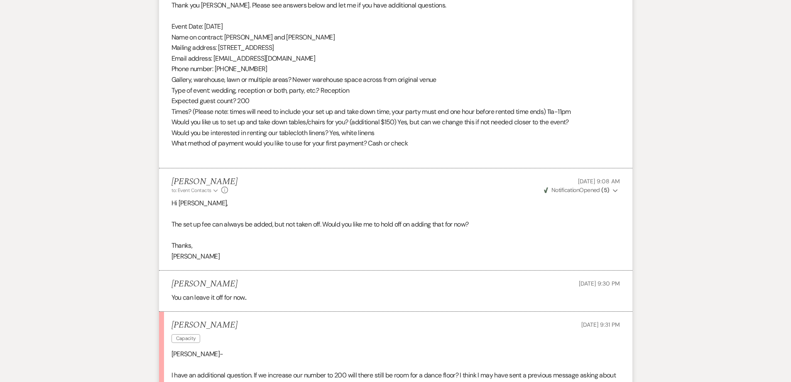
scroll to position [1136, 0]
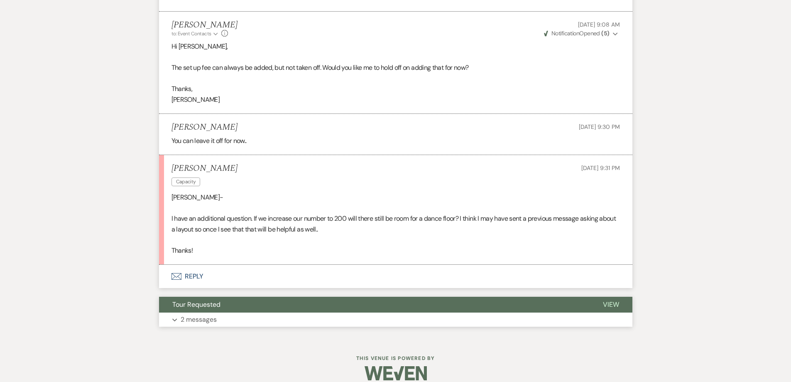
click at [332, 312] on button "Expand 2 messages" at bounding box center [395, 319] width 473 height 14
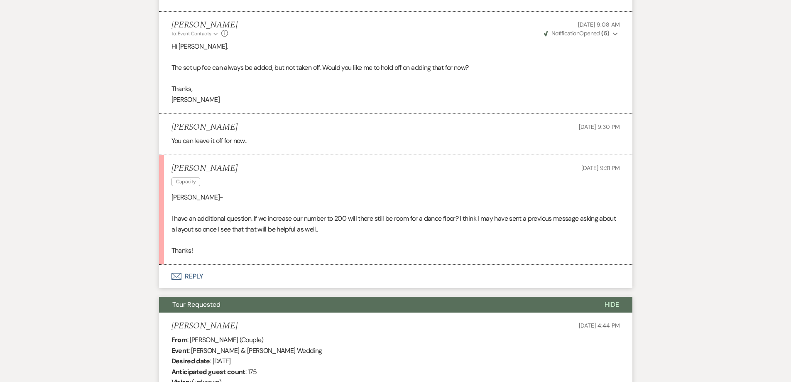
click at [342, 297] on button "Tour Requested" at bounding box center [375, 305] width 432 height 16
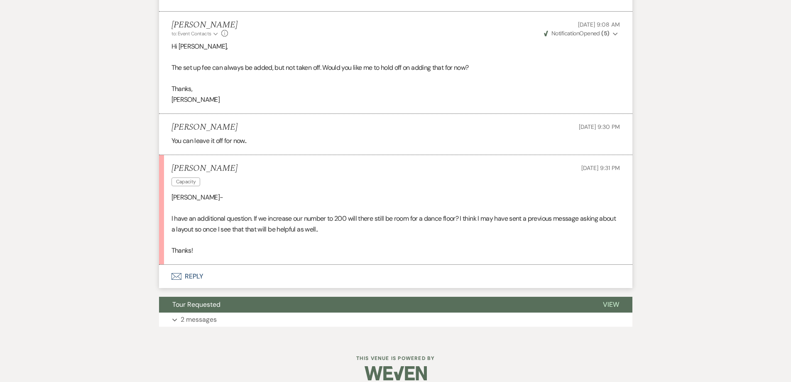
click at [272, 265] on button "Envelope Reply" at bounding box center [395, 276] width 473 height 23
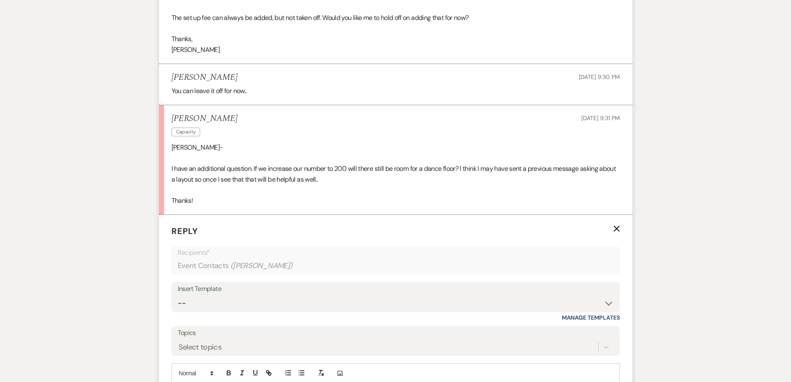
scroll to position [1219, 0]
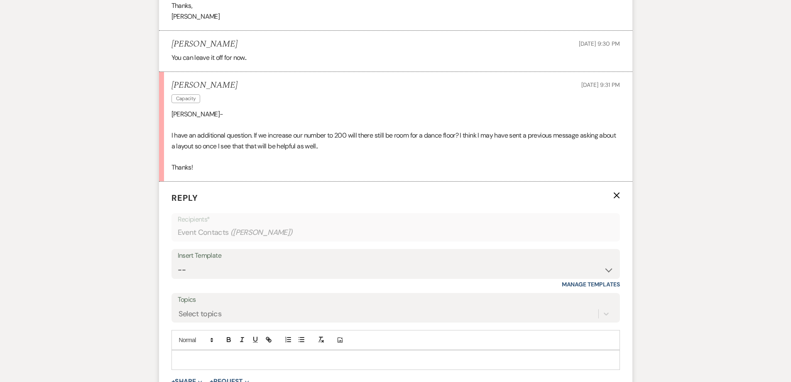
click at [319, 357] on div at bounding box center [396, 359] width 448 height 19
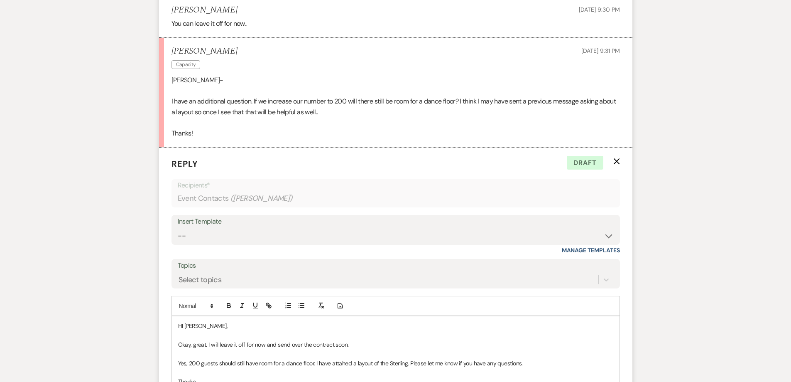
scroll to position [1287, 0]
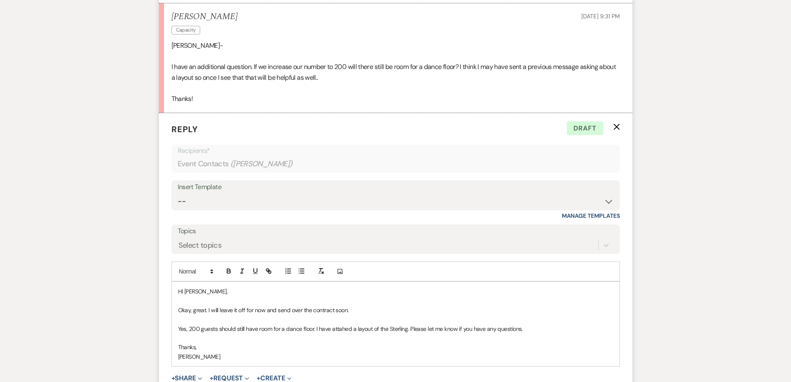
click at [337, 324] on p "Yes, 200 guests should still have room for a dance floor. I have attahed a layo…" at bounding box center [395, 328] width 435 height 9
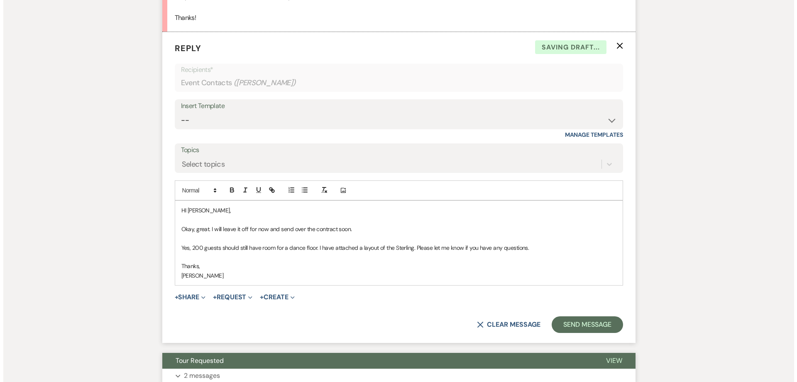
scroll to position [1370, 0]
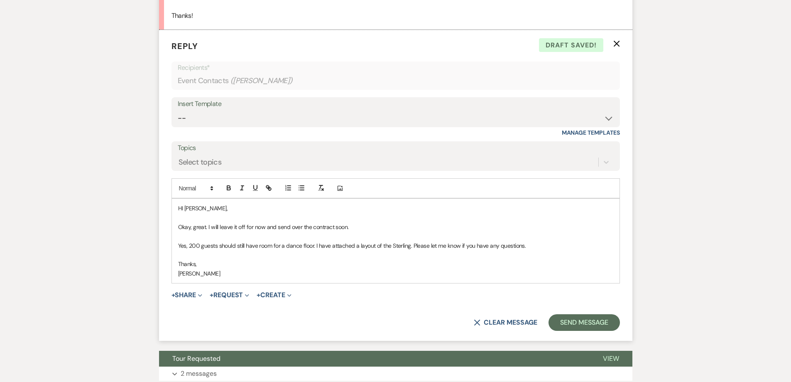
click at [182, 203] on p "HI Kelli," at bounding box center [395, 207] width 435 height 9
click at [222, 269] on p "Shelby Baker" at bounding box center [395, 273] width 435 height 9
click at [194, 292] on button "+ Share Expand" at bounding box center [187, 295] width 31 height 7
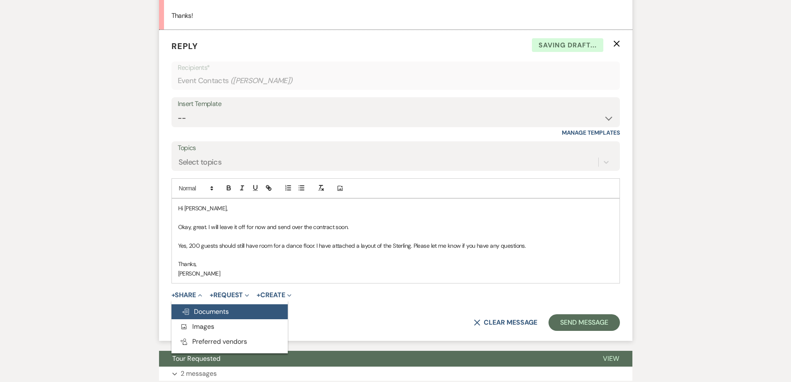
click at [205, 307] on span "Doc Upload Documents" at bounding box center [204, 311] width 47 height 9
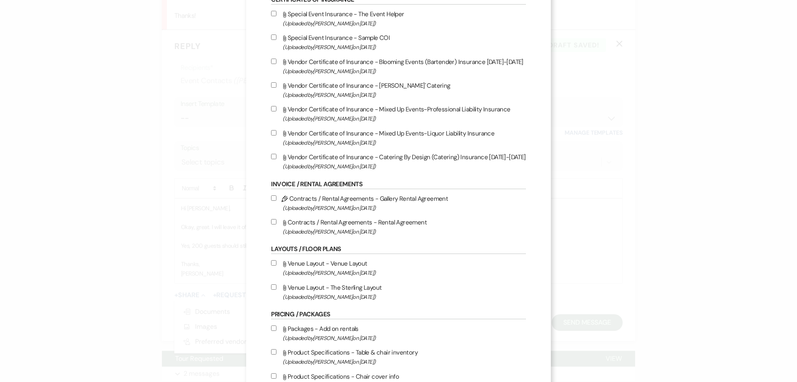
scroll to position [83, 0]
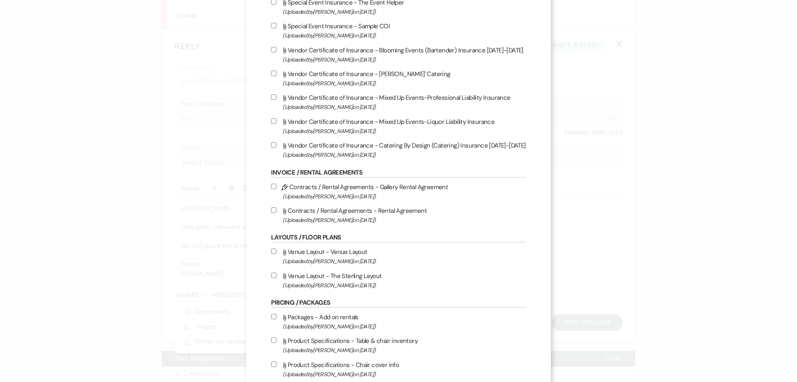
click at [271, 275] on input "Attach File Venue Layout - The Sterling Layout (Uploaded by Shelby on Jun 24th,…" at bounding box center [273, 274] width 5 height 5
checkbox input "true"
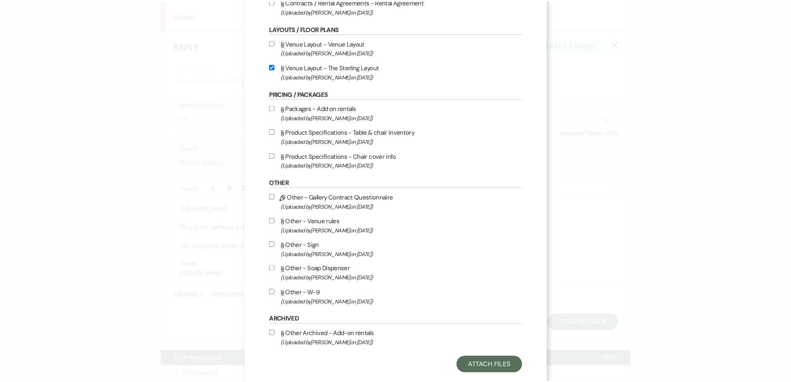
scroll to position [308, 0]
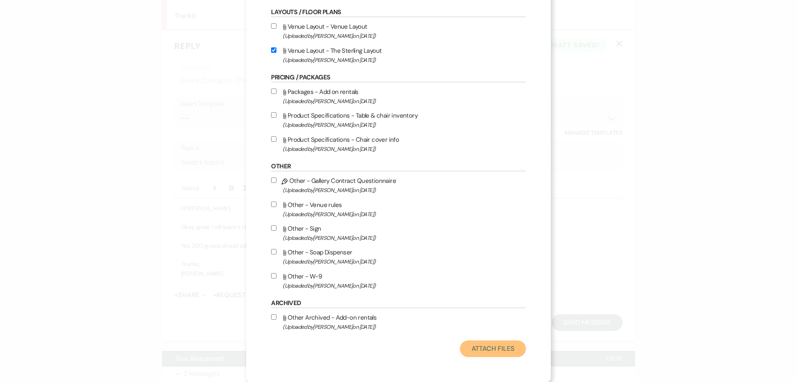
click at [489, 353] on button "Attach Files" at bounding box center [493, 348] width 66 height 17
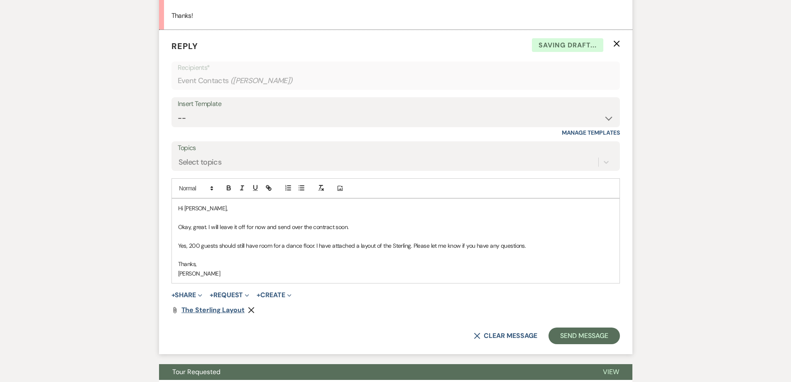
click at [231, 305] on span "The Sterling Layout" at bounding box center [212, 309] width 63 height 9
click at [567, 333] on button "Send Message" at bounding box center [584, 335] width 71 height 17
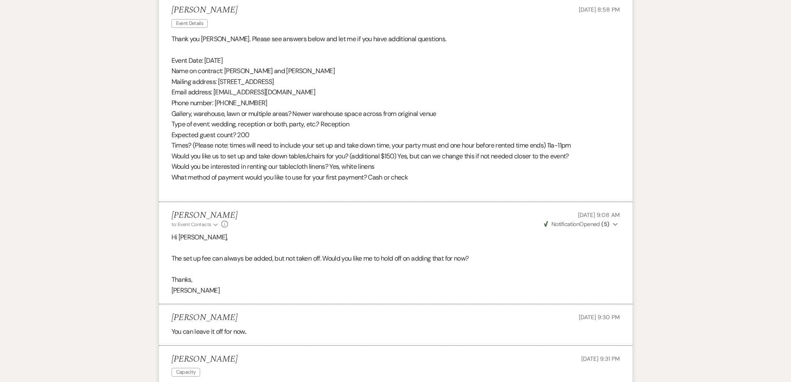
scroll to position [945, 0]
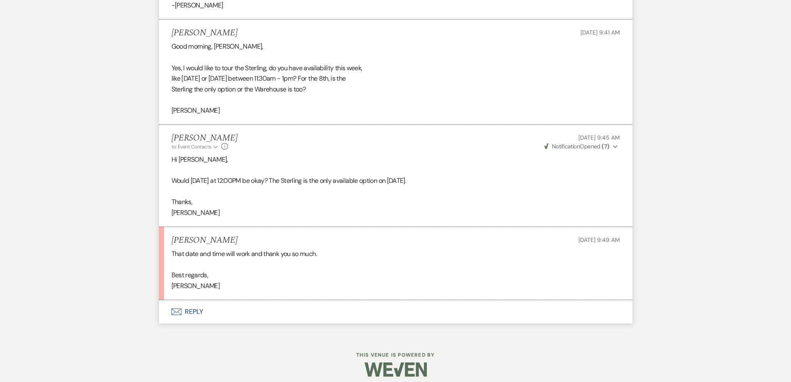
scroll to position [1325, 0]
click at [277, 315] on button "Envelope Reply" at bounding box center [395, 310] width 473 height 23
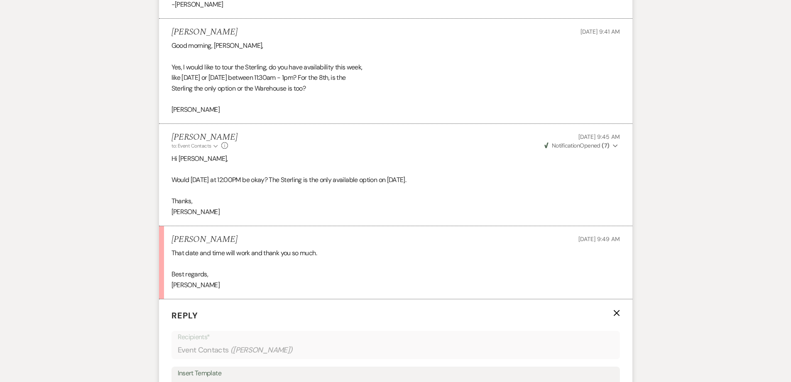
scroll to position [1491, 0]
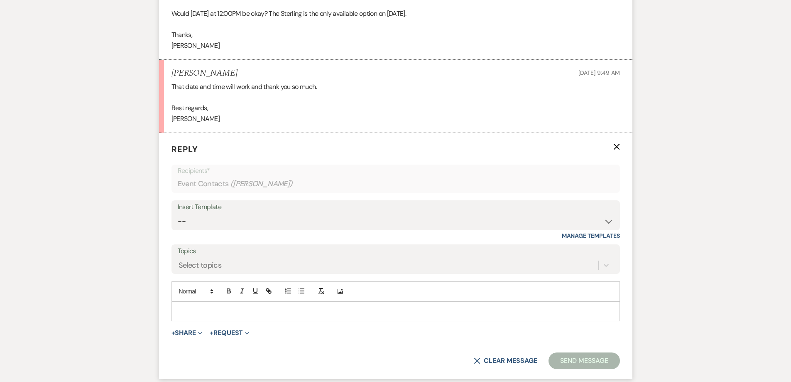
click at [281, 309] on p at bounding box center [395, 310] width 435 height 9
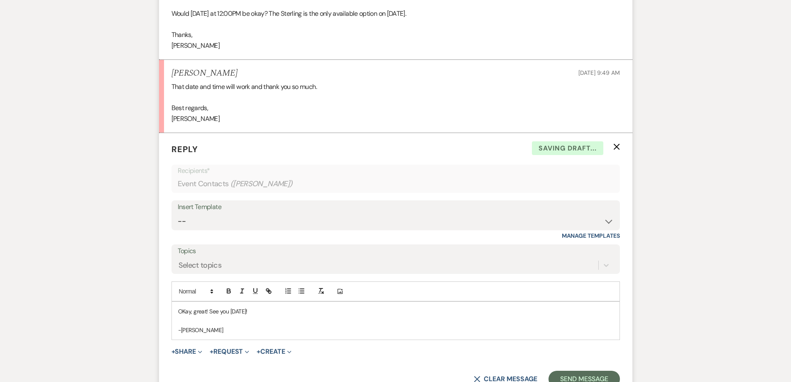
click at [187, 314] on p "OKay, great! See you tomorrow!" at bounding box center [395, 310] width 435 height 9
click at [268, 311] on p "Okay, great! See you tomorrow!" at bounding box center [395, 310] width 435 height 9
click at [559, 375] on button "Send Message" at bounding box center [584, 378] width 71 height 17
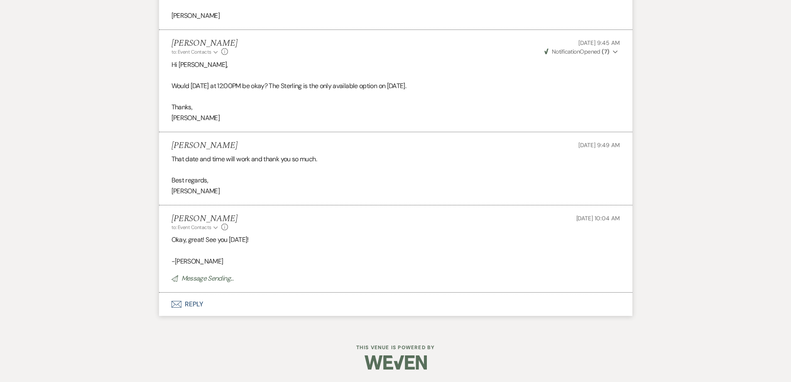
scroll to position [1419, 0]
drag, startPoint x: 223, startPoint y: 144, endPoint x: 174, endPoint y: 142, distance: 49.5
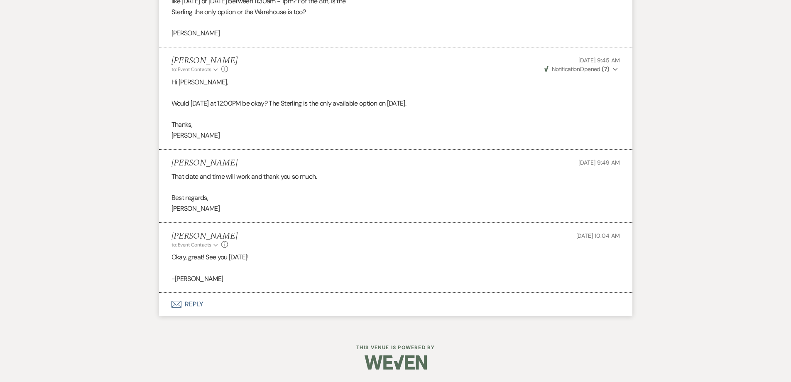
click at [267, 164] on div "Natashia Harris Aug 18, 2025, 9:49 AM" at bounding box center [396, 163] width 449 height 10
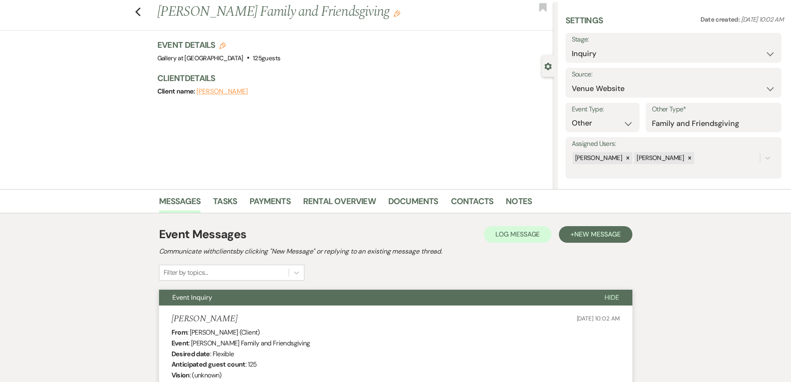
scroll to position [0, 0]
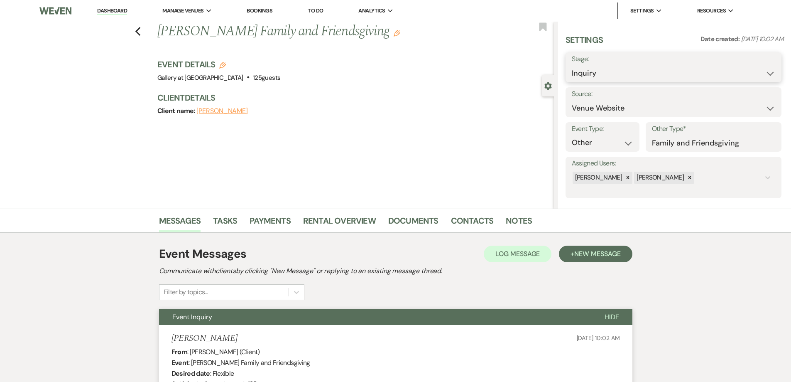
click at [606, 72] on select "Inquiry Follow Up Tour Requested Tour Confirmed Toured Proposal Sent Booked Lost" at bounding box center [673, 73] width 203 height 16
select select "4"
click at [572, 65] on select "Inquiry Follow Up Tour Requested Tour Confirmed Toured Proposal Sent Booked Lost" at bounding box center [673, 73] width 203 height 16
click at [757, 73] on button "Save" at bounding box center [758, 67] width 47 height 17
click at [101, 9] on link "Dashboard" at bounding box center [112, 11] width 30 height 8
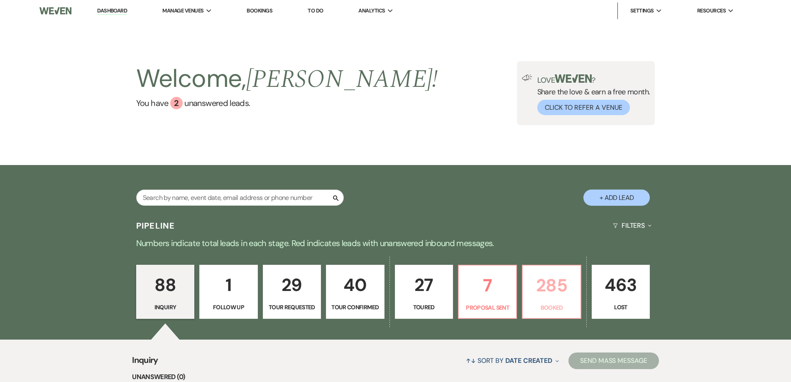
click at [545, 281] on p "285" at bounding box center [551, 285] width 47 height 28
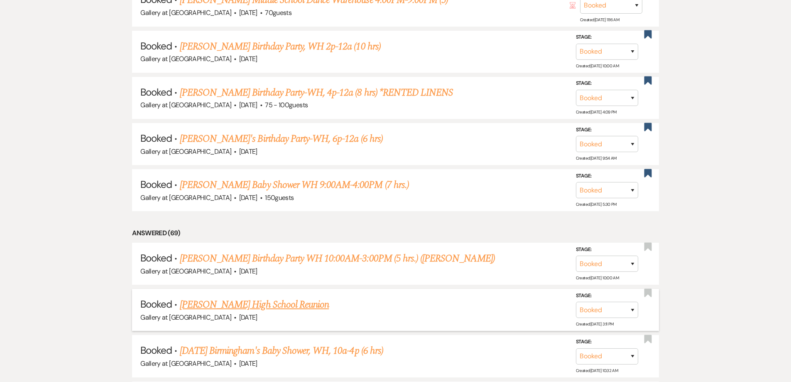
scroll to position [476, 0]
click at [647, 247] on use "button" at bounding box center [647, 246] width 7 height 8
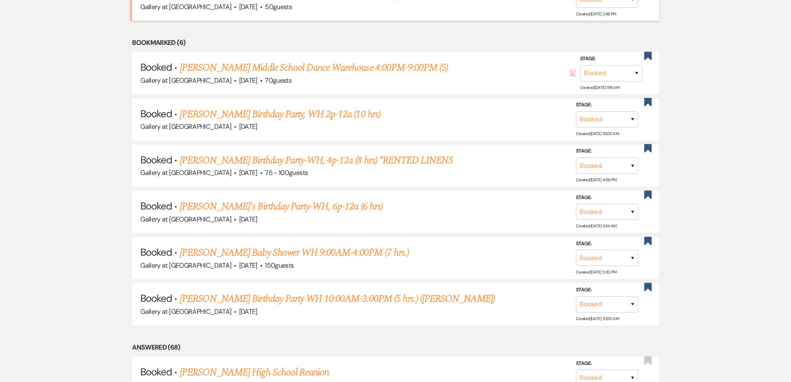
scroll to position [268, 0]
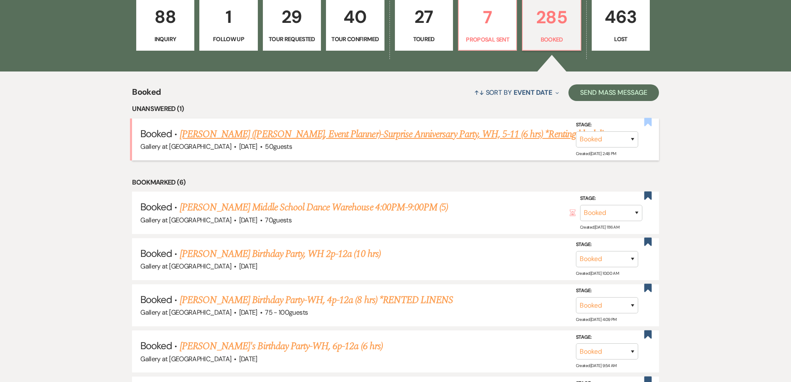
click at [645, 124] on use "button" at bounding box center [647, 122] width 7 height 8
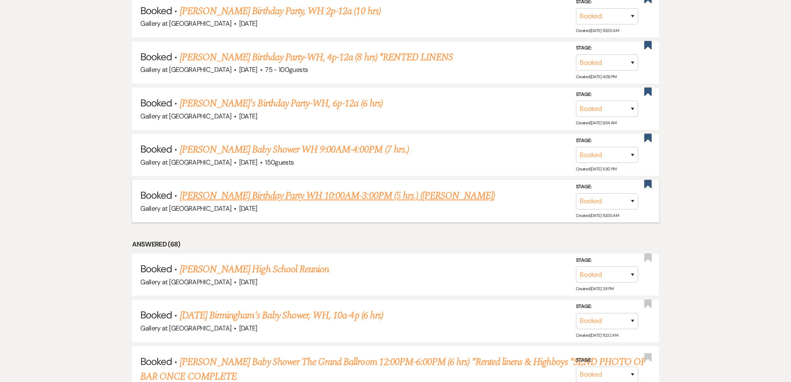
scroll to position [517, 0]
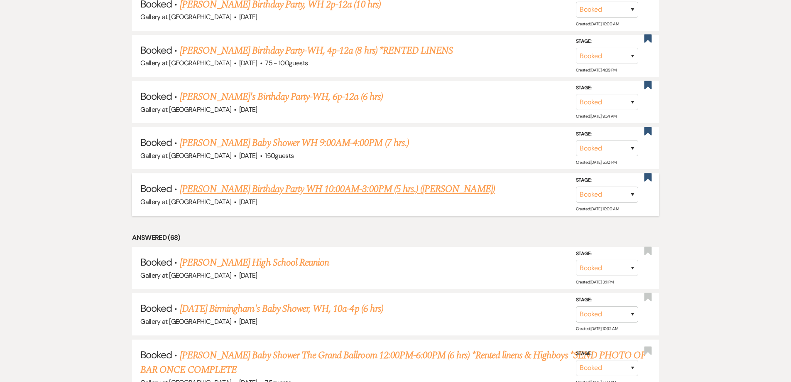
click at [246, 191] on link "[PERSON_NAME] Birthday Party WH 10:00AM-3:00PM (5 hrs.) ([PERSON_NAME])" at bounding box center [337, 188] width 315 height 15
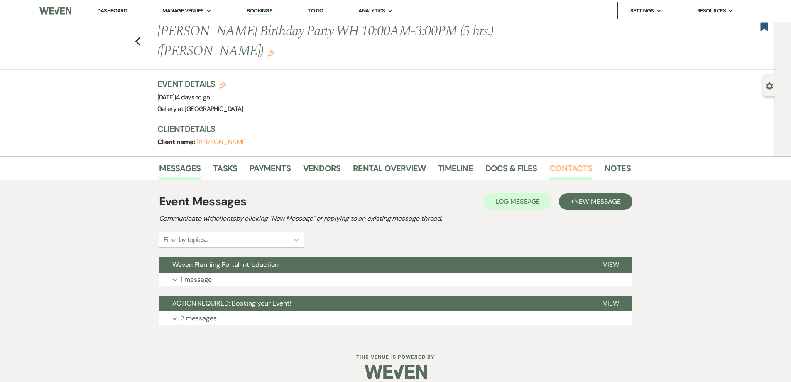
click at [575, 171] on link "Contacts" at bounding box center [570, 171] width 43 height 18
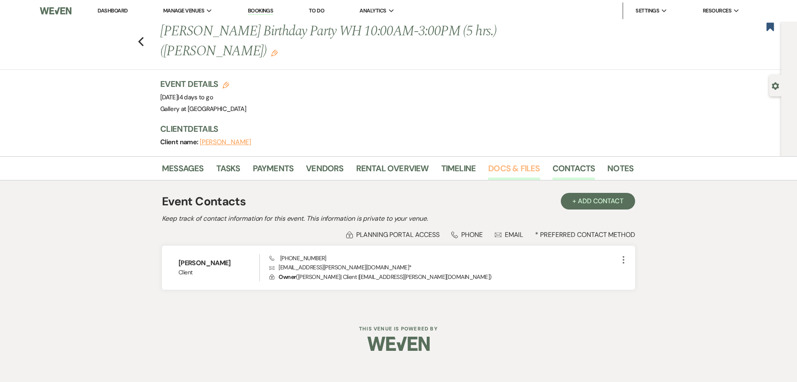
click at [517, 171] on link "Docs & Files" at bounding box center [513, 171] width 51 height 18
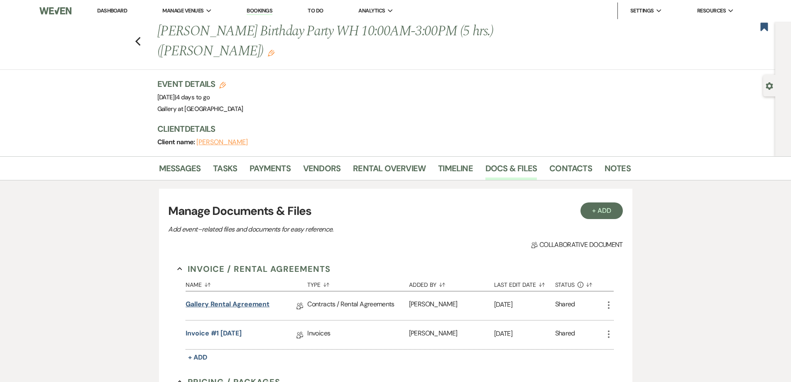
click at [225, 306] on link "Gallery Rental Agreement" at bounding box center [228, 305] width 84 height 13
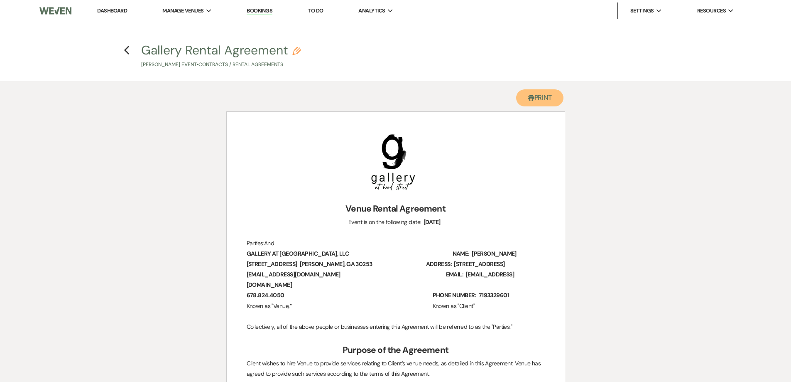
click at [538, 103] on button "Printer Print" at bounding box center [540, 97] width 48 height 17
click at [126, 49] on use "button" at bounding box center [126, 50] width 5 height 9
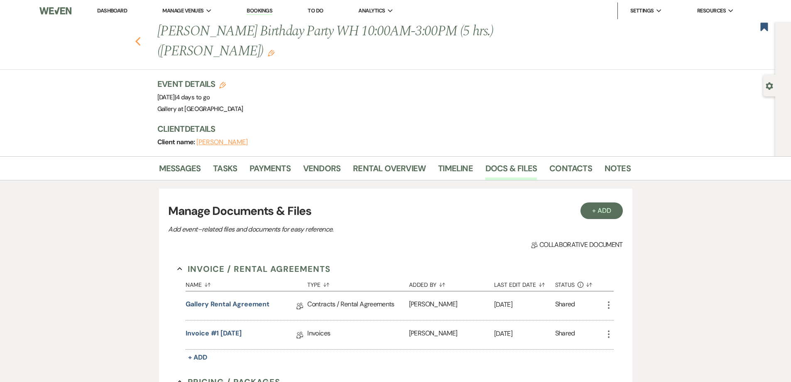
click at [139, 41] on icon "Previous" at bounding box center [138, 42] width 6 height 10
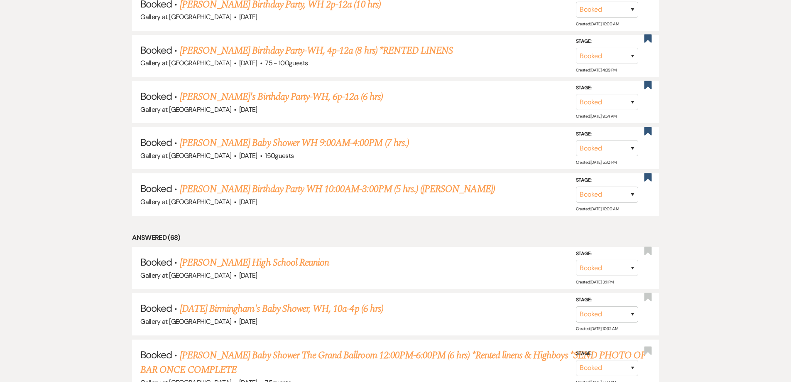
click at [140, 40] on li "Booked · Gaynell Miller's Birthday Party-WH, 4p-12a (8 hrs) *RENTED LINENS Gall…" at bounding box center [395, 56] width 527 height 42
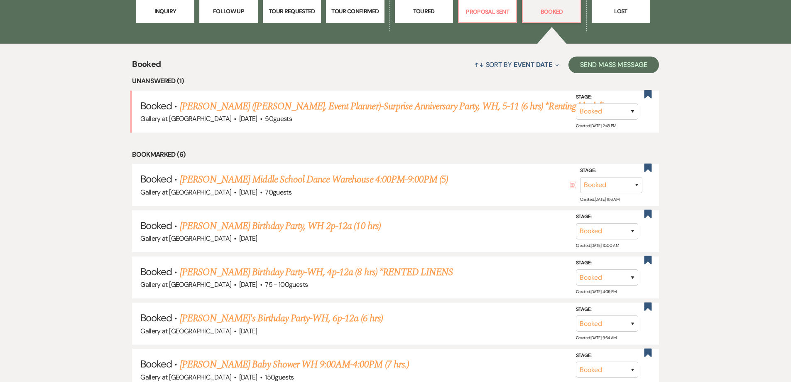
scroll to position [268, 0]
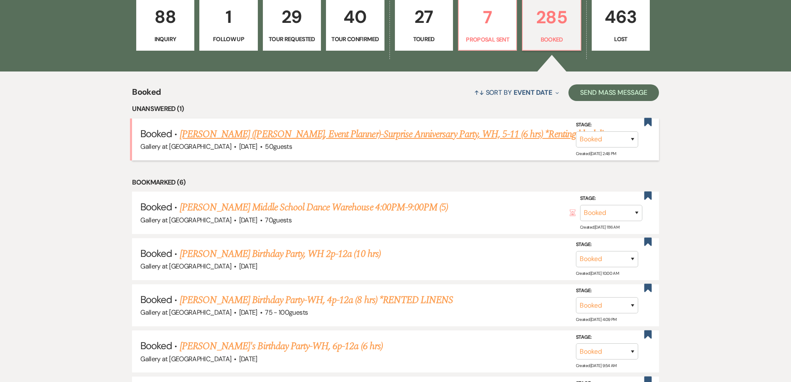
click at [280, 137] on link "[PERSON_NAME] ([PERSON_NAME], Event Planner)-Surprise Anniversary Party, WH, 5-…" at bounding box center [400, 134] width 440 height 15
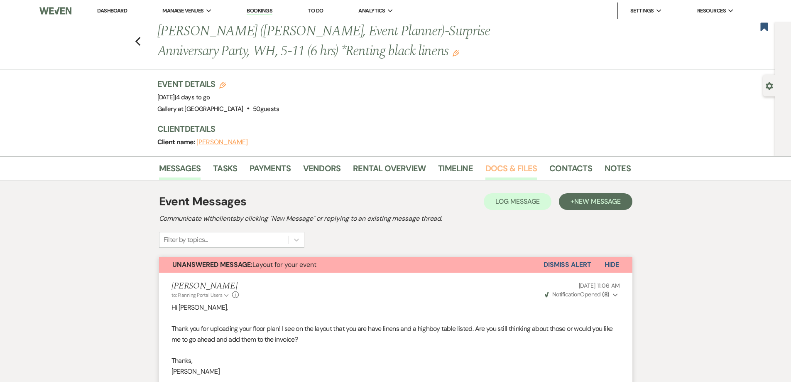
click at [512, 168] on link "Docs & Files" at bounding box center [510, 171] width 51 height 18
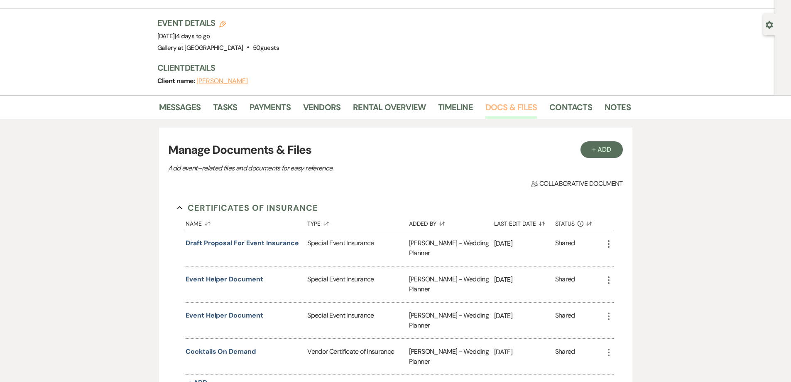
scroll to position [249, 0]
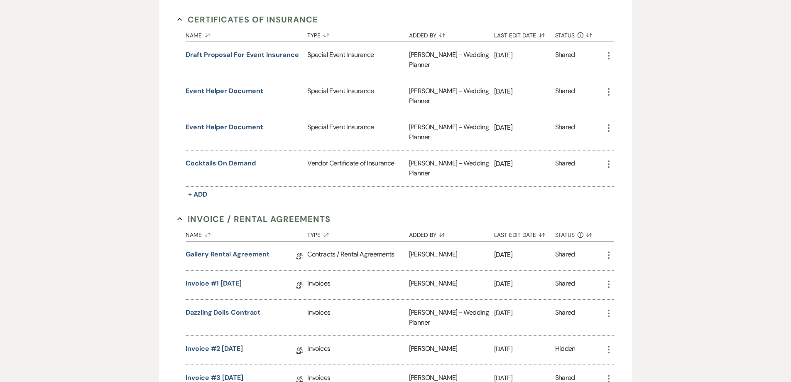
click at [234, 256] on link "Gallery Rental Agreement" at bounding box center [228, 255] width 84 height 13
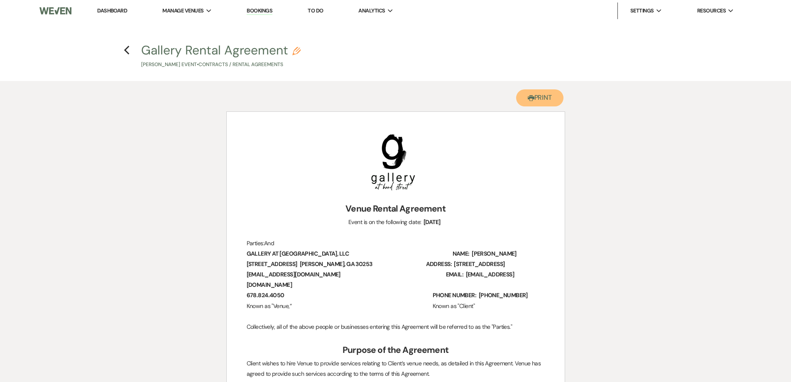
click at [549, 98] on button "Printer Print" at bounding box center [540, 97] width 48 height 17
click at [129, 50] on icon "Previous" at bounding box center [127, 50] width 6 height 10
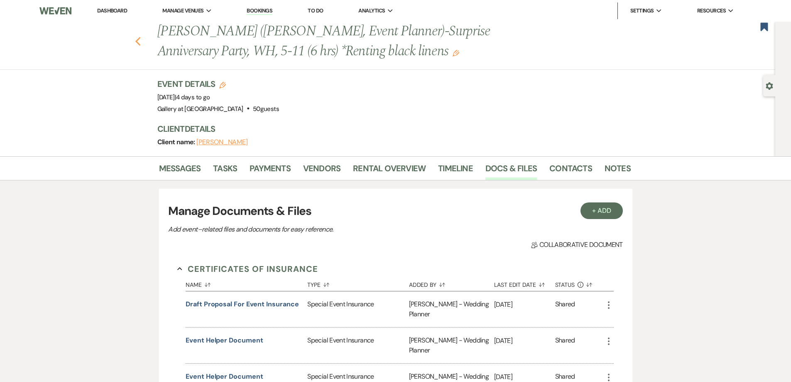
click at [141, 41] on icon "Previous" at bounding box center [138, 42] width 6 height 10
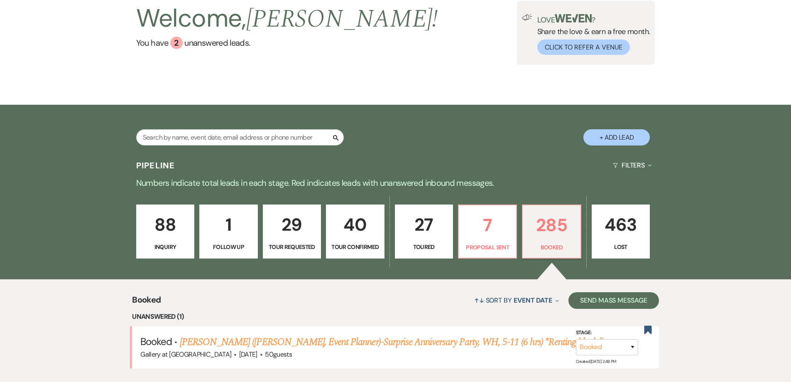
scroll to position [19, 0]
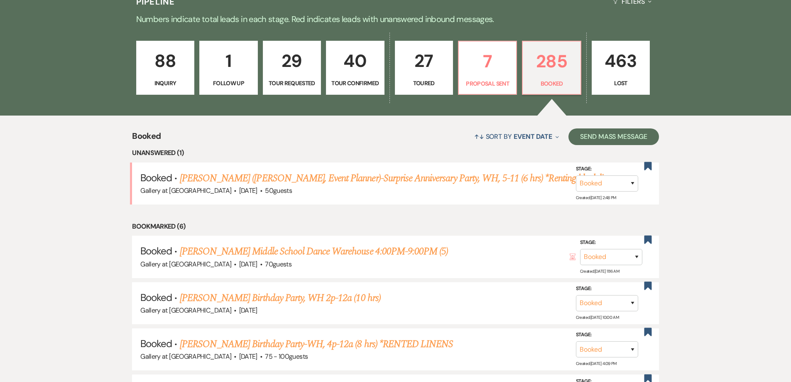
scroll to position [226, 0]
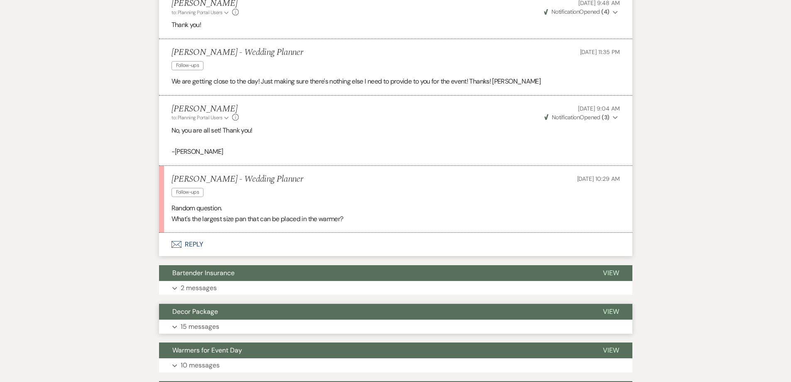
scroll to position [1553, 0]
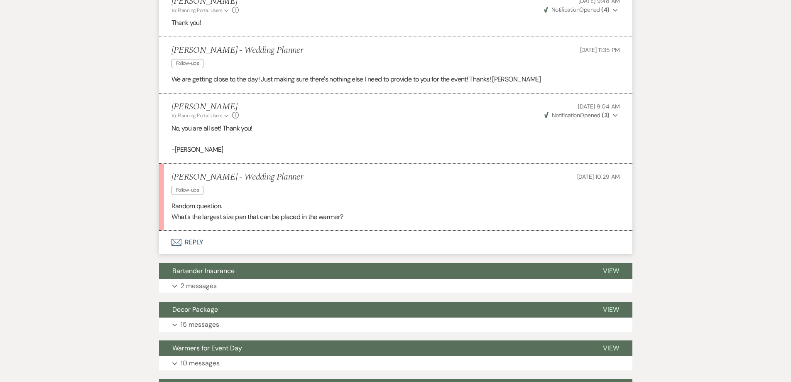
click at [221, 243] on button "Envelope Reply" at bounding box center [395, 241] width 473 height 23
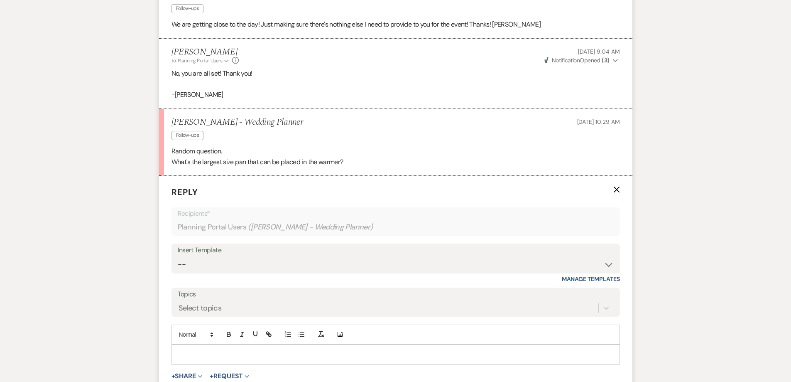
scroll to position [1678, 0]
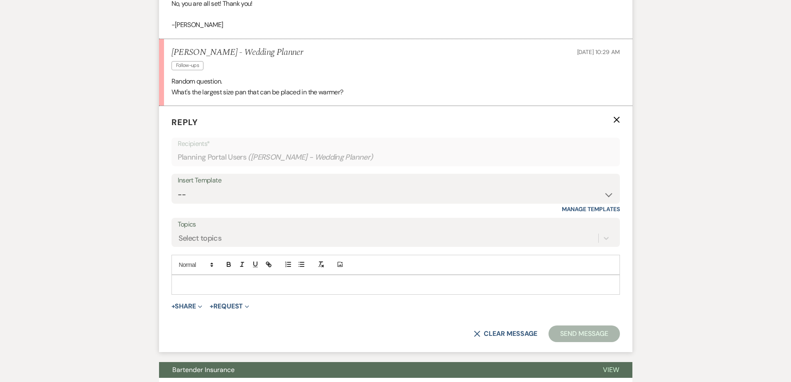
click at [243, 277] on div at bounding box center [396, 284] width 448 height 19
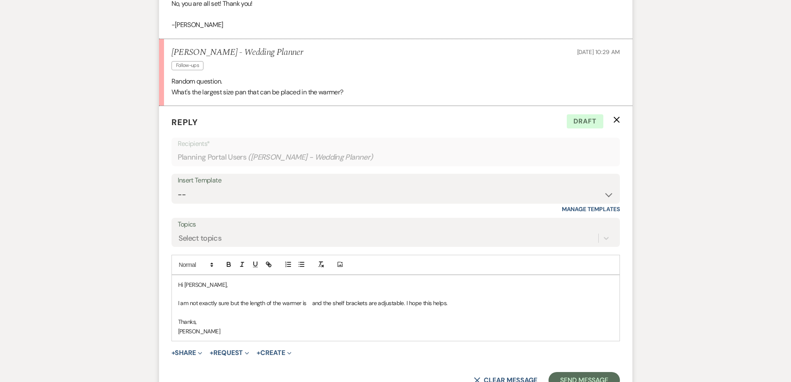
click at [404, 302] on p "I am not exactly sure but the length of the warmer is and the shelf brackets ar…" at bounding box center [395, 302] width 435 height 9
click at [307, 303] on p "I am not exactly sure but the length of the warmer is and the shelf brackets ar…" at bounding box center [395, 302] width 435 height 9
drag, startPoint x: 307, startPoint y: 303, endPoint x: 240, endPoint y: 304, distance: 67.3
click at [240, 304] on p "I am not exactly sure but the length of the warmer is and the shelf brackets ar…" at bounding box center [395, 302] width 435 height 9
click at [307, 301] on p "I am not exactly sure but the length of the warmer is and the shelf brackets ar…" at bounding box center [395, 302] width 435 height 9
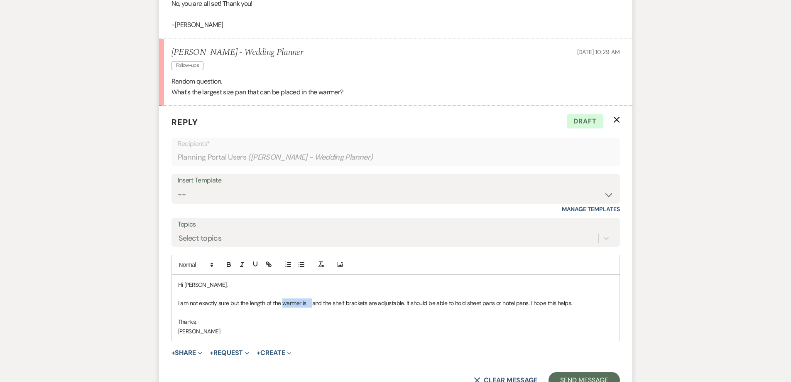
drag, startPoint x: 308, startPoint y: 301, endPoint x: 282, endPoint y: 302, distance: 26.2
click at [282, 302] on p "I am not exactly sure but the length of the warmer is and the shelf brackets ar…" at bounding box center [395, 302] width 435 height 9
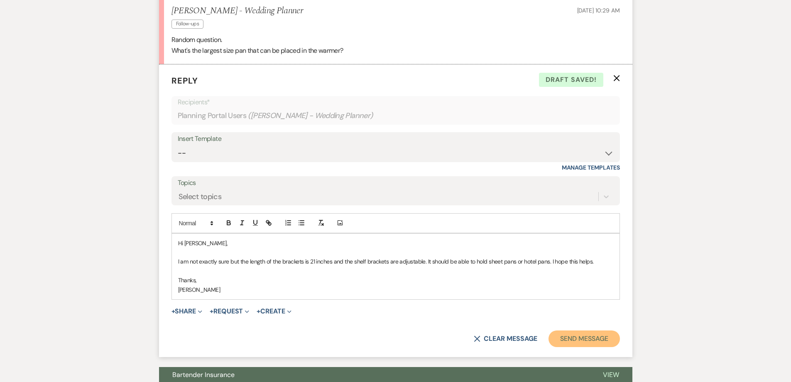
click at [559, 341] on button "Send Message" at bounding box center [584, 338] width 71 height 17
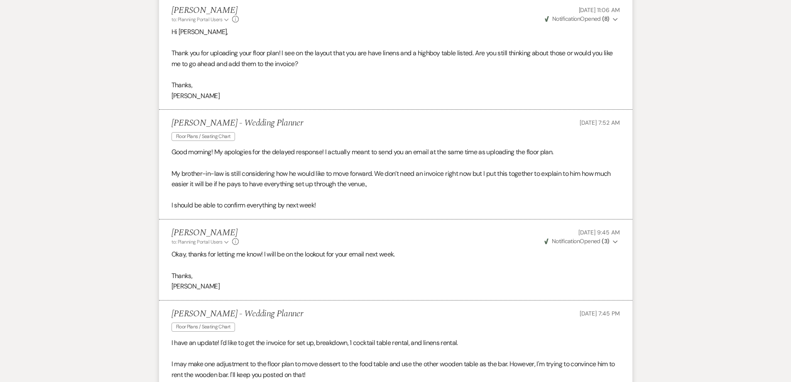
scroll to position [100, 0]
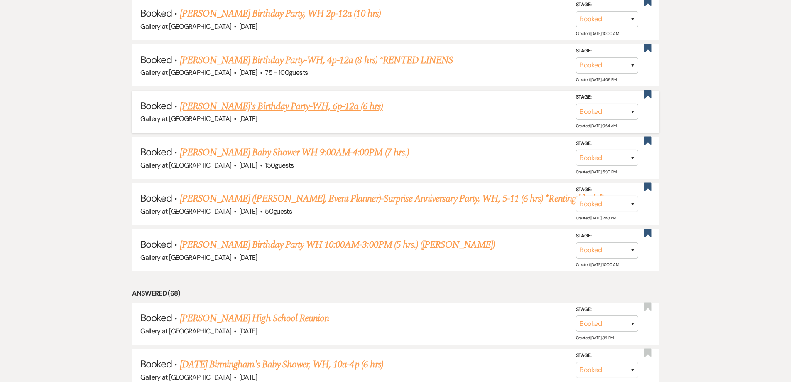
scroll to position [476, 0]
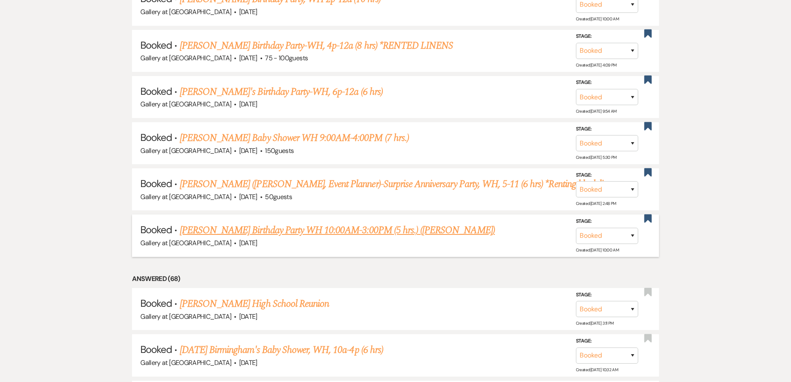
click at [279, 233] on link "[PERSON_NAME] Birthday Party WH 10:00AM-3:00PM (5 hrs.) ([PERSON_NAME])" at bounding box center [337, 230] width 315 height 15
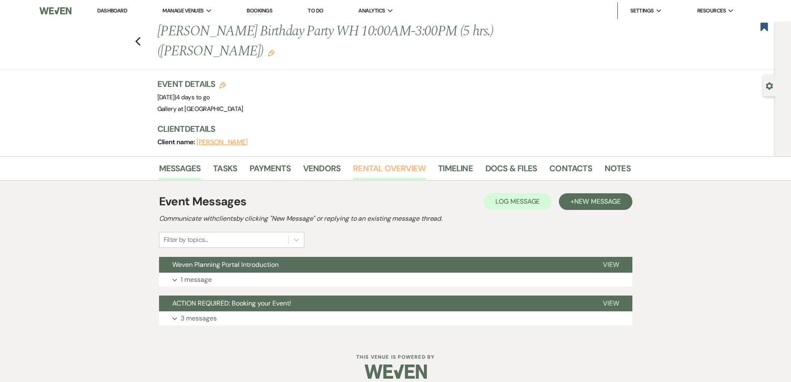
click at [380, 170] on link "Rental Overview" at bounding box center [389, 171] width 73 height 18
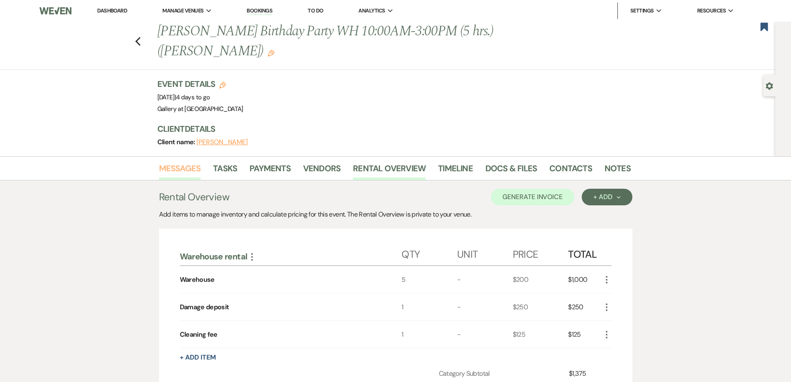
click at [177, 174] on link "Messages" at bounding box center [180, 171] width 42 height 18
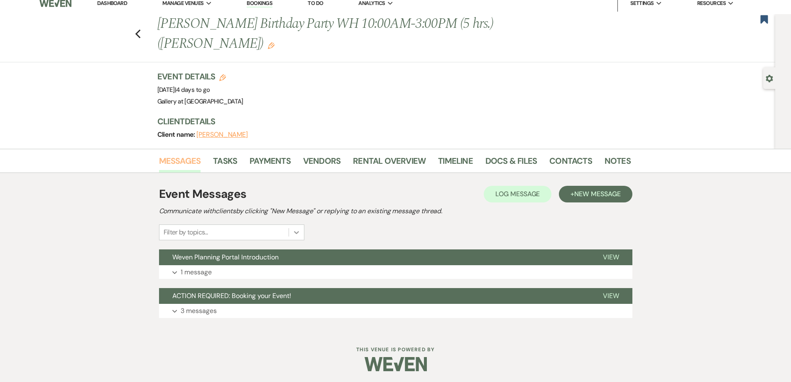
scroll to position [9, 0]
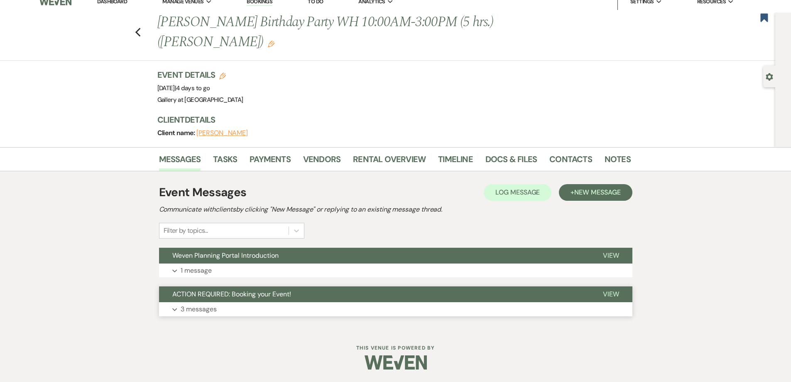
click at [270, 307] on button "Expand 3 messages" at bounding box center [395, 309] width 473 height 14
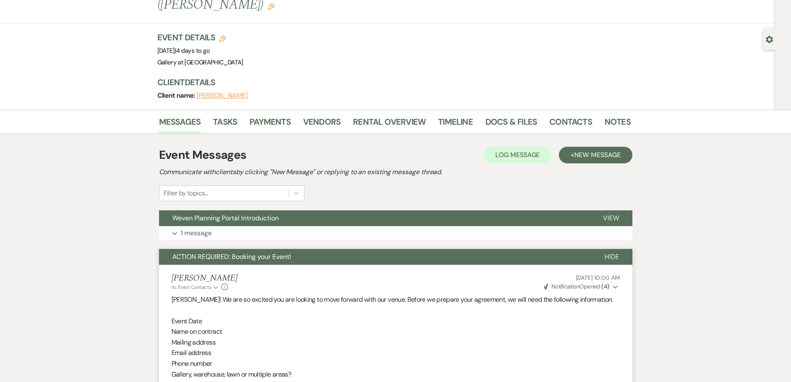
scroll to position [0, 0]
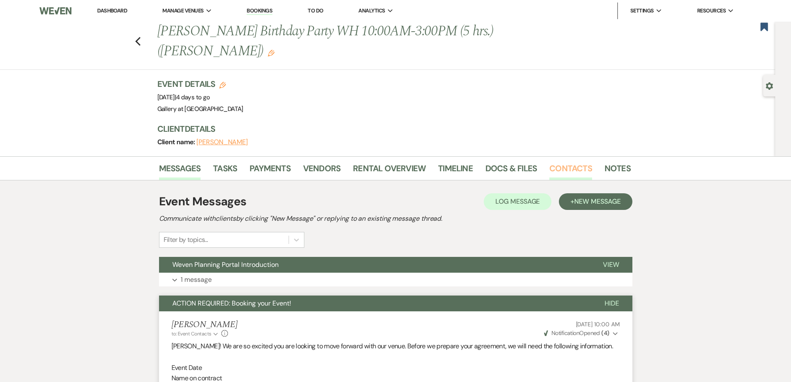
click at [574, 172] on link "Contacts" at bounding box center [570, 171] width 43 height 18
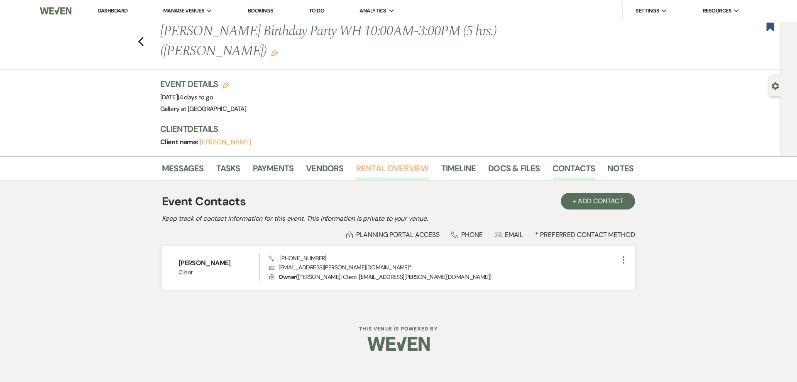
click at [396, 165] on link "Rental Overview" at bounding box center [392, 171] width 73 height 18
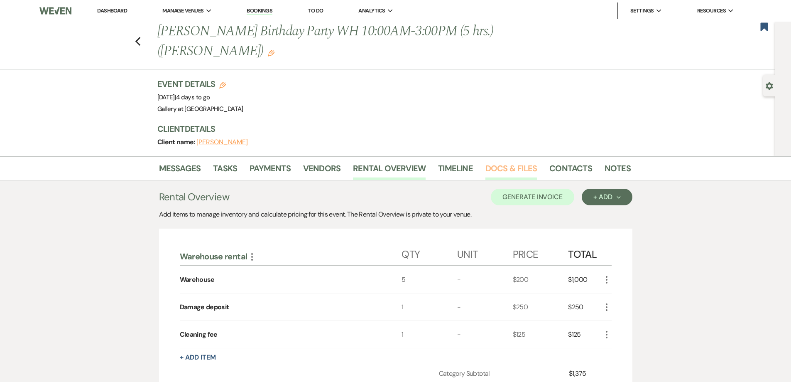
click at [504, 171] on link "Docs & Files" at bounding box center [510, 171] width 51 height 18
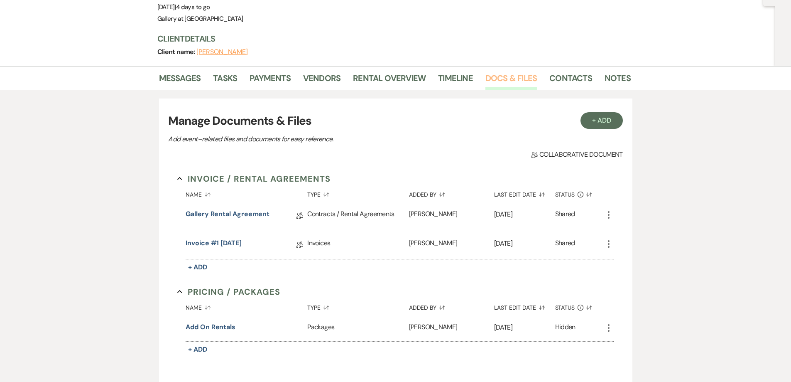
scroll to position [166, 0]
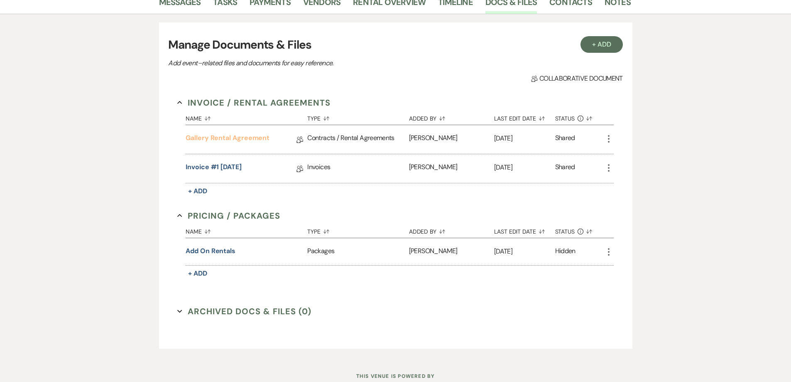
click at [244, 137] on link "Gallery Rental Agreement" at bounding box center [228, 139] width 84 height 13
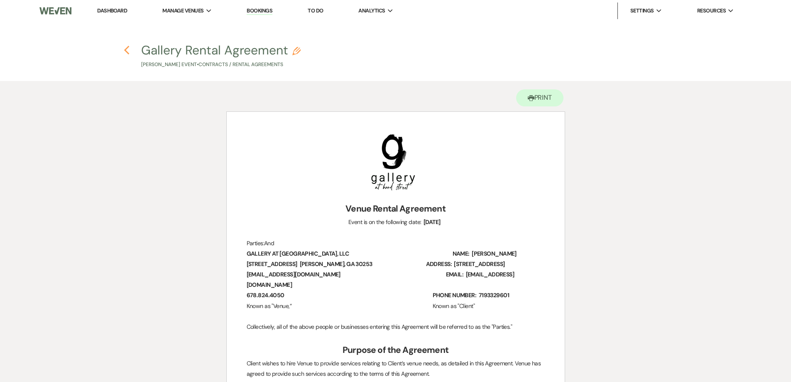
click at [127, 49] on icon "Previous" at bounding box center [127, 50] width 6 height 10
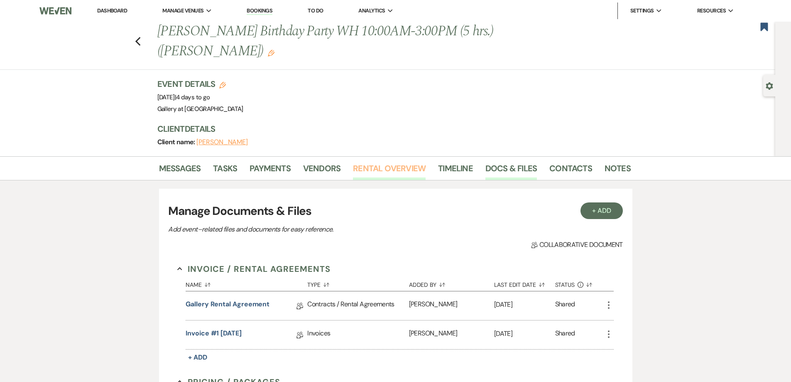
click at [371, 175] on link "Rental Overview" at bounding box center [389, 171] width 73 height 18
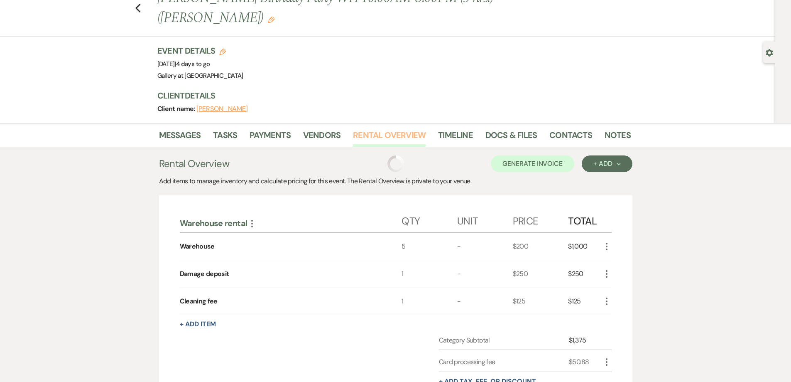
scroll to position [83, 0]
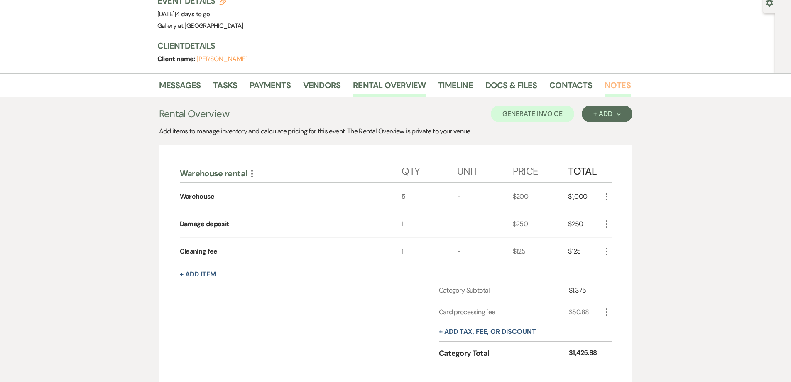
click at [605, 80] on link "Notes" at bounding box center [618, 87] width 26 height 18
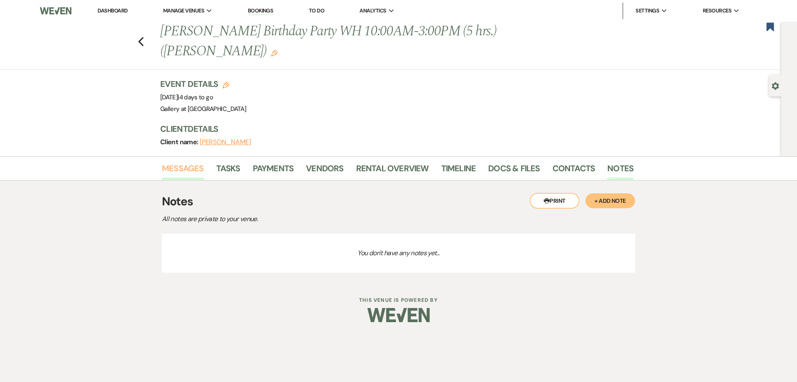
click at [179, 167] on link "Messages" at bounding box center [183, 171] width 42 height 18
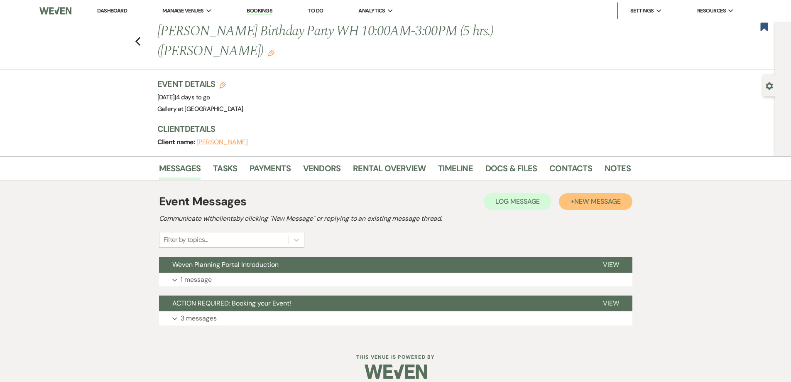
click at [582, 201] on span "New Message" at bounding box center [597, 201] width 46 height 9
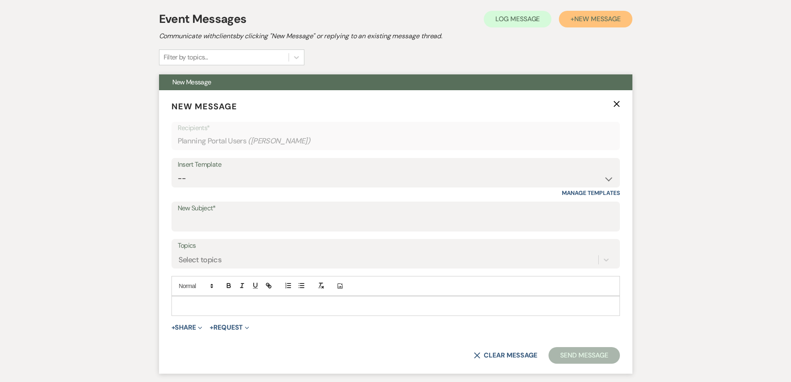
scroll to position [208, 0]
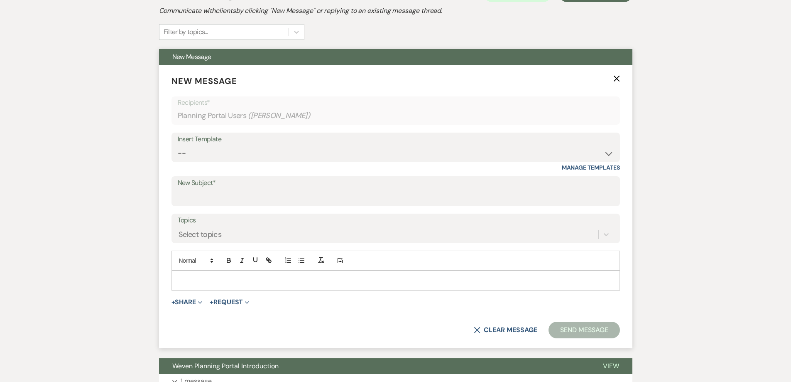
click at [221, 274] on div at bounding box center [396, 280] width 448 height 19
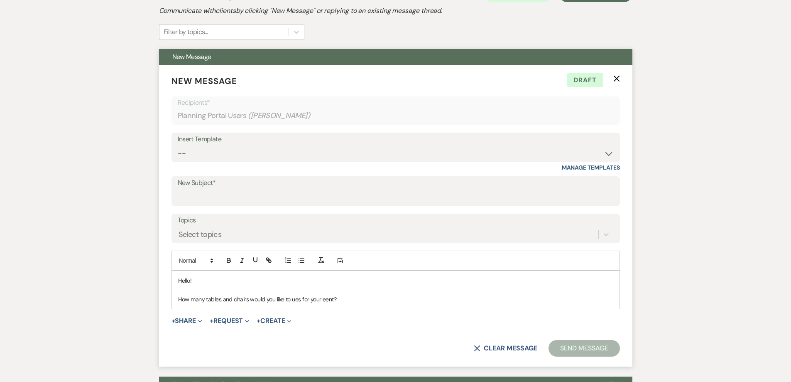
click at [294, 301] on p "How many tables and chairs would you like to ues for your eent?" at bounding box center [395, 298] width 435 height 9
click at [326, 298] on p "How many tables and chairs would you like to ues for your eent?" at bounding box center [395, 298] width 435 height 9
click at [295, 301] on p "How many tables and chairs would you like to ues for your event?" at bounding box center [395, 298] width 435 height 9
click at [297, 300] on p "How many tables and chairs would you like to ues for your event?" at bounding box center [395, 298] width 435 height 9
click at [347, 302] on p "How many tables and chairs would you like to use for your event?" at bounding box center [395, 298] width 435 height 9
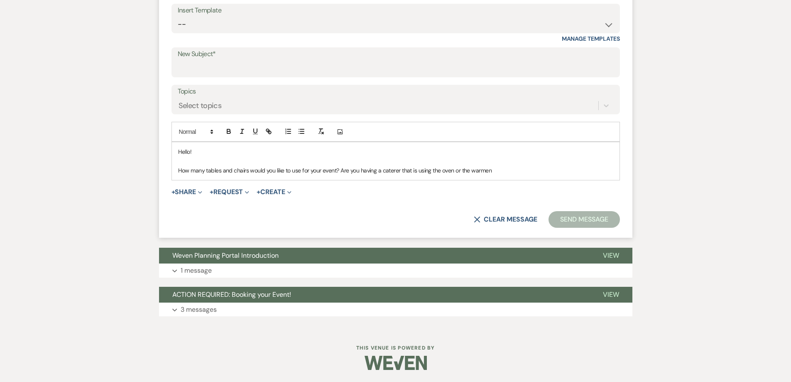
scroll to position [337, 0]
click at [480, 170] on p "How many tables and chairs would you like to use for your event? Are you having…" at bounding box center [395, 169] width 435 height 9
click at [485, 171] on p "How many tables and chairs would you like to use for your event? Are you having…" at bounding box center [395, 169] width 435 height 9
click at [491, 170] on p "How many tables and chairs would you like to use for your event? Are you having…" at bounding box center [395, 169] width 435 height 9
click at [544, 168] on p "How many tables and chairs would you like to use for your event? Are you having…" at bounding box center [395, 169] width 435 height 9
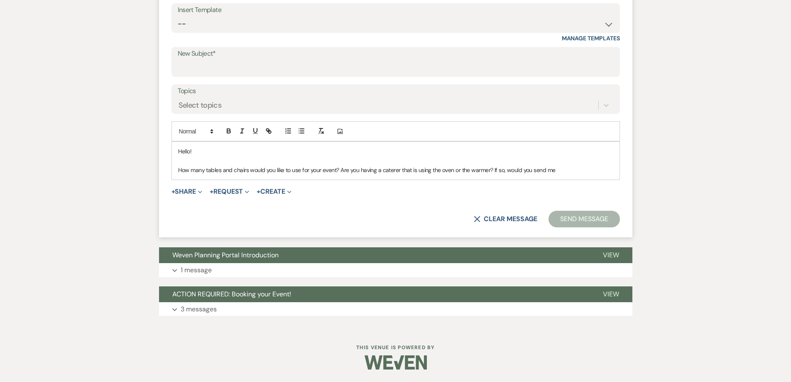
click at [562, 174] on p "How many tables and chairs would you like to use for your event? Are you having…" at bounding box center [395, 169] width 435 height 9
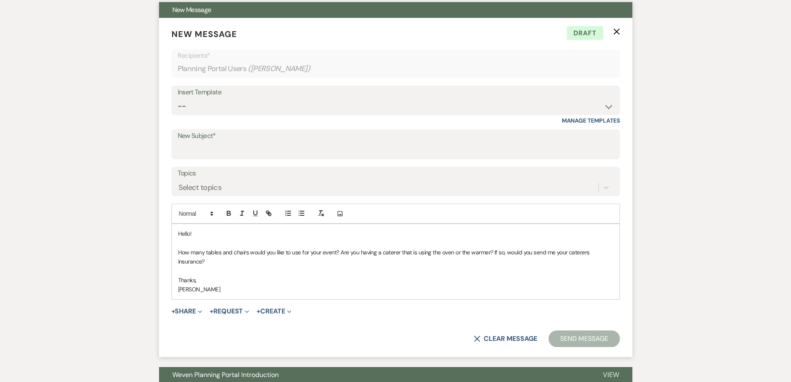
scroll to position [254, 0]
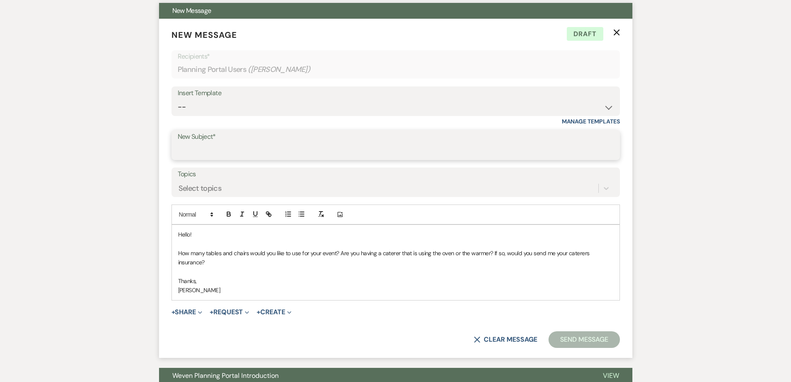
click at [222, 146] on input "New Subject*" at bounding box center [396, 151] width 436 height 16
type input "Tables/caterer insurance"
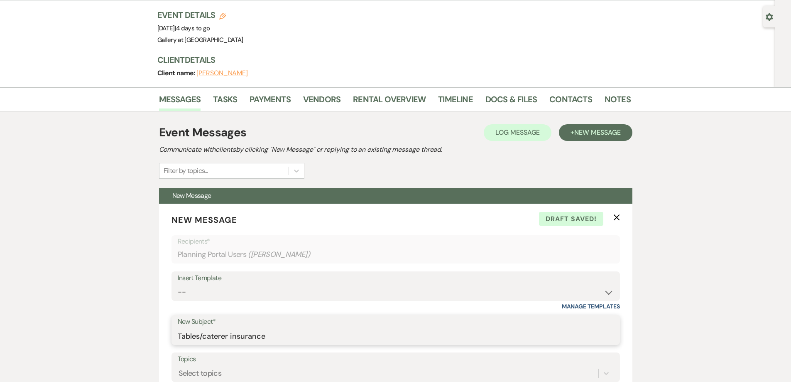
scroll to position [42, 0]
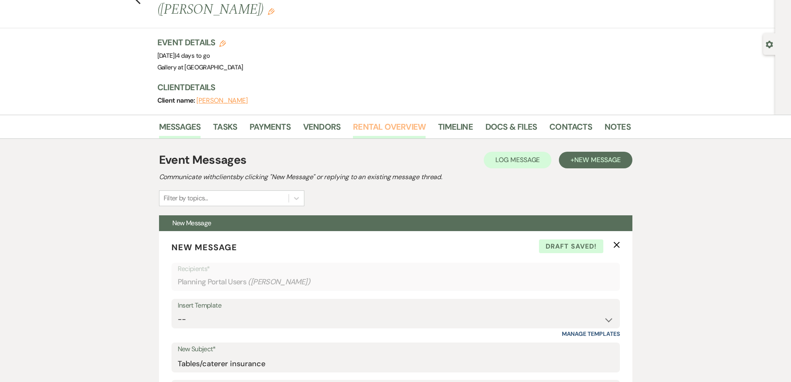
click at [373, 130] on link "Rental Overview" at bounding box center [389, 129] width 73 height 18
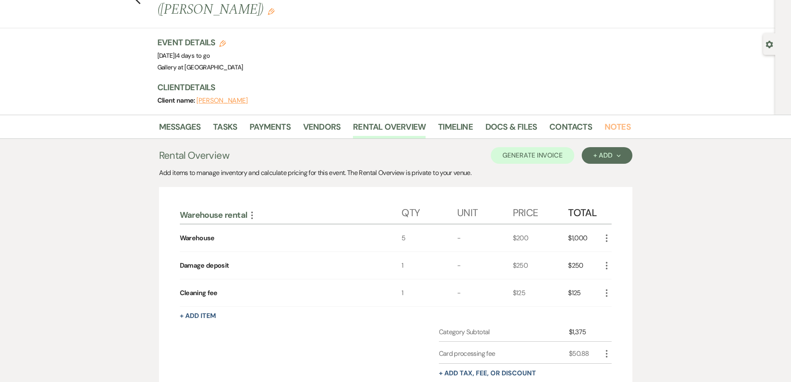
click at [610, 128] on link "Notes" at bounding box center [618, 129] width 26 height 18
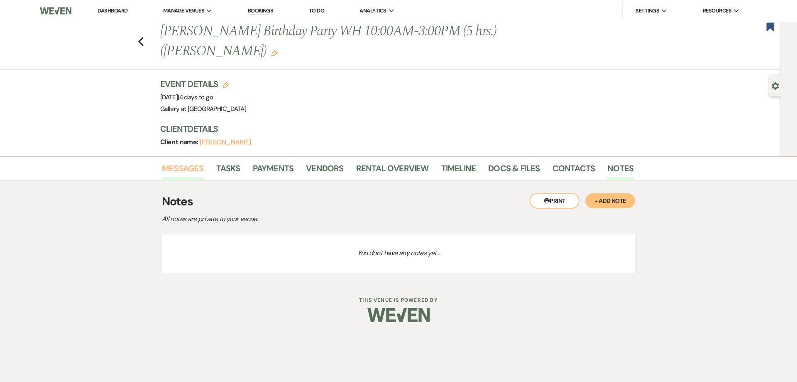
click at [187, 173] on link "Messages" at bounding box center [183, 171] width 42 height 18
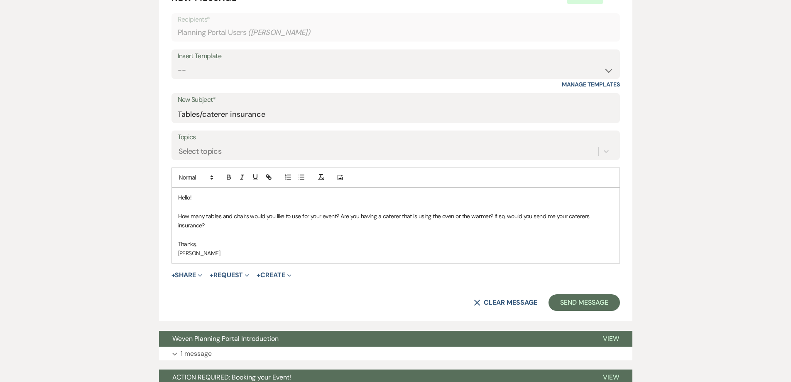
scroll to position [374, 0]
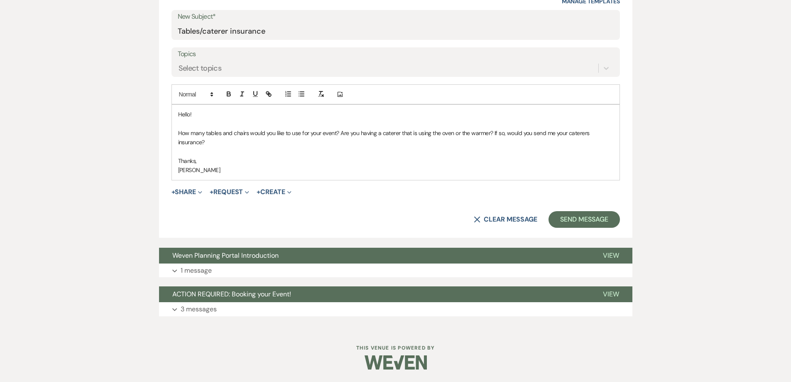
click at [281, 278] on div "Event Messages Log Log Message + New Message Communicate with clients by clicki…" at bounding box center [395, 67] width 473 height 505
click at [293, 275] on button "Expand 1 message" at bounding box center [395, 270] width 473 height 14
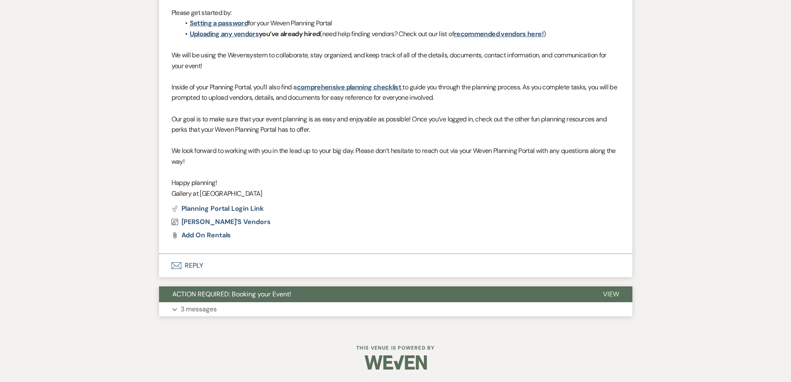
click at [300, 303] on button "Expand 3 messages" at bounding box center [395, 309] width 473 height 14
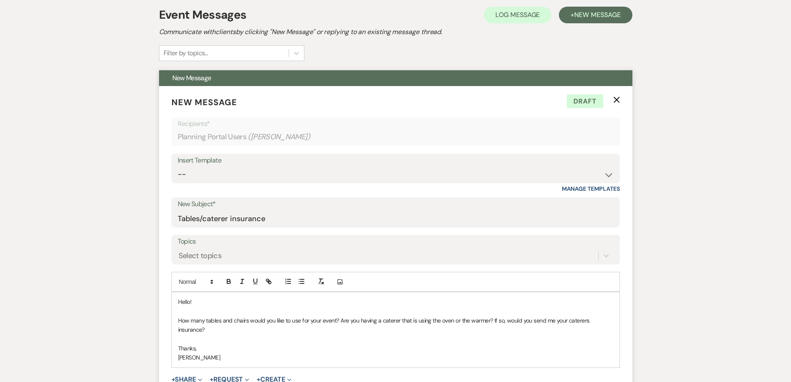
scroll to position [0, 0]
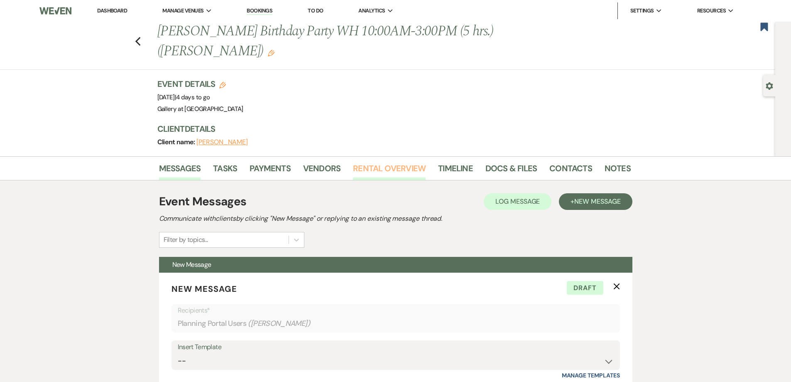
click at [371, 172] on link "Rental Overview" at bounding box center [389, 171] width 73 height 18
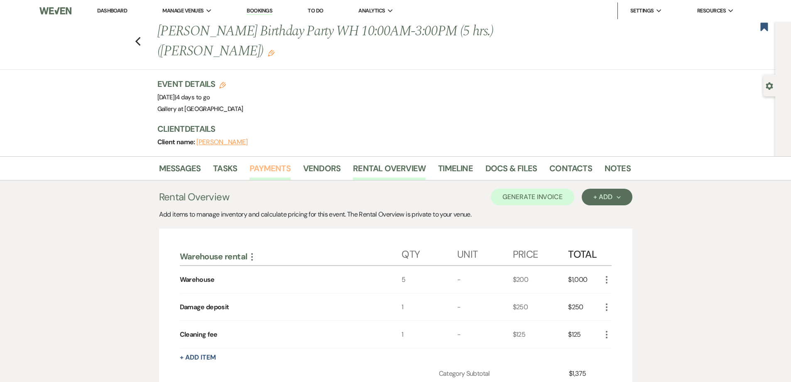
click at [275, 170] on link "Payments" at bounding box center [270, 171] width 41 height 18
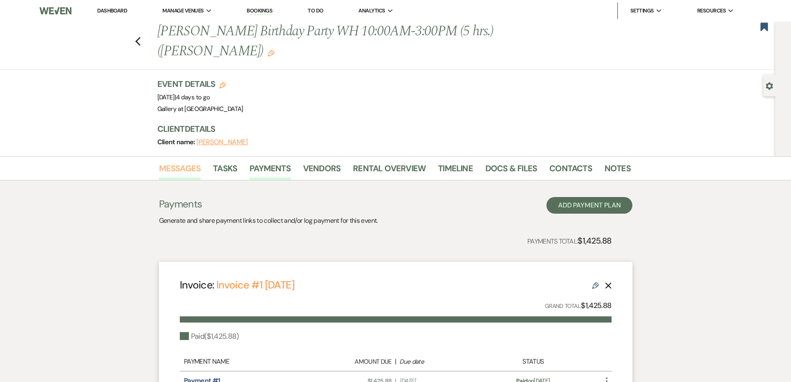
click at [185, 172] on link "Messages" at bounding box center [180, 171] width 42 height 18
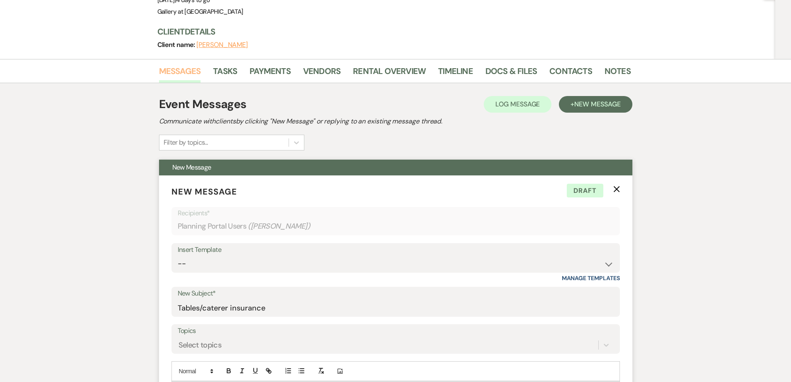
scroll to position [249, 0]
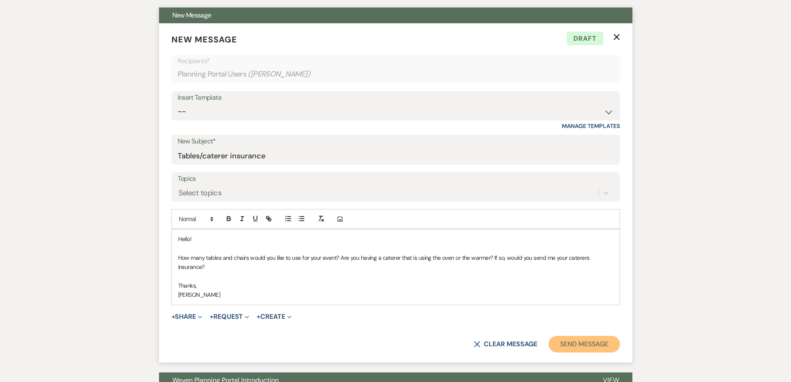
click at [582, 343] on button "Send Message" at bounding box center [584, 344] width 71 height 17
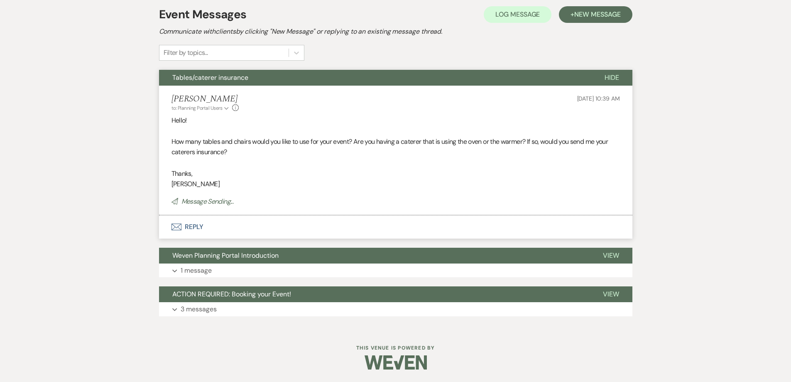
scroll to position [0, 0]
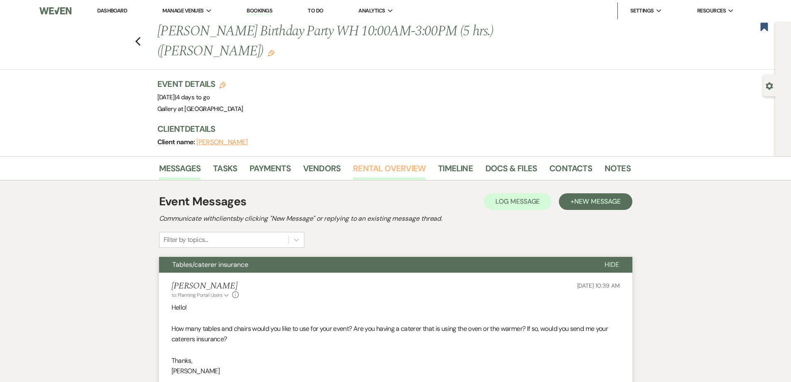
click at [371, 175] on link "Rental Overview" at bounding box center [389, 171] width 73 height 18
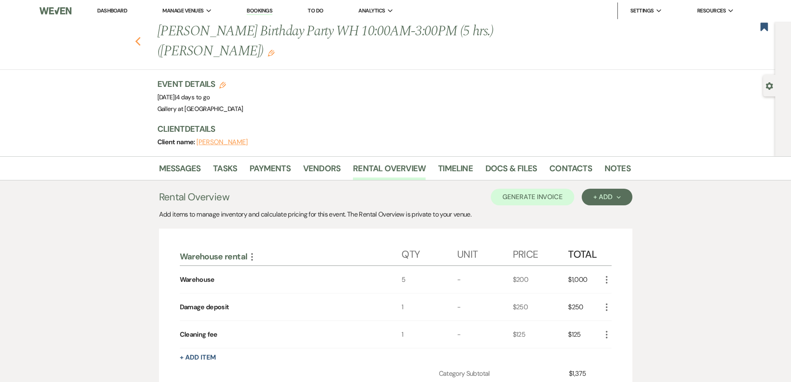
click at [140, 42] on use "button" at bounding box center [137, 41] width 5 height 9
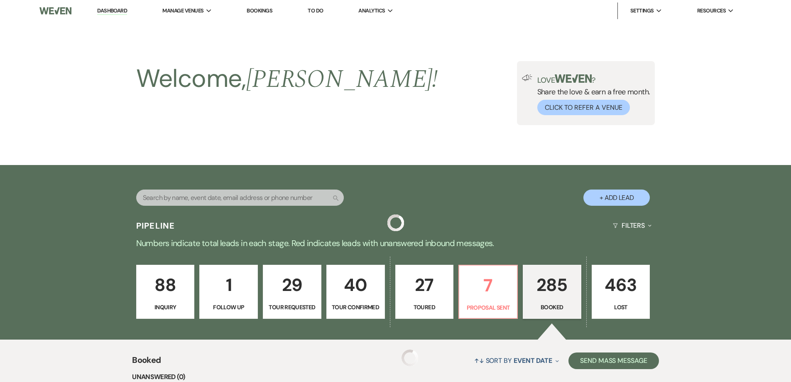
scroll to position [476, 0]
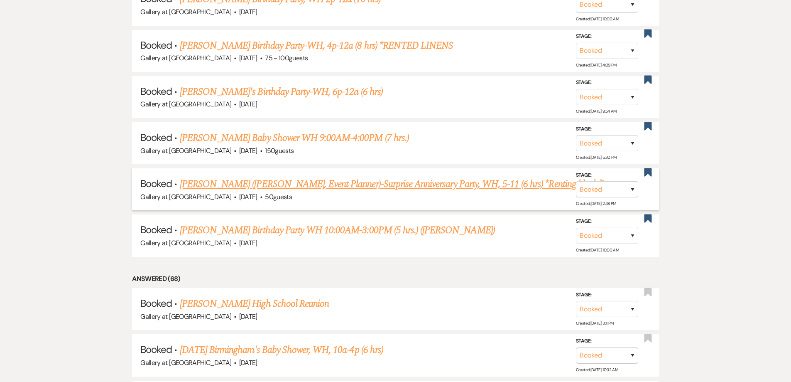
click at [216, 182] on link "Donald Tardy (Jessica Cain, Event Planner)-Surprise Anniversary Party, WH, 5-11…" at bounding box center [400, 184] width 440 height 15
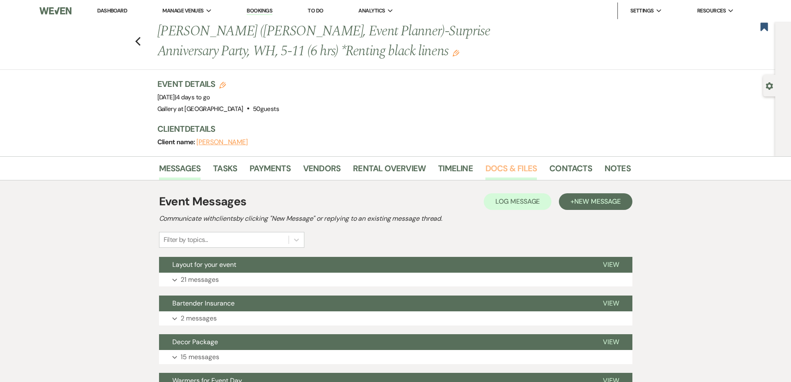
click at [523, 168] on link "Docs & Files" at bounding box center [510, 171] width 51 height 18
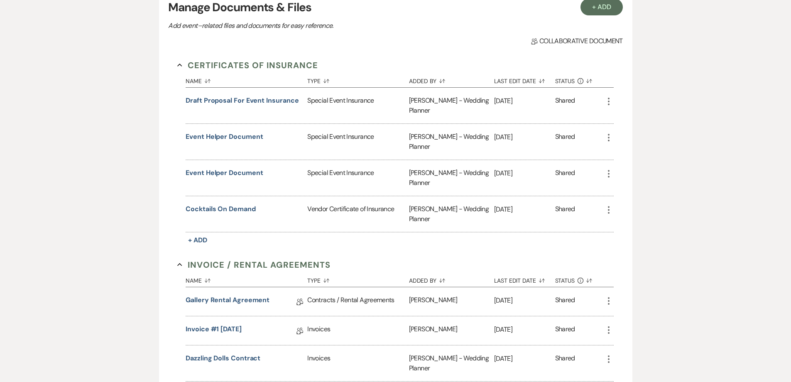
scroll to position [208, 0]
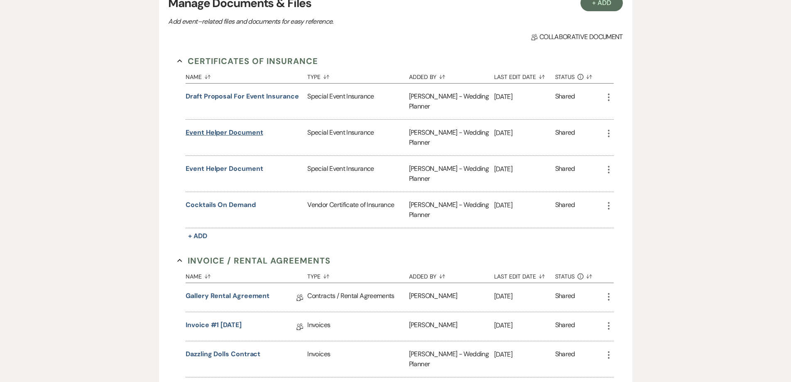
click at [234, 130] on button "Event Helper Document" at bounding box center [224, 132] width 77 height 10
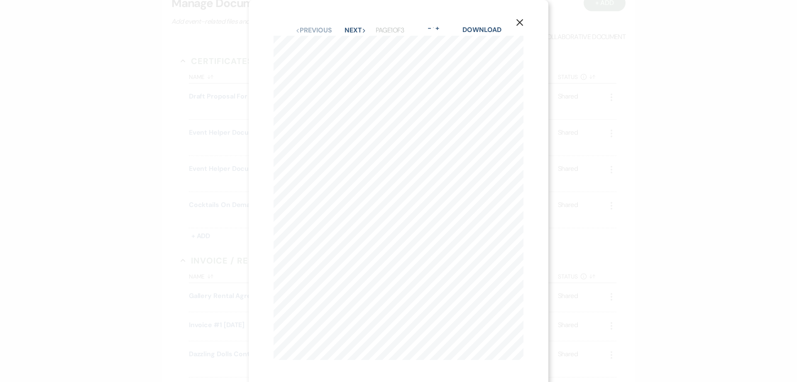
click at [227, 167] on div "X Previous Previous Next Next Page 1 of 3 - Zoom + Download SHOULD ANY OF THE A…" at bounding box center [398, 191] width 797 height 382
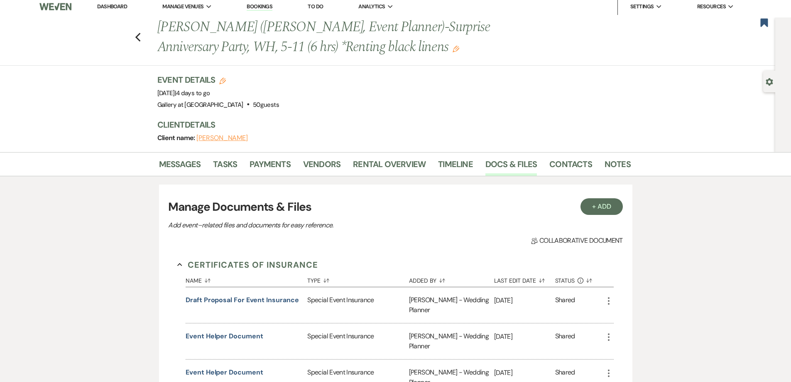
scroll to position [0, 0]
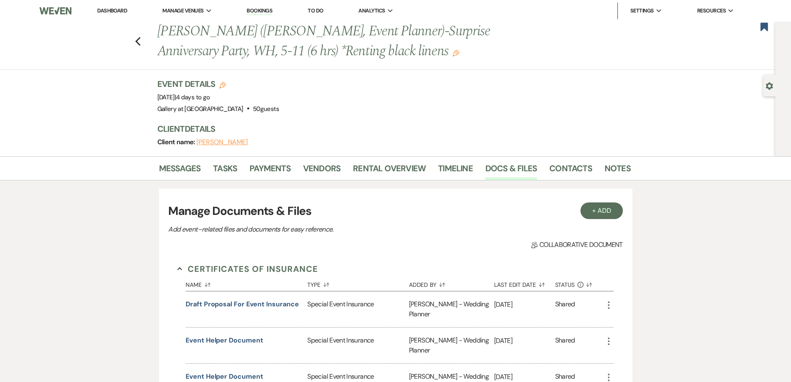
click at [372, 159] on div "Messages Tasks Payments Vendors Rental Overview Timeline Docs & Files Contacts …" at bounding box center [395, 168] width 791 height 24
click at [372, 167] on link "Rental Overview" at bounding box center [389, 171] width 73 height 18
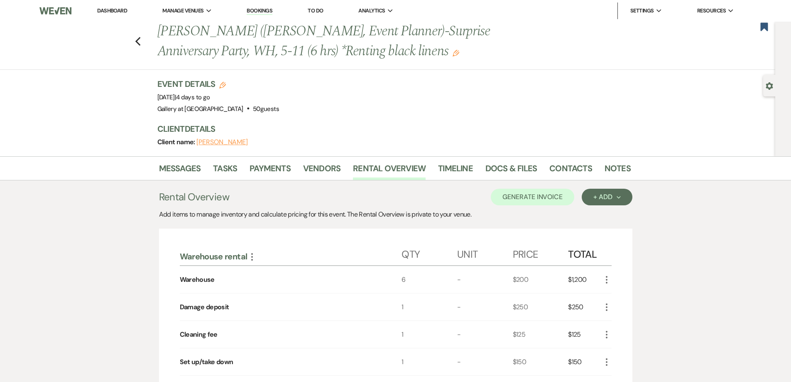
click at [114, 10] on link "Dashboard" at bounding box center [112, 10] width 30 height 7
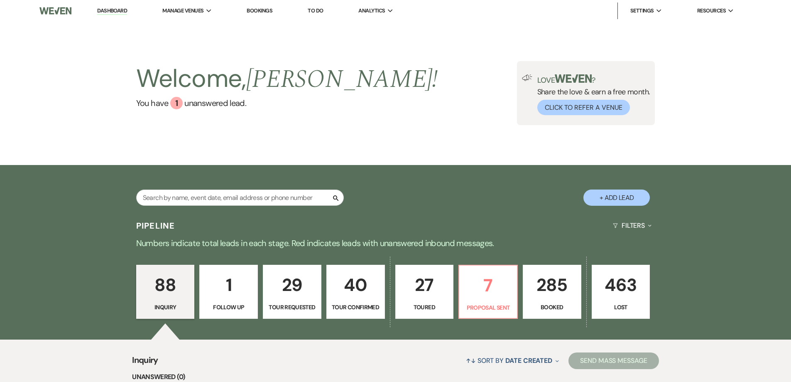
click at [563, 298] on p "285" at bounding box center [552, 285] width 48 height 28
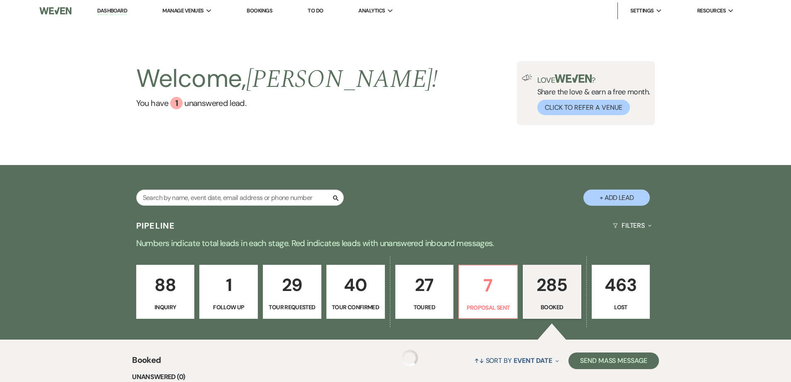
click at [532, 290] on p "285" at bounding box center [552, 285] width 48 height 28
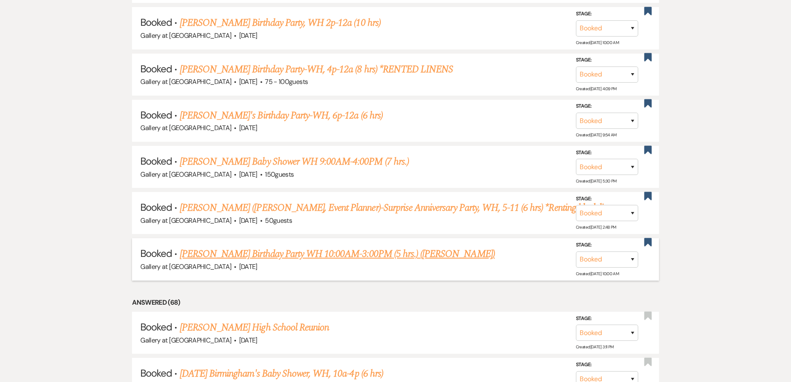
scroll to position [457, 0]
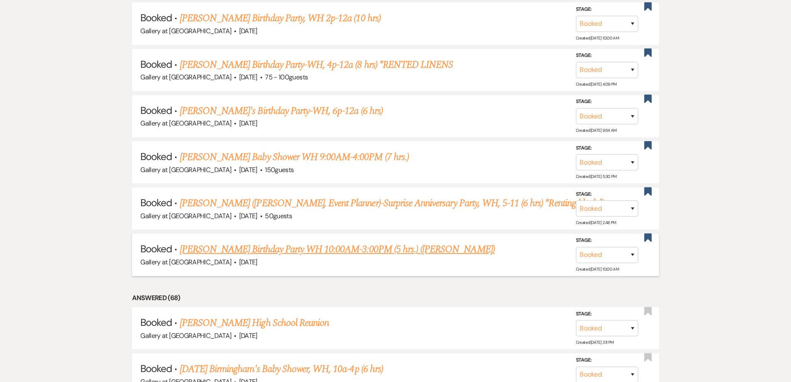
click at [272, 248] on link "[PERSON_NAME] Birthday Party WH 10:00AM-3:00PM (5 hrs.) ([PERSON_NAME])" at bounding box center [337, 249] width 315 height 15
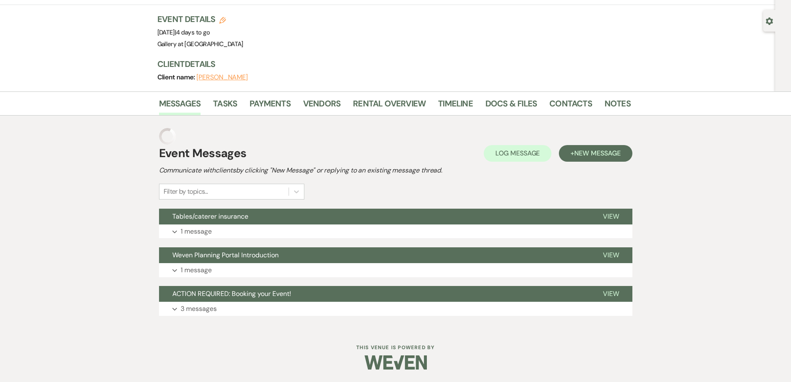
scroll to position [48, 0]
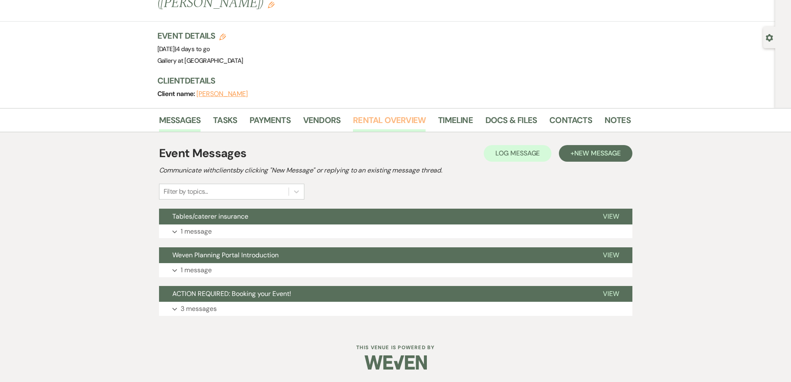
click at [373, 117] on link "Rental Overview" at bounding box center [389, 122] width 73 height 18
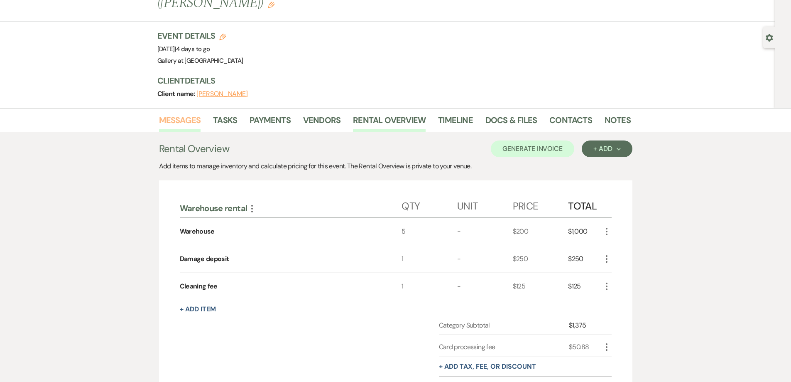
click at [181, 121] on link "Messages" at bounding box center [180, 122] width 42 height 18
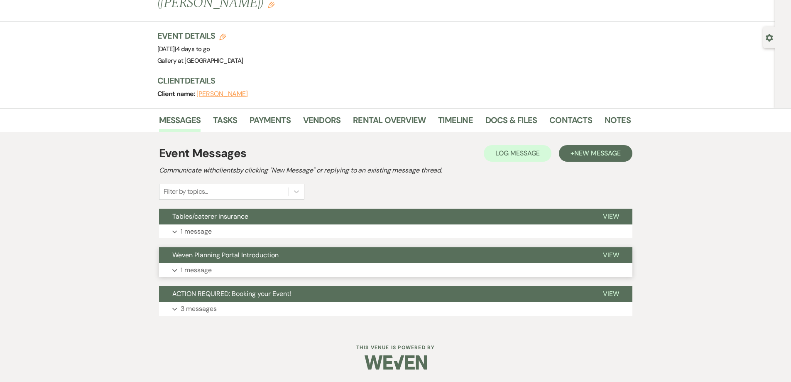
click at [224, 272] on button "Expand 1 message" at bounding box center [395, 270] width 473 height 14
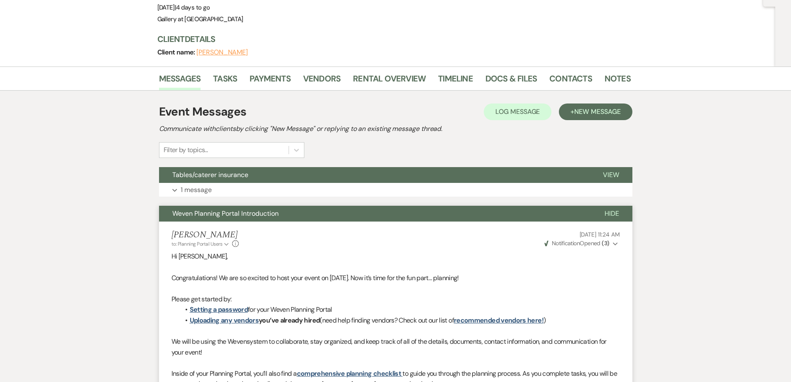
click at [250, 208] on button "Weven Planning Portal Introduction" at bounding box center [375, 214] width 432 height 16
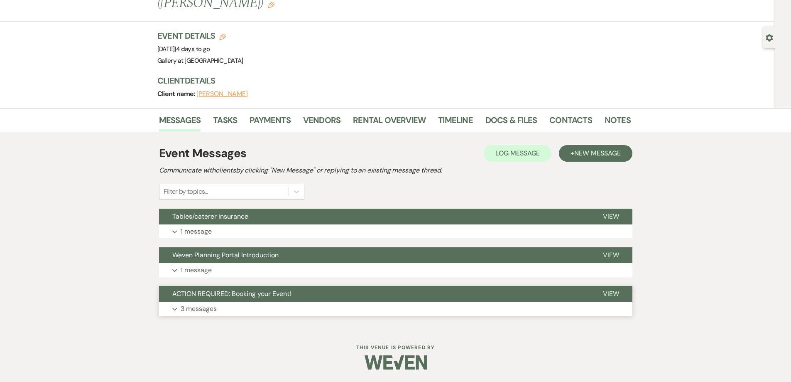
click at [284, 302] on button "Expand 3 messages" at bounding box center [395, 309] width 473 height 14
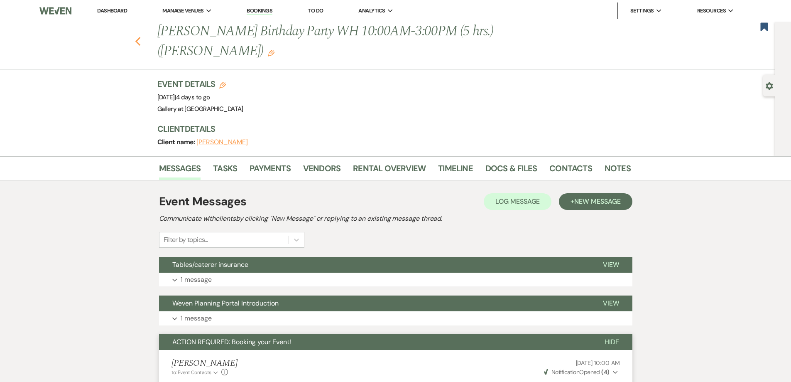
click at [141, 42] on icon "Previous" at bounding box center [138, 42] width 6 height 10
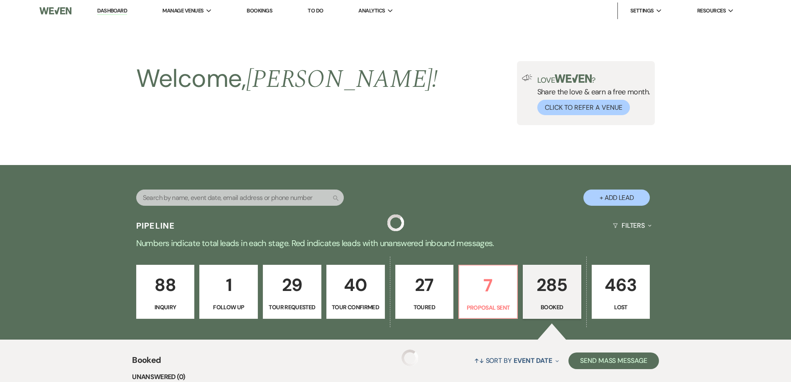
scroll to position [457, 0]
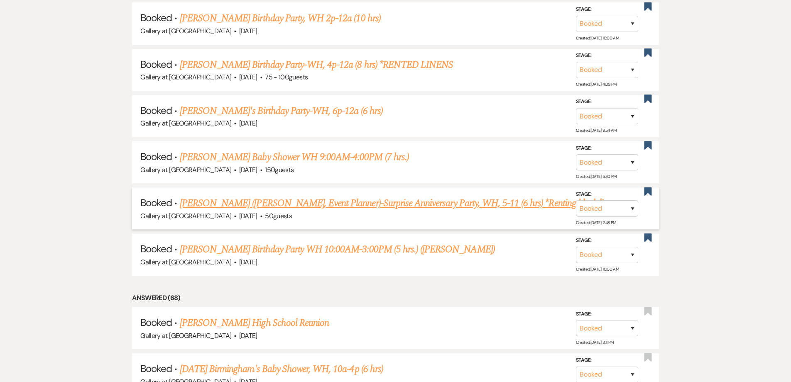
click at [361, 199] on link "Donald Tardy (Jessica Cain, Event Planner)-Surprise Anniversary Party, WH, 5-11…" at bounding box center [400, 203] width 440 height 15
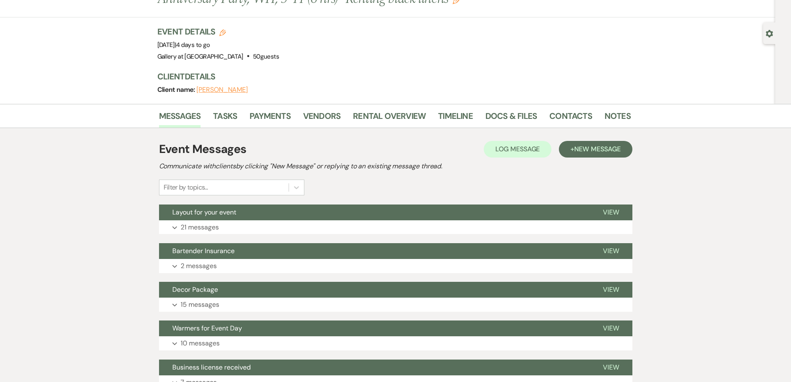
scroll to position [34, 0]
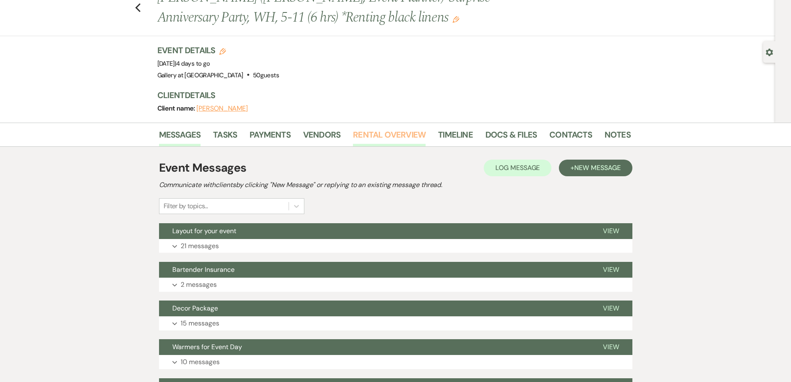
click at [371, 138] on link "Rental Overview" at bounding box center [389, 137] width 73 height 18
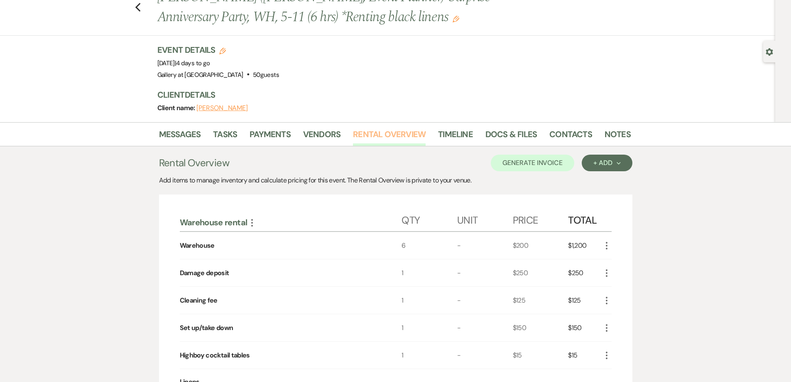
scroll to position [34, 0]
click at [612, 133] on link "Notes" at bounding box center [618, 137] width 26 height 18
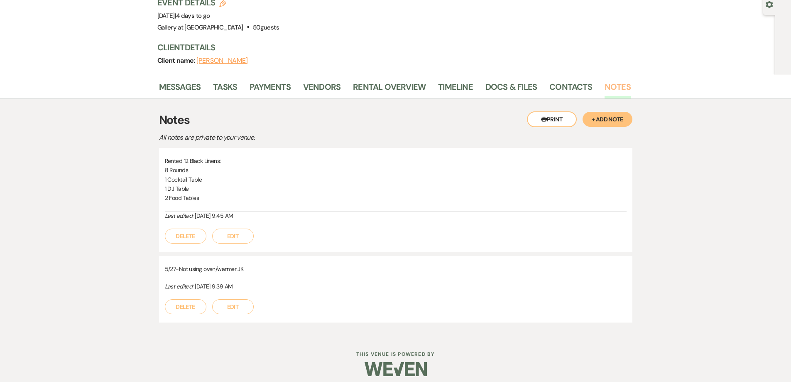
scroll to position [88, 0]
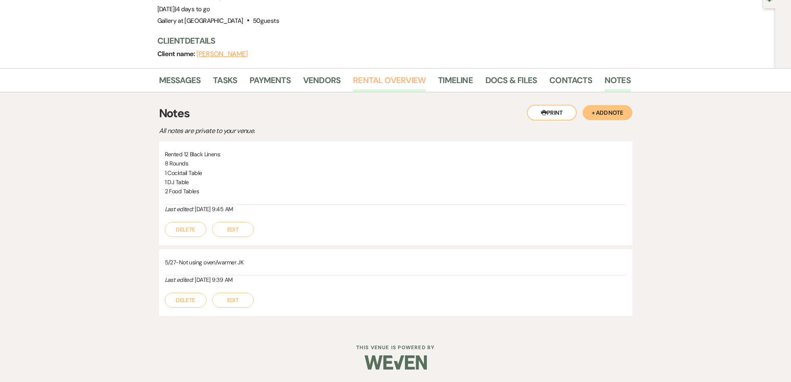
click at [373, 87] on link "Rental Overview" at bounding box center [389, 83] width 73 height 18
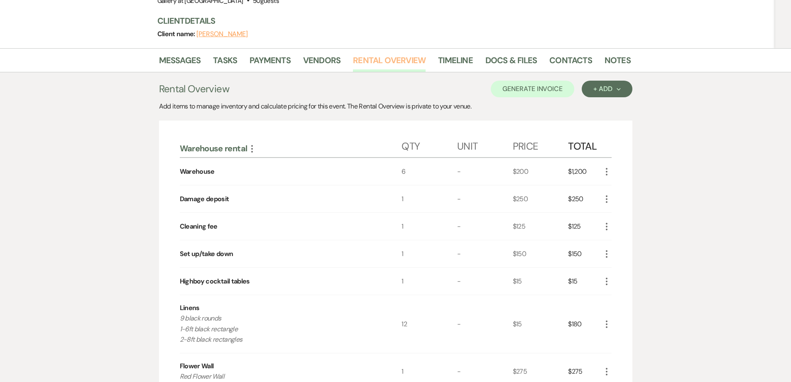
scroll to position [88, 0]
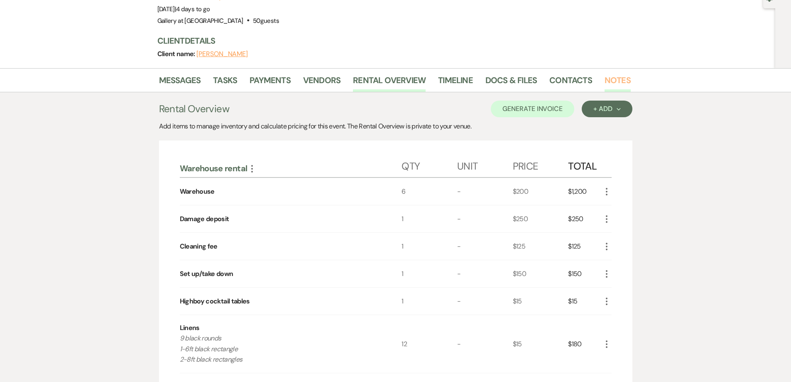
click at [608, 83] on link "Notes" at bounding box center [618, 83] width 26 height 18
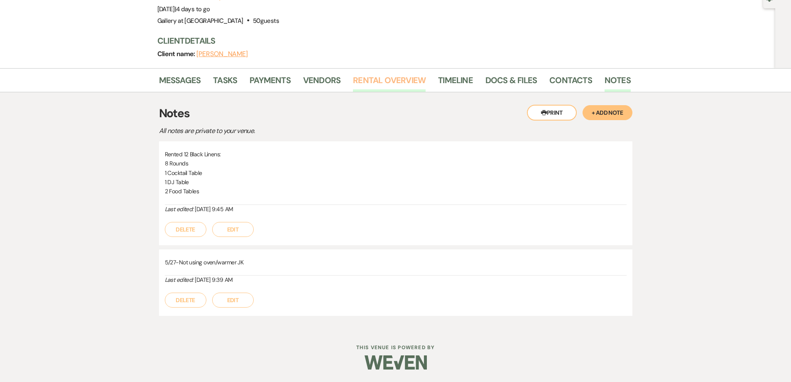
click at [385, 81] on link "Rental Overview" at bounding box center [389, 83] width 73 height 18
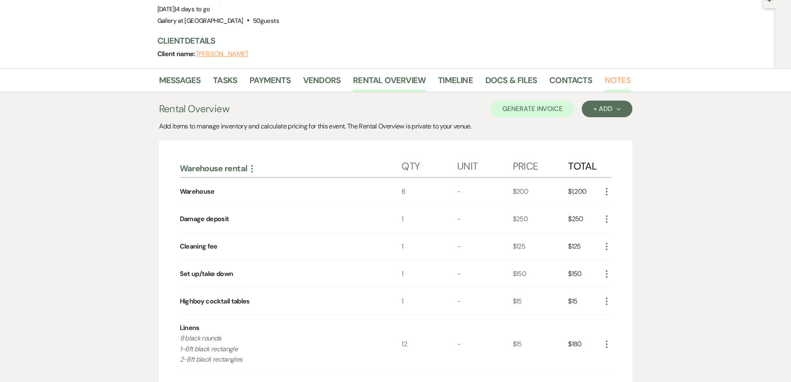
click at [611, 83] on link "Notes" at bounding box center [618, 83] width 26 height 18
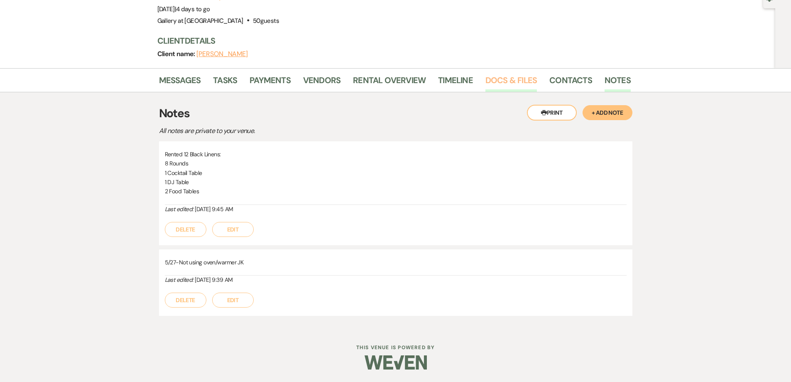
click at [504, 82] on link "Docs & Files" at bounding box center [510, 83] width 51 height 18
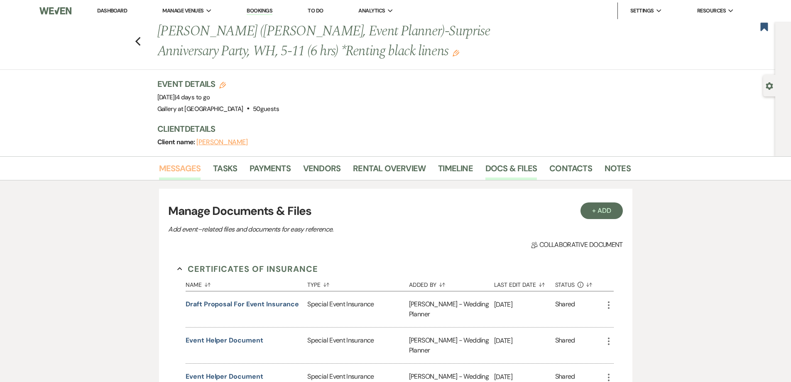
click at [183, 172] on link "Messages" at bounding box center [180, 171] width 42 height 18
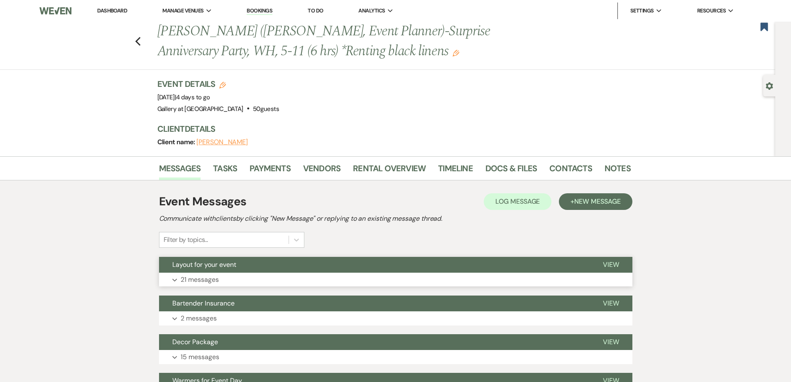
click at [260, 280] on button "Expand 21 messages" at bounding box center [395, 279] width 473 height 14
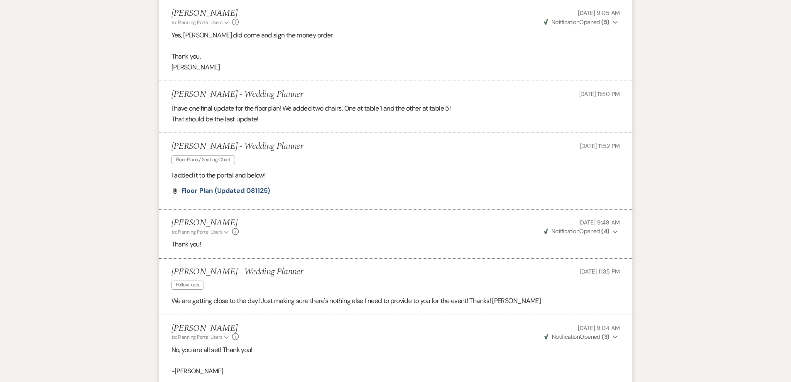
scroll to position [1330, 0]
click at [244, 193] on span "Floor Plan (Updated 081125)" at bounding box center [225, 192] width 89 height 9
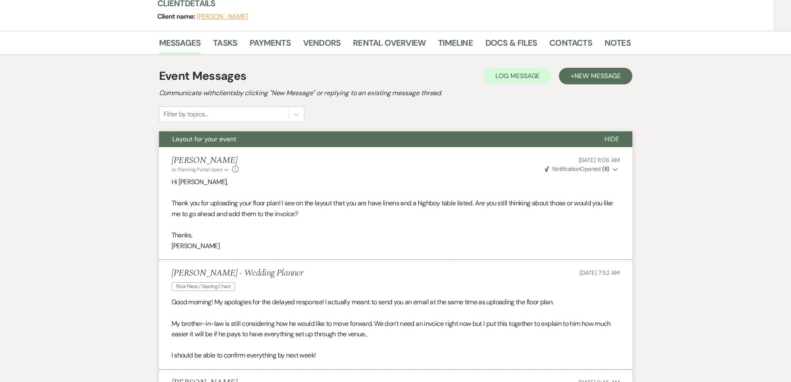
scroll to position [0, 0]
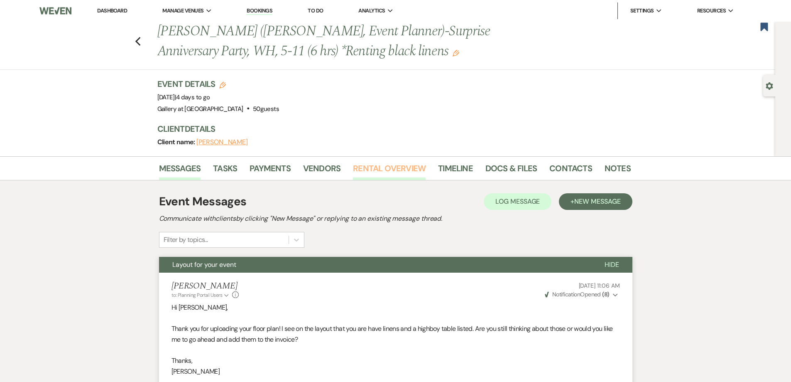
click at [383, 171] on link "Rental Overview" at bounding box center [389, 171] width 73 height 18
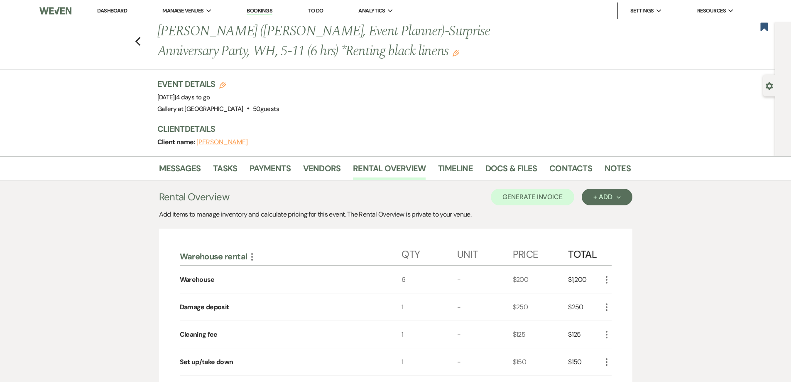
click at [118, 8] on link "Dashboard" at bounding box center [112, 10] width 30 height 7
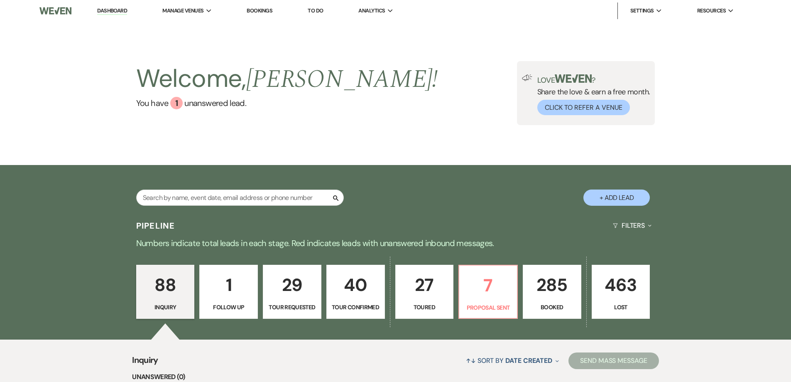
click at [564, 284] on p "285" at bounding box center [552, 285] width 48 height 28
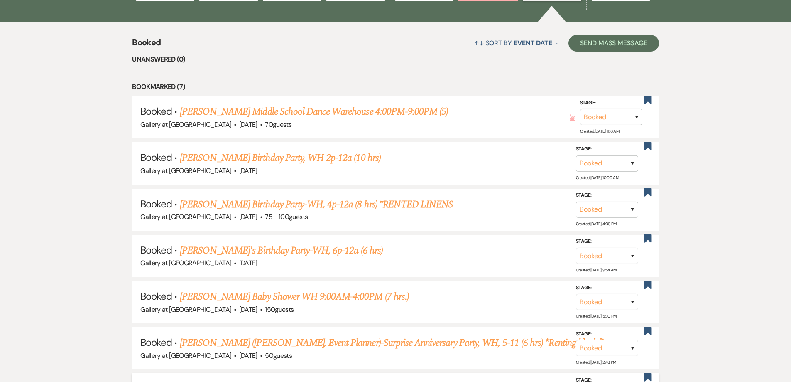
scroll to position [415, 0]
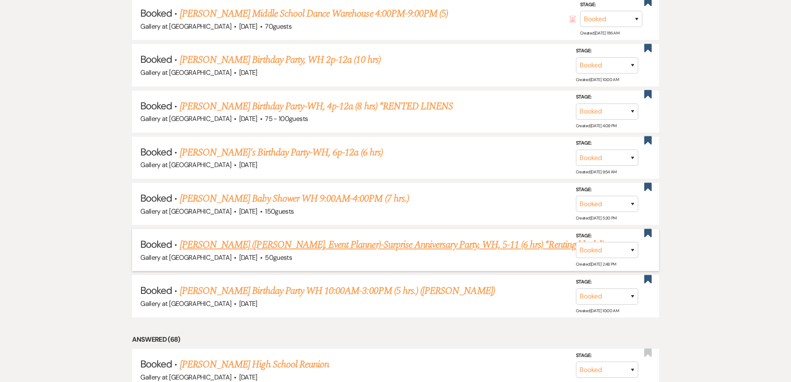
click at [298, 249] on link "Donald Tardy (Jessica Cain, Event Planner)-Surprise Anniversary Party, WH, 5-11…" at bounding box center [400, 244] width 440 height 15
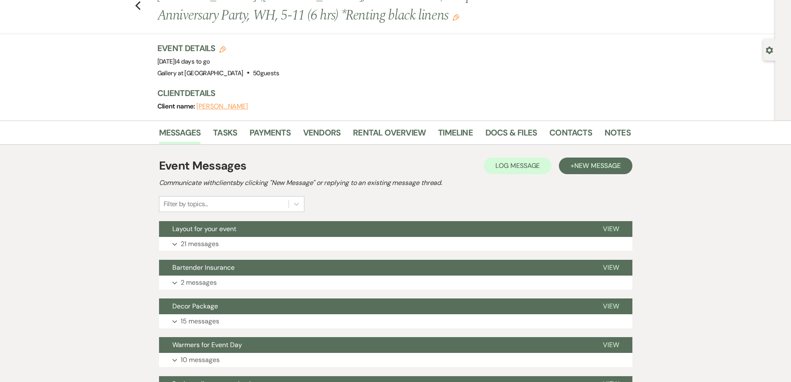
scroll to position [34, 0]
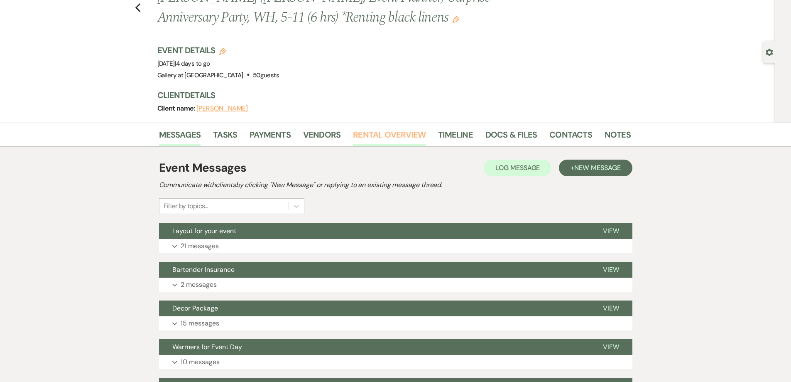
click at [375, 139] on link "Rental Overview" at bounding box center [389, 137] width 73 height 18
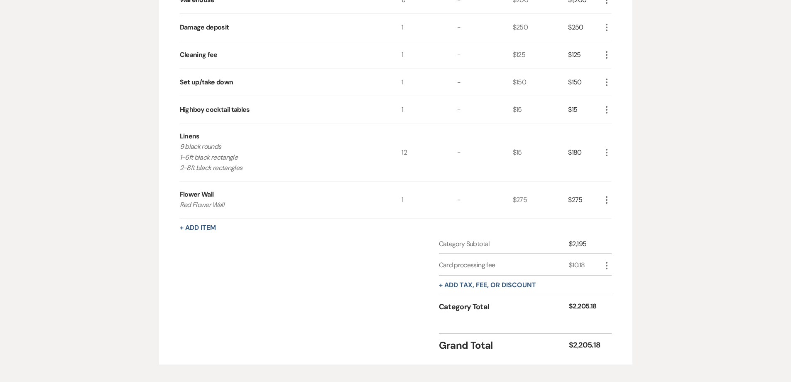
scroll to position [283, 0]
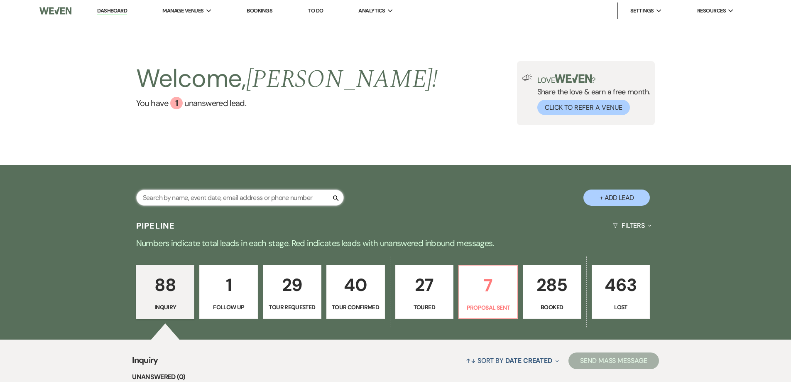
click at [197, 194] on input "text" at bounding box center [240, 197] width 208 height 16
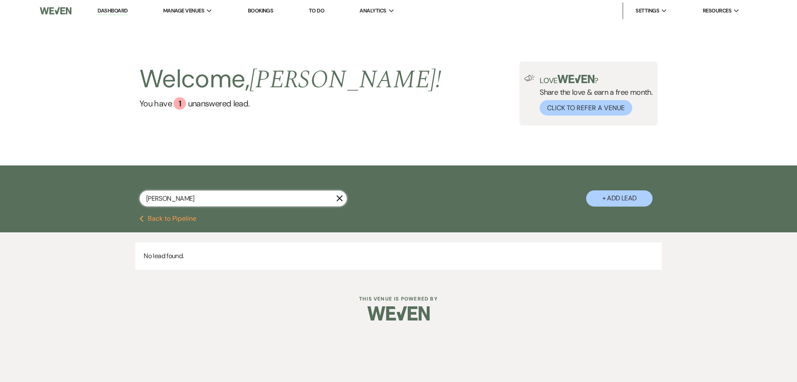
type input "[PERSON_NAME]"
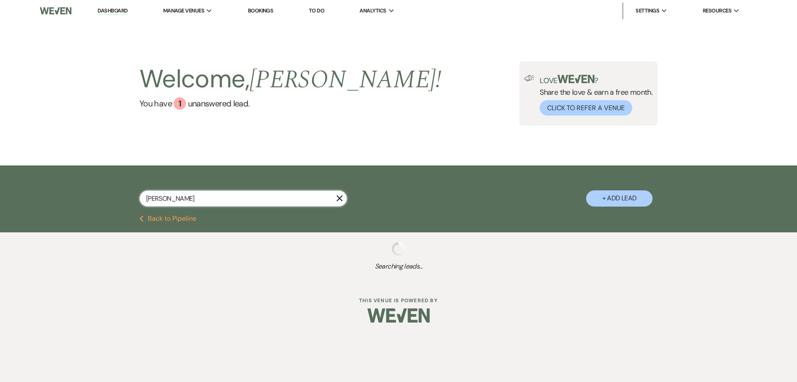
select select "5"
select select "2"
select select "4"
select select "2"
select select "8"
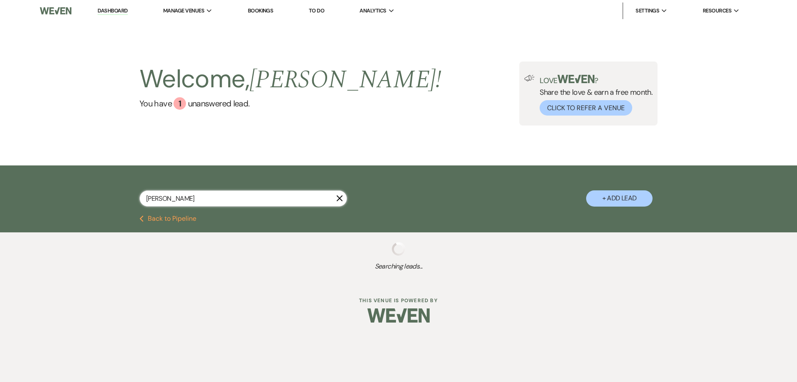
select select "8"
select select "11"
select select "8"
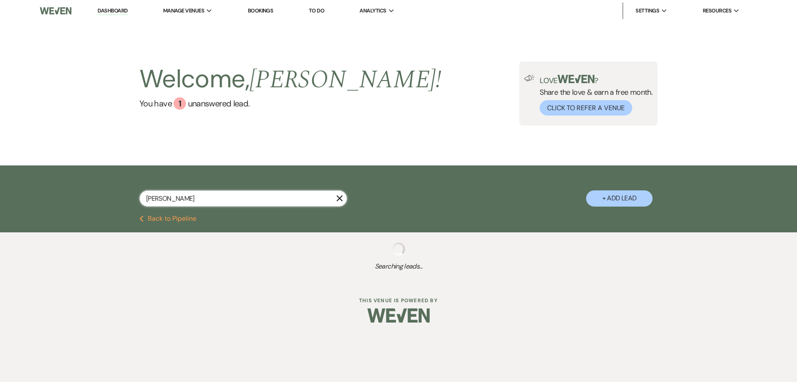
select select "8"
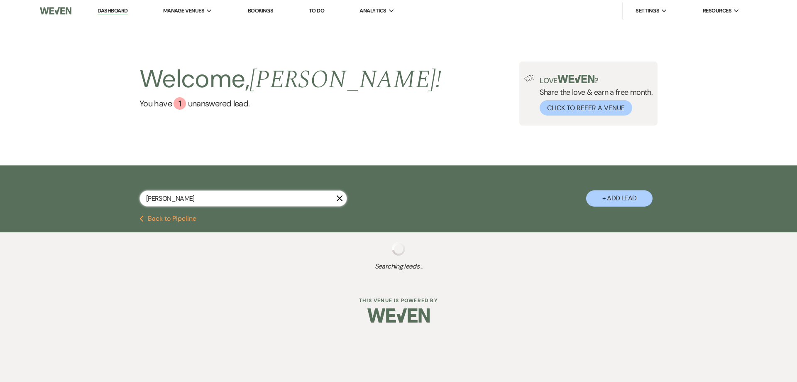
select select "5"
select select "4"
select select "8"
select select "4"
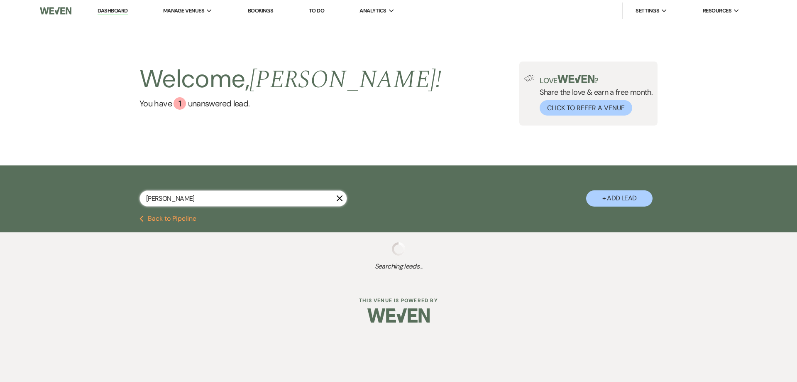
select select "8"
select select "5"
select select "8"
select select "5"
select select "8"
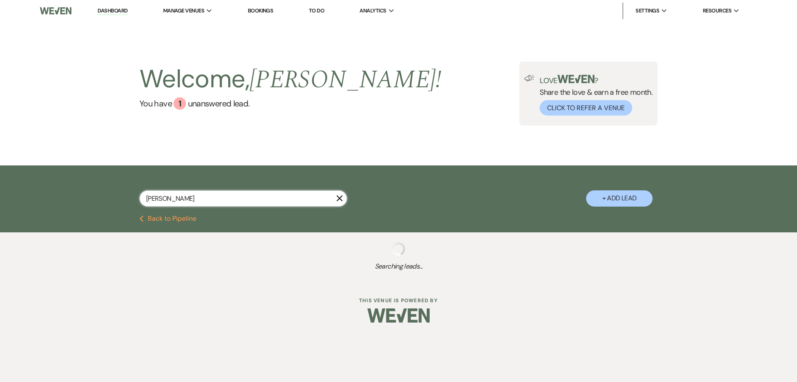
select select "5"
select select "8"
select select "5"
select select "8"
select select "5"
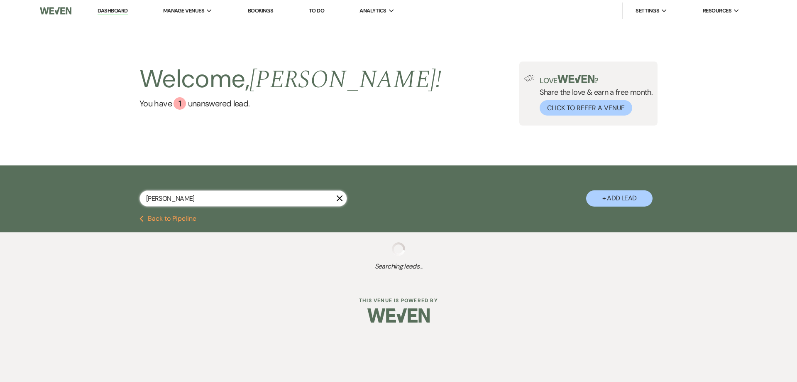
select select "8"
select select "5"
select select "8"
select select "5"
select select "8"
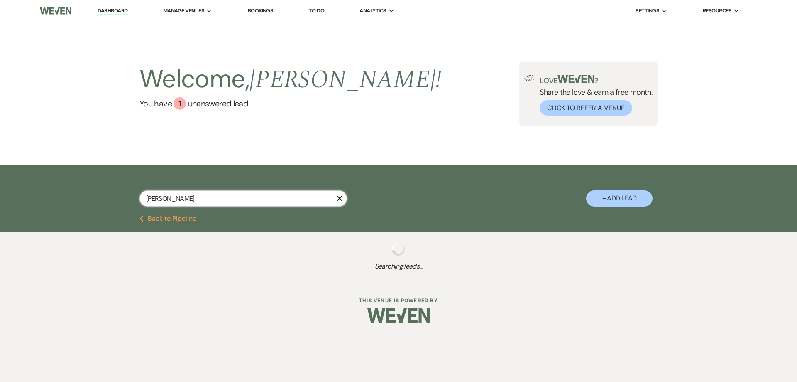
select select "5"
select select "8"
select select "5"
select select "8"
select select "5"
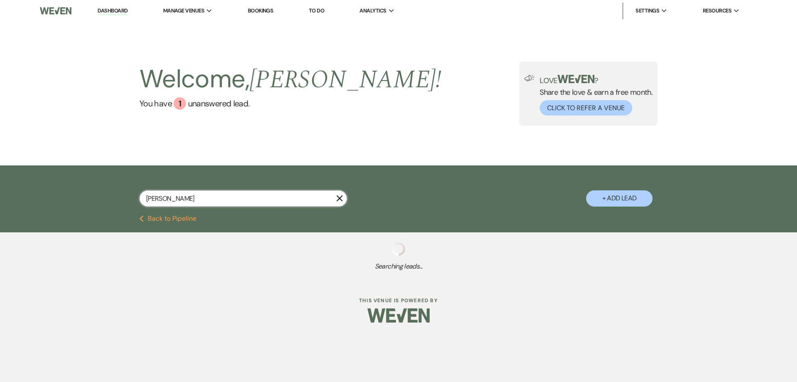
select select "8"
select select "5"
select select "8"
select select "5"
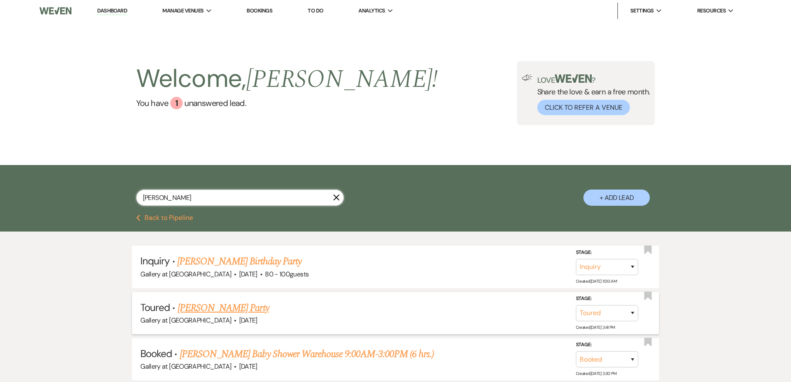
type input "[PERSON_NAME]"
click at [256, 309] on link "[PERSON_NAME] Party" at bounding box center [223, 307] width 91 height 15
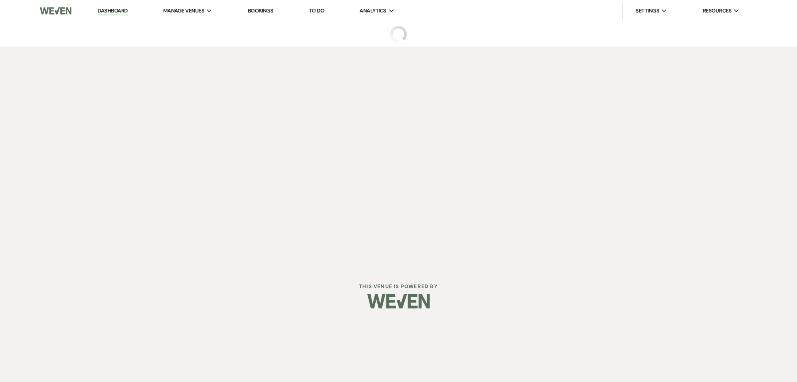
select select "5"
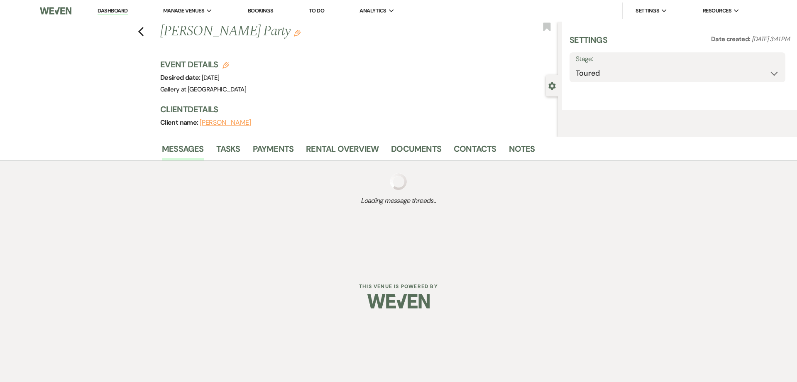
select select "22"
select select "13"
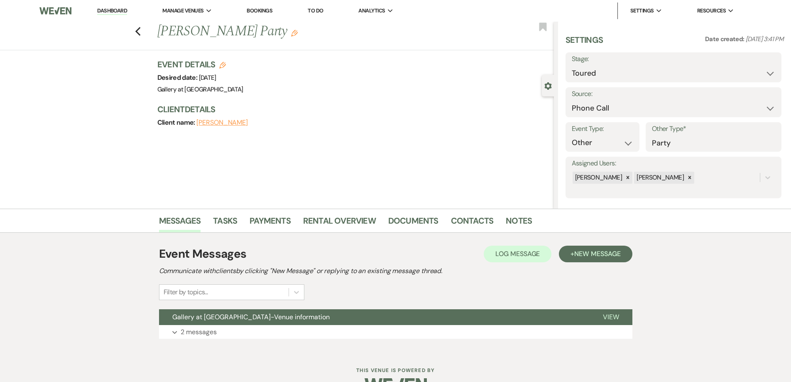
click at [385, 208] on div "Previous [PERSON_NAME] Party Edit Bookmark Gear Settings Settings Date created:…" at bounding box center [277, 115] width 554 height 187
click at [410, 226] on link "Documents" at bounding box center [413, 223] width 50 height 18
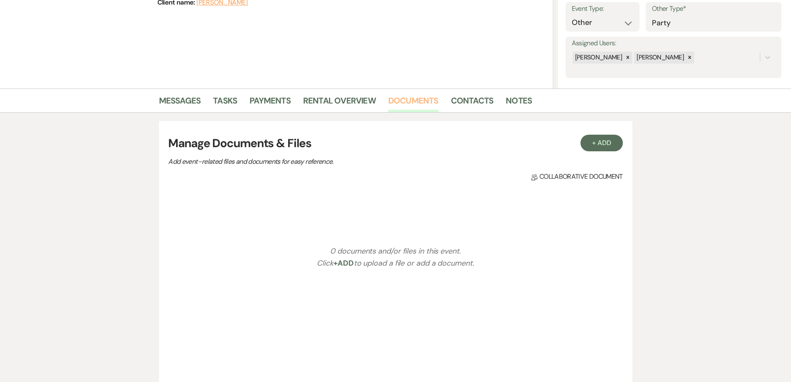
scroll to position [125, 0]
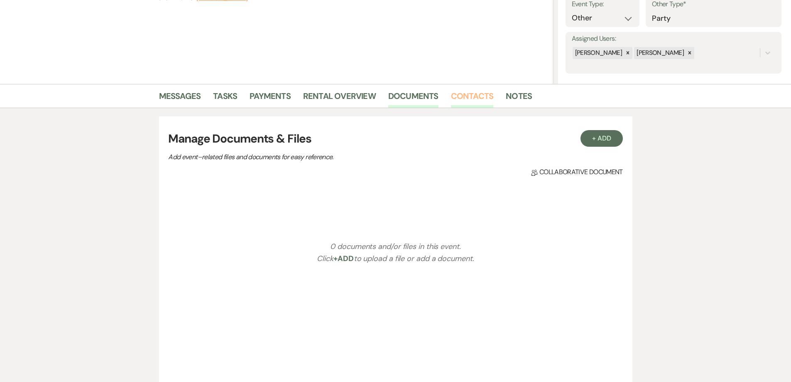
click at [451, 98] on link "Contacts" at bounding box center [472, 98] width 43 height 18
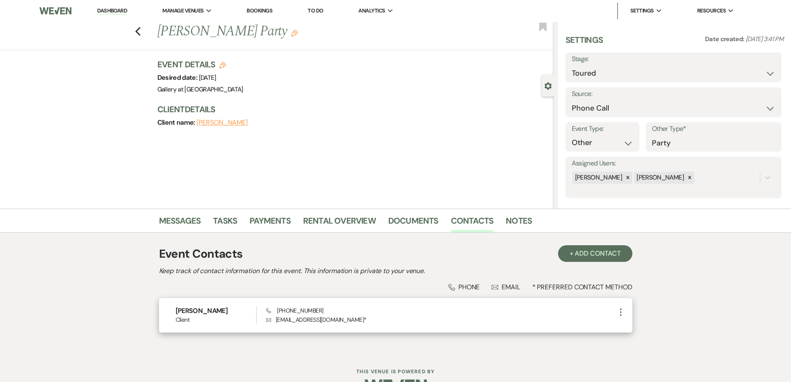
click at [626, 313] on div "[PERSON_NAME] Client Phone [PHONE_NUMBER] Envelope [EMAIL_ADDRESS][DOMAIN_NAME]…" at bounding box center [395, 315] width 473 height 34
click at [621, 313] on icon "More" at bounding box center [621, 312] width 10 height 10
click at [637, 331] on button "Pencil Edit" at bounding box center [640, 328] width 49 height 14
select select "email"
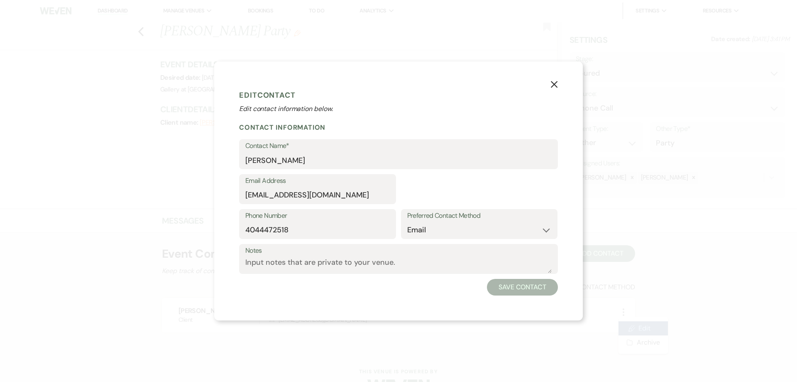
select select "1"
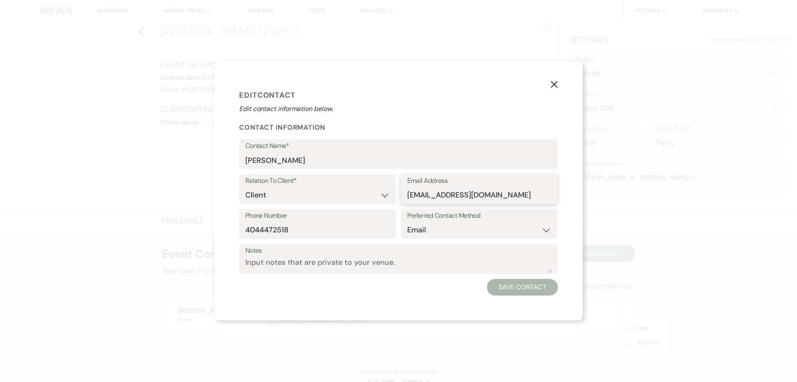
drag, startPoint x: 494, startPoint y: 195, endPoint x: 401, endPoint y: 198, distance: 93.1
click at [401, 198] on div "Email Address [EMAIL_ADDRESS][DOMAIN_NAME]" at bounding box center [479, 189] width 157 height 30
type input "[EMAIL_ADDRESS][DOMAIN_NAME]"
click at [545, 288] on button "Save Contact" at bounding box center [522, 287] width 71 height 17
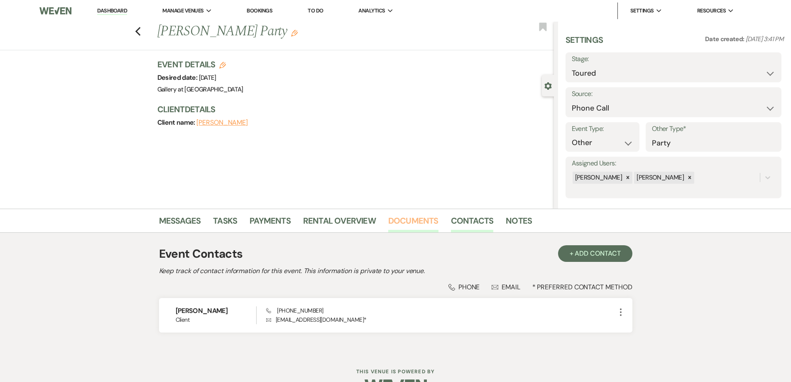
click at [419, 225] on link "Documents" at bounding box center [413, 223] width 50 height 18
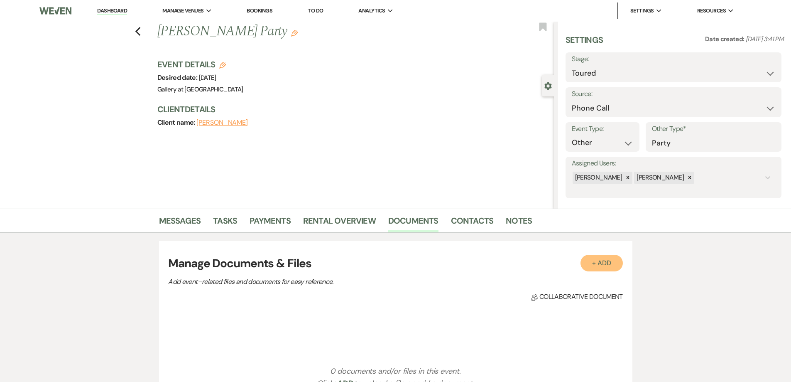
click at [613, 260] on button "+ Add" at bounding box center [602, 263] width 42 height 17
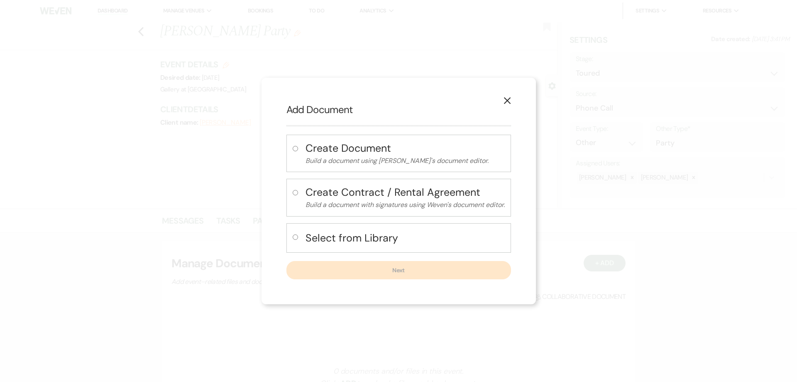
click at [293, 236] on input "radio" at bounding box center [295, 236] width 5 height 5
radio input "true"
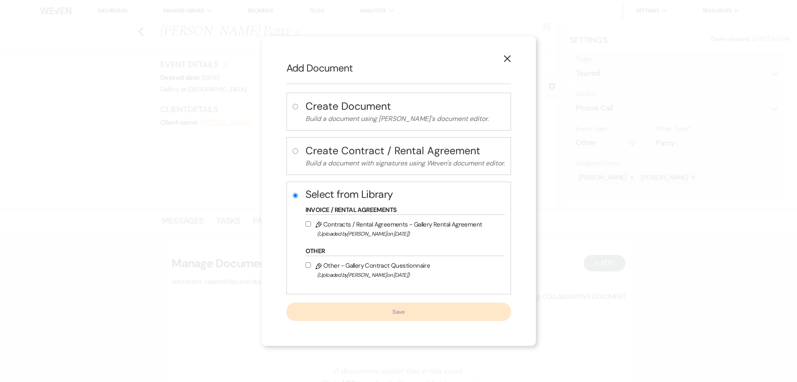
click at [306, 223] on input "Pencil Contracts / Rental Agreements - Gallery Rental Agreement (Uploaded by [P…" at bounding box center [308, 223] width 5 height 5
checkbox input "true"
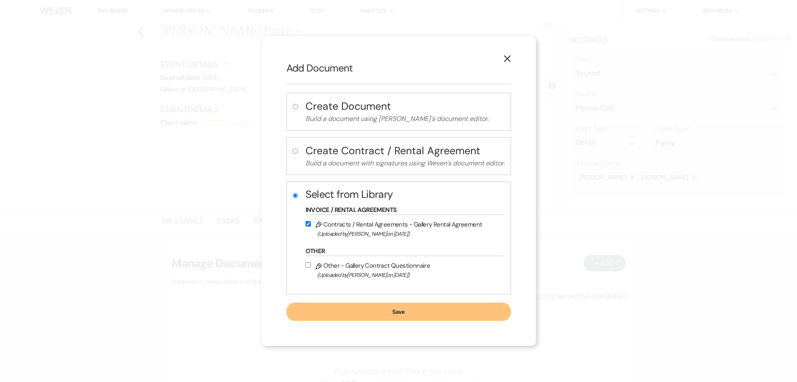
click at [350, 315] on button "Save" at bounding box center [399, 311] width 225 height 18
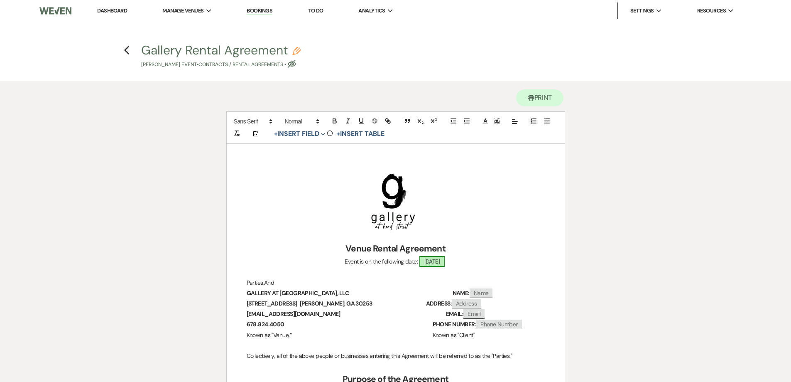
click at [443, 260] on span "[DATE]" at bounding box center [432, 261] width 26 height 11
select select "smartCustomField"
select select "owner"
select select "{{eventDate}}"
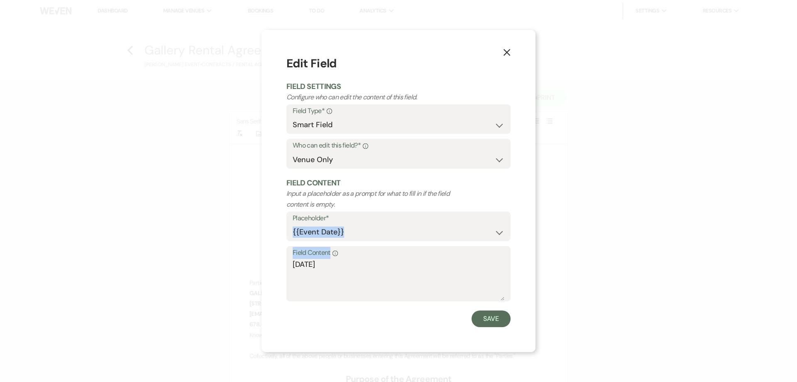
drag, startPoint x: 368, startPoint y: 254, endPoint x: 357, endPoint y: 262, distance: 13.6
click at [364, 258] on form "Edit Field Field Settings Configure who can edit the content of this field. Fie…" at bounding box center [399, 191] width 224 height 272
drag, startPoint x: 346, startPoint y: 262, endPoint x: 355, endPoint y: 260, distance: 9.0
click at [344, 262] on textarea "[DATE]" at bounding box center [399, 280] width 212 height 42
drag, startPoint x: 355, startPoint y: 260, endPoint x: 267, endPoint y: 260, distance: 87.6
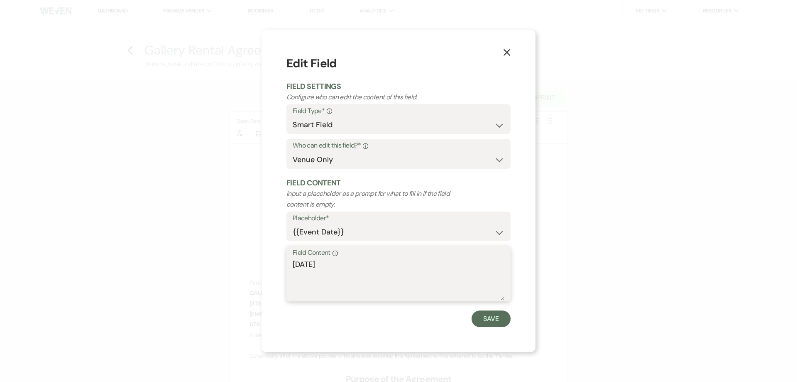
click at [269, 261] on div "X Edit Field Field Settings Configure who can edit the content of this field. F…" at bounding box center [399, 191] width 274 height 322
type textarea "[DATE]"
click at [487, 322] on button "Save" at bounding box center [491, 318] width 39 height 17
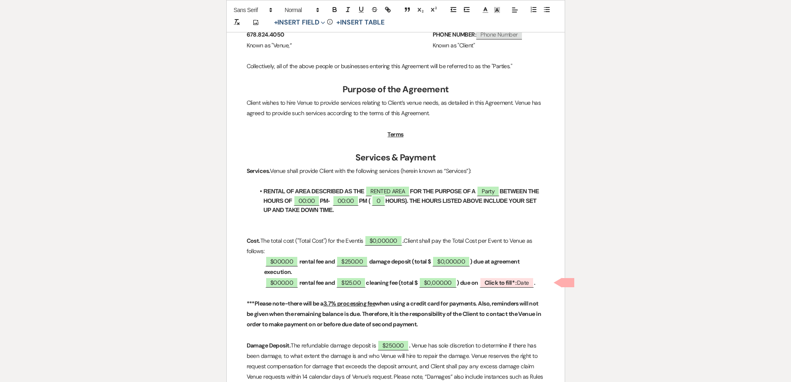
scroll to position [291, 0]
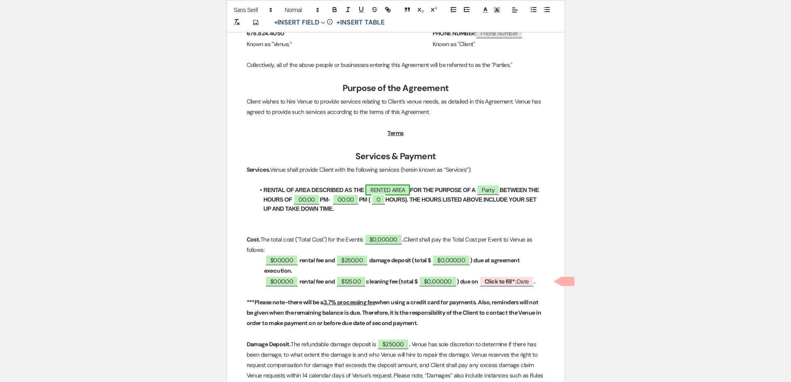
click at [407, 188] on span "RENTED AREA" at bounding box center [387, 189] width 44 height 11
select select "owner"
select select "Location"
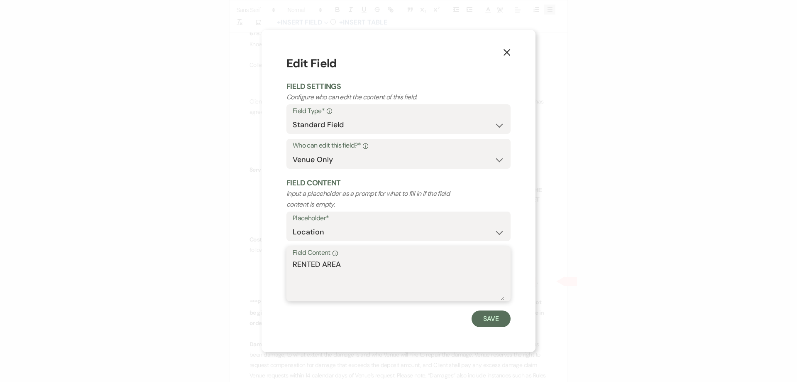
drag, startPoint x: 356, startPoint y: 269, endPoint x: 266, endPoint y: 270, distance: 90.1
click at [266, 270] on div "X Edit Field Field Settings Configure who can edit the content of this field. F…" at bounding box center [399, 191] width 274 height 322
type textarea "STERLING"
click at [485, 319] on button "Save" at bounding box center [491, 318] width 39 height 17
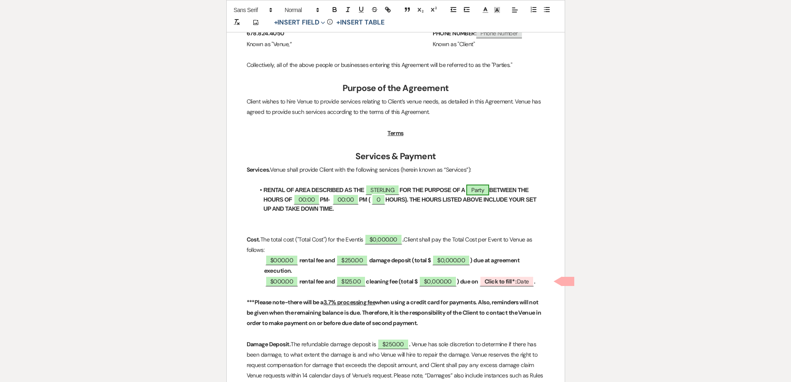
click at [488, 190] on span "Party" at bounding box center [477, 189] width 23 height 11
select select "smartCustomField"
select select "owner"
select select "{{eventType}}"
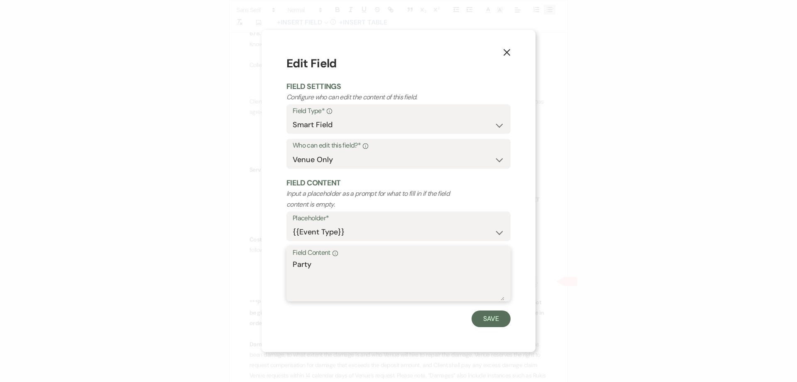
drag, startPoint x: 334, startPoint y: 264, endPoint x: 256, endPoint y: 266, distance: 77.7
click at [256, 266] on div "X Edit Field Field Settings Configure who can edit the content of this field. F…" at bounding box center [398, 191] width 797 height 382
type textarea "BIRTHDAY PARTY"
click at [507, 319] on button "Save" at bounding box center [491, 318] width 39 height 17
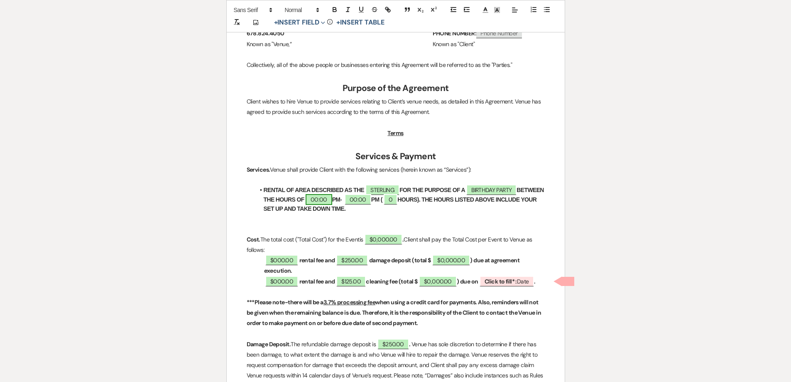
click at [332, 202] on span "00:00" at bounding box center [319, 199] width 27 height 11
select select "owner"
select select "Time"
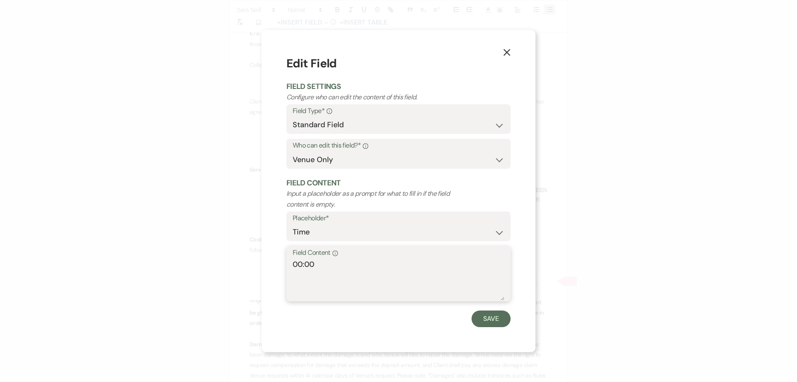
click at [299, 263] on textarea "00:00" at bounding box center [399, 280] width 212 height 42
type textarea "6:00"
click at [494, 323] on button "Save" at bounding box center [491, 318] width 39 height 17
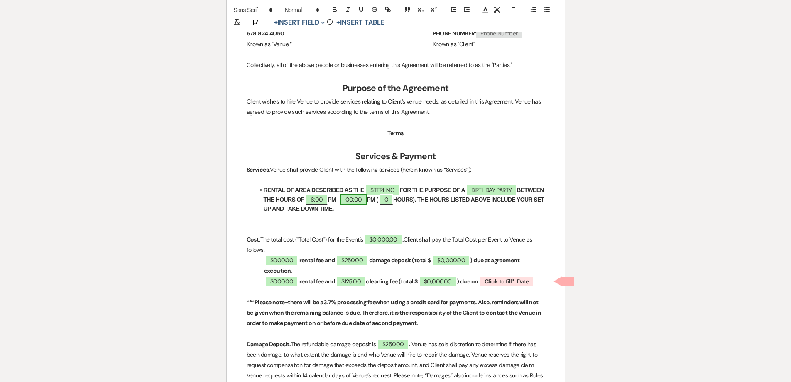
click at [367, 198] on span "00:00" at bounding box center [354, 199] width 27 height 11
select select "owner"
select select "Time"
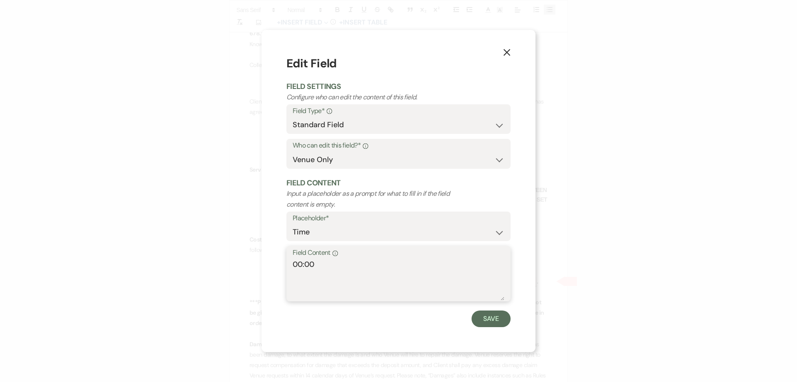
click at [302, 260] on textarea "00:00" at bounding box center [399, 280] width 212 height 42
type textarea "12:00"
click at [491, 324] on button "Save" at bounding box center [491, 318] width 39 height 17
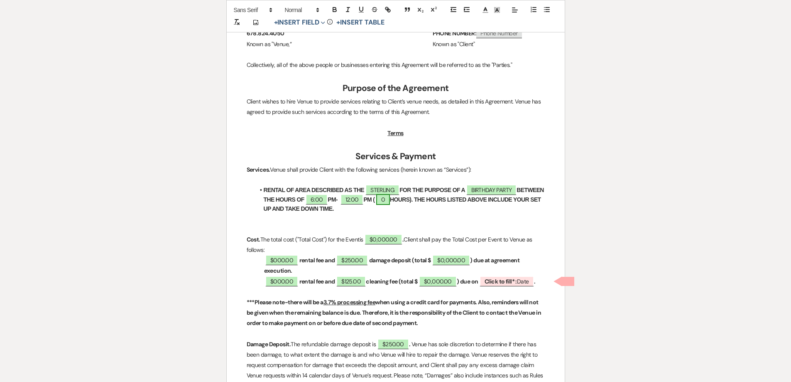
click at [390, 200] on span "0" at bounding box center [383, 199] width 14 height 11
select select "owner"
select select "Number"
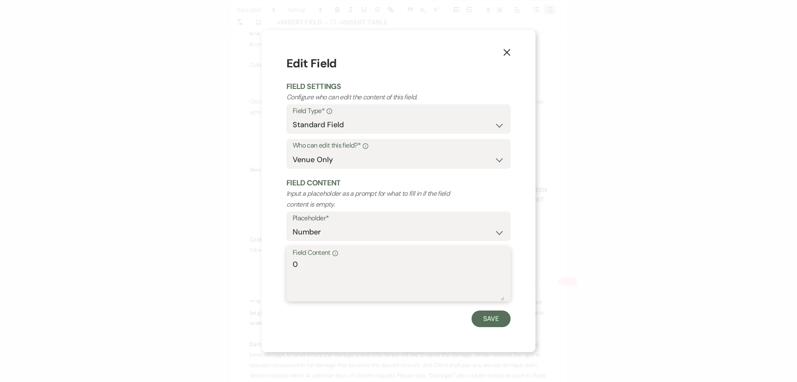
drag, startPoint x: 297, startPoint y: 267, endPoint x: 272, endPoint y: 270, distance: 25.9
click at [273, 271] on div "X Edit Field Field Settings Configure who can edit the content of this field. F…" at bounding box center [399, 191] width 274 height 322
type textarea "6"
click at [492, 321] on button "Save" at bounding box center [491, 318] width 39 height 17
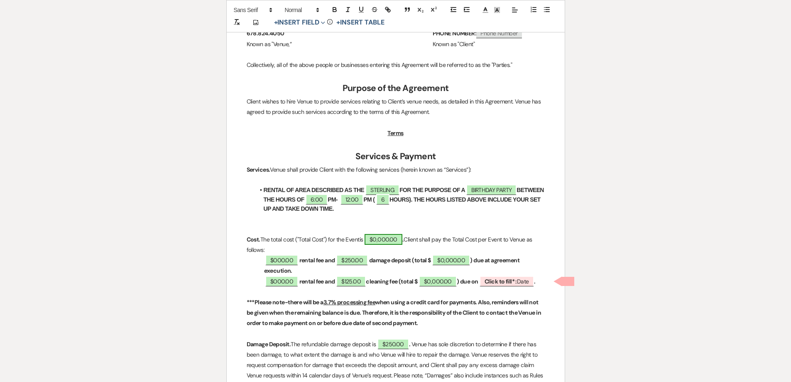
click at [381, 244] on span "$0,000.00" at bounding box center [384, 239] width 38 height 11
select select "owner"
select select "Total"
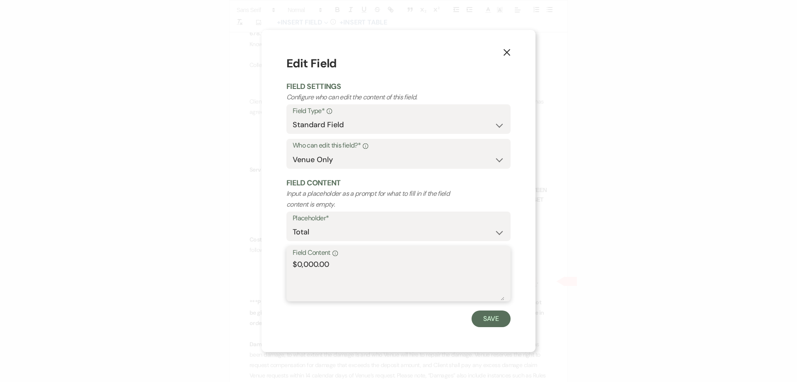
drag, startPoint x: 317, startPoint y: 263, endPoint x: 302, endPoint y: 263, distance: 15.8
click at [298, 265] on textarea "$0,000.00" at bounding box center [399, 280] width 212 height 42
click at [298, 266] on textarea "$6,765.00" at bounding box center [399, 280] width 212 height 42
click at [300, 263] on textarea "$6,765.00" at bounding box center [399, 280] width 212 height 42
type textarea "$2,765.00"
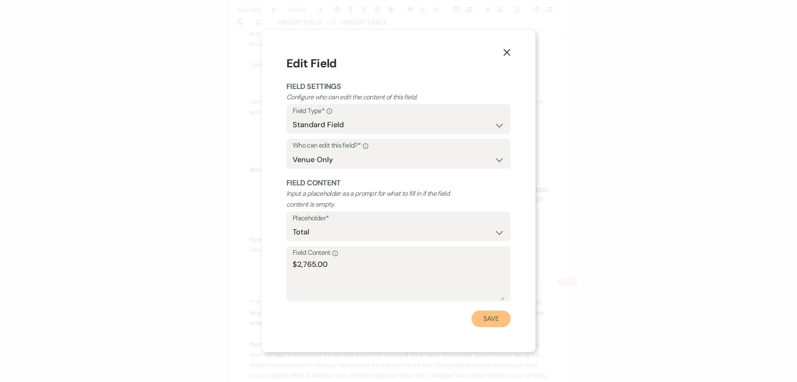
click at [491, 316] on button "Save" at bounding box center [491, 318] width 39 height 17
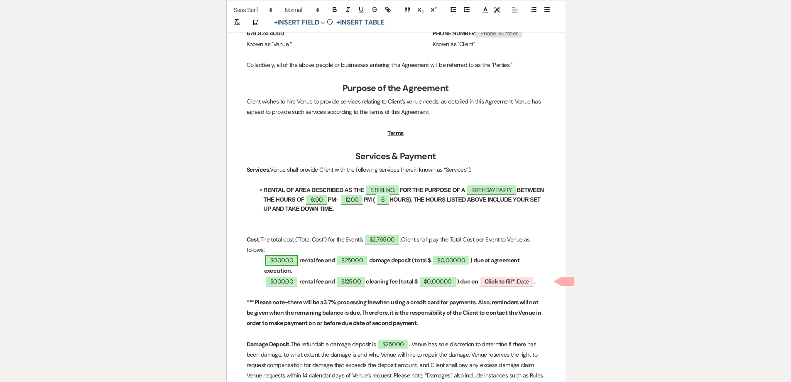
click at [284, 260] on span "$000.00" at bounding box center [281, 260] width 33 height 11
select select "owner"
select select "Amount"
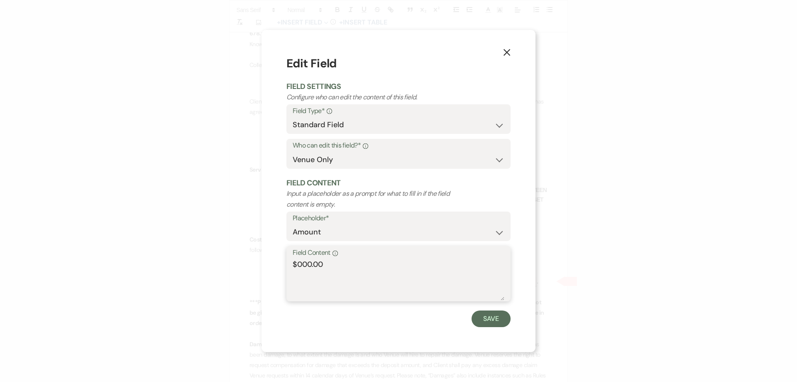
click at [312, 264] on textarea "$000.00" at bounding box center [399, 280] width 212 height 42
type textarea "$1,095.00"
click at [488, 321] on button "Save" at bounding box center [491, 318] width 39 height 17
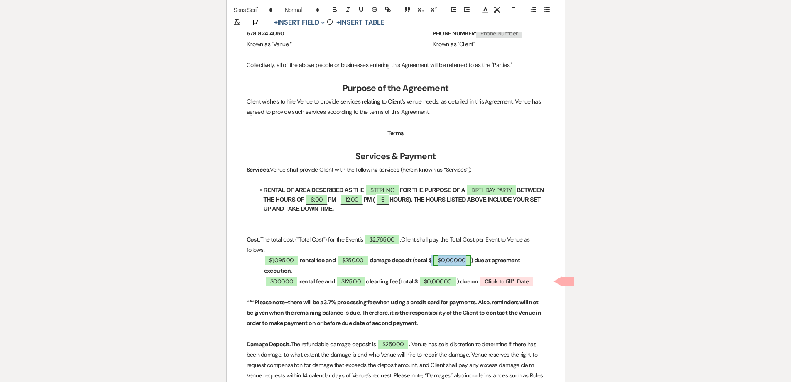
click at [446, 261] on span "$0,000.00" at bounding box center [452, 260] width 38 height 11
select select "owner"
select select "Total"
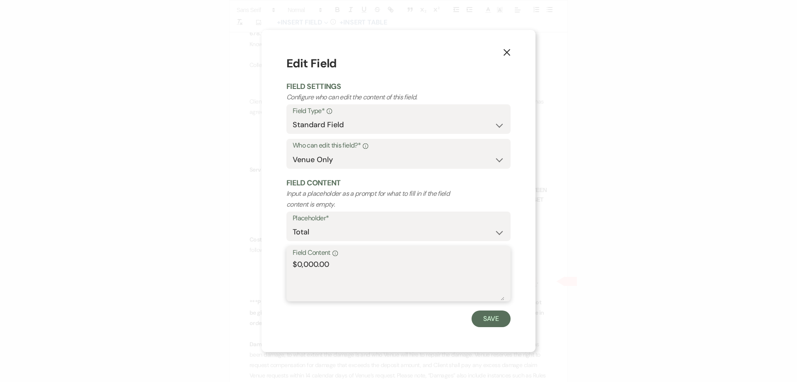
drag, startPoint x: 317, startPoint y: 262, endPoint x: 299, endPoint y: 263, distance: 18.3
click at [299, 263] on textarea "$0,000.00" at bounding box center [399, 280] width 212 height 42
type textarea "$1,345.00"
click at [493, 323] on button "Save" at bounding box center [491, 318] width 39 height 17
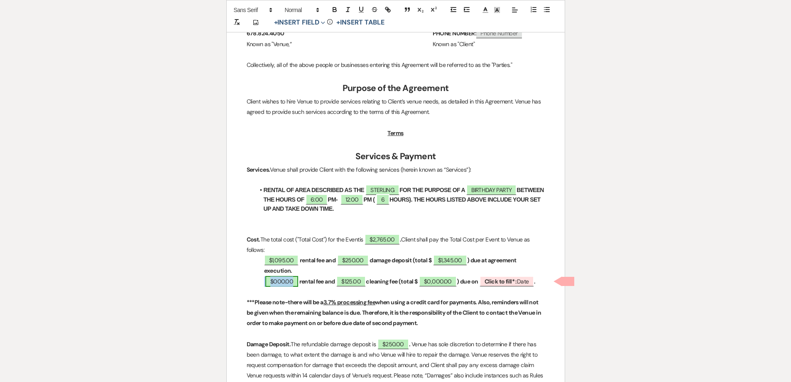
click at [287, 283] on span "$000.00" at bounding box center [281, 281] width 33 height 11
select select "owner"
select select "Amount"
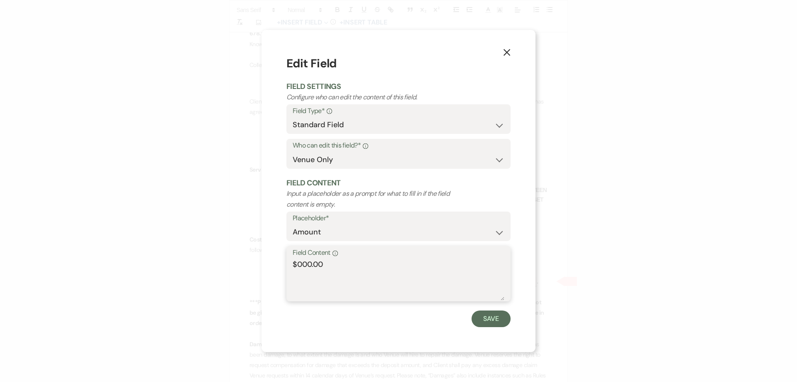
drag, startPoint x: 311, startPoint y: 264, endPoint x: 299, endPoint y: 261, distance: 12.4
click at [299, 261] on textarea "$000.00" at bounding box center [399, 280] width 212 height 42
type textarea "$1,095.00"
click at [493, 318] on button "Save" at bounding box center [491, 318] width 39 height 17
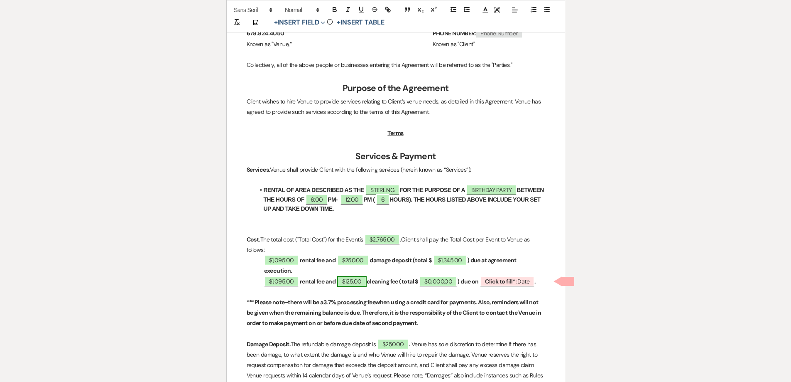
click at [352, 280] on span "$125.00" at bounding box center [351, 281] width 29 height 11
select select "owner"
select select "Amount"
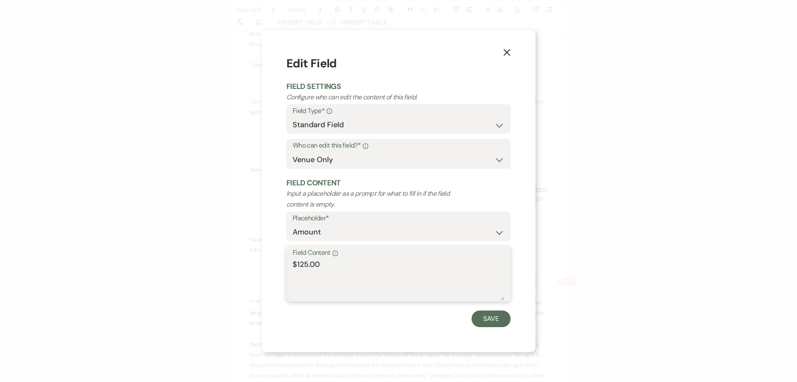
click at [301, 265] on textarea "$125.00" at bounding box center [399, 280] width 212 height 42
type textarea "$325.00"
click at [490, 320] on button "Save" at bounding box center [491, 318] width 39 height 17
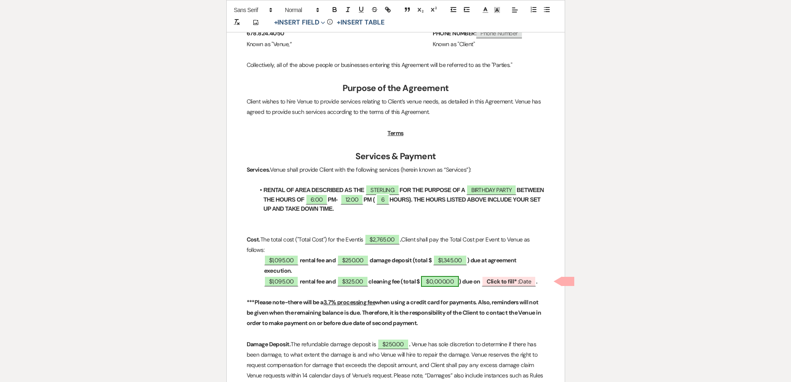
click at [442, 284] on span "$0,000.00" at bounding box center [440, 281] width 38 height 11
select select "owner"
select select "Total"
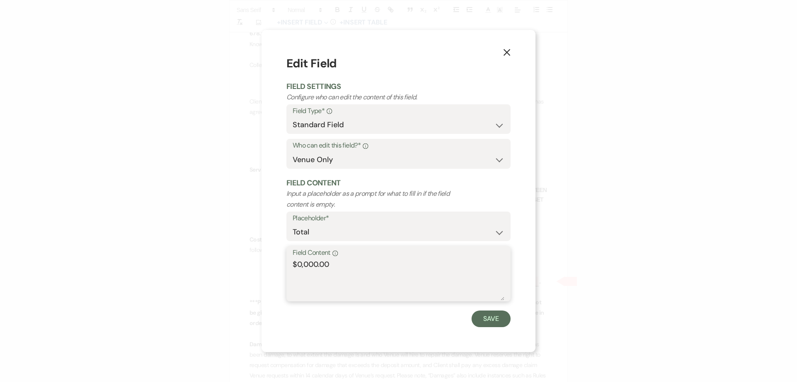
drag, startPoint x: 318, startPoint y: 264, endPoint x: 298, endPoint y: 265, distance: 20.4
click at [298, 265] on textarea "$0,000.00" at bounding box center [399, 280] width 212 height 42
type textarea "$1,420.00"
click at [485, 314] on button "Save" at bounding box center [491, 318] width 39 height 17
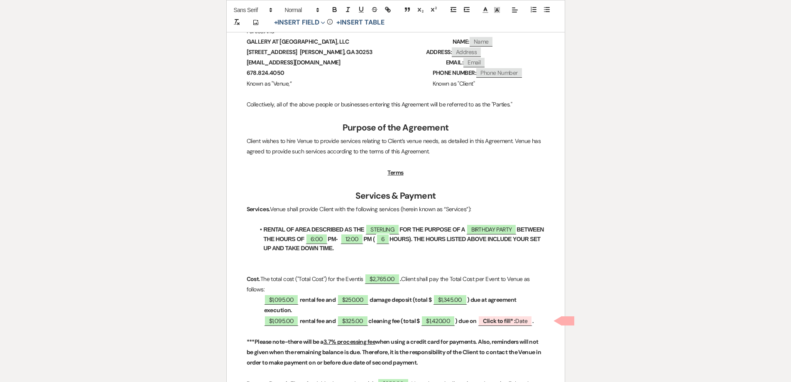
scroll to position [249, 0]
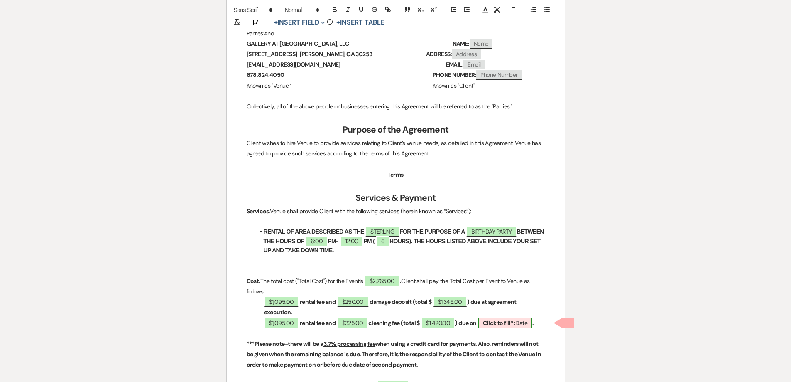
click at [525, 323] on span "Click to fill* : Date" at bounding box center [505, 322] width 54 height 11
select select "owner"
select select "Date"
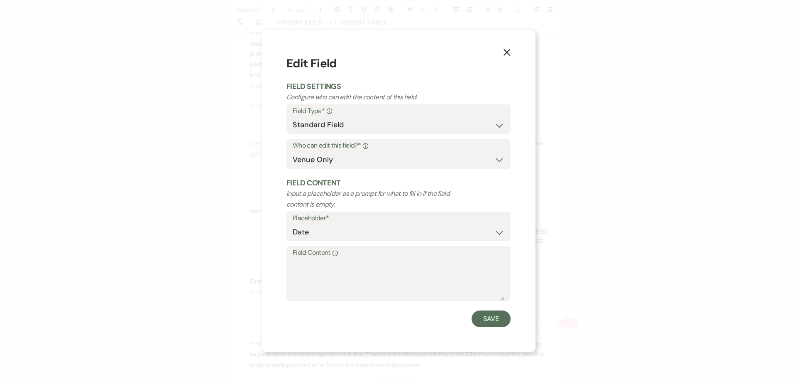
click at [410, 258] on label "Field Content Info" at bounding box center [399, 253] width 212 height 12
click at [410, 259] on textarea "Field Content Info" at bounding box center [399, 280] width 212 height 42
type textarea "[DATE]"
click at [497, 316] on button "Save" at bounding box center [491, 318] width 39 height 17
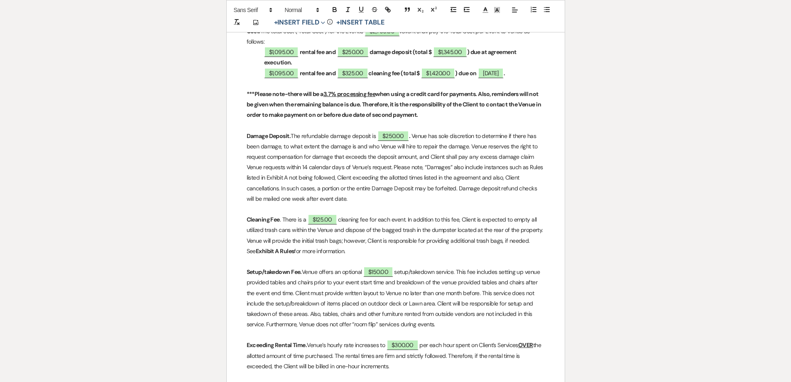
scroll to position [540, 0]
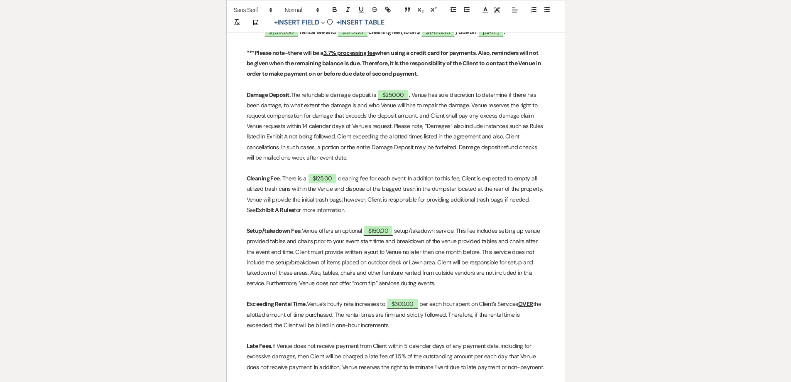
click at [323, 194] on p "Cleaning Fee . There is a ﻿ $125.00 ﻿ cleaning fee for each event. In addition …" at bounding box center [396, 194] width 298 height 42
click at [319, 184] on span "$125.00" at bounding box center [322, 178] width 29 height 11
select select "owner"
select select "Amount"
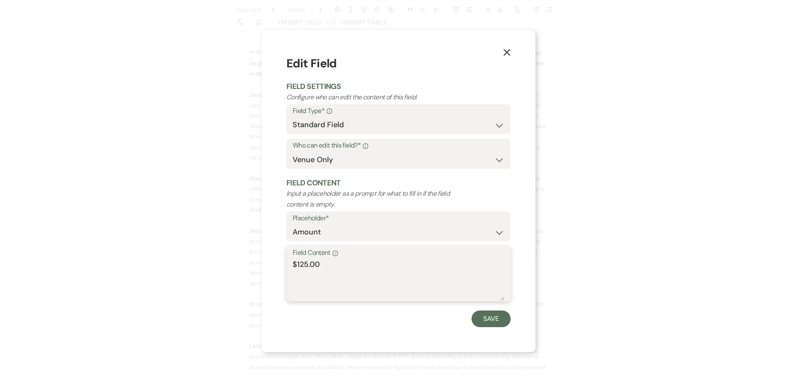
click at [300, 265] on textarea "$125.00" at bounding box center [399, 280] width 212 height 42
type textarea "$325.00"
click at [503, 314] on button "Save" at bounding box center [491, 318] width 39 height 17
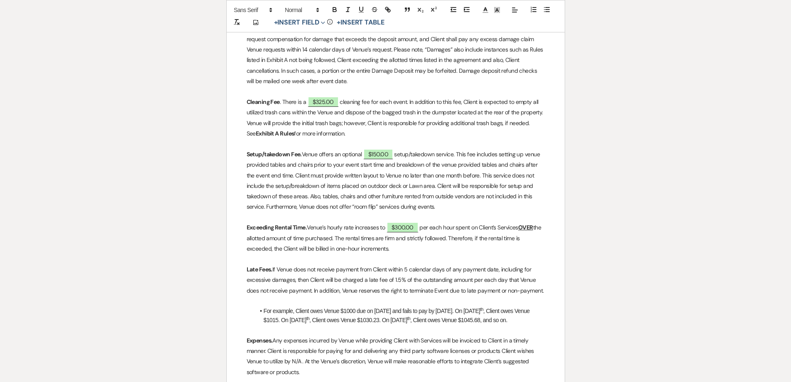
scroll to position [623, 0]
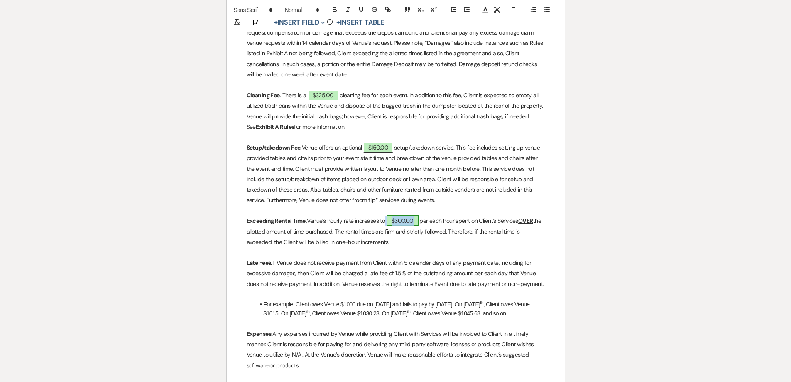
click at [404, 226] on span "$300.00" at bounding box center [403, 220] width 32 height 11
select select "owner"
select select "Amount"
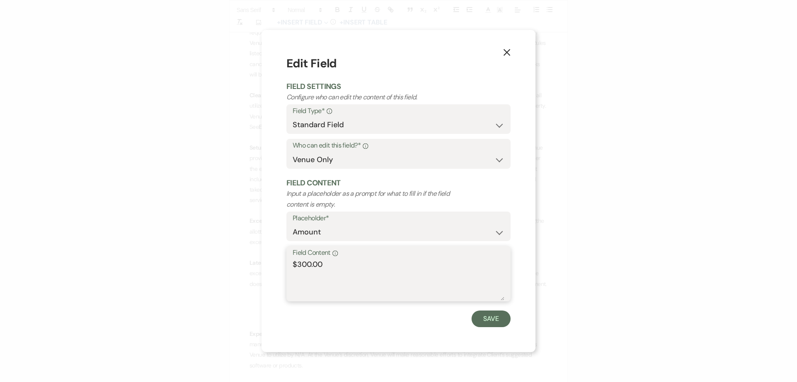
drag, startPoint x: 310, startPoint y: 264, endPoint x: 300, endPoint y: 265, distance: 10.0
click at [300, 265] on textarea "$300.00" at bounding box center [399, 280] width 212 height 42
type textarea "$425.00"
click at [495, 318] on button "Save" at bounding box center [491, 318] width 39 height 17
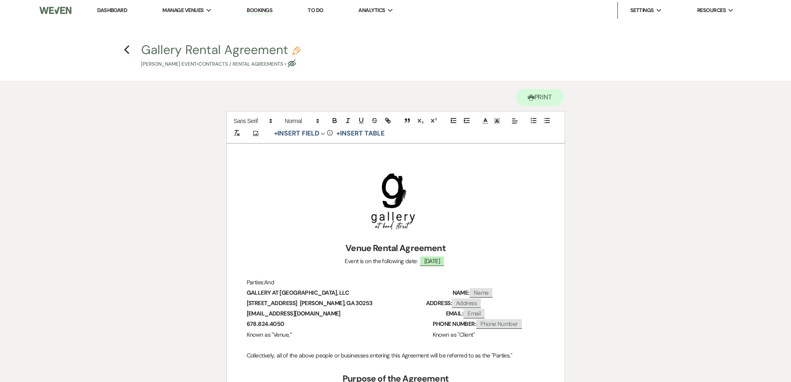
scroll to position [0, 0]
click at [126, 52] on use "button" at bounding box center [126, 50] width 5 height 9
select select "5"
select select "22"
select select "13"
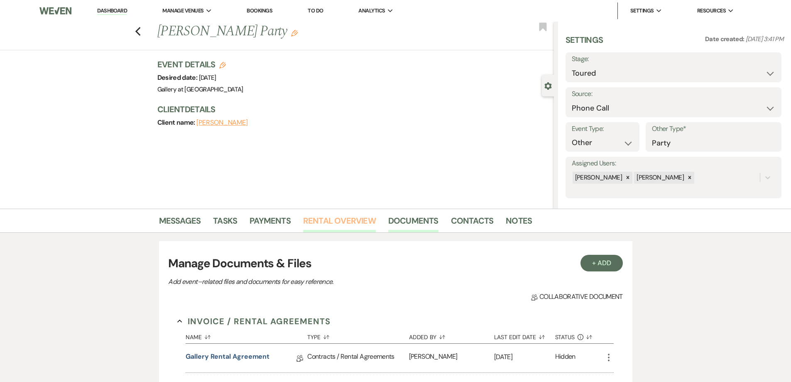
click at [333, 219] on link "Rental Overview" at bounding box center [339, 223] width 73 height 18
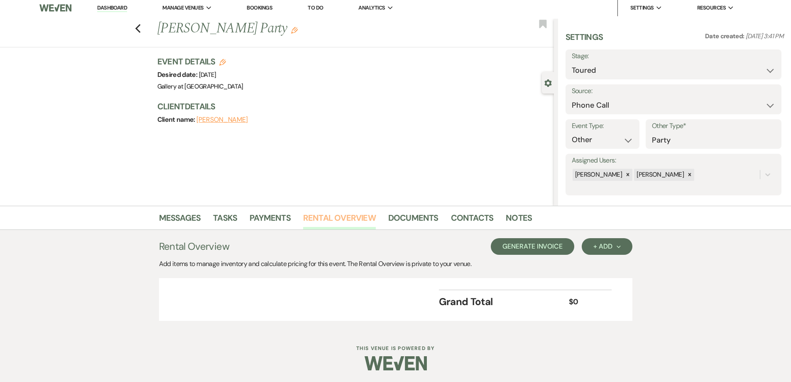
scroll to position [4, 0]
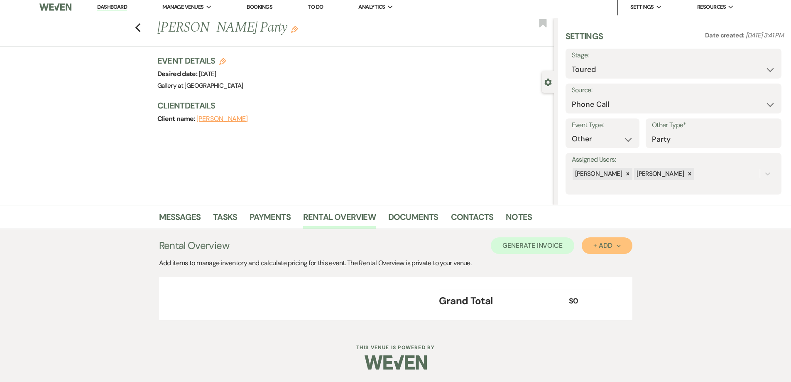
click at [593, 245] on div "+ Add Next" at bounding box center [606, 245] width 27 height 7
click at [596, 275] on button "Category" at bounding box center [604, 277] width 44 height 13
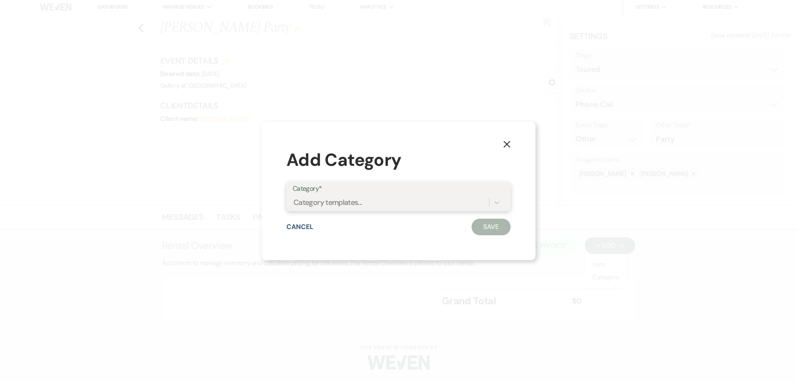
click at [344, 196] on div "Category templates..." at bounding box center [391, 202] width 196 height 15
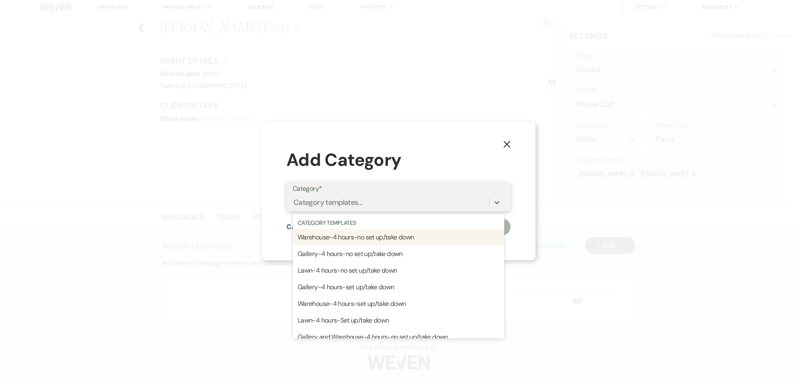
drag, startPoint x: 351, startPoint y: 235, endPoint x: 400, endPoint y: 242, distance: 49.5
click at [352, 235] on div "Warehouse-4 hours-no set up/take down" at bounding box center [399, 237] width 212 height 17
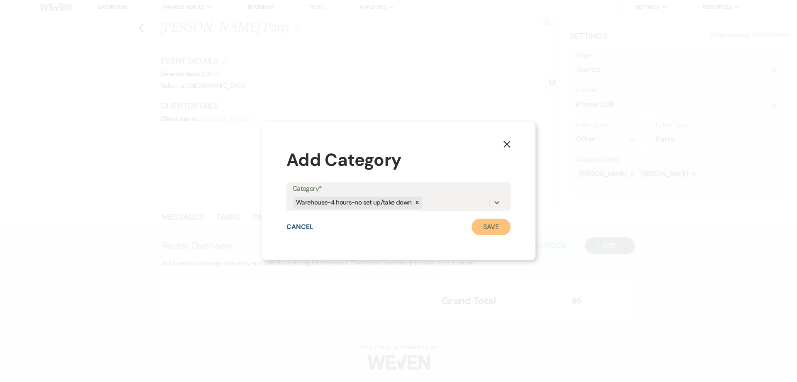
click at [491, 230] on button "Save" at bounding box center [491, 226] width 39 height 17
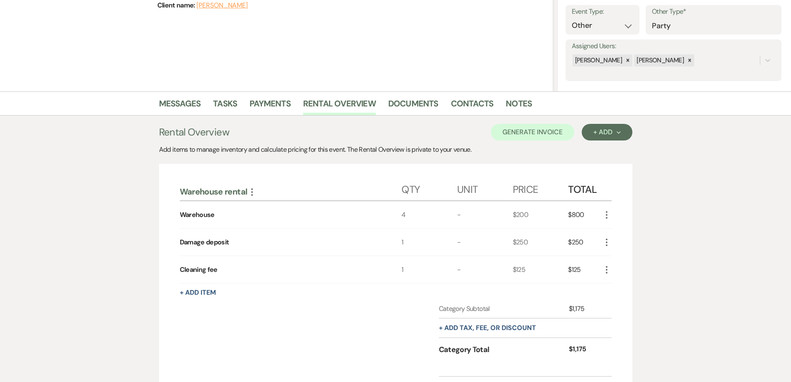
scroll to position [128, 0]
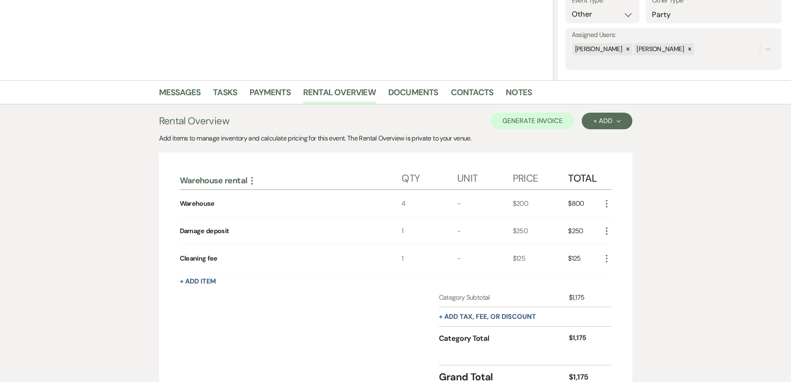
click at [610, 199] on icon "More" at bounding box center [607, 204] width 10 height 10
click at [614, 218] on icon "Pencil" at bounding box center [613, 220] width 5 height 6
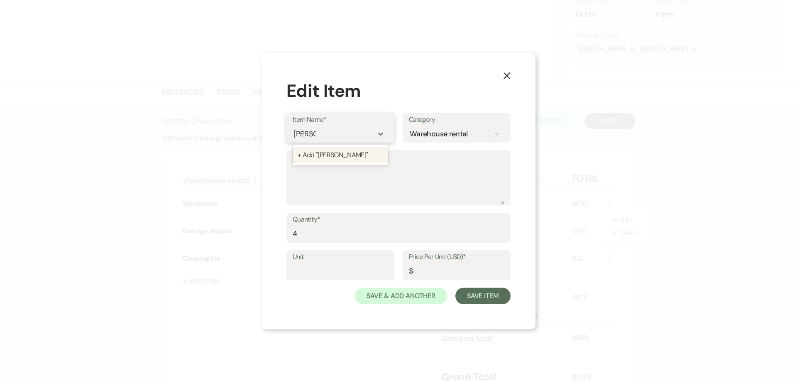
type input "Sterling"
click at [345, 154] on div "+ Add "Sterling"" at bounding box center [341, 155] width 96 height 17
click at [432, 276] on input "Price Per Unit (USD)*" at bounding box center [457, 271] width 96 height 16
type input "365"
drag, startPoint x: 328, startPoint y: 235, endPoint x: 256, endPoint y: 232, distance: 71.5
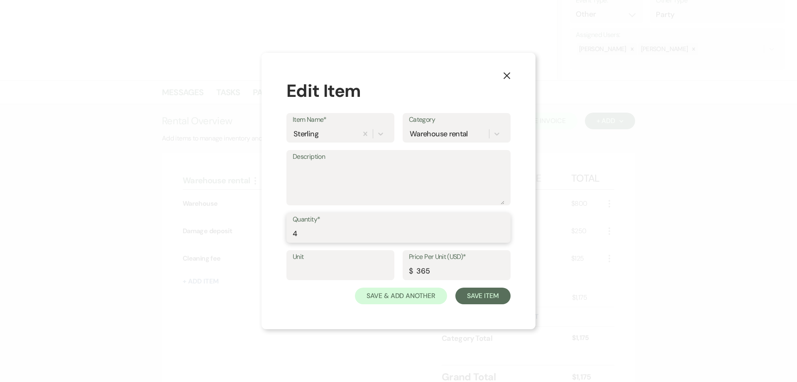
click at [256, 232] on div "X Edit Item Item Name* Sterling Category Warehouse rental Description Quantity*…" at bounding box center [398, 191] width 797 height 382
type input "6"
click at [476, 296] on button "Save Item" at bounding box center [483, 295] width 55 height 17
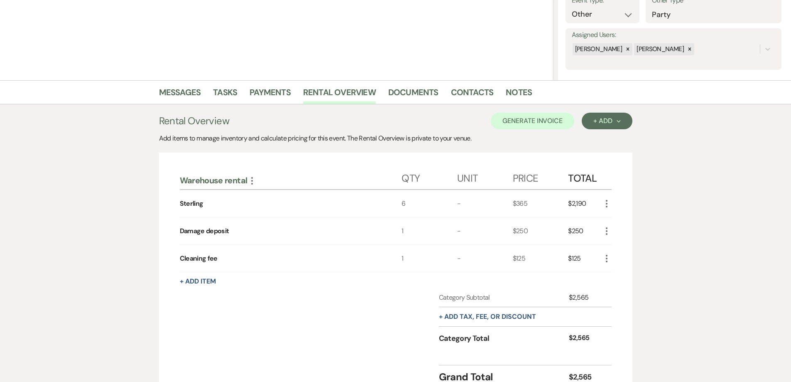
click at [608, 259] on div "Warehouse rental More Qty Unit Price Total Sterling 6 - $365 $2,190 More Damage…" at bounding box center [395, 273] width 473 height 243
click at [607, 260] on icon "More" at bounding box center [607, 258] width 10 height 10
click at [633, 270] on button "Pencil Edit" at bounding box center [623, 274] width 43 height 13
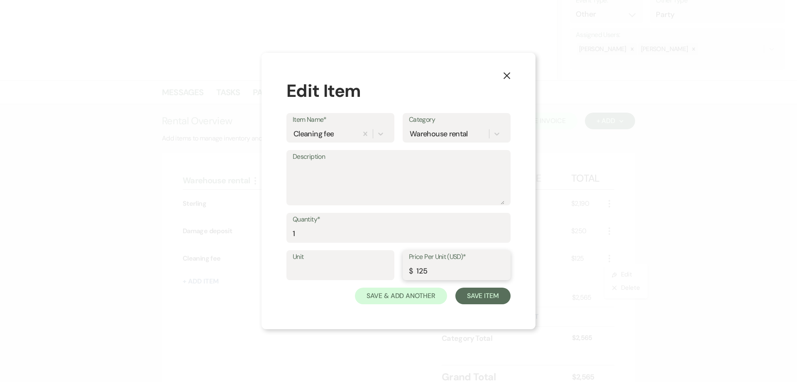
click at [421, 269] on input "125" at bounding box center [457, 271] width 96 height 16
type input "325"
click at [485, 292] on button "Save Item" at bounding box center [483, 295] width 55 height 17
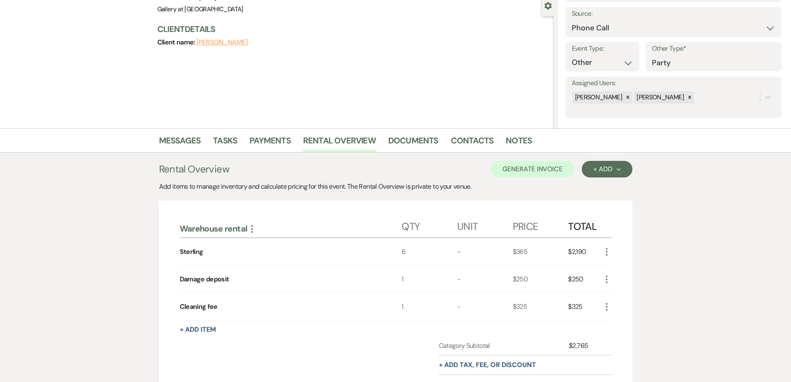
scroll to position [80, 0]
click at [532, 169] on button "Generate Invoice" at bounding box center [532, 169] width 83 height 17
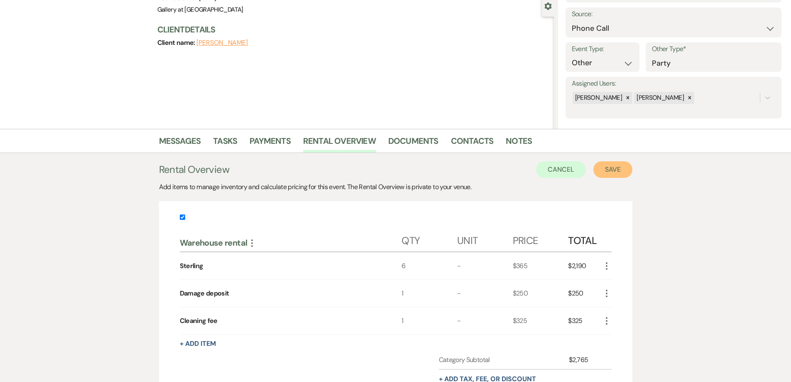
click at [605, 169] on button "Save" at bounding box center [612, 169] width 39 height 17
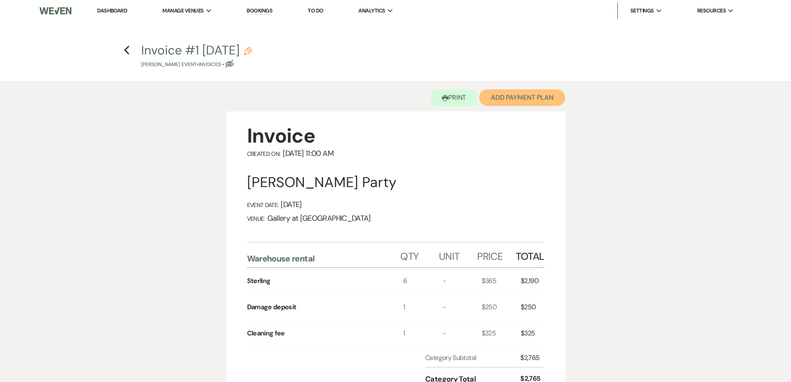
click at [500, 96] on button "Add Payment Plan" at bounding box center [522, 97] width 86 height 17
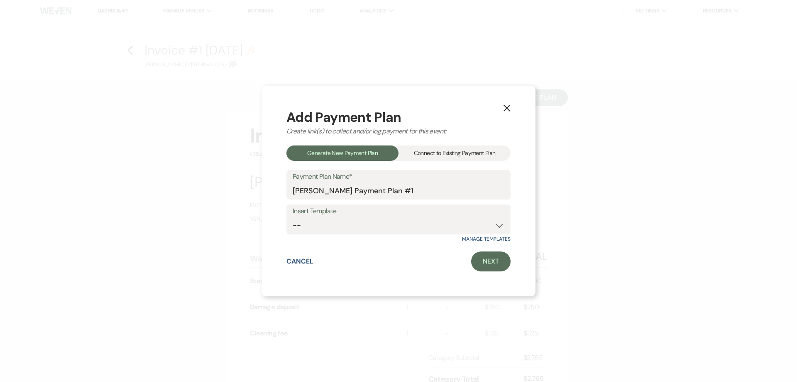
click at [476, 154] on div "Connect to Existing Payment Plan" at bounding box center [455, 152] width 112 height 15
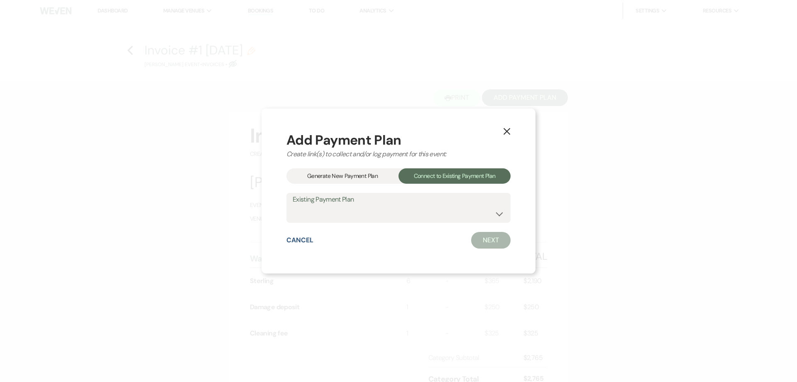
click at [382, 174] on div "Generate New Payment Plan" at bounding box center [343, 175] width 112 height 15
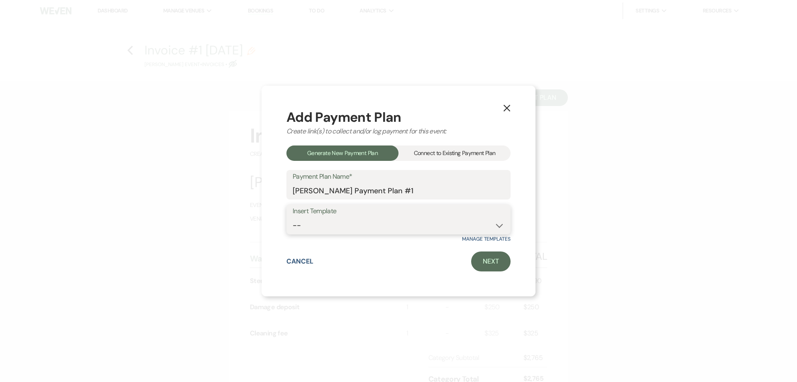
click at [395, 221] on select "-- Warehouse 4 hour rental-no set up/take down Gallery 4 hour rental-no set up/…" at bounding box center [399, 225] width 212 height 16
select select "49"
click at [293, 217] on select "-- Warehouse 4 hour rental-no set up/take down Gallery 4 hour rental-no set up/…" at bounding box center [399, 225] width 212 height 16
click at [486, 258] on link "Next" at bounding box center [490, 261] width 39 height 20
select select "27542"
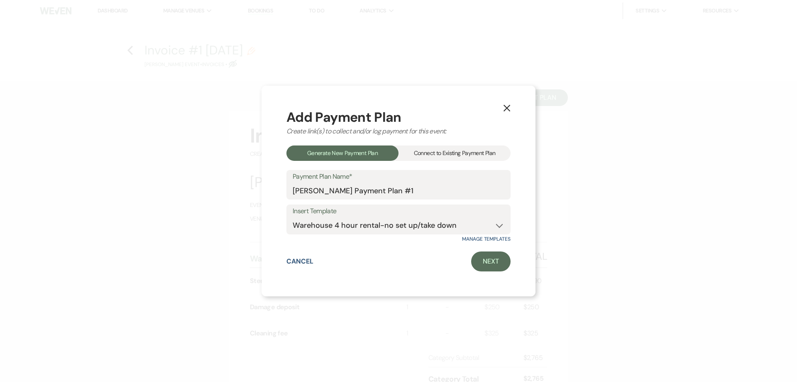
select select "2"
select select "flat"
select select "true"
select select "both"
select select "days"
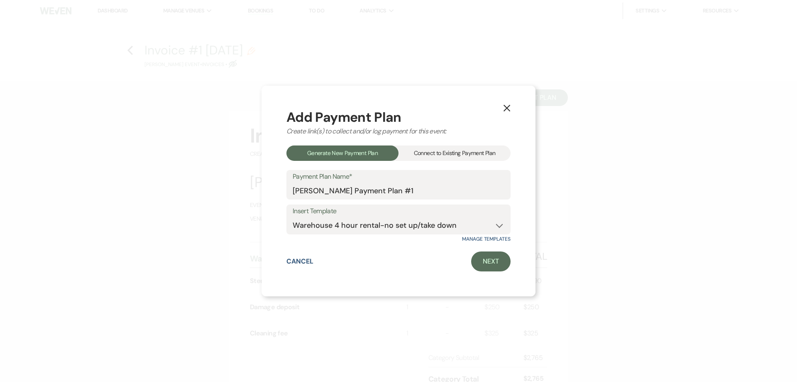
select select "afterDueDate"
select select "2"
select select "flat"
select select "true"
select select "both"
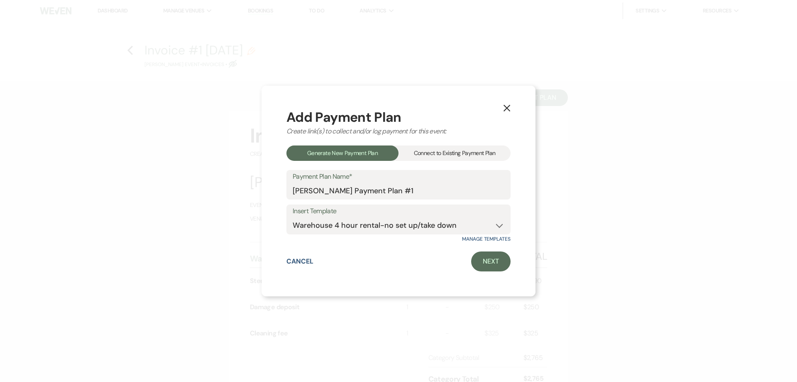
select select "weeks"
select select "both"
select select "weeks"
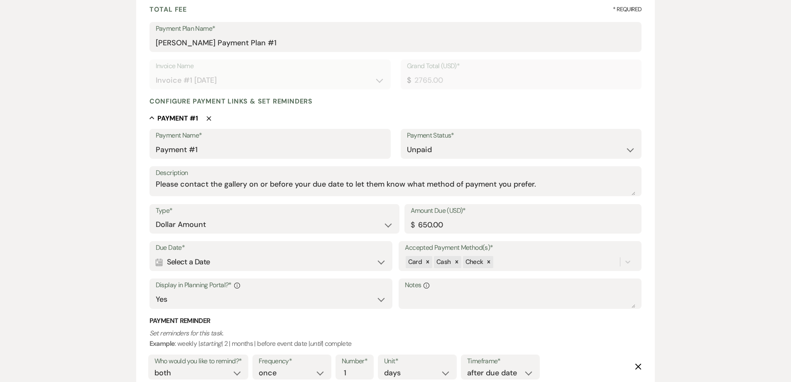
scroll to position [125, 0]
drag, startPoint x: 461, startPoint y: 224, endPoint x: 378, endPoint y: 219, distance: 82.8
click at [378, 220] on div "Type* Dollar Amount Percentage of Grand Total Amount Due (USD)* $ 650.00" at bounding box center [396, 221] width 493 height 37
type input "1345.00"
click at [259, 264] on div "Calendar Select a Date Expand" at bounding box center [271, 261] width 231 height 16
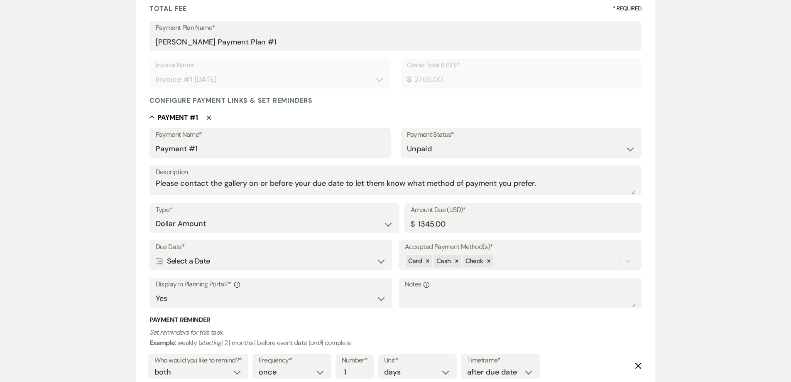
select select "day"
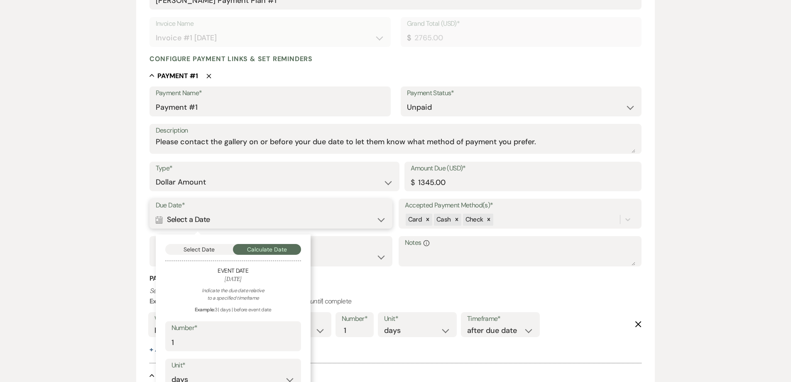
click at [217, 251] on button "Select Date" at bounding box center [199, 249] width 68 height 11
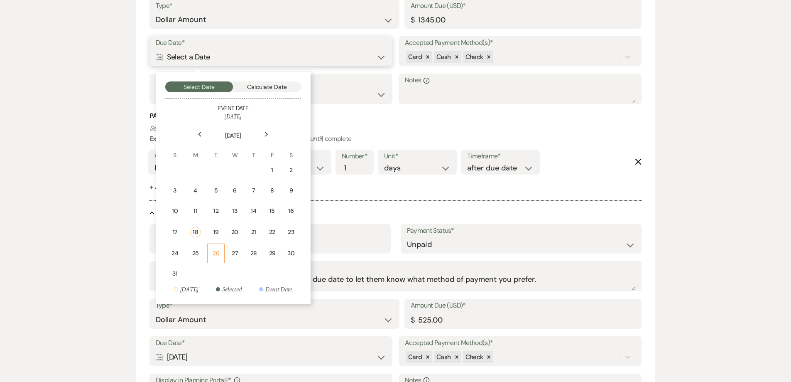
scroll to position [332, 0]
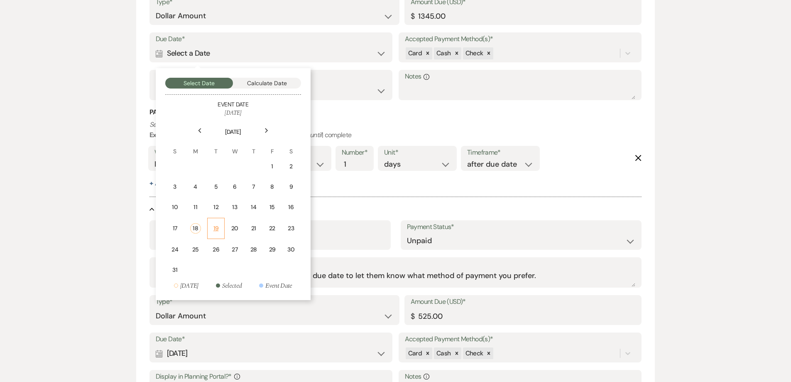
click at [216, 234] on td "19" at bounding box center [216, 228] width 18 height 21
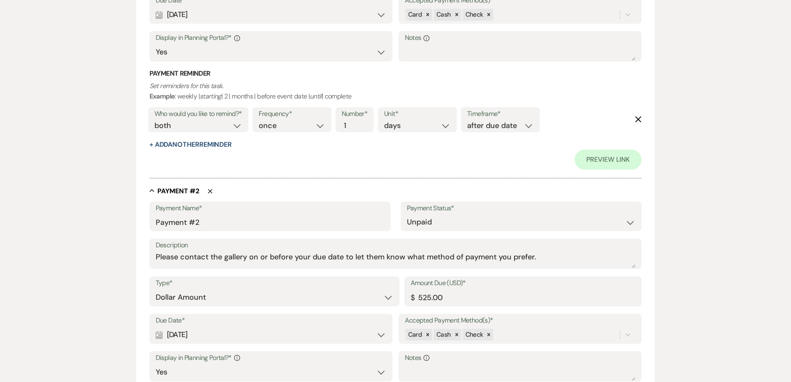
scroll to position [457, 0]
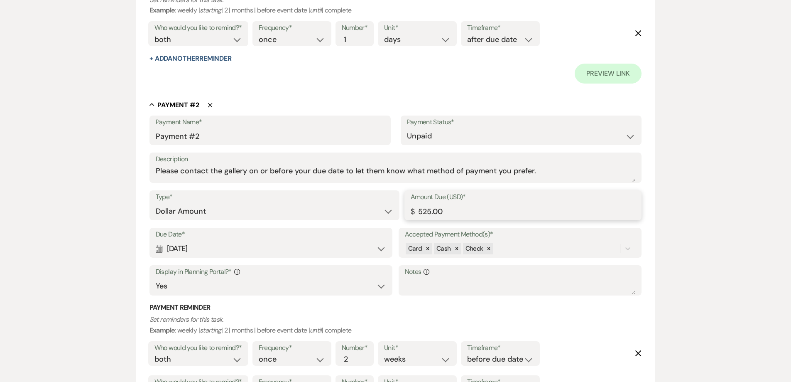
drag, startPoint x: 396, startPoint y: 205, endPoint x: 347, endPoint y: 204, distance: 49.0
click at [347, 205] on div "Type* Dollar Amount Percentage of Grand Total Amount Due (USD)* $ 525.00" at bounding box center [396, 208] width 493 height 37
type input "1420.00"
click at [252, 250] on div "Calendar [DATE] Expand" at bounding box center [271, 248] width 231 height 16
select select "week"
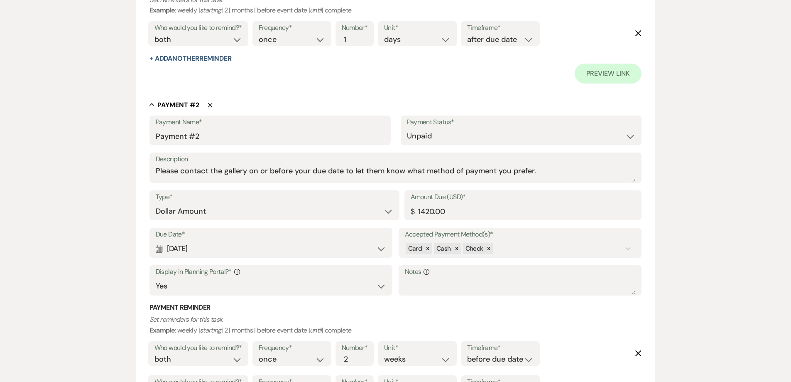
select select "beforeEventDate"
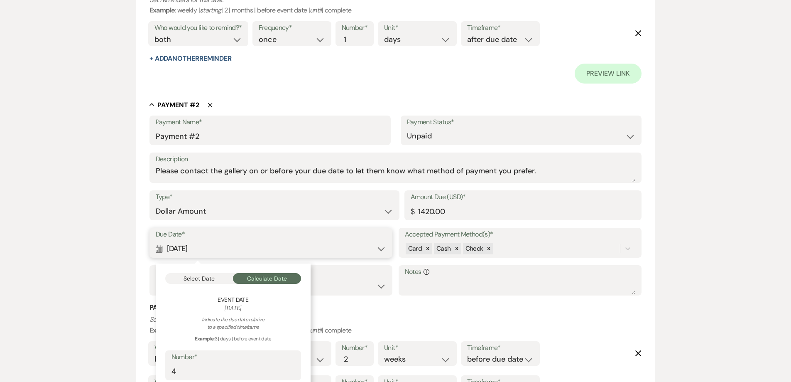
click at [216, 273] on button "Select Date" at bounding box center [199, 278] width 68 height 11
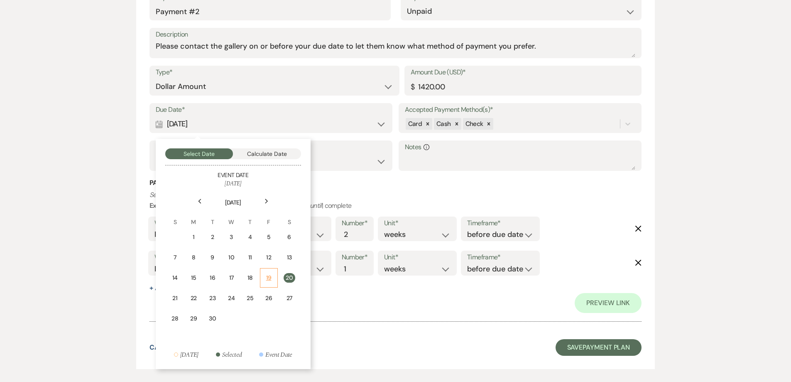
drag, startPoint x: 272, startPoint y: 276, endPoint x: 276, endPoint y: 272, distance: 6.2
click at [271, 276] on div "19" at bounding box center [268, 277] width 7 height 9
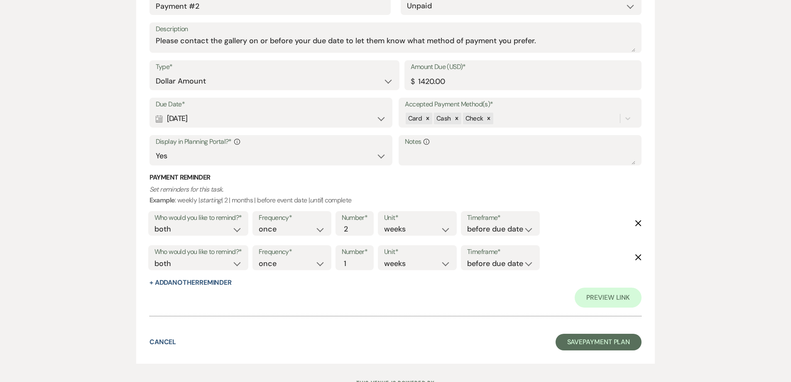
scroll to position [622, 0]
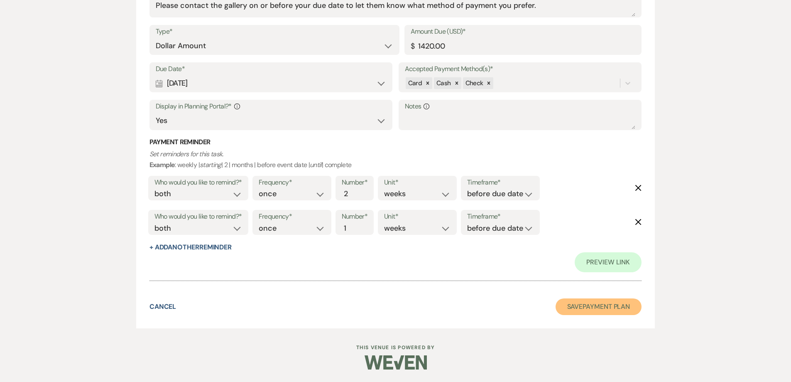
click at [588, 308] on button "Save Payment Plan" at bounding box center [599, 306] width 86 height 17
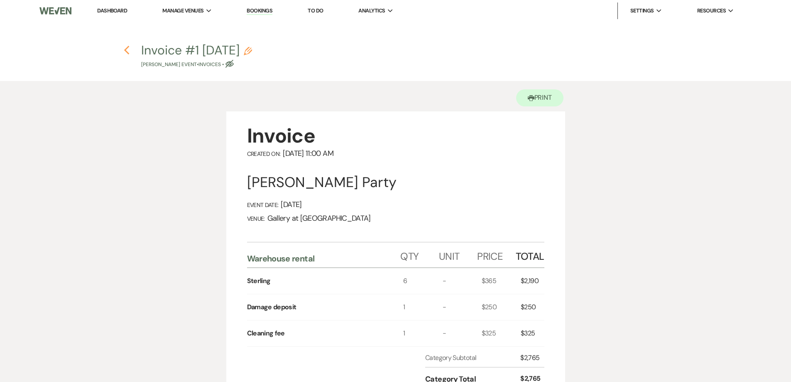
click at [124, 49] on icon "Previous" at bounding box center [127, 50] width 6 height 10
select select "5"
select select "22"
select select "13"
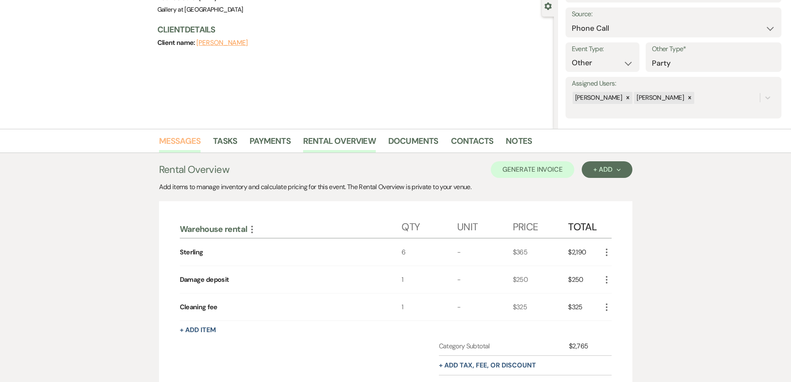
click at [174, 137] on link "Messages" at bounding box center [180, 143] width 42 height 18
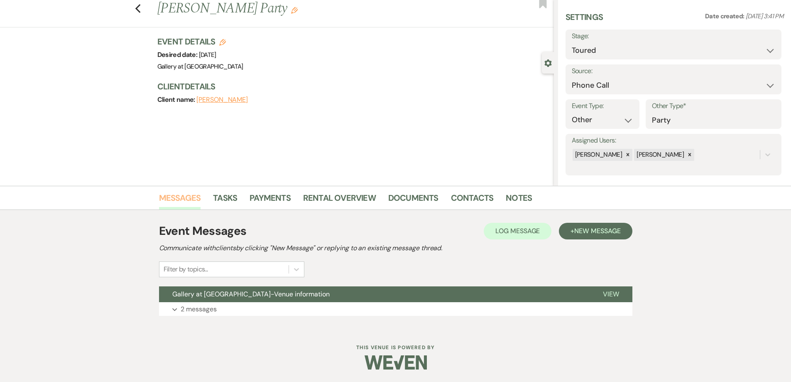
scroll to position [23, 0]
click at [596, 232] on span "New Message" at bounding box center [597, 230] width 46 height 9
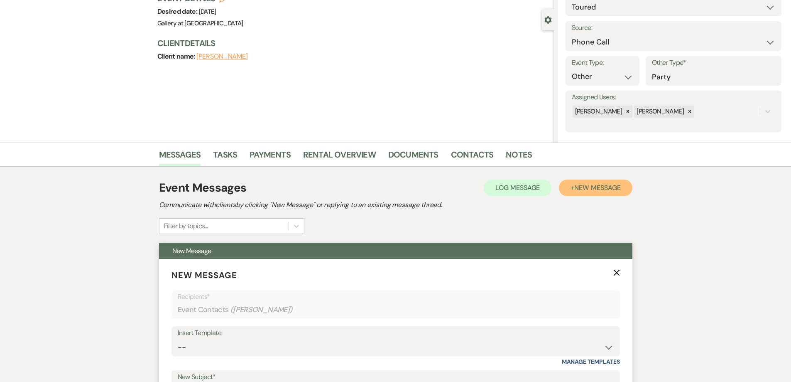
scroll to position [106, 0]
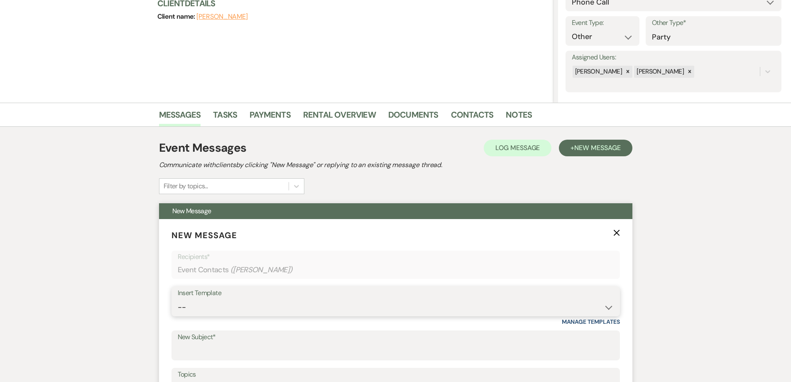
click at [228, 307] on select "-- Initial Inquiry Response-DATE IS AVAILABLE Initial Inquiry Response-DATE NOT…" at bounding box center [396, 307] width 436 height 16
select select "2825"
click at [178, 299] on select "-- Initial Inquiry Response-DATE IS AVAILABLE Initial Inquiry Response-DATE NOT…" at bounding box center [396, 307] width 436 height 16
type input "Booking your event!"
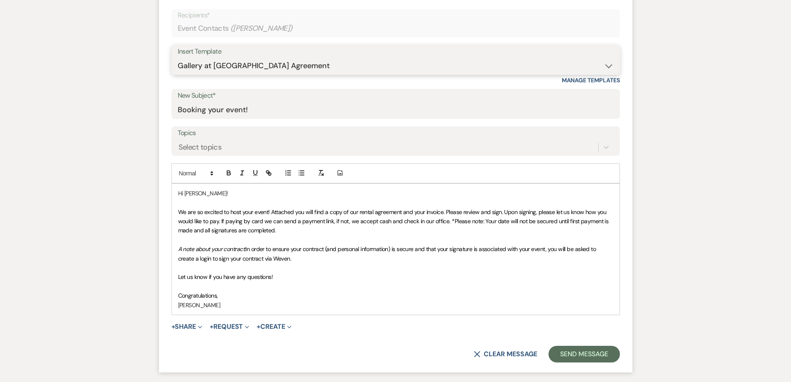
scroll to position [355, 0]
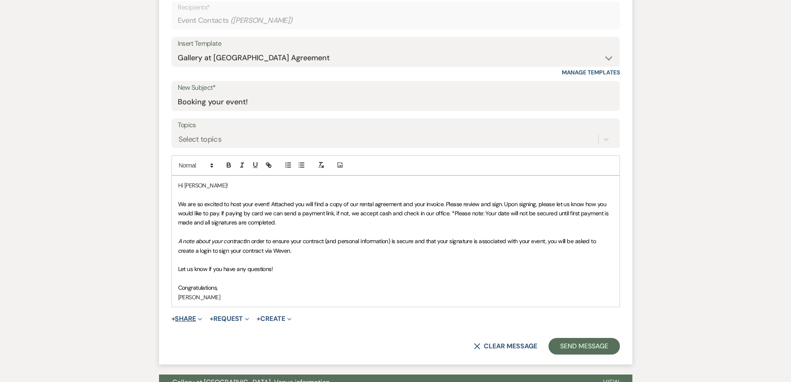
click at [194, 319] on button "+ Share Expand" at bounding box center [187, 318] width 31 height 7
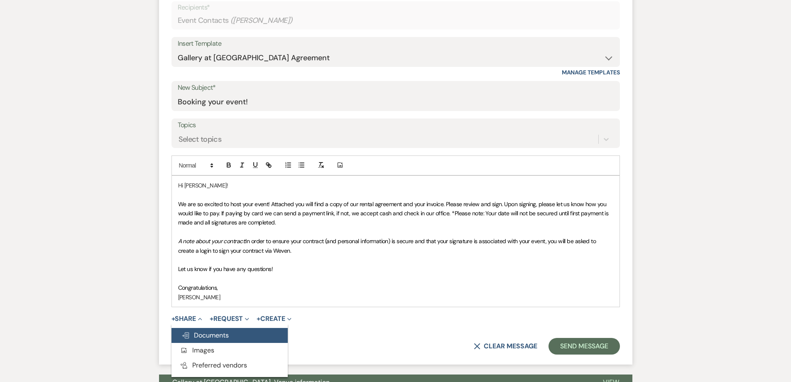
click at [204, 331] on span "Doc Upload Documents" at bounding box center [204, 335] width 47 height 9
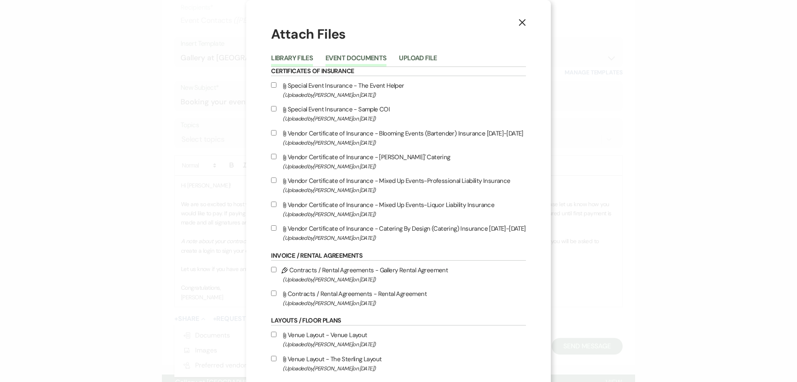
click at [352, 59] on button "Event Documents" at bounding box center [356, 61] width 61 height 12
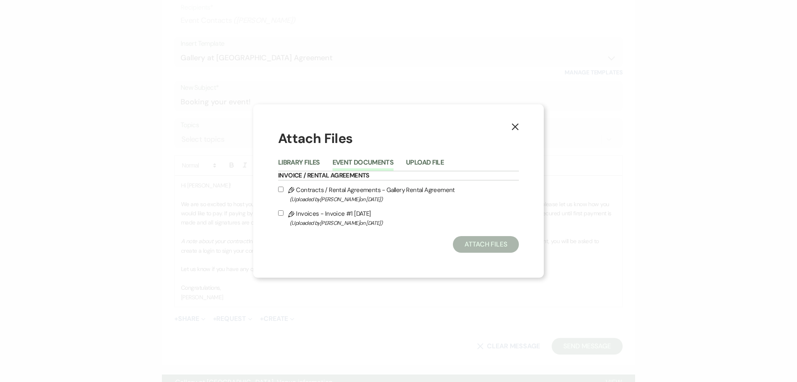
click at [279, 189] on input "Pencil Contracts / Rental Agreements - Gallery Rental Agreement (Uploaded by [P…" at bounding box center [280, 188] width 5 height 5
checkbox input "true"
click at [283, 215] on input "Pencil Invoices - Invoice #1 [DATE] (Uploaded by [PERSON_NAME] on [DATE] )" at bounding box center [280, 212] width 5 height 5
checkbox input "true"
click at [473, 243] on button "Attach Files" at bounding box center [486, 244] width 66 height 17
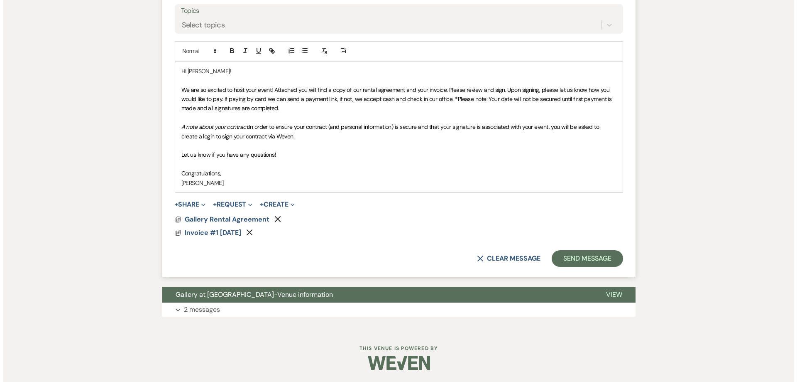
scroll to position [470, 0]
click at [245, 220] on span "Gallery Rental Agreement" at bounding box center [223, 218] width 85 height 9
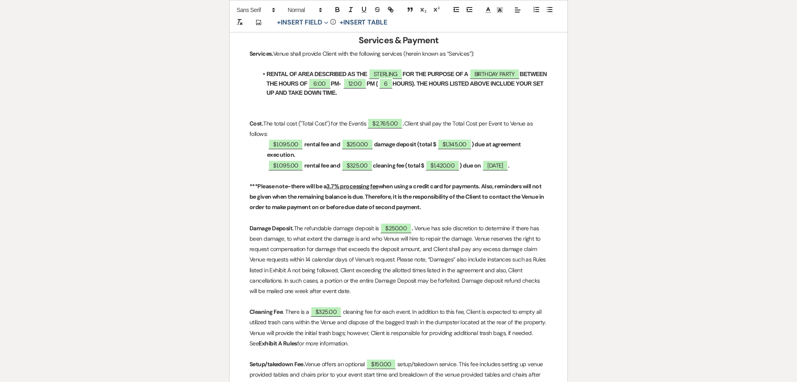
scroll to position [498, 0]
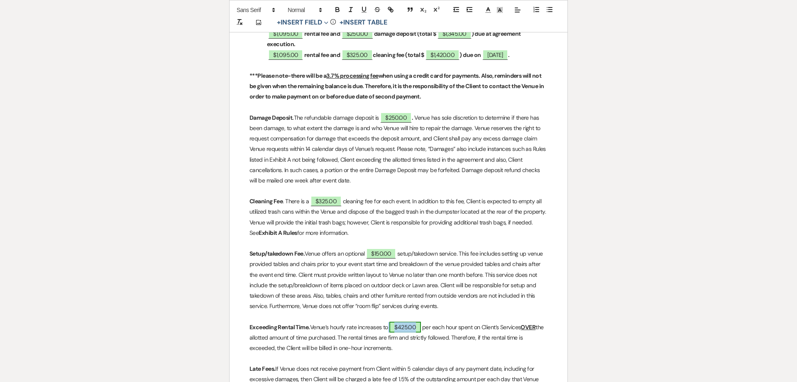
click at [404, 332] on span "$425.00" at bounding box center [406, 326] width 32 height 11
select select "owner"
select select "Amount"
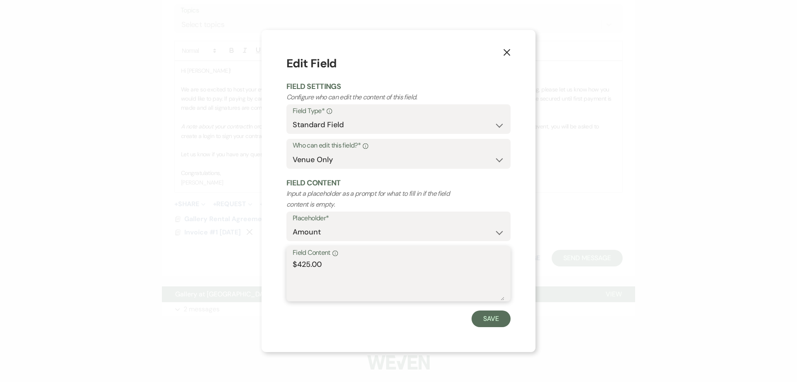
click at [306, 264] on textarea "$425.00" at bounding box center [399, 280] width 212 height 42
type textarea "$465.00"
click at [490, 323] on button "Save" at bounding box center [491, 318] width 39 height 17
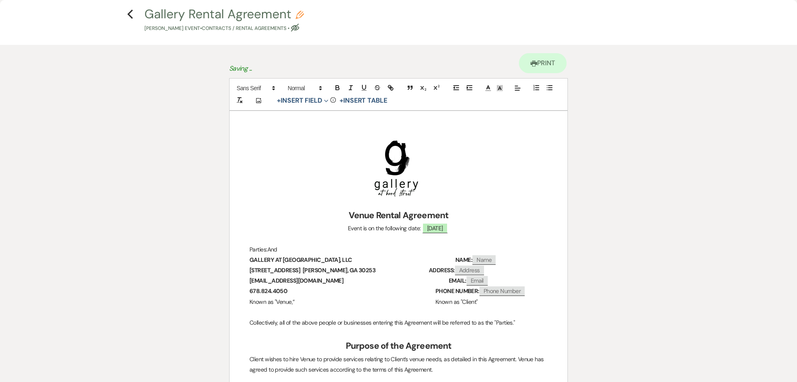
scroll to position [0, 0]
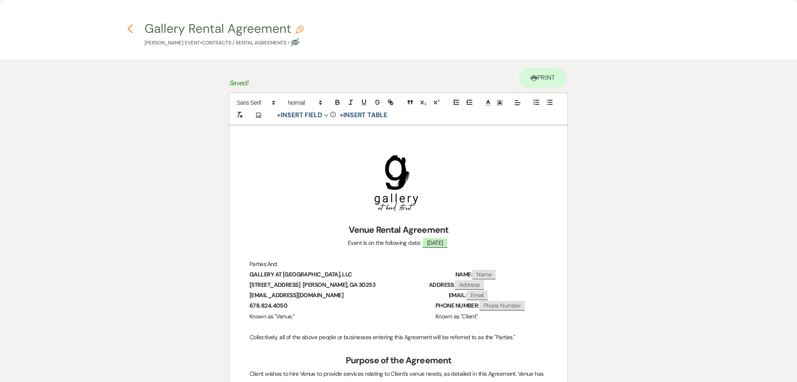
click at [129, 27] on use "button" at bounding box center [129, 28] width 5 height 9
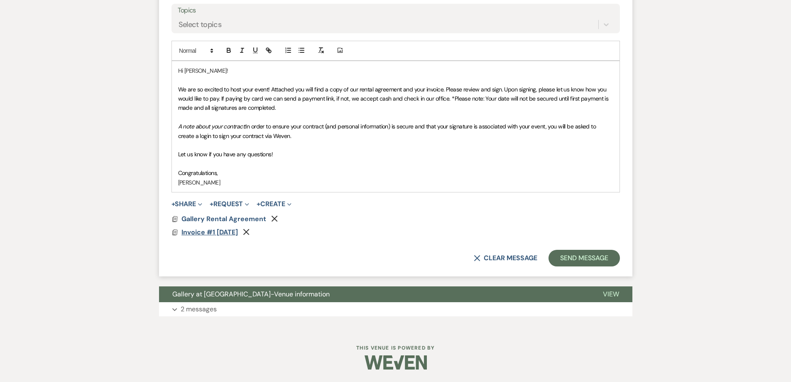
click at [235, 231] on span "Invoice #1 [DATE]" at bounding box center [209, 232] width 56 height 9
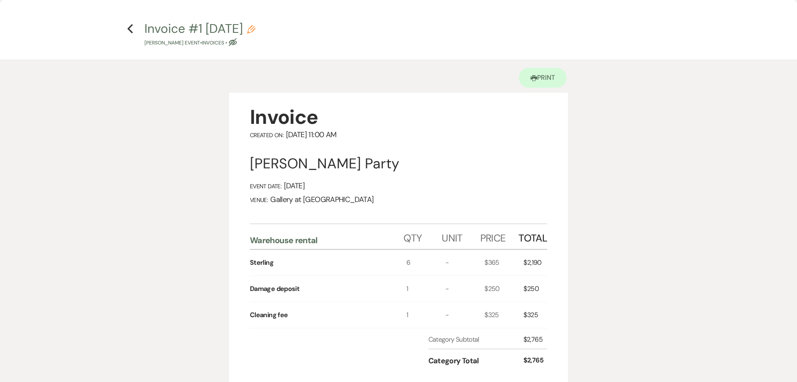
click at [128, 27] on icon "Previous" at bounding box center [130, 29] width 6 height 10
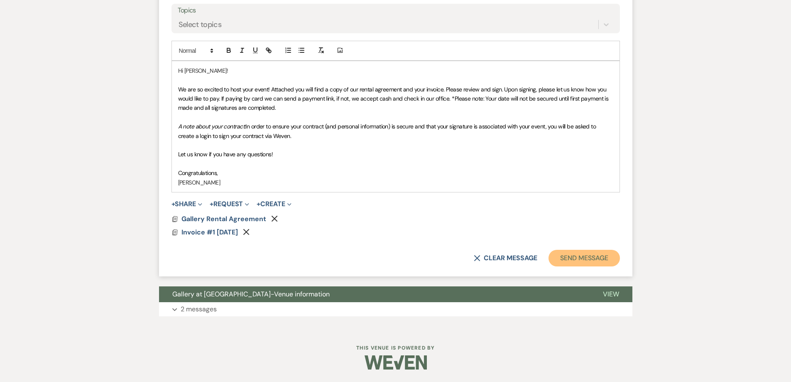
click at [572, 257] on button "Send Message" at bounding box center [584, 258] width 71 height 17
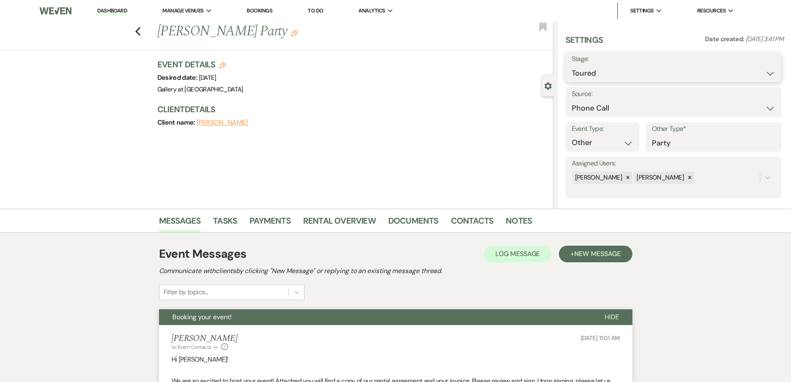
click at [597, 78] on select "Inquiry Follow Up Tour Requested Tour Confirmed Toured Proposal Sent Booked Lost" at bounding box center [673, 73] width 203 height 16
select select "6"
click at [572, 65] on select "Inquiry Follow Up Tour Requested Tour Confirmed Toured Proposal Sent Booked Lost" at bounding box center [673, 73] width 203 height 16
click at [738, 68] on button "Save" at bounding box center [758, 67] width 47 height 17
